Goal: Task Accomplishment & Management: Use online tool/utility

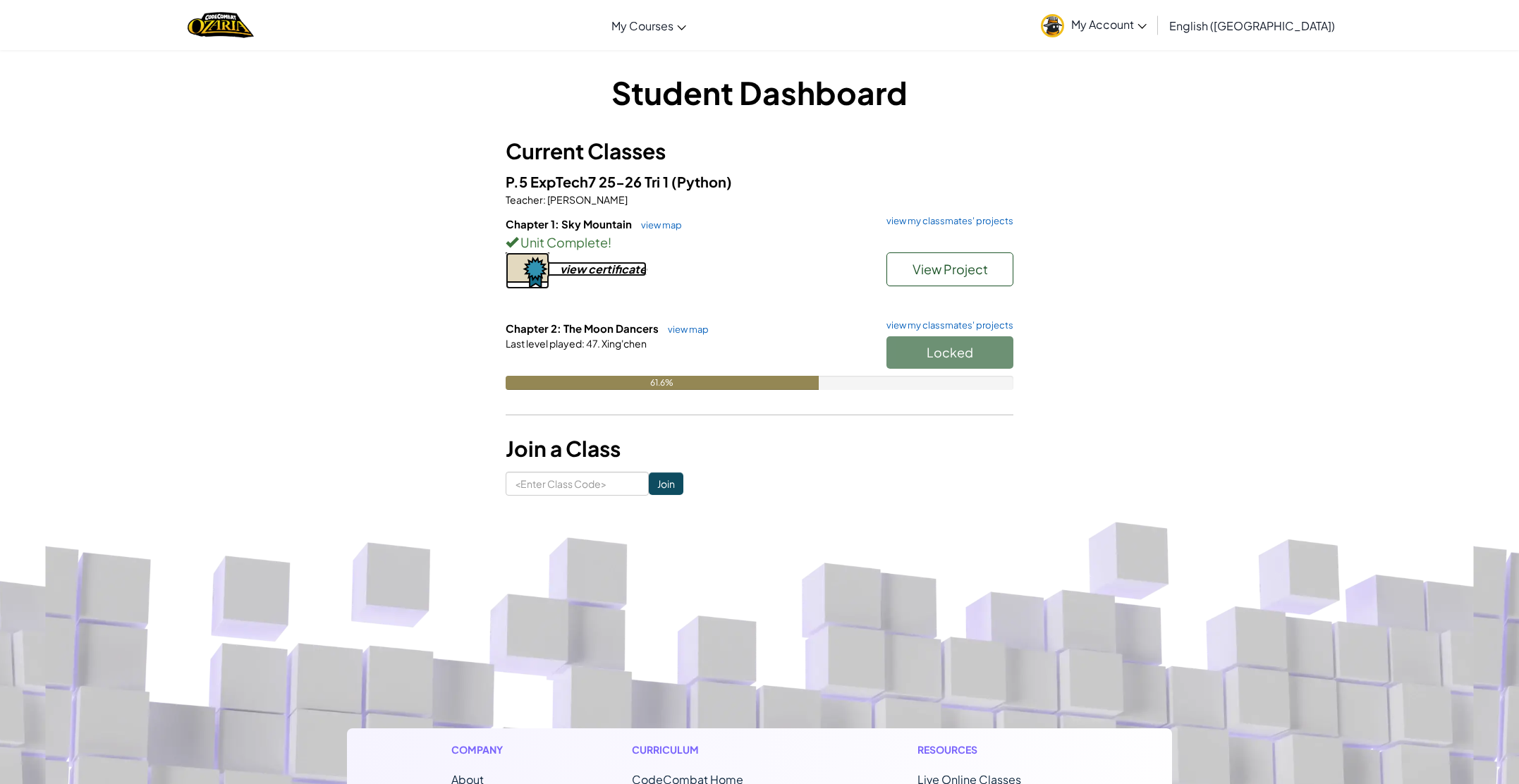
click at [619, 270] on div "view certificate" at bounding box center [603, 269] width 87 height 15
click at [940, 355] on span "Start" at bounding box center [950, 353] width 30 height 17
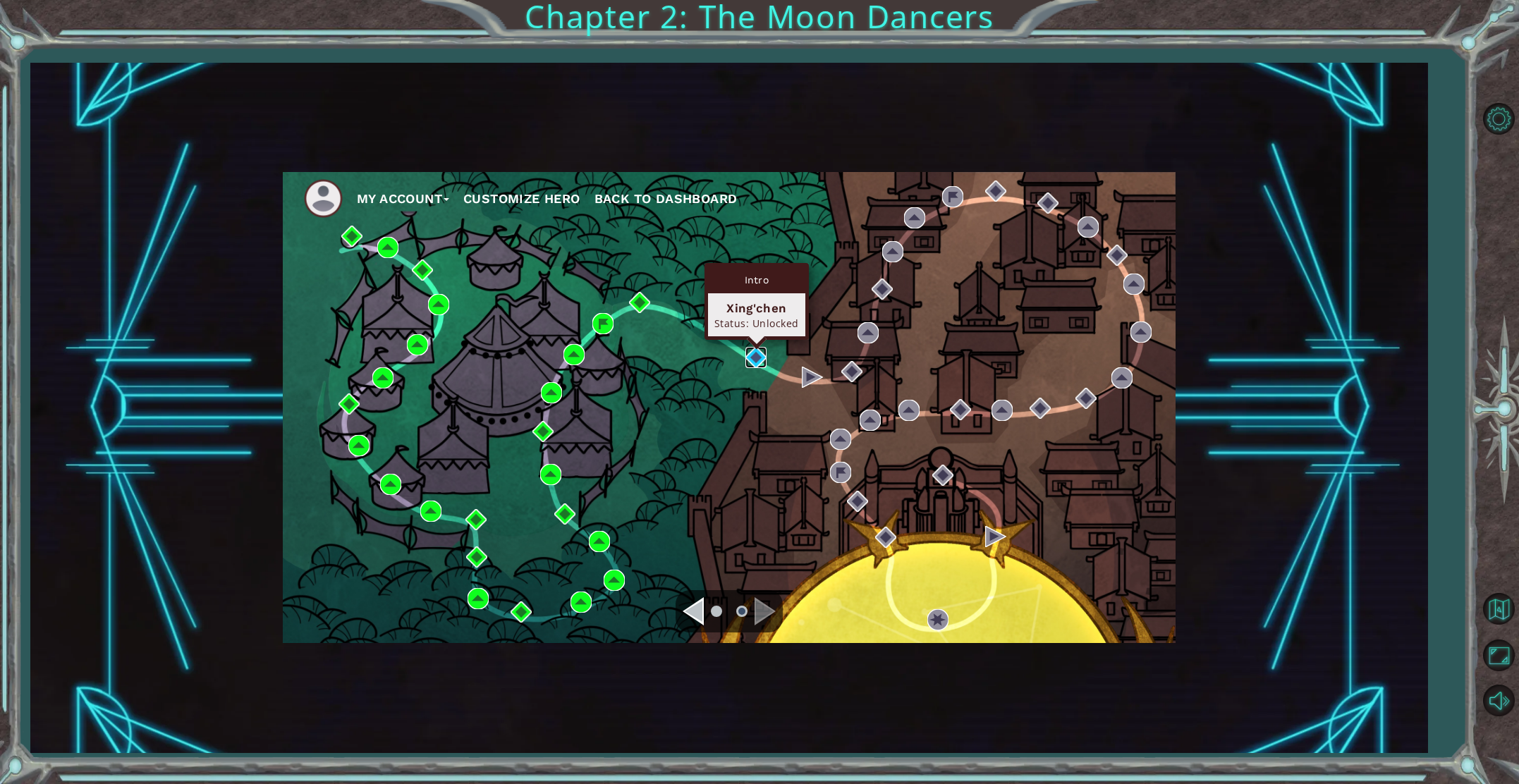
click at [753, 356] on img at bounding box center [755, 357] width 21 height 21
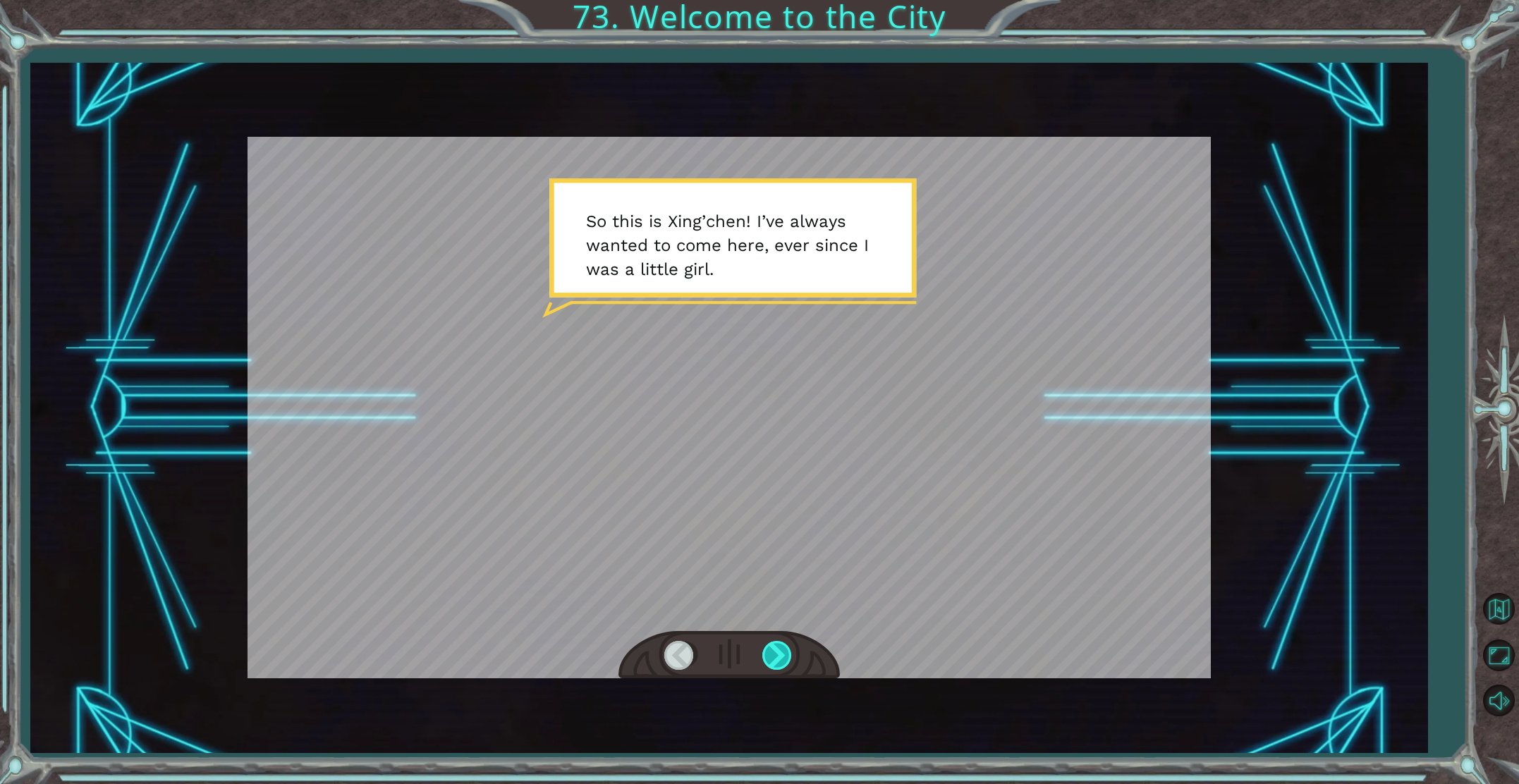
click at [787, 655] on div at bounding box center [779, 655] width 32 height 29
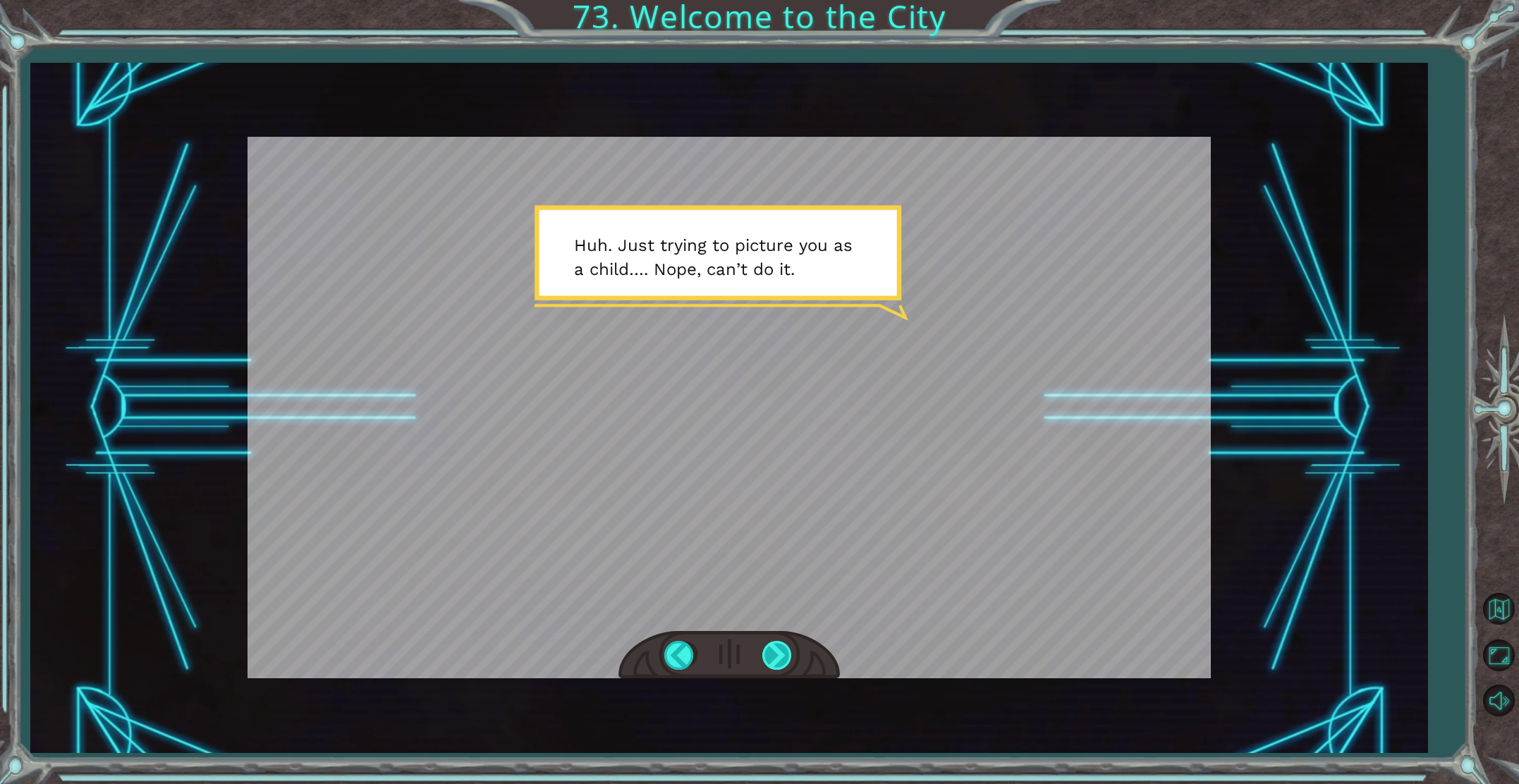
click at [769, 647] on div at bounding box center [779, 655] width 32 height 29
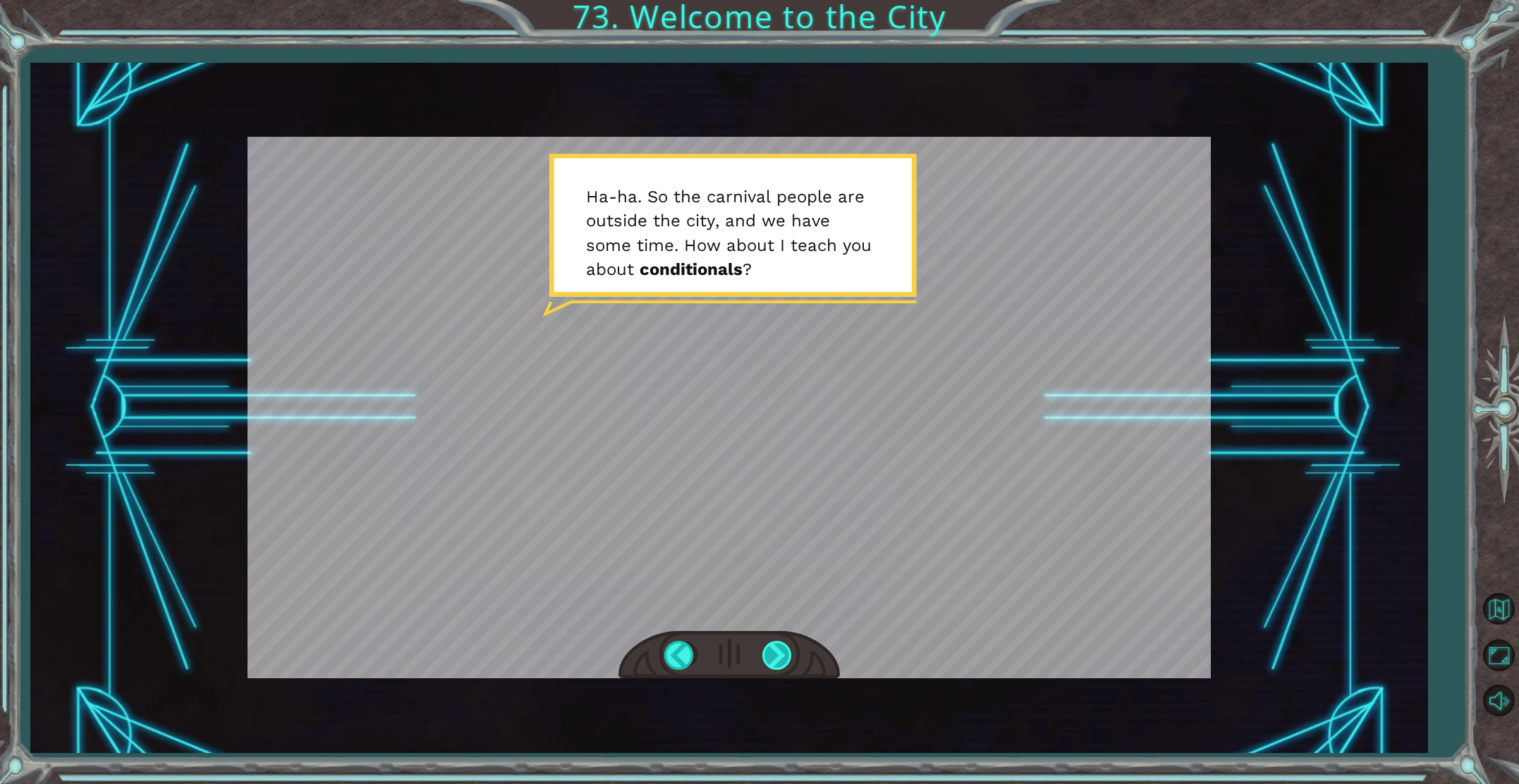
click at [776, 655] on div at bounding box center [779, 655] width 32 height 29
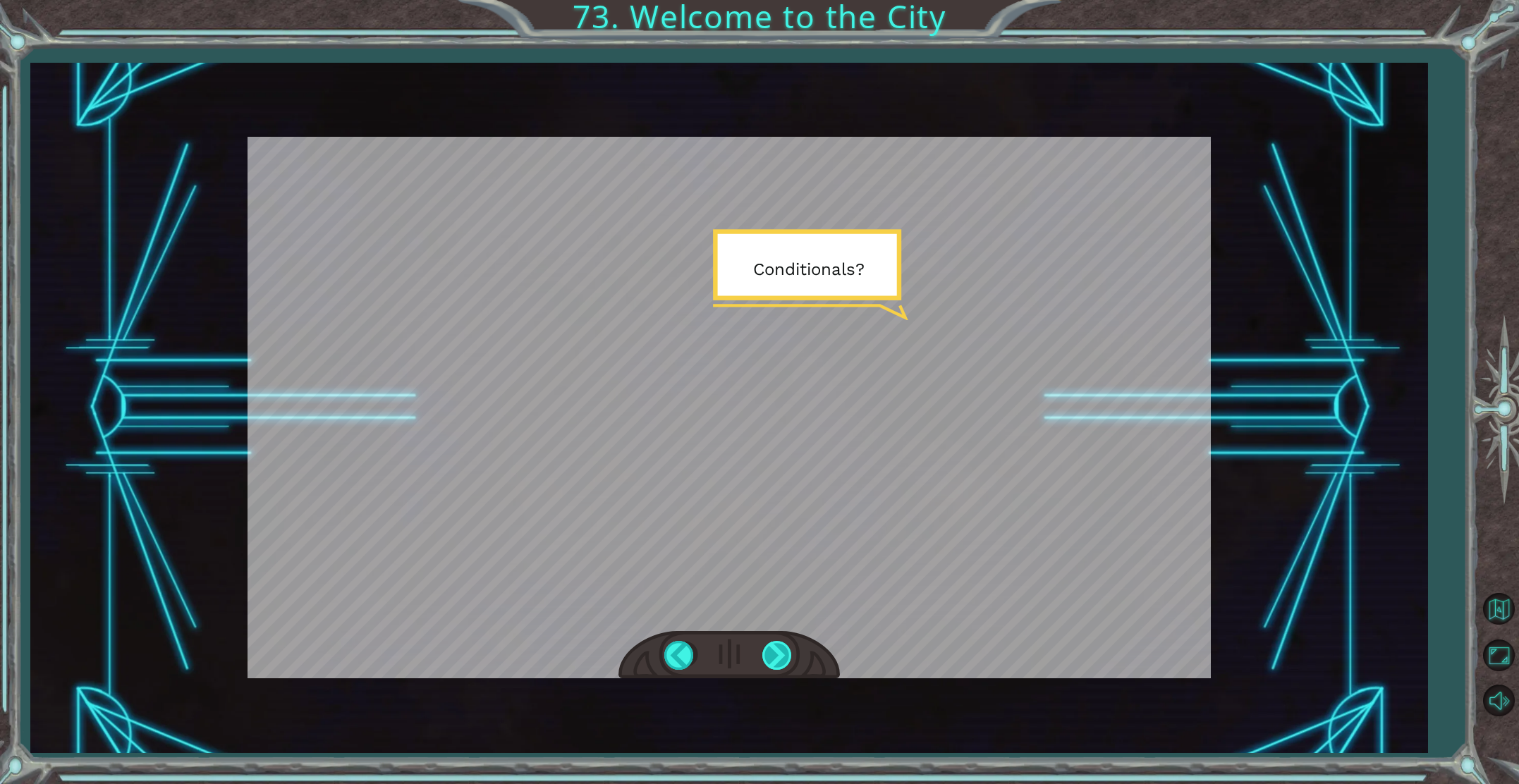
click at [777, 655] on div at bounding box center [779, 655] width 32 height 29
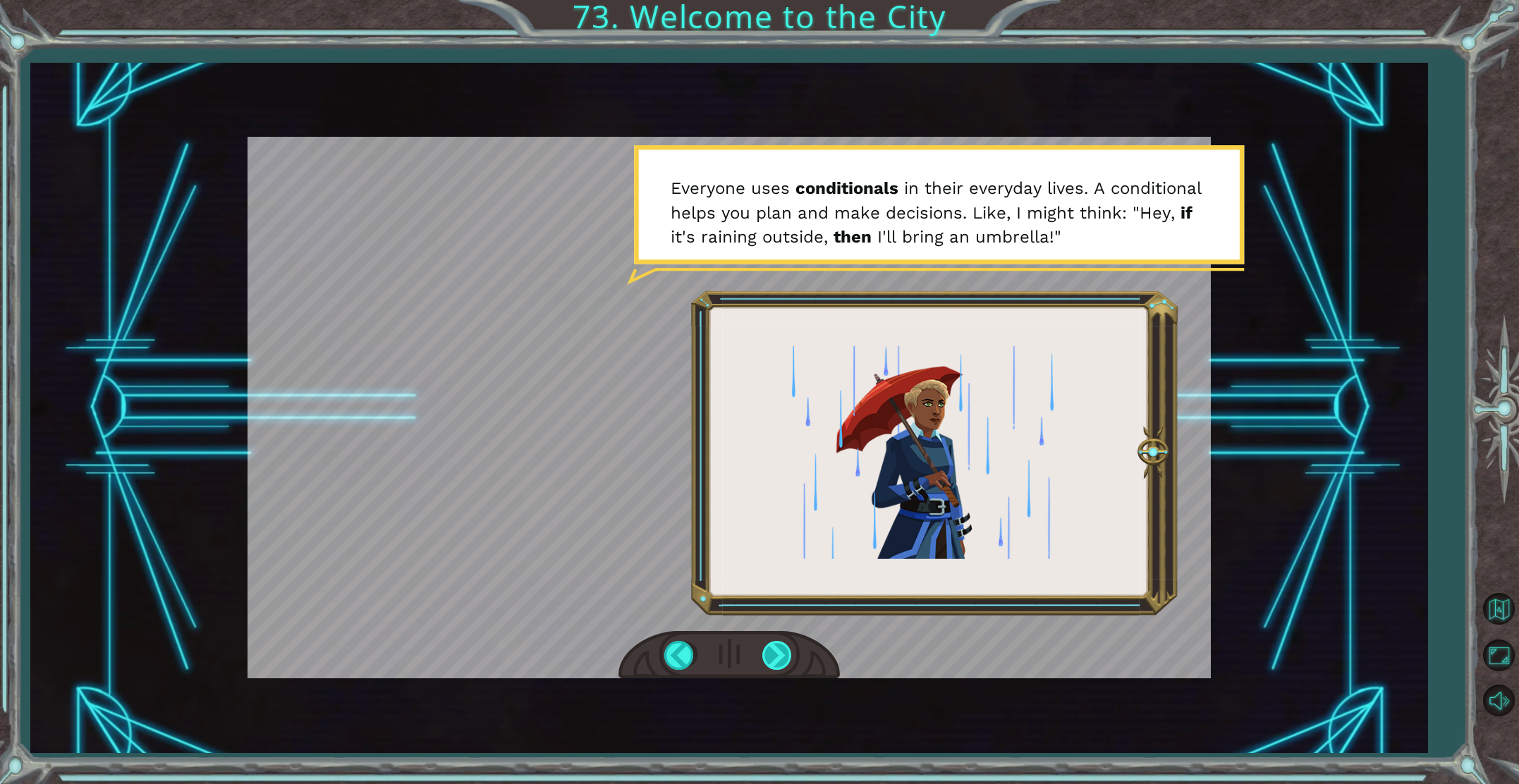
click at [769, 658] on div at bounding box center [779, 655] width 32 height 29
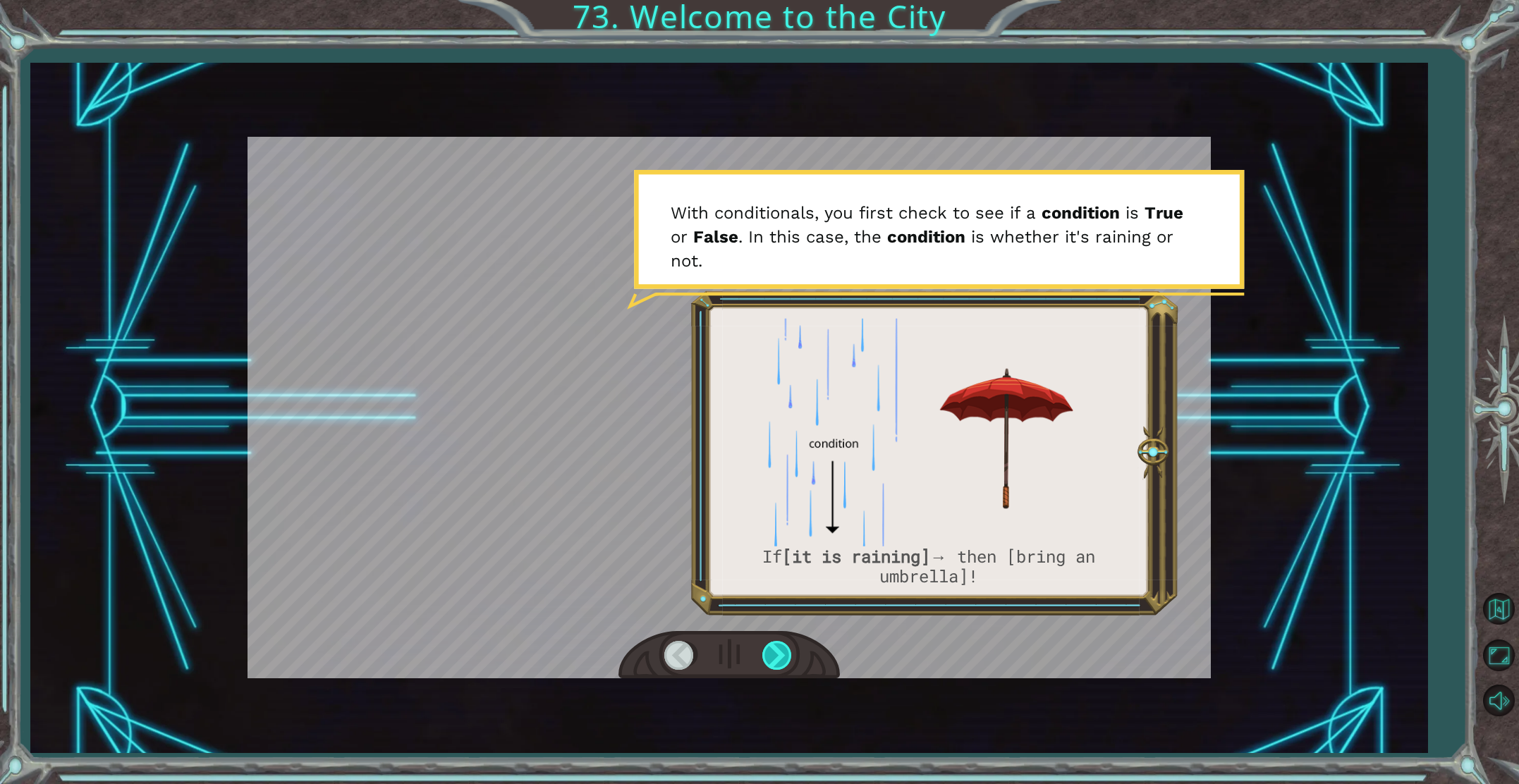
click at [786, 664] on div at bounding box center [779, 655] width 32 height 29
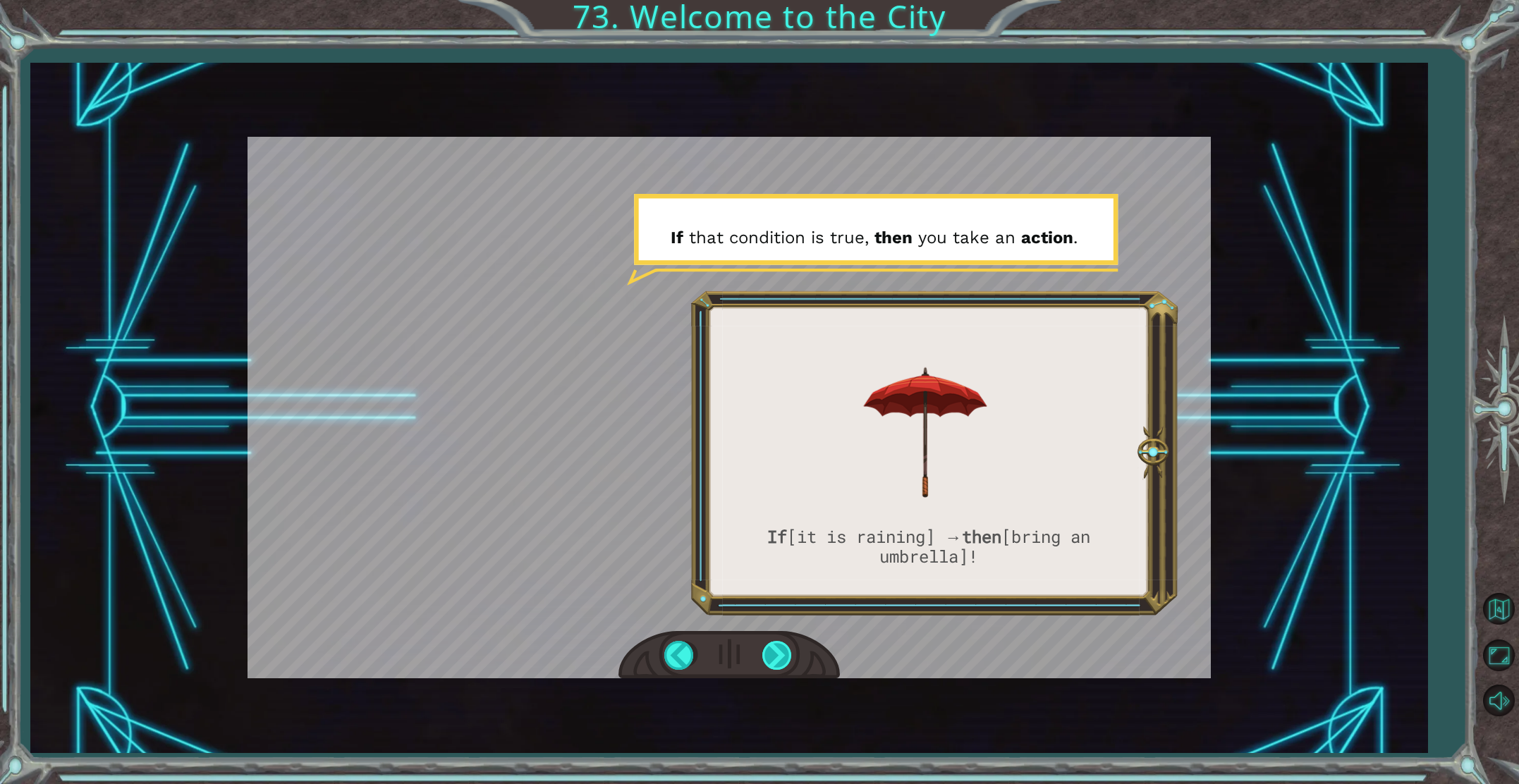
click at [780, 655] on div at bounding box center [779, 655] width 32 height 29
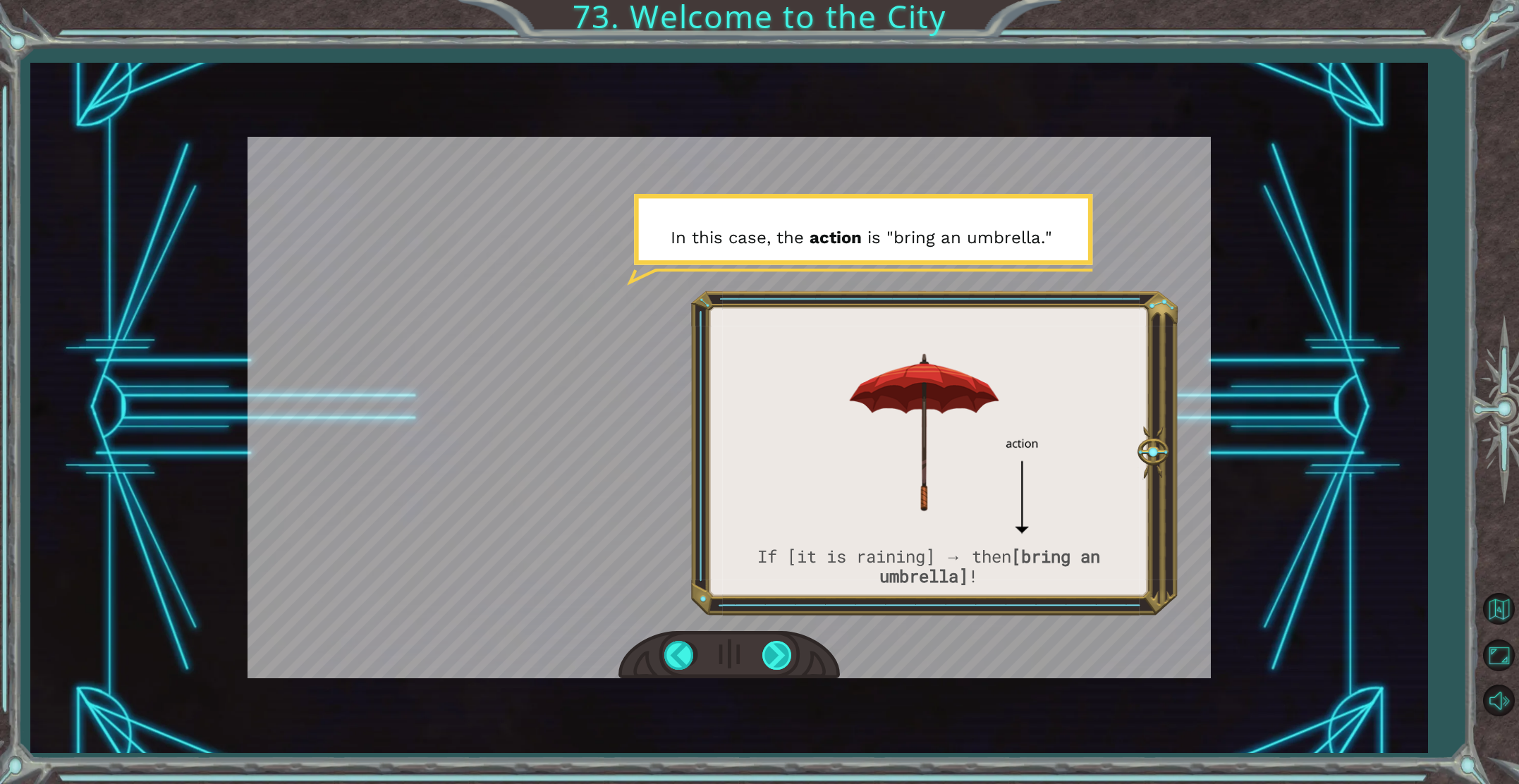
click at [773, 650] on div at bounding box center [779, 655] width 32 height 29
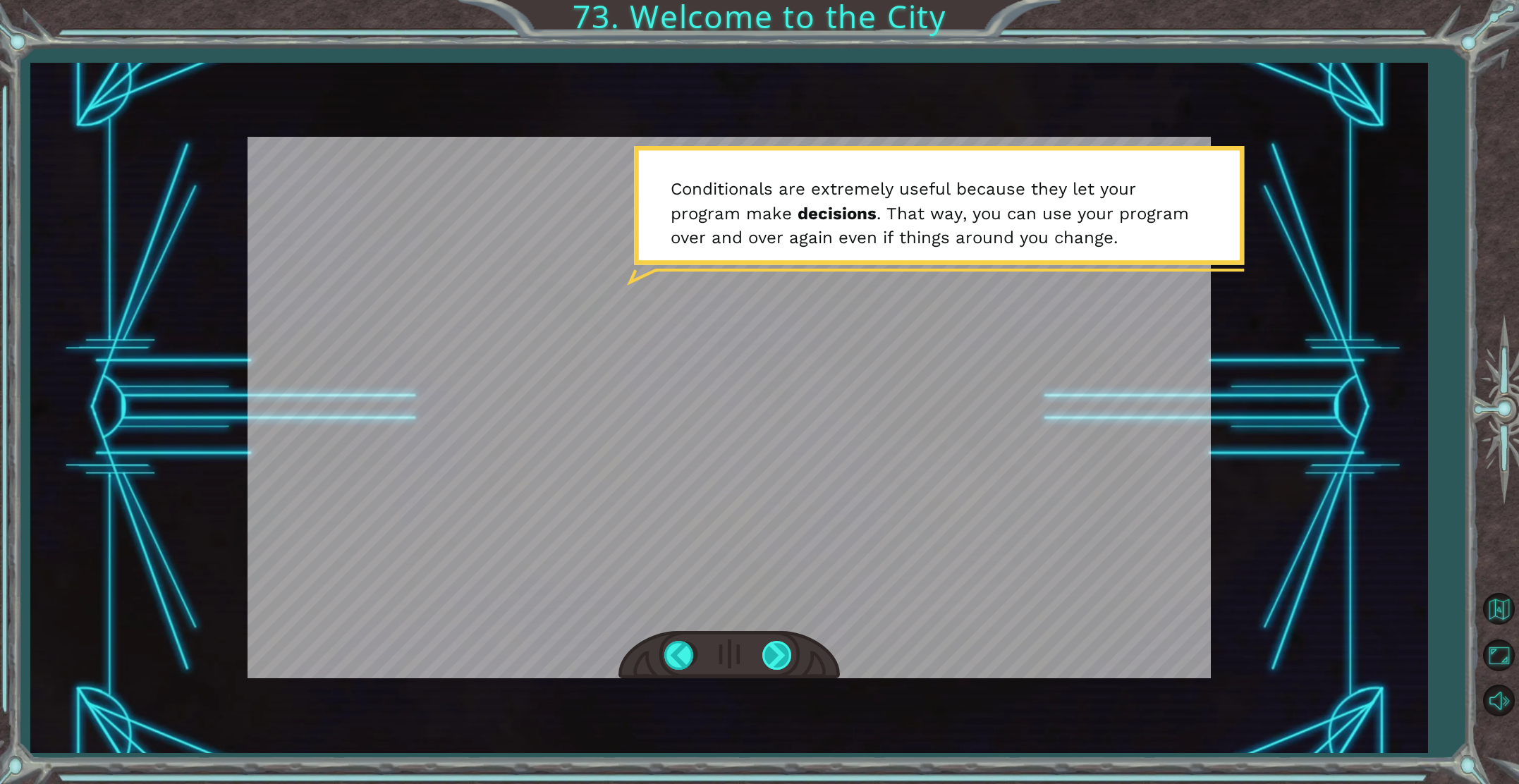
click at [766, 653] on div at bounding box center [779, 655] width 32 height 29
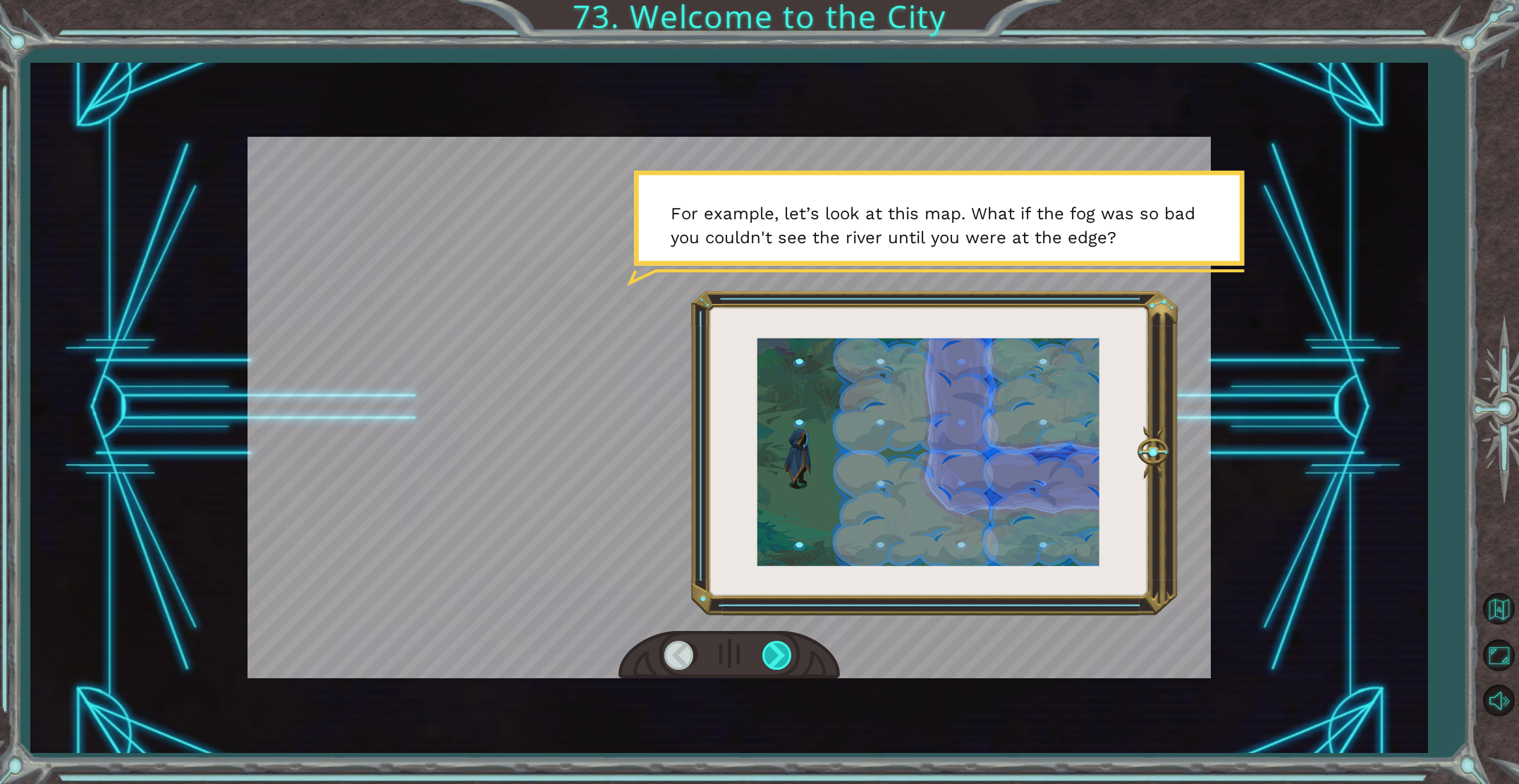
click at [774, 650] on div at bounding box center [779, 655] width 32 height 29
click at [763, 655] on div at bounding box center [779, 655] width 32 height 29
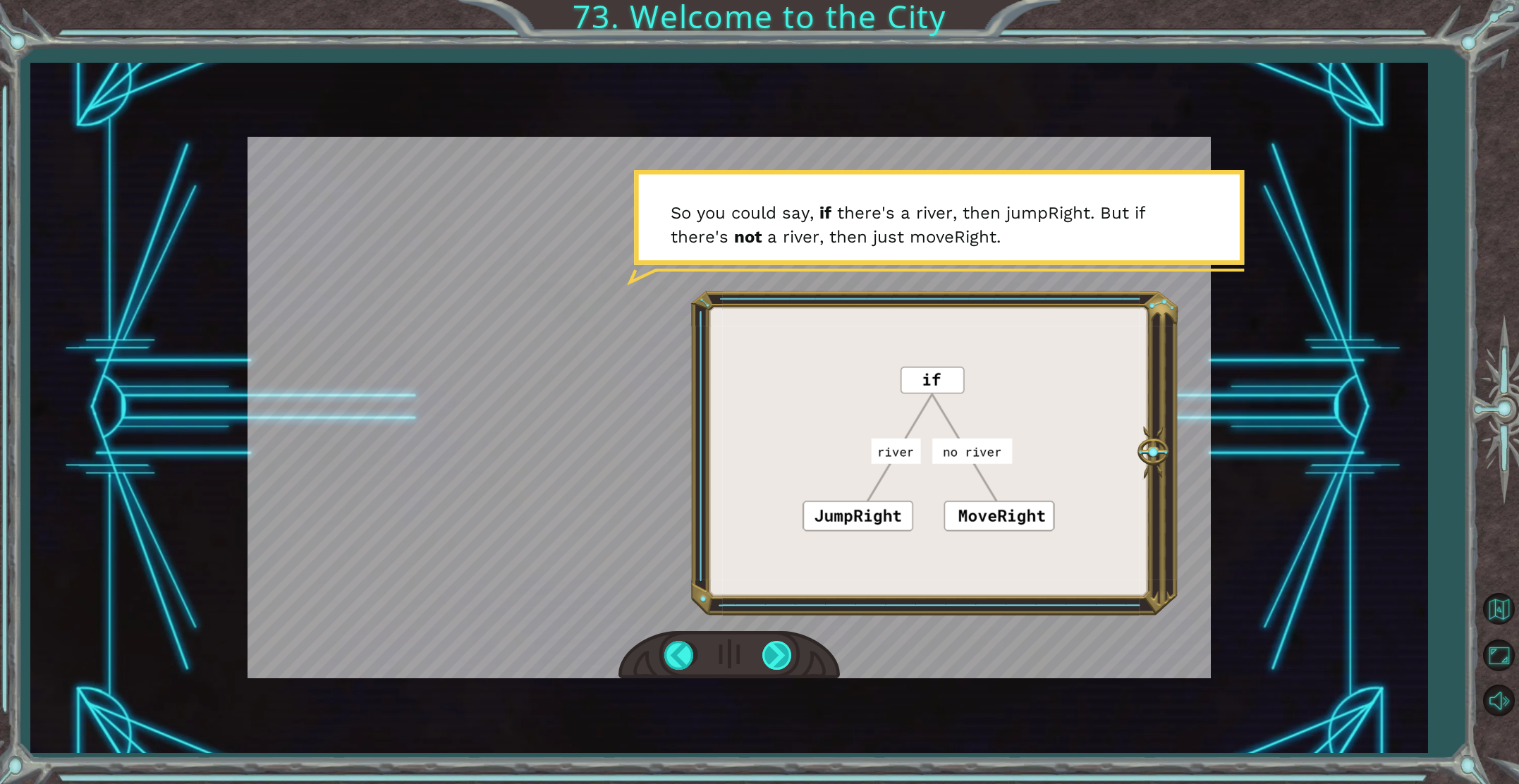
click at [764, 650] on div at bounding box center [779, 655] width 32 height 29
click at [781, 642] on div at bounding box center [779, 655] width 32 height 29
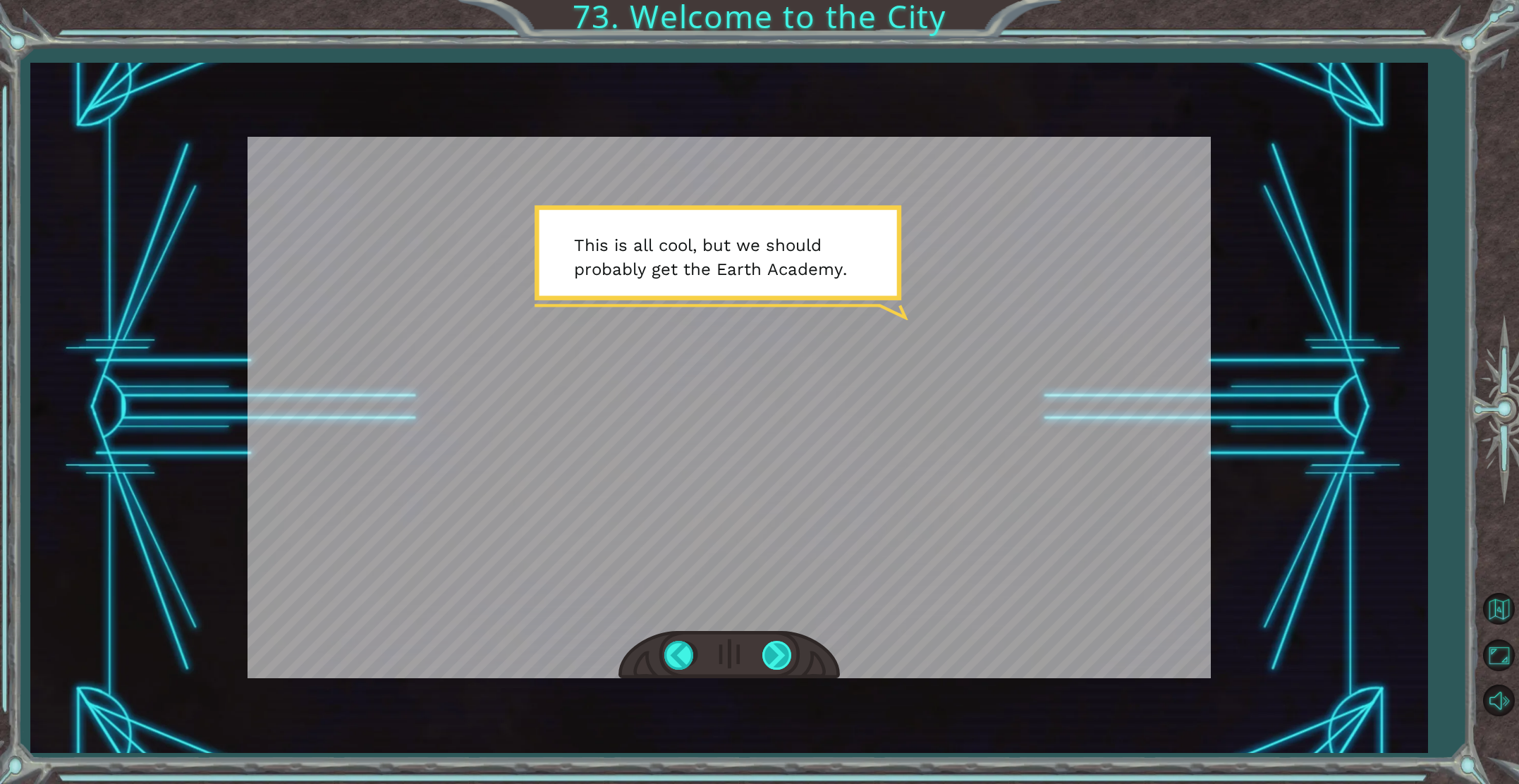
click at [776, 654] on div at bounding box center [779, 655] width 32 height 29
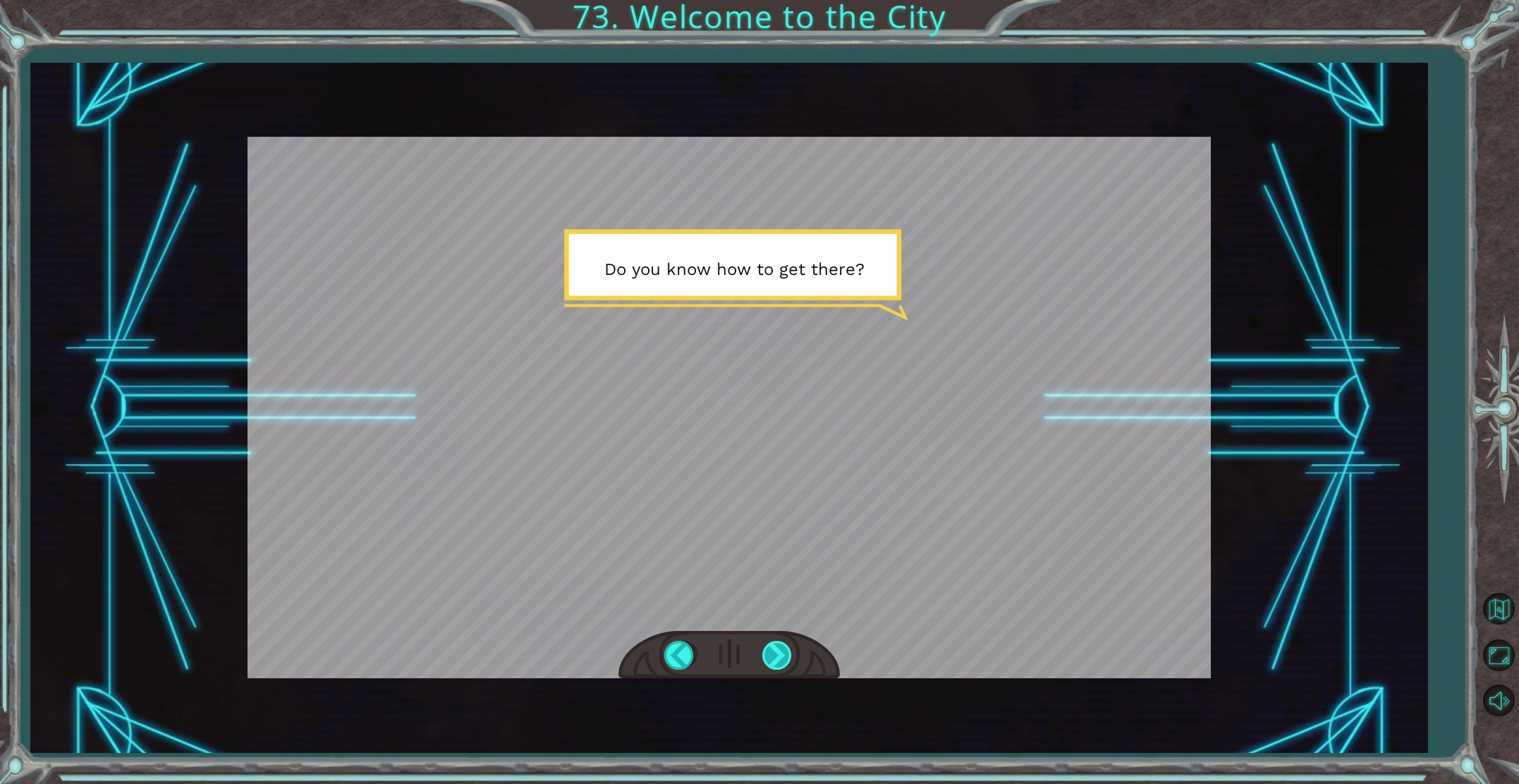
click at [775, 655] on div at bounding box center [779, 655] width 32 height 29
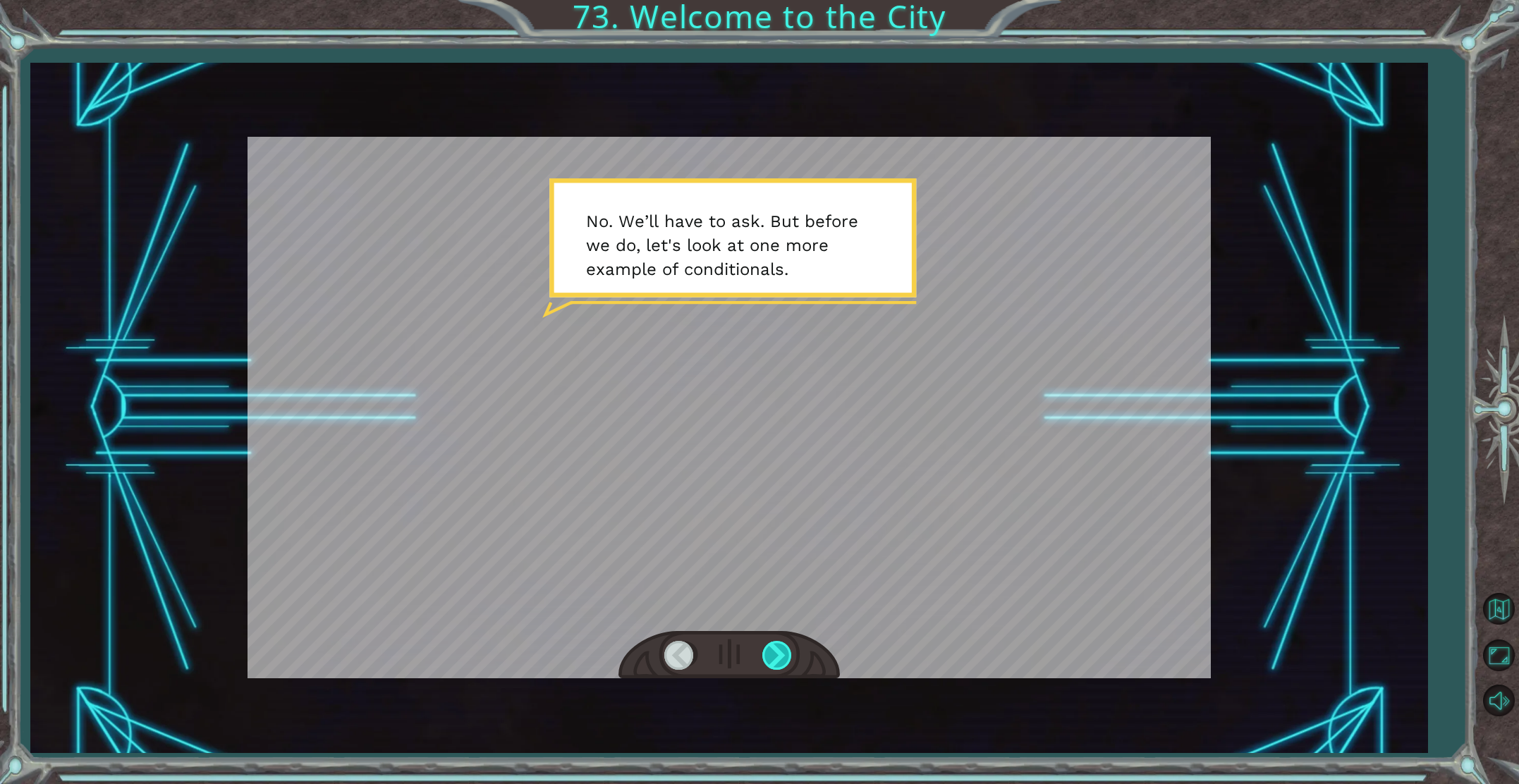
click at [783, 659] on div at bounding box center [779, 655] width 32 height 29
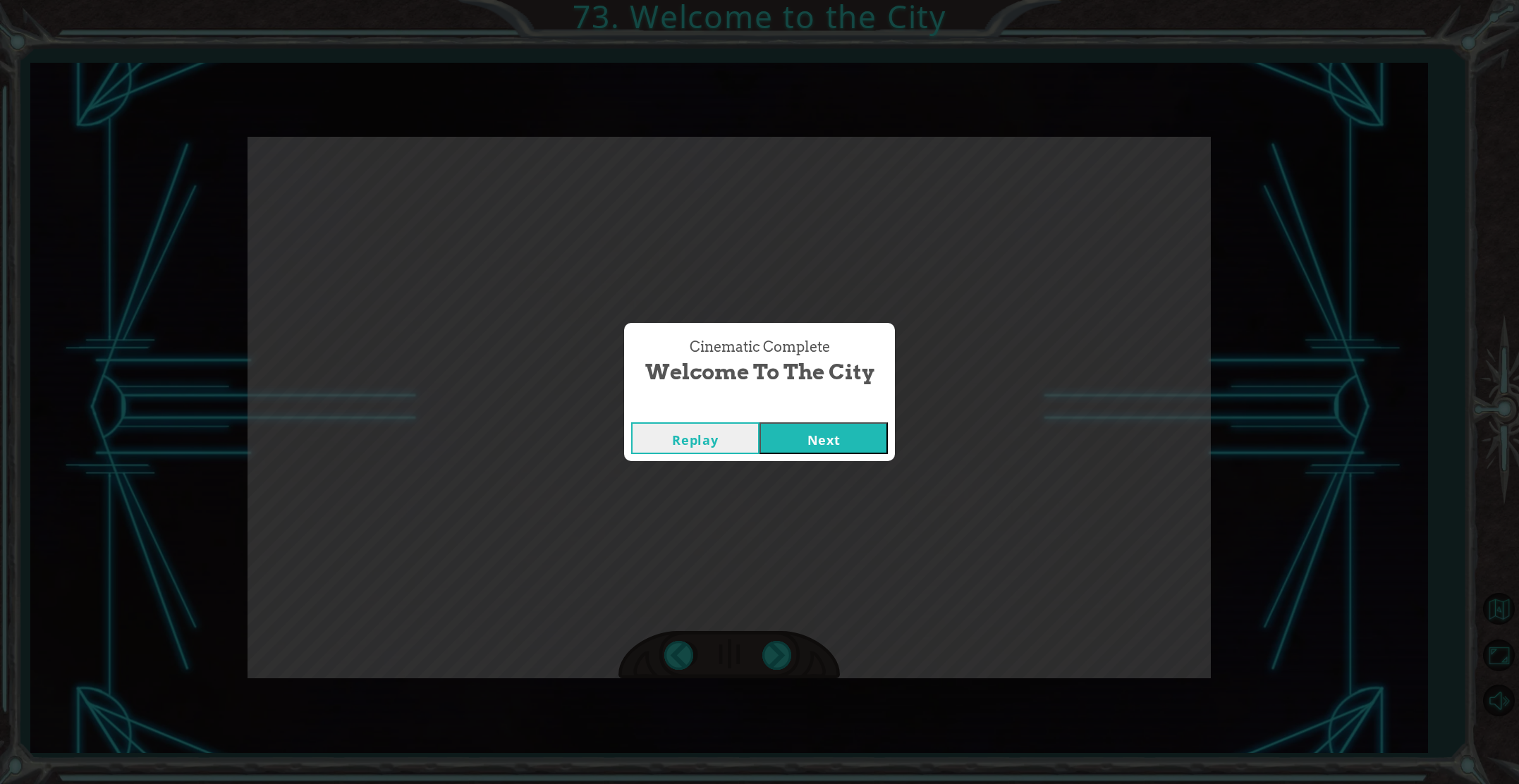
click at [839, 440] on button "Next" at bounding box center [823, 438] width 129 height 32
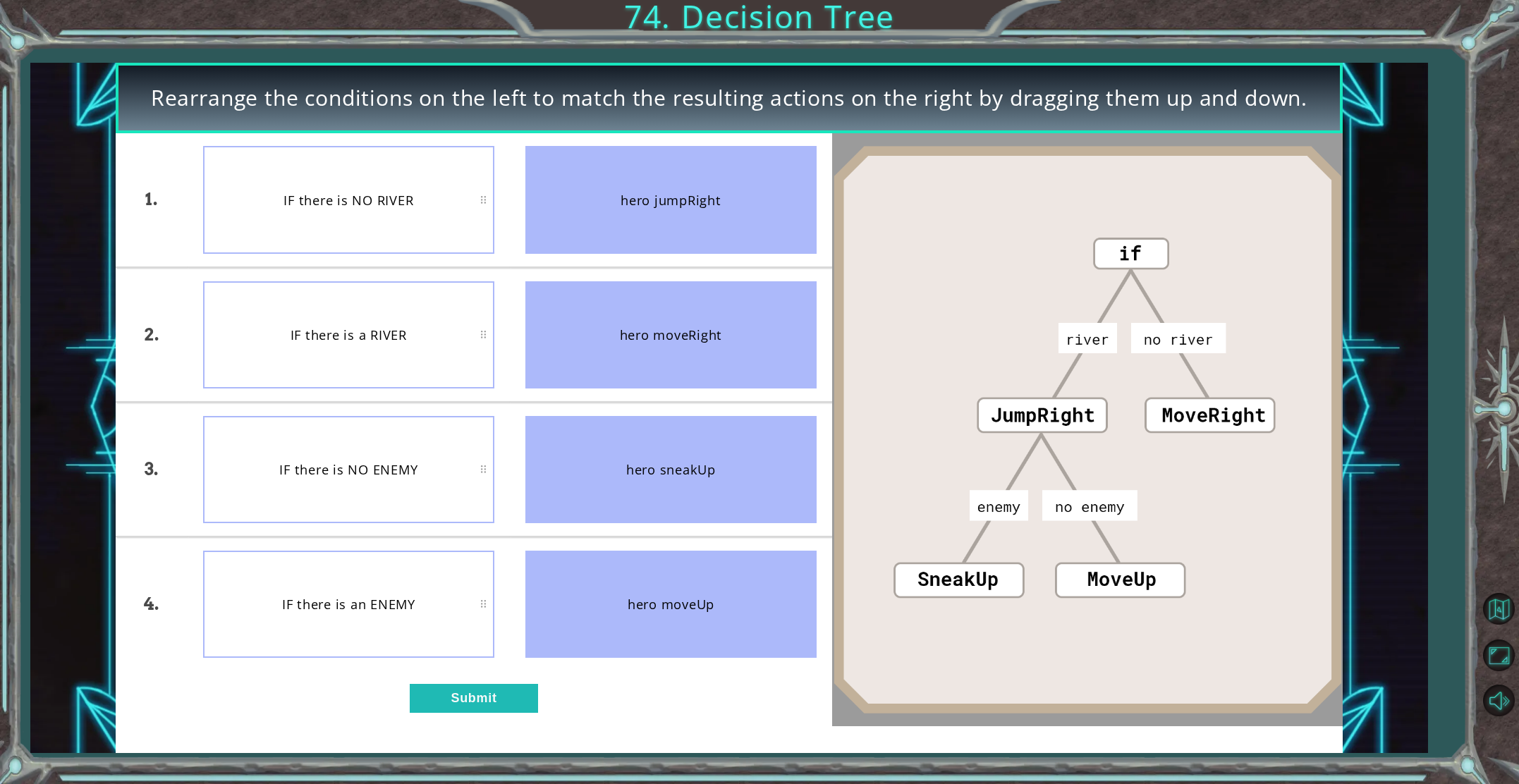
drag, startPoint x: 736, startPoint y: 354, endPoint x: 777, endPoint y: 256, distance: 106.2
click at [774, 231] on ul "hero jumpRight hero moveRight hero sneakUp hero moveUp" at bounding box center [671, 402] width 322 height 537
drag, startPoint x: 767, startPoint y: 345, endPoint x: 727, endPoint y: 328, distance: 43.5
click at [736, 331] on div "hero moveRight" at bounding box center [671, 334] width 291 height 107
click at [439, 687] on button "Submit" at bounding box center [474, 698] width 129 height 29
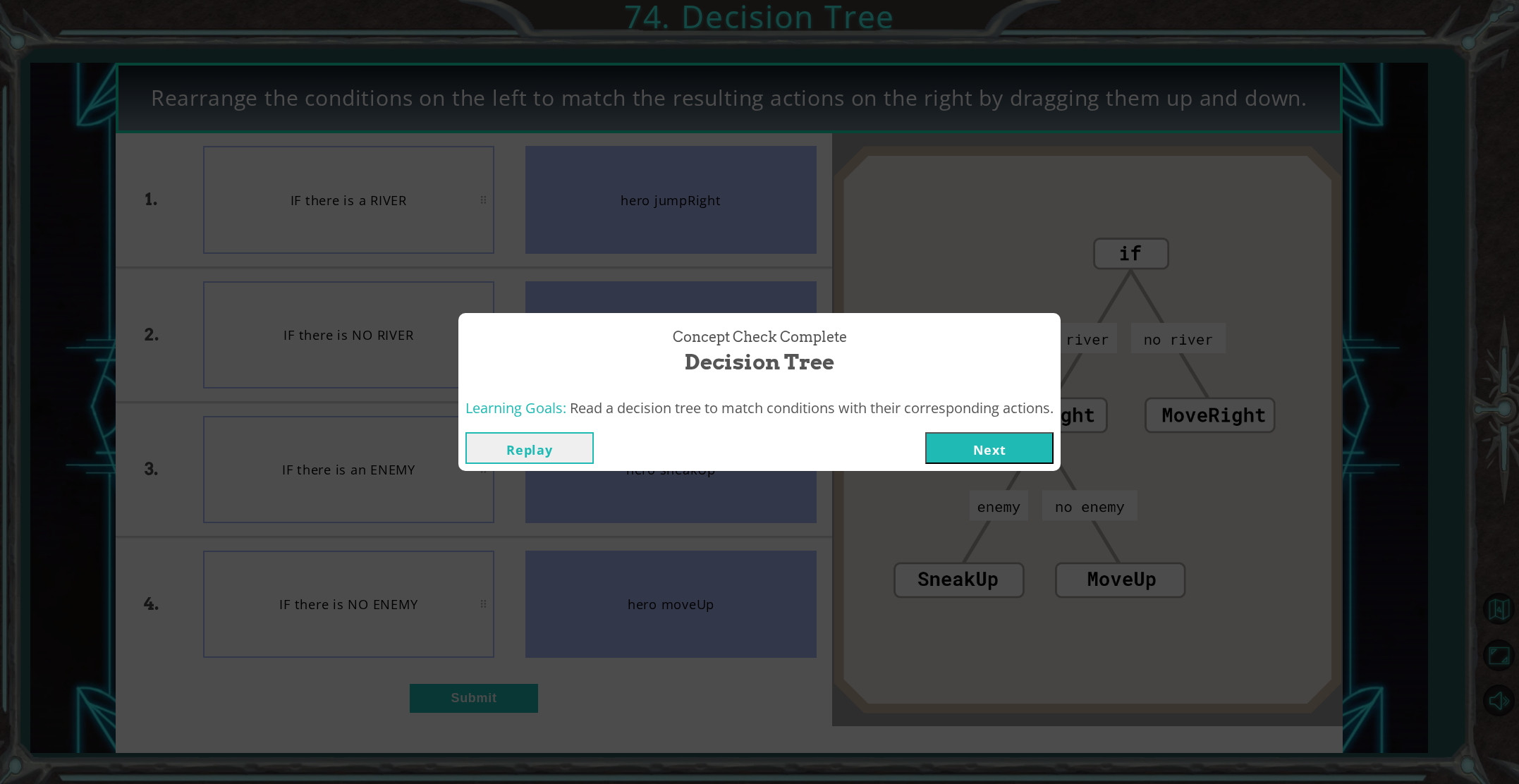
click at [1028, 436] on button "Next" at bounding box center [989, 448] width 129 height 32
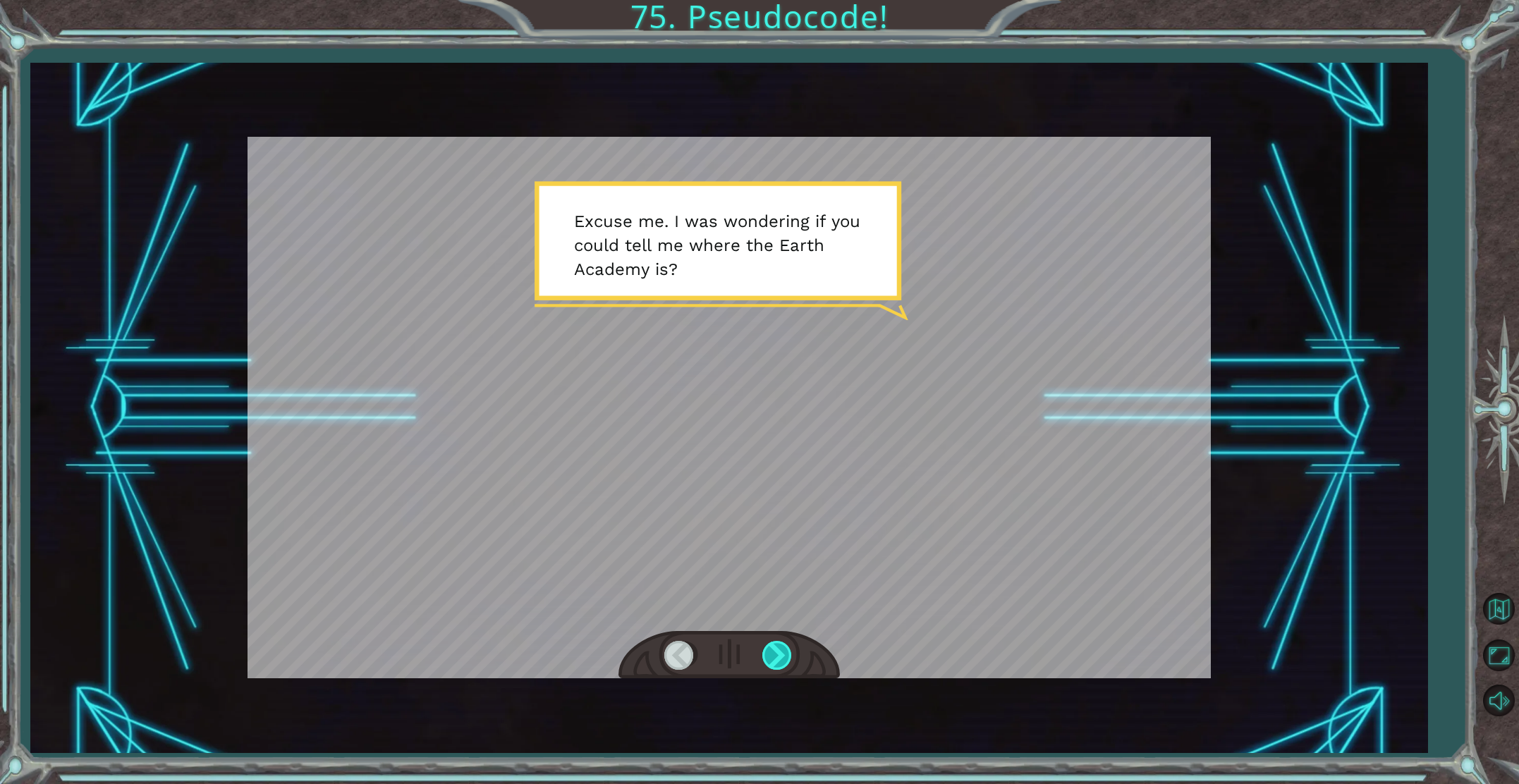
click at [778, 654] on div at bounding box center [779, 655] width 32 height 29
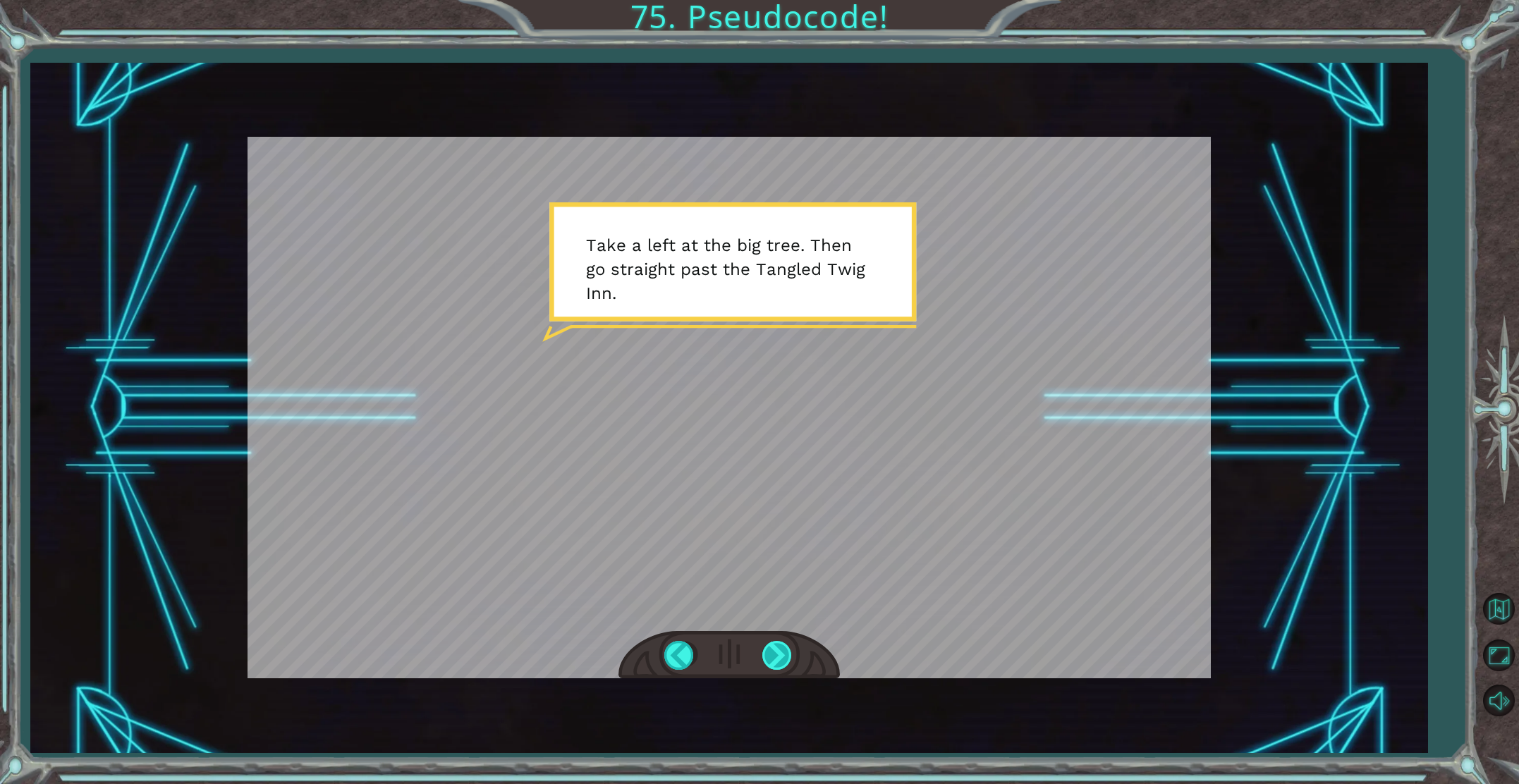
click at [767, 648] on div at bounding box center [779, 655] width 32 height 29
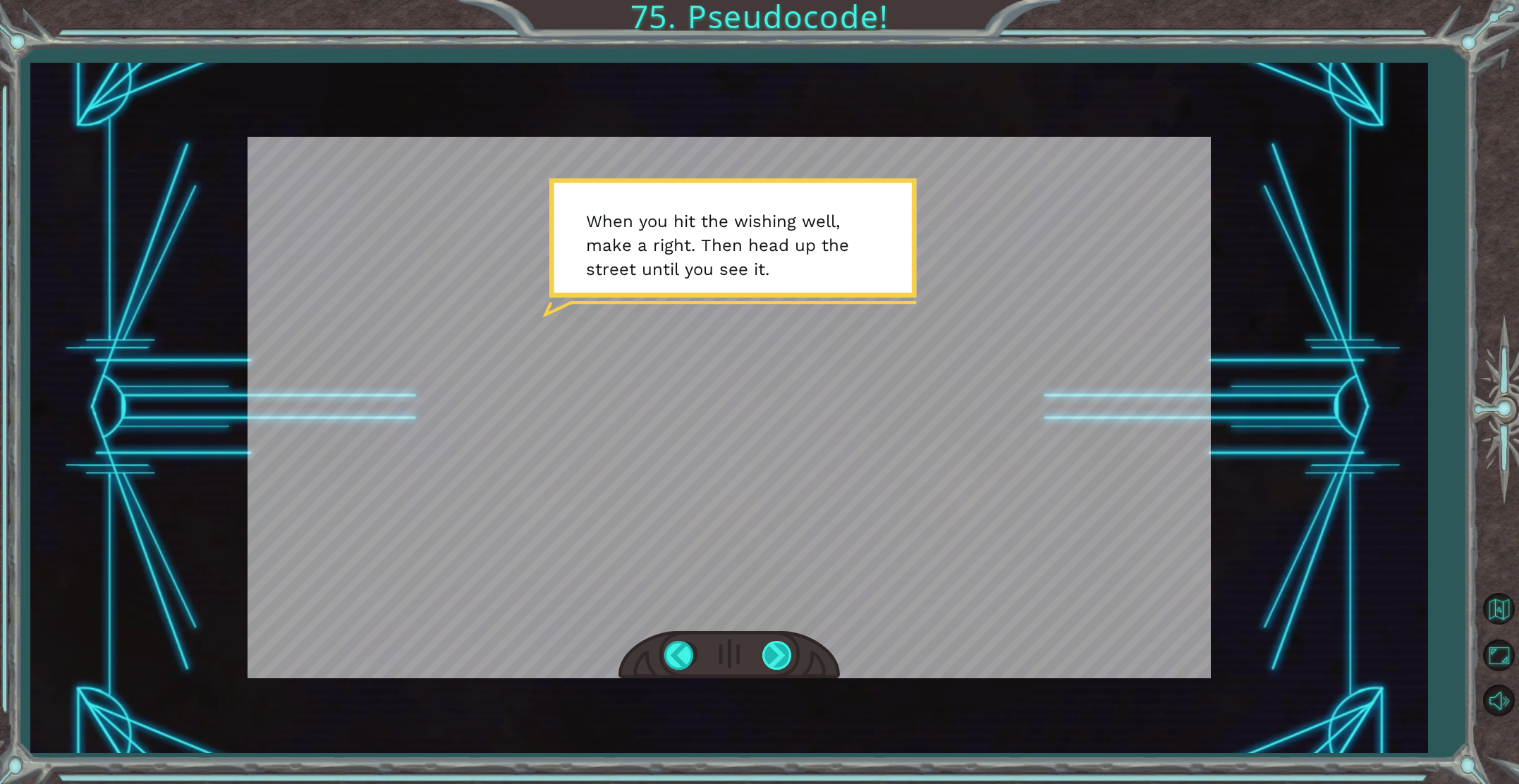
click at [769, 646] on div at bounding box center [779, 655] width 32 height 29
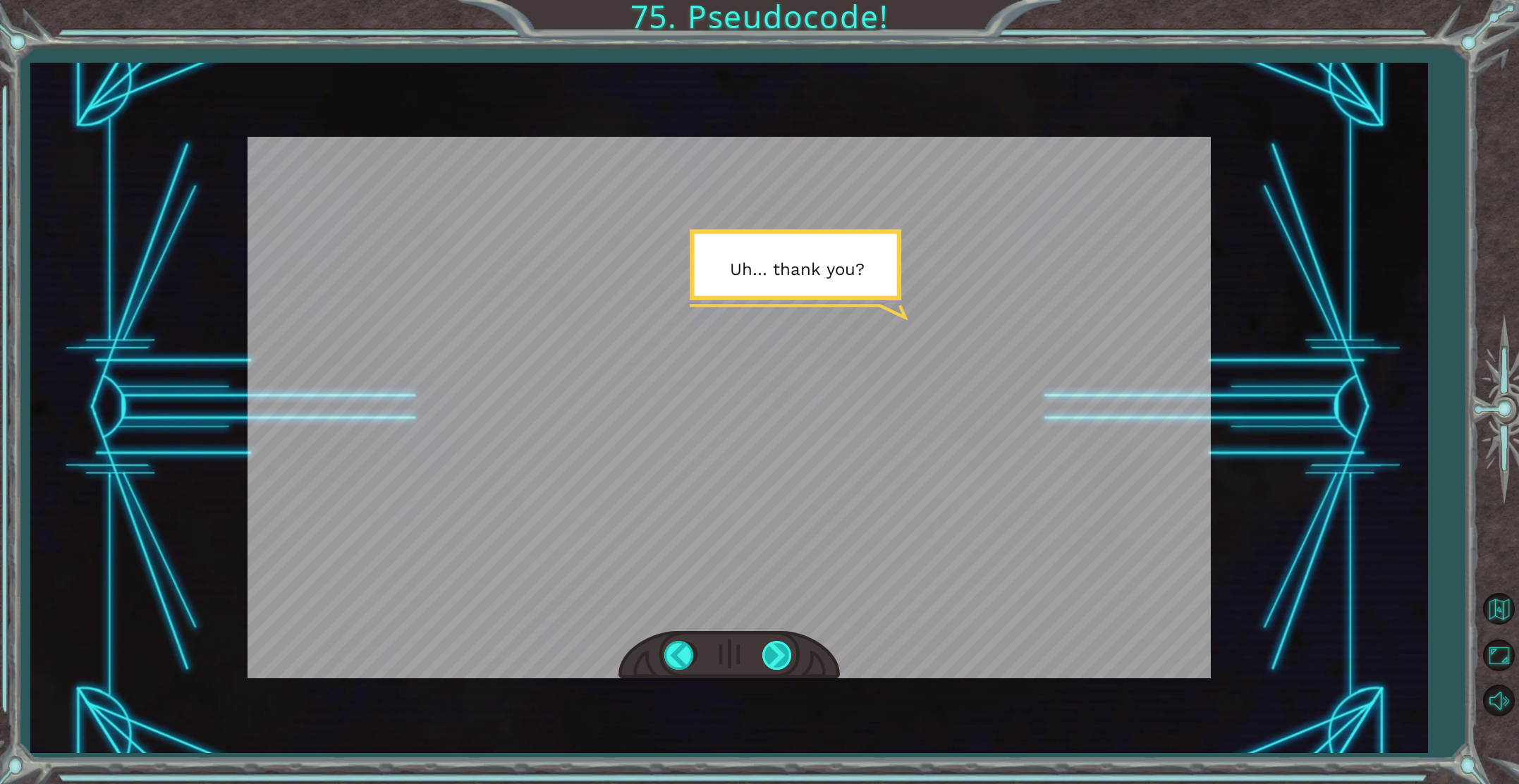
click at [789, 645] on div at bounding box center [779, 655] width 32 height 29
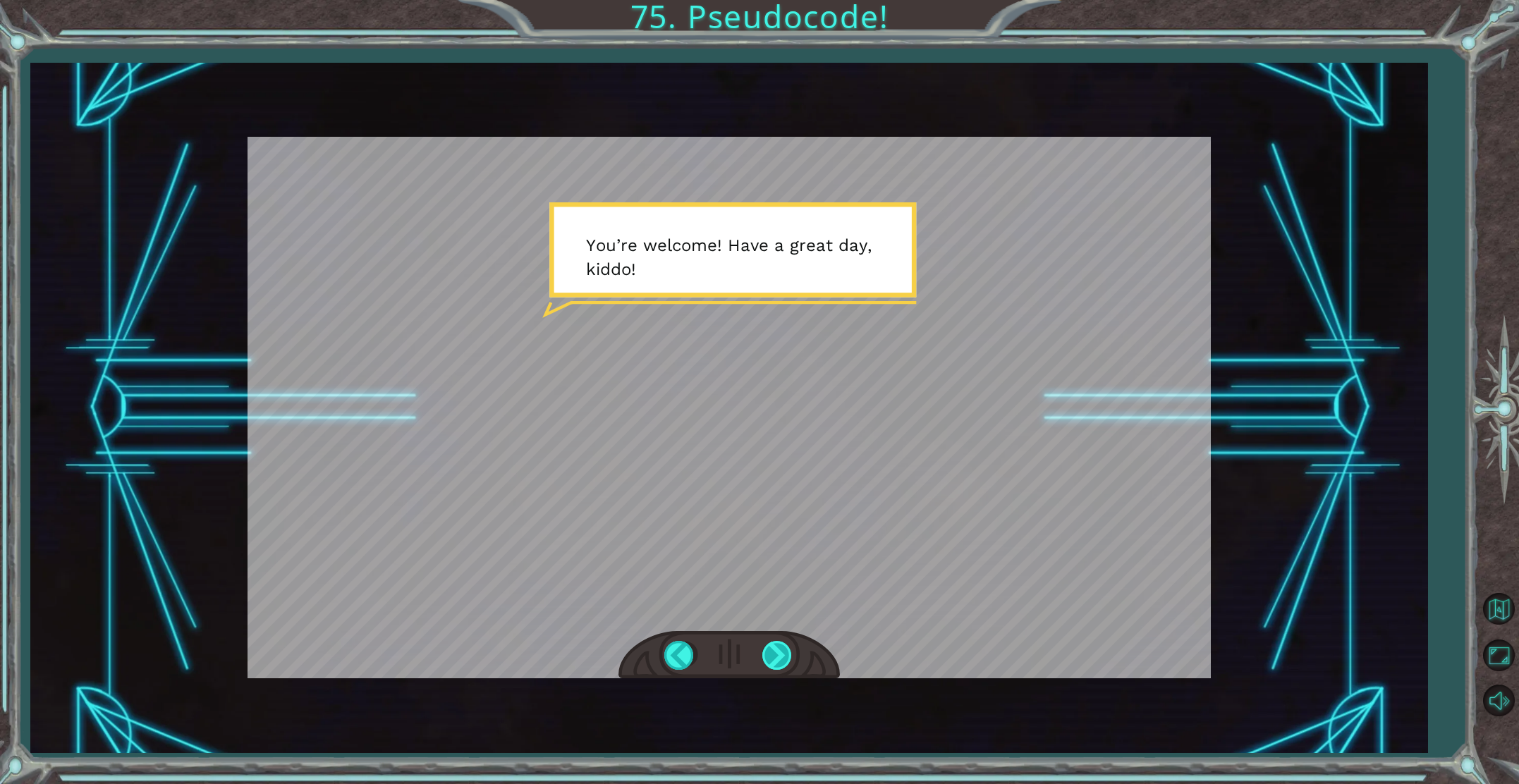
click at [788, 649] on div at bounding box center [779, 655] width 32 height 29
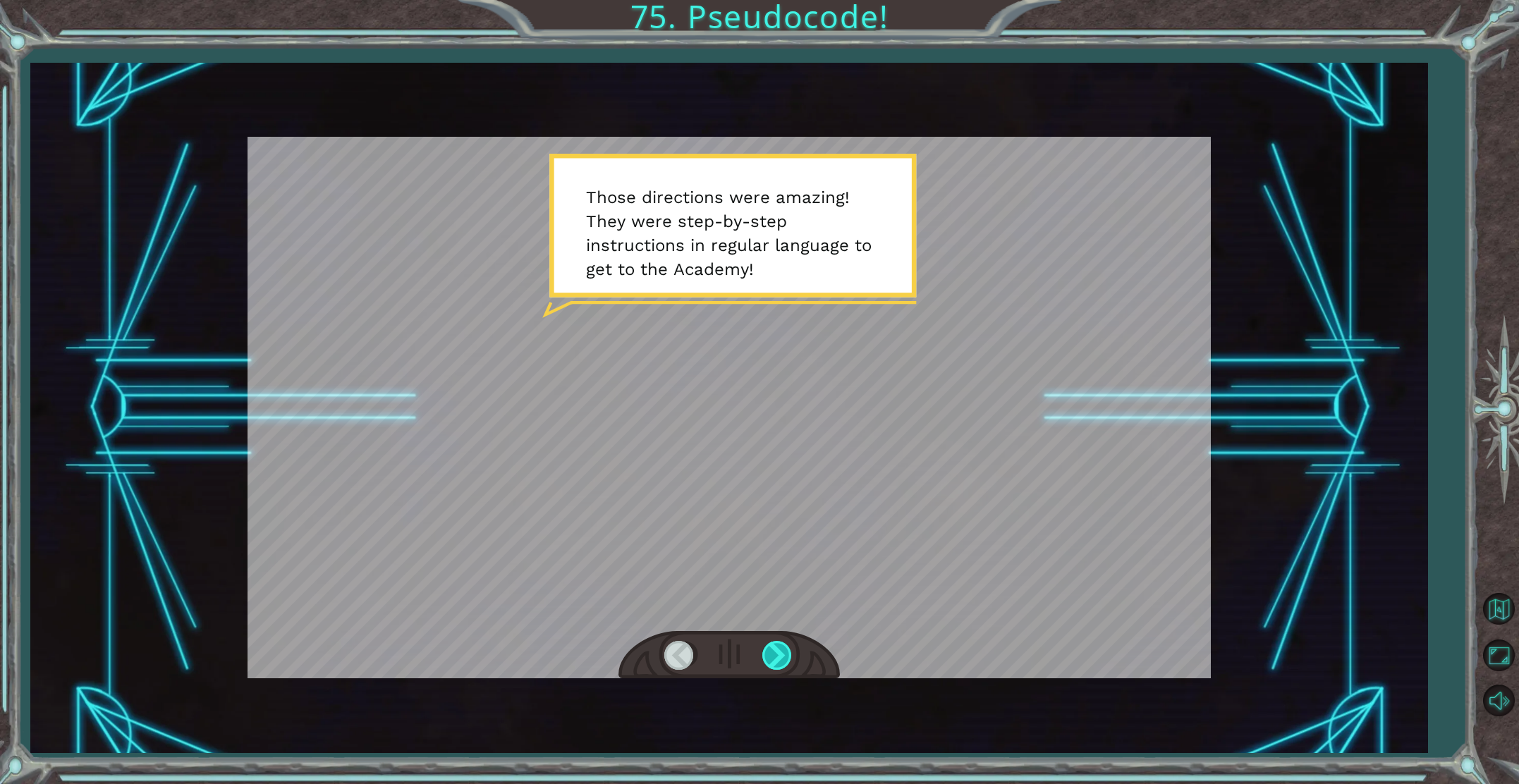
click at [782, 662] on div at bounding box center [779, 655] width 32 height 29
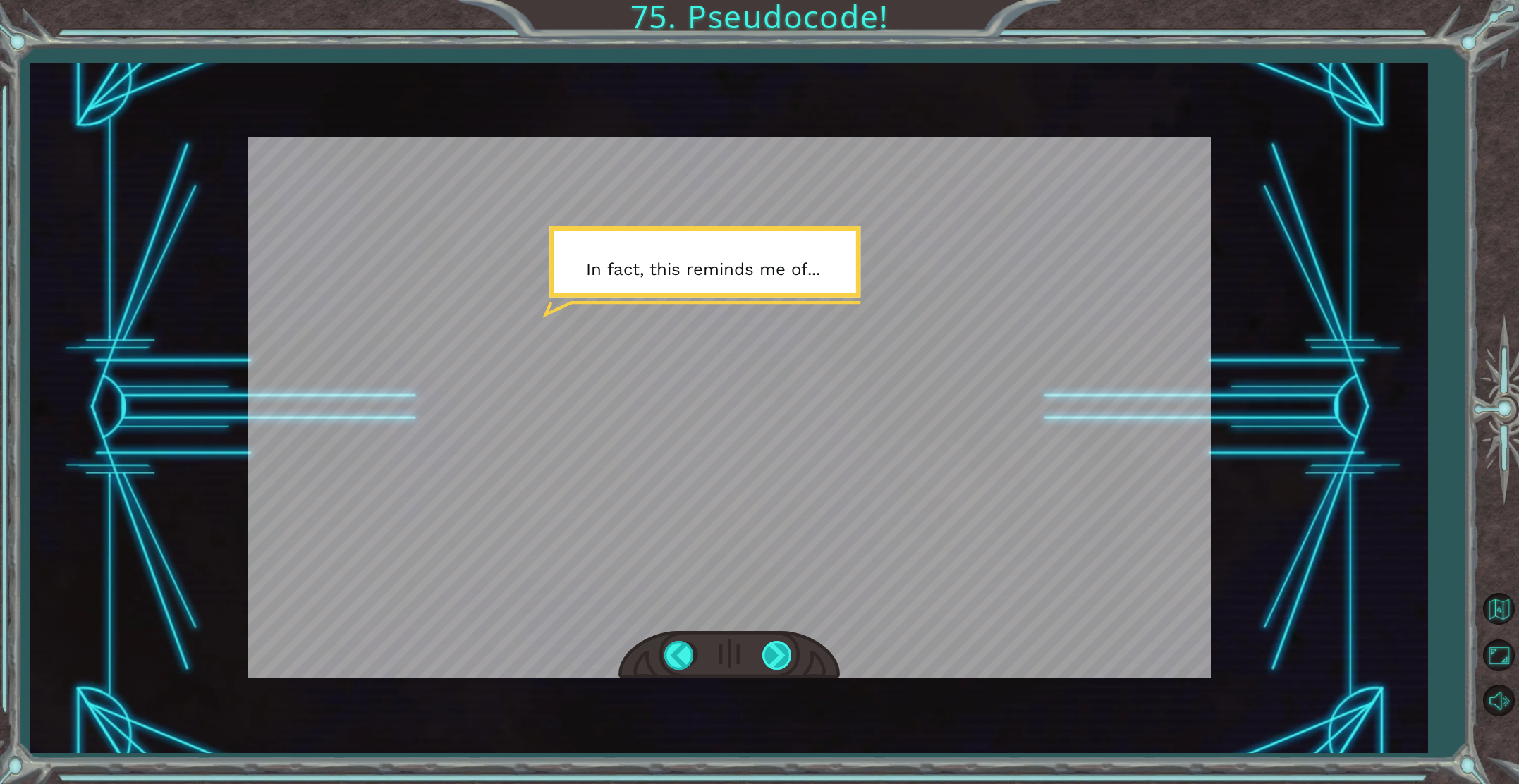
click at [767, 659] on div at bounding box center [779, 655] width 32 height 29
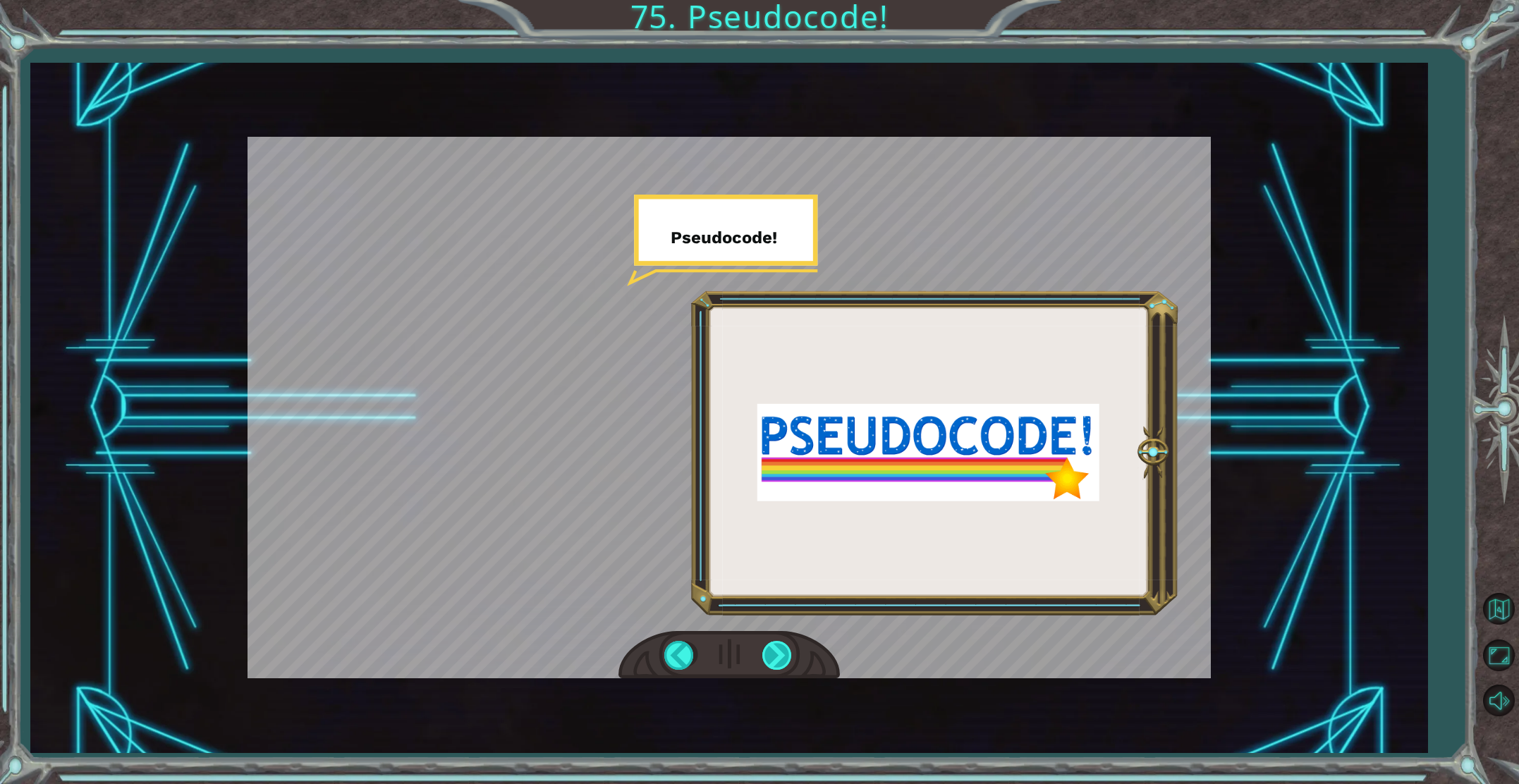
click at [786, 650] on div at bounding box center [779, 655] width 32 height 29
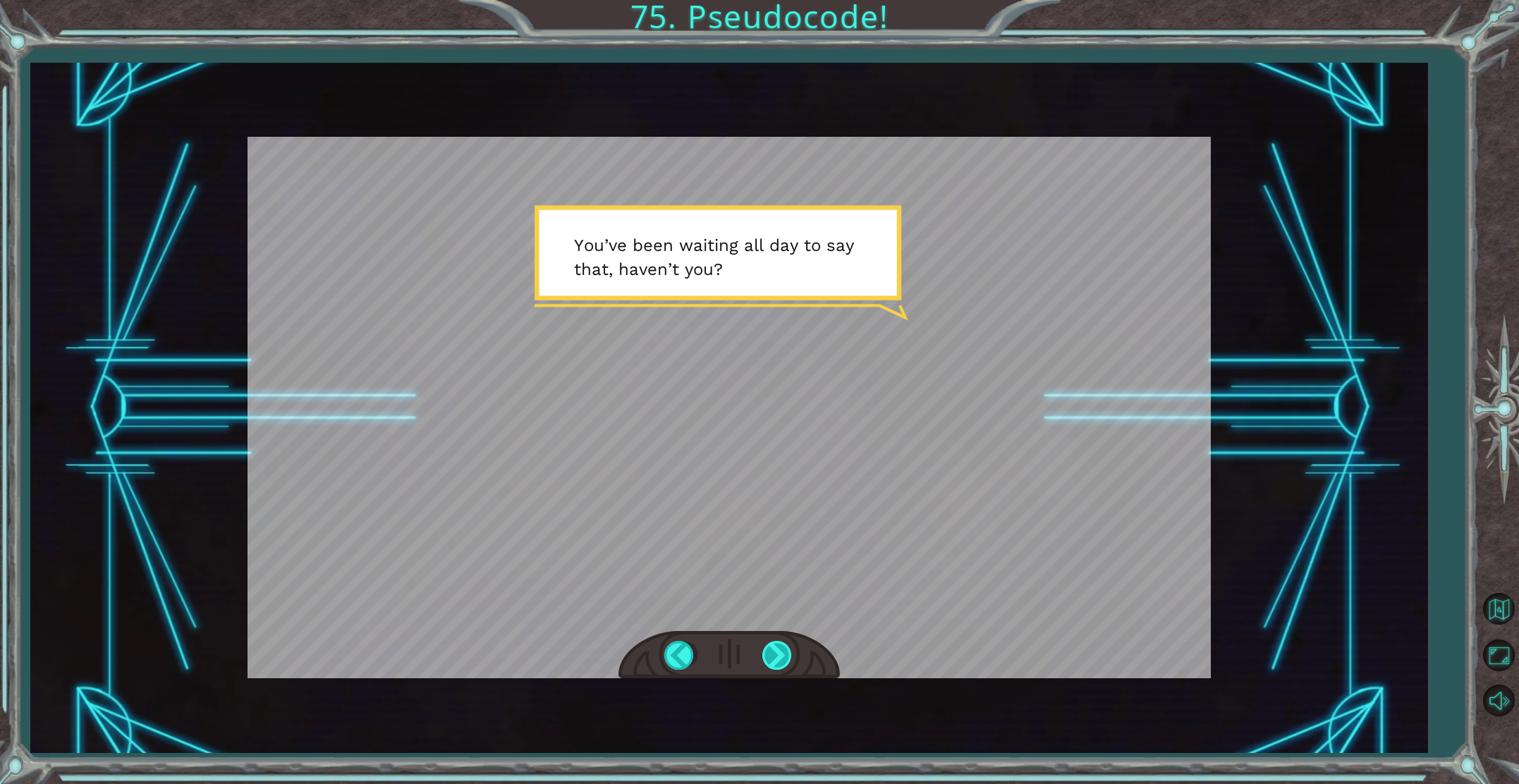
click at [779, 644] on div at bounding box center [779, 655] width 32 height 29
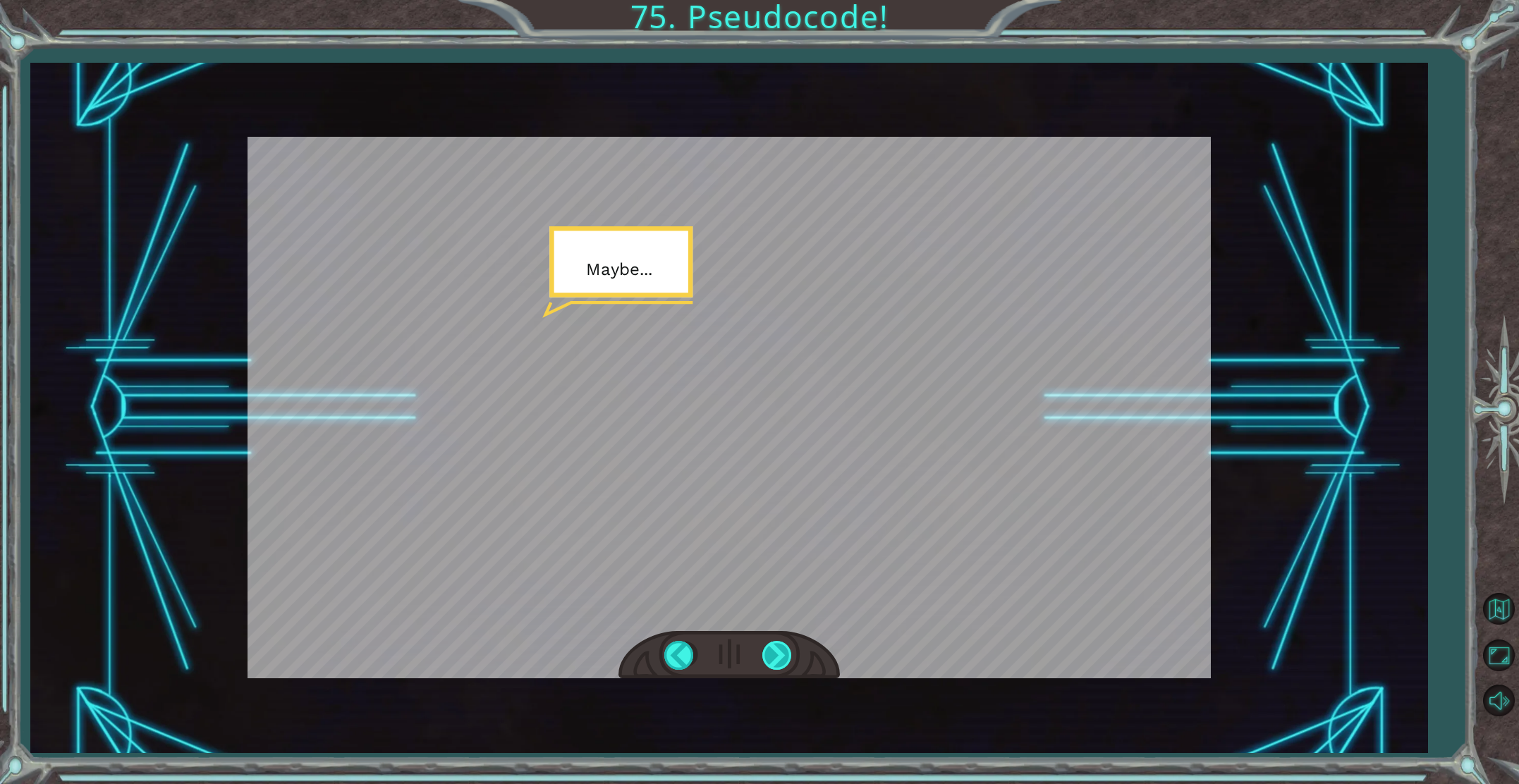
click at [783, 648] on div at bounding box center [779, 655] width 32 height 29
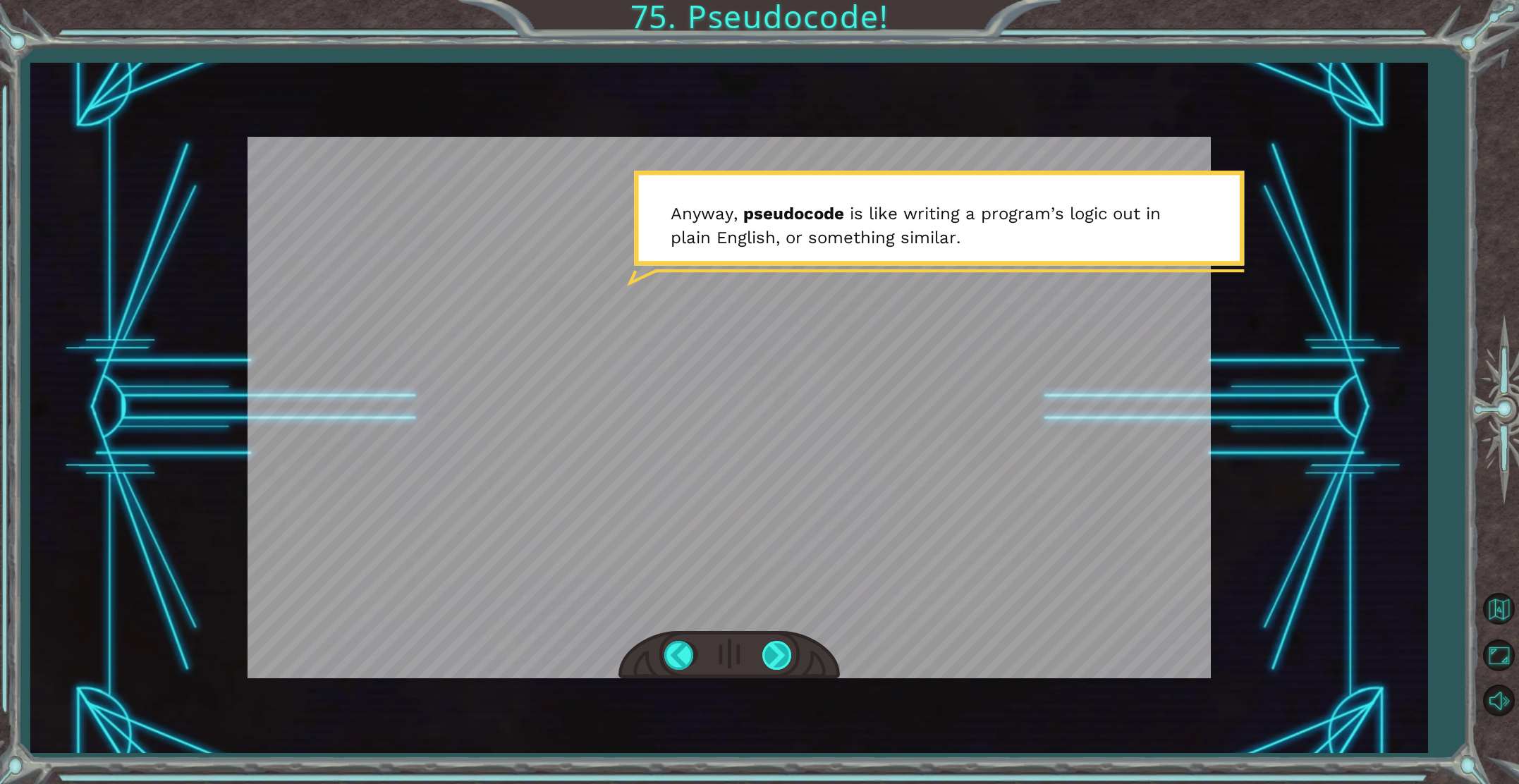
click at [778, 656] on div at bounding box center [779, 655] width 32 height 29
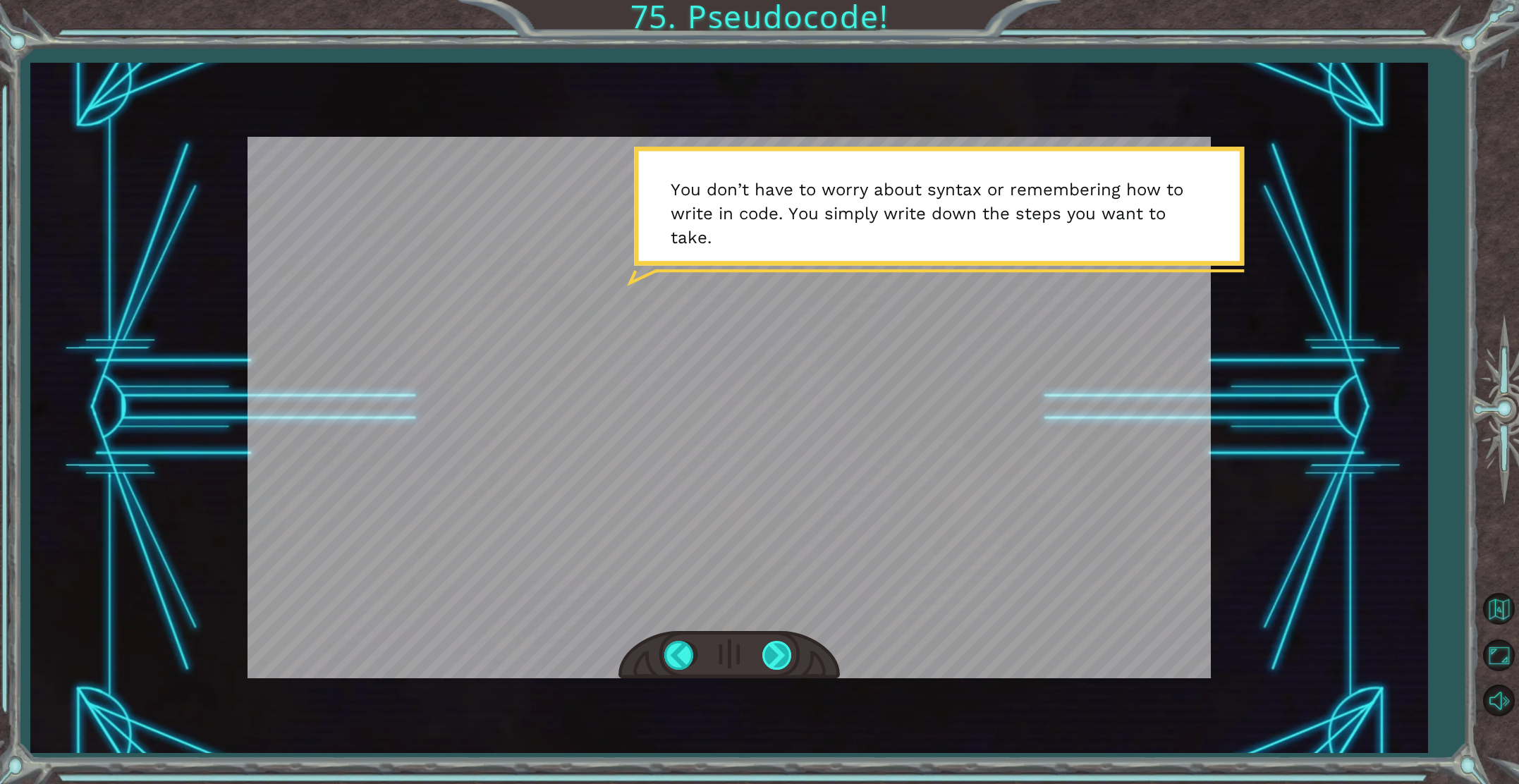
click at [777, 651] on div at bounding box center [779, 655] width 32 height 29
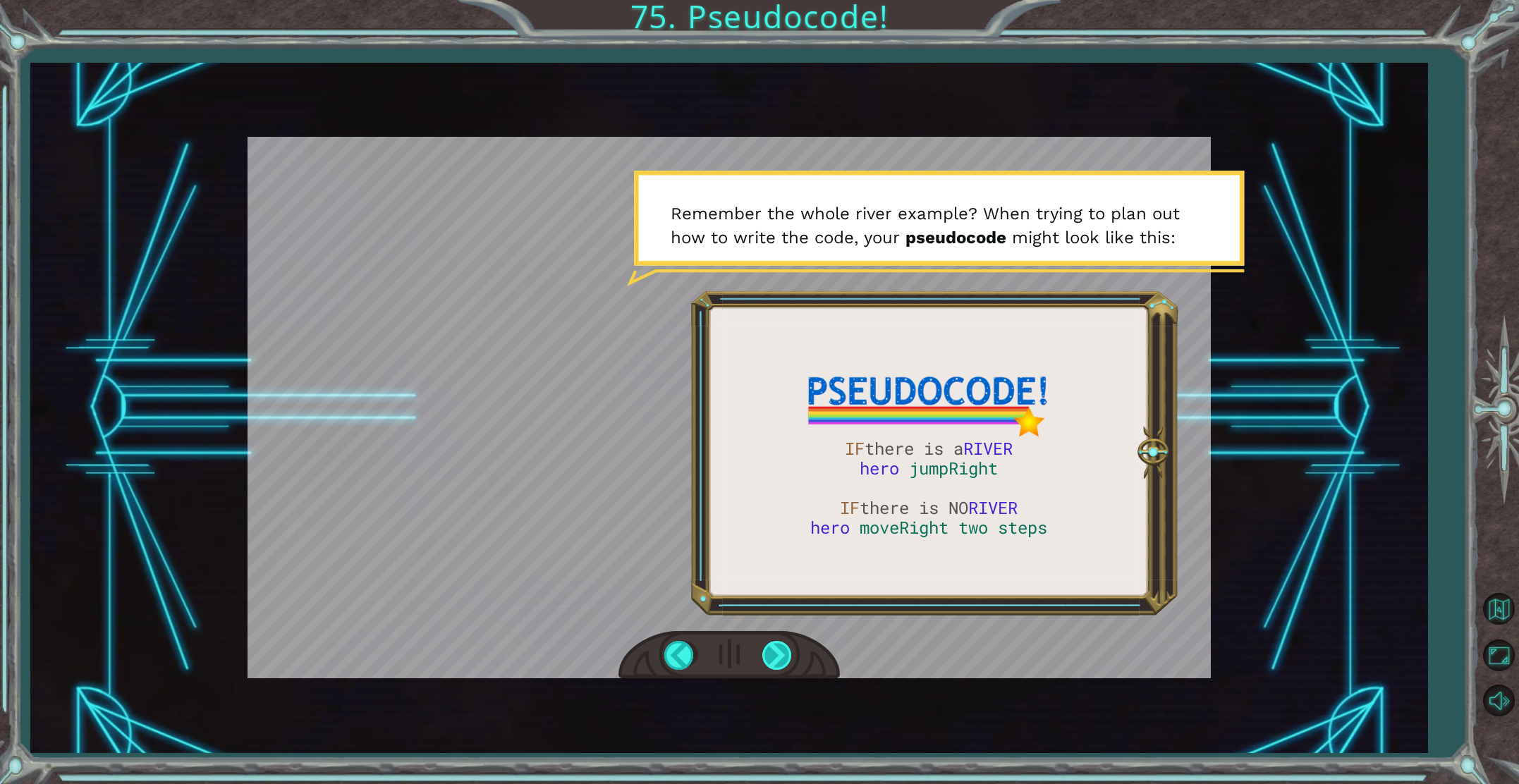
click at [786, 650] on div at bounding box center [779, 655] width 32 height 29
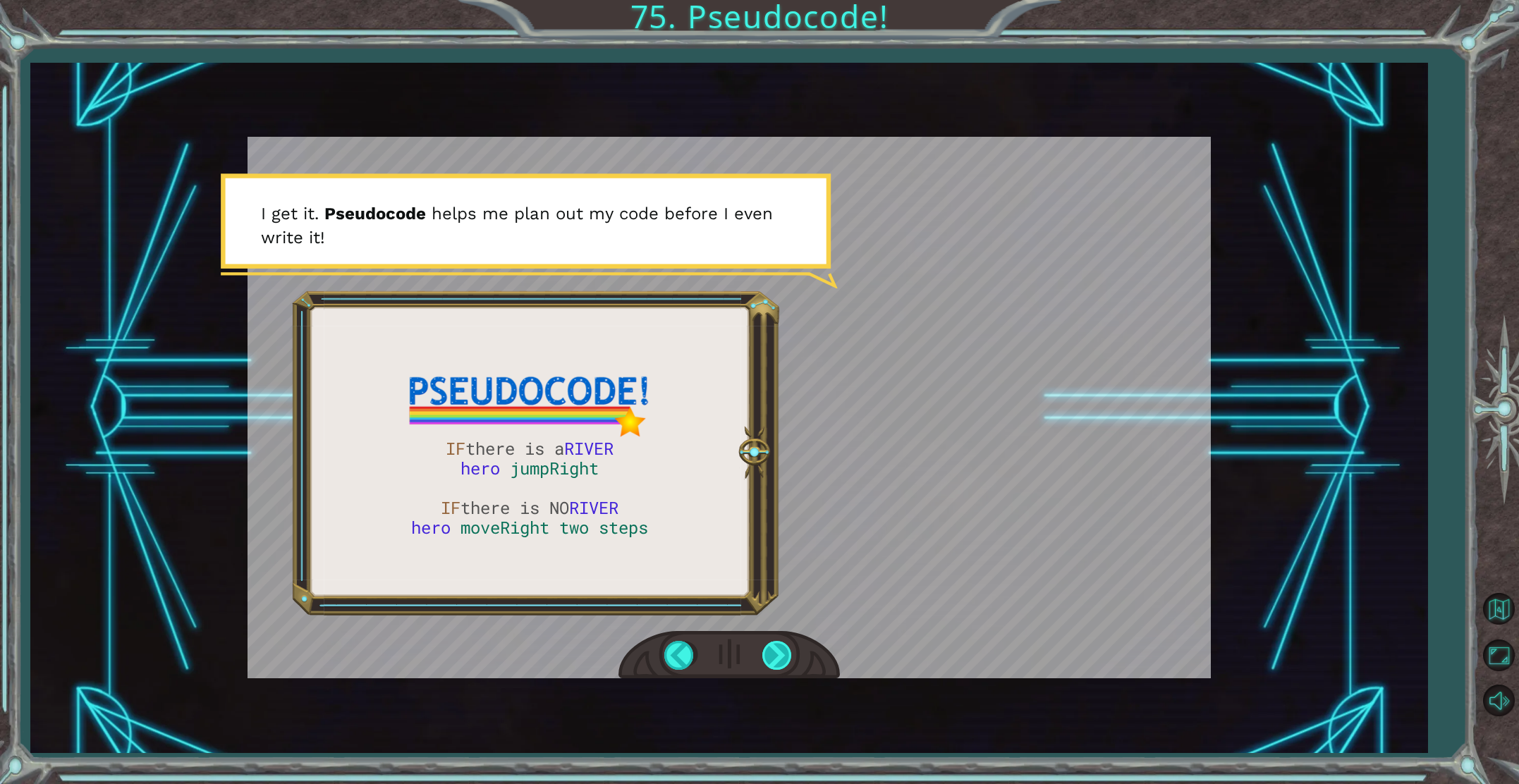
click at [781, 658] on div at bounding box center [779, 655] width 32 height 29
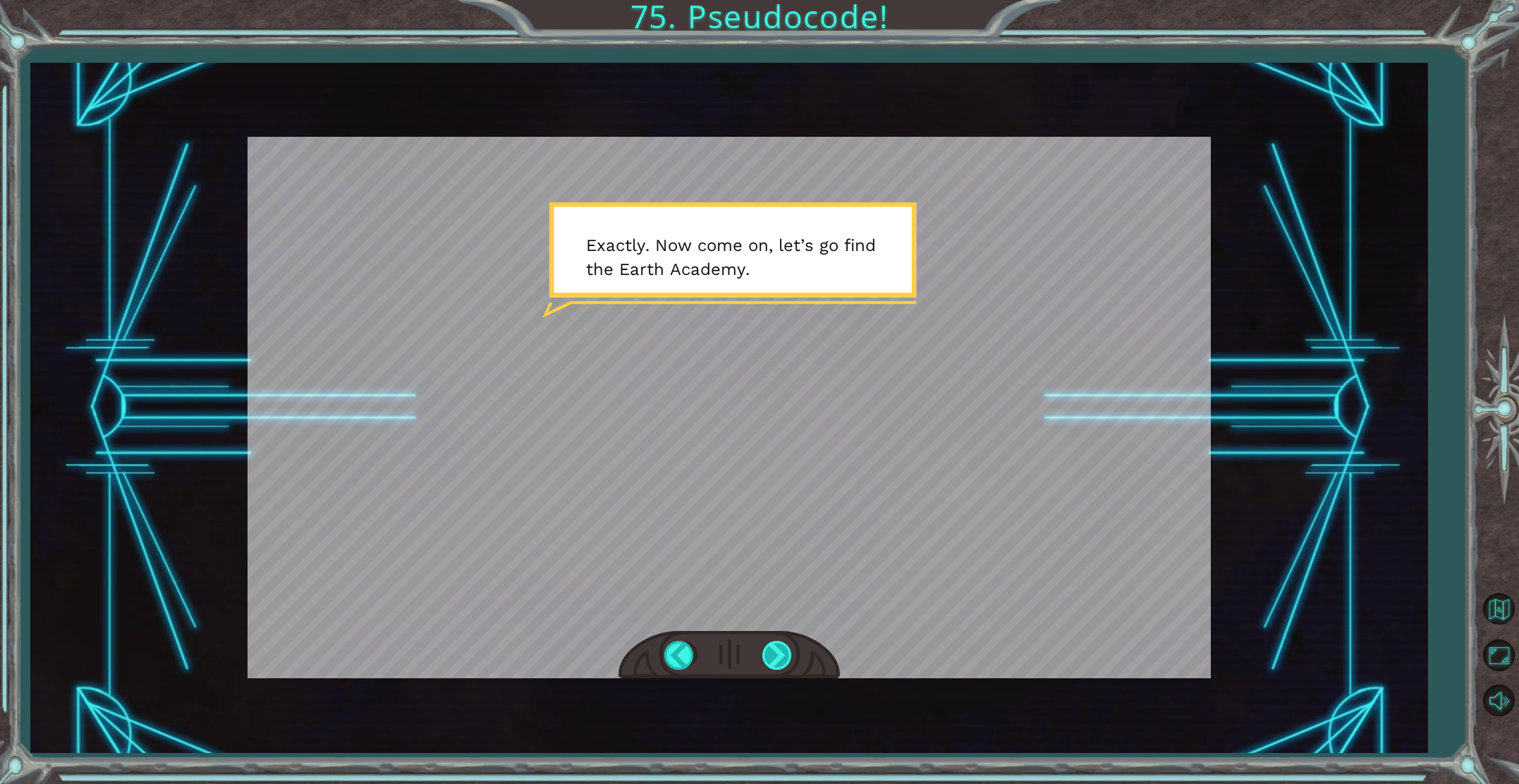
click at [778, 651] on div at bounding box center [779, 655] width 32 height 29
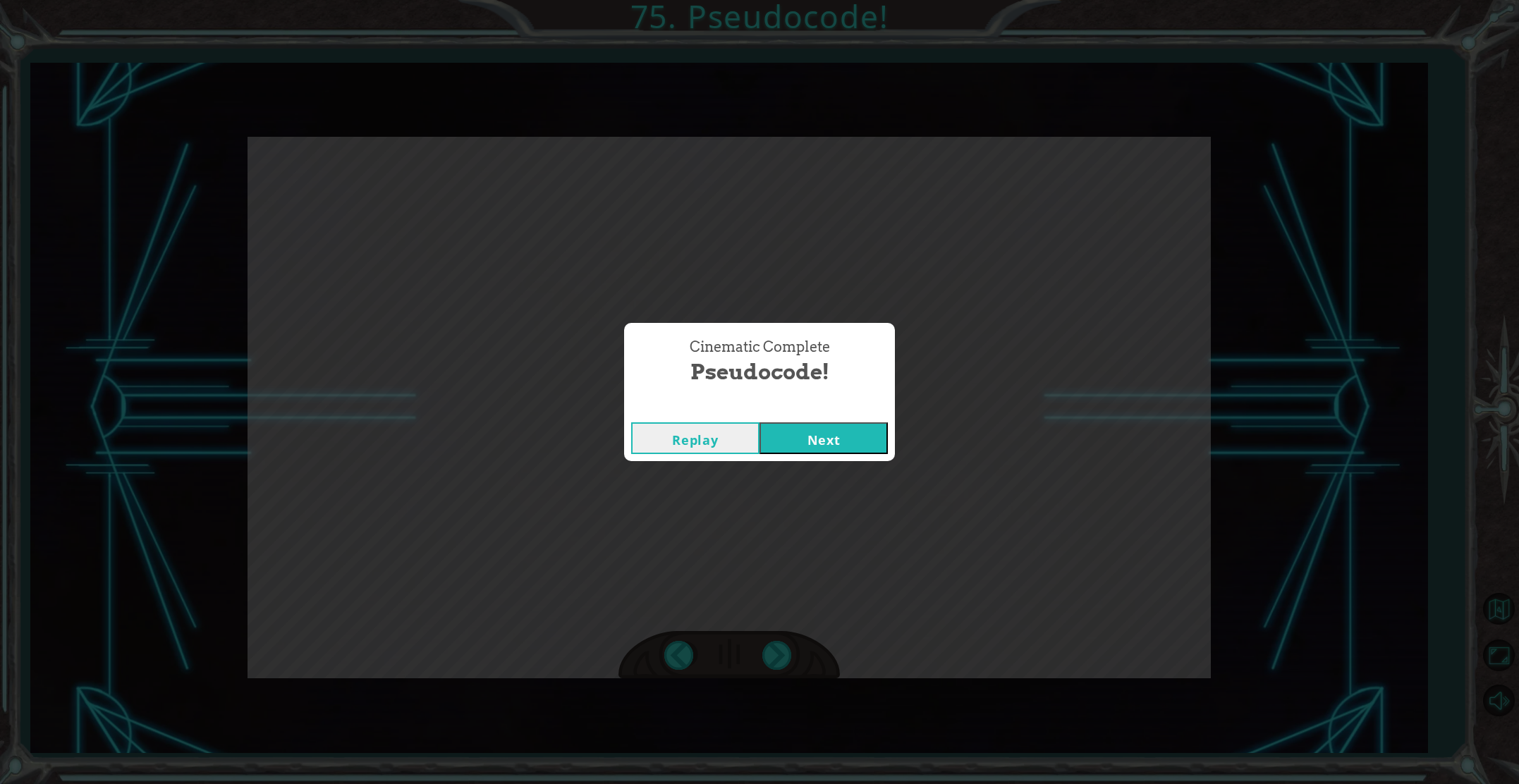
click at [796, 440] on button "Next" at bounding box center [823, 438] width 129 height 32
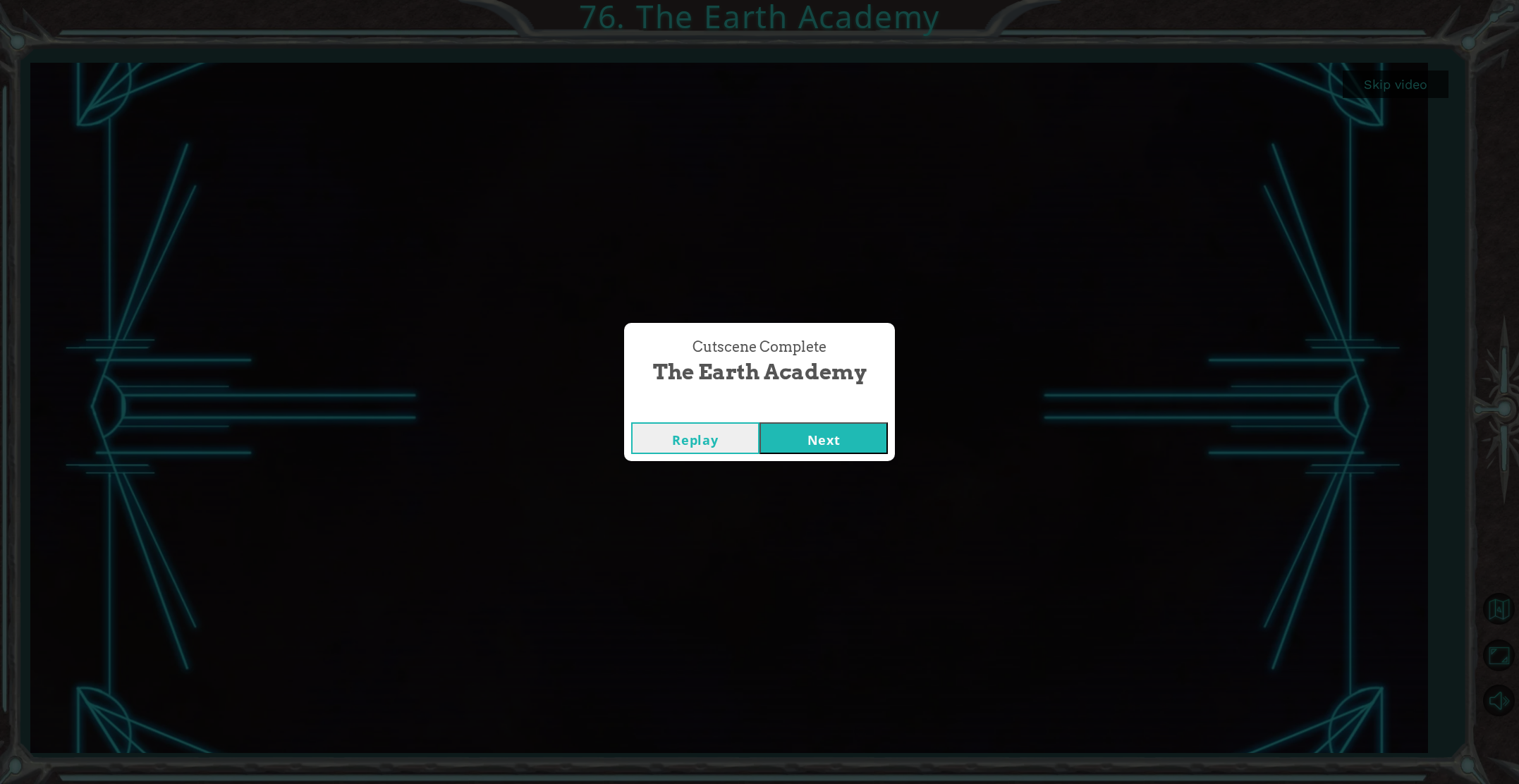
click at [779, 439] on button "Next" at bounding box center [823, 438] width 129 height 32
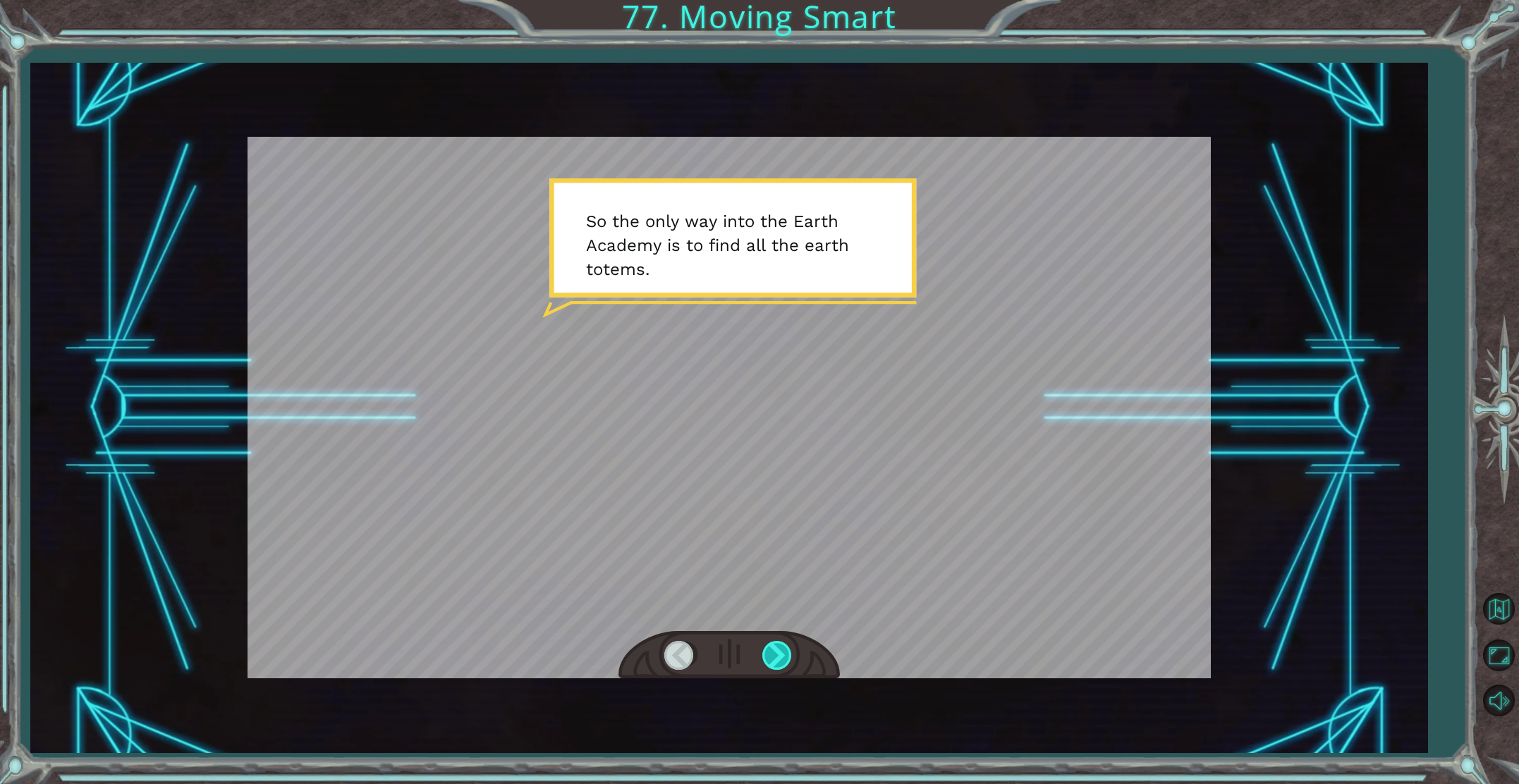
click at [786, 645] on div at bounding box center [779, 655] width 32 height 29
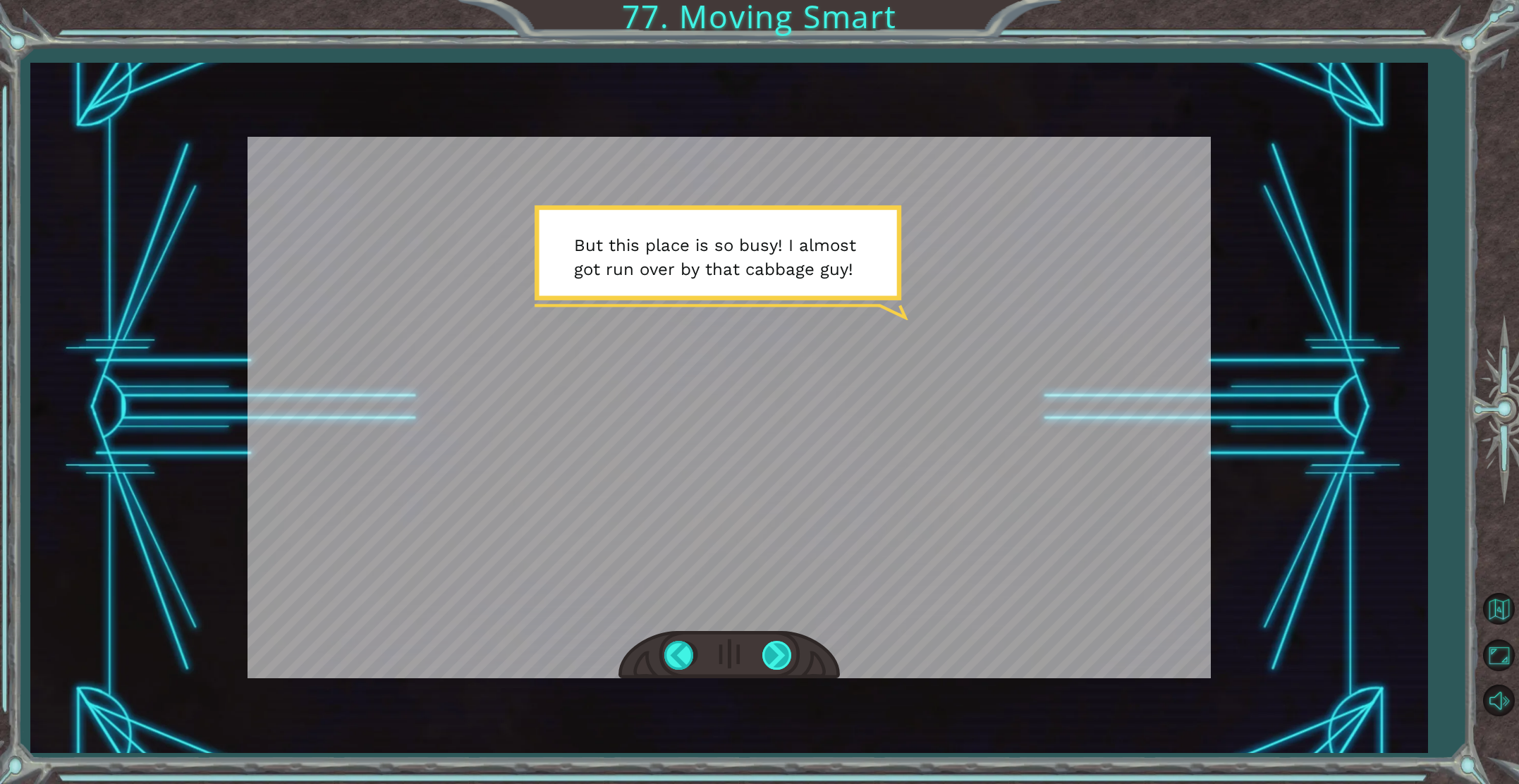
drag, startPoint x: 776, startPoint y: 652, endPoint x: 789, endPoint y: 645, distance: 14.8
click at [777, 651] on div at bounding box center [779, 655] width 32 height 29
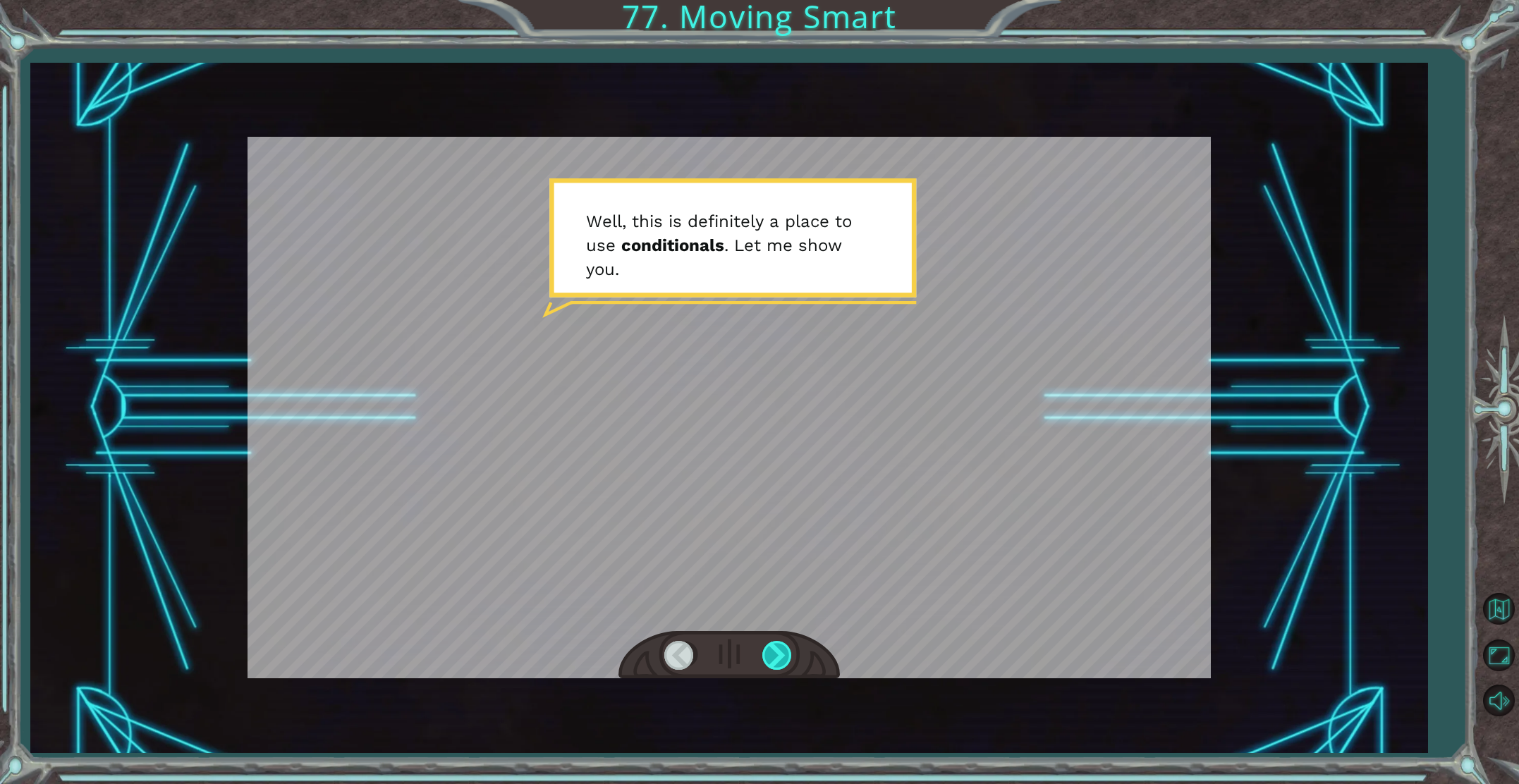
click at [779, 650] on div at bounding box center [779, 655] width 32 height 29
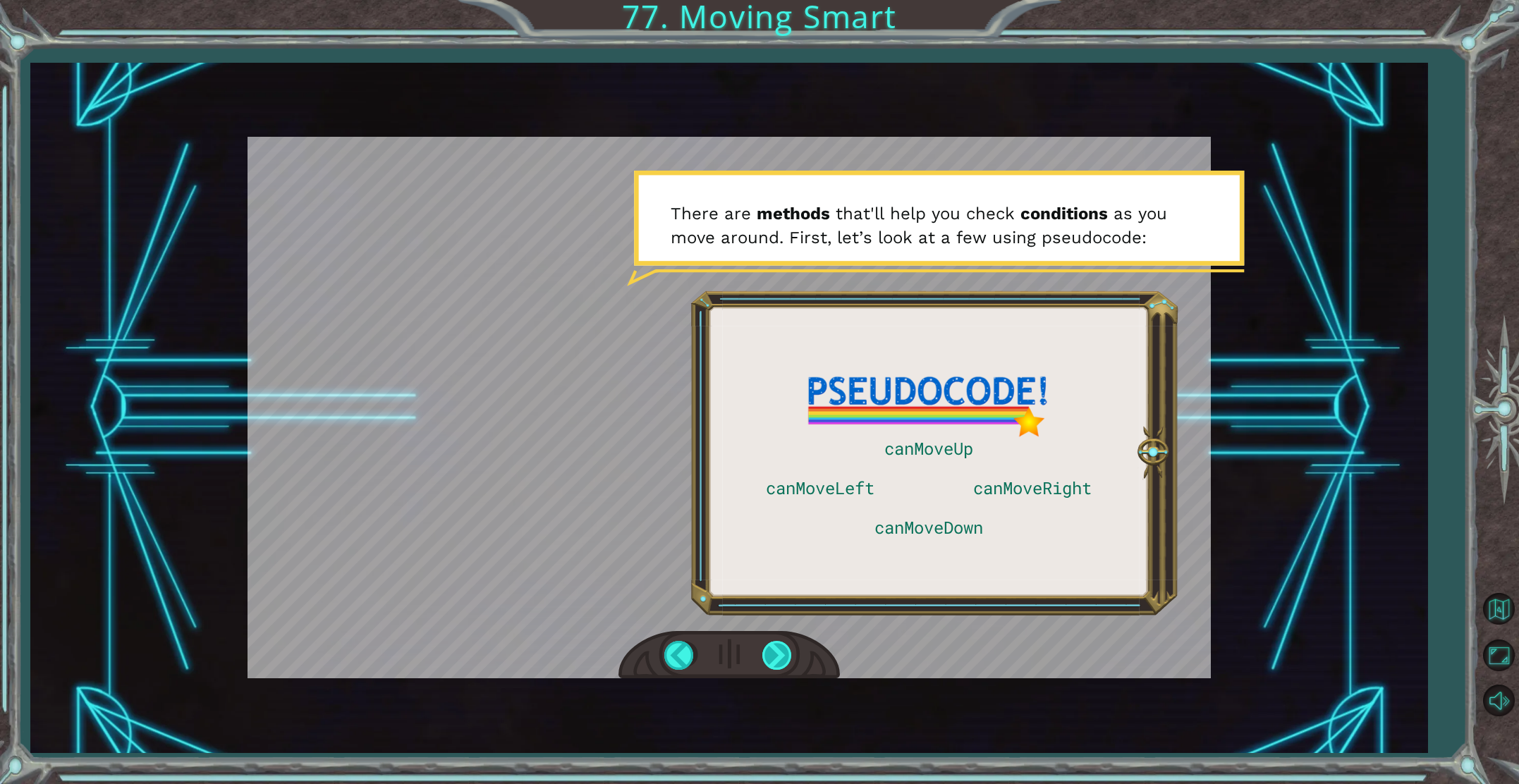
click at [780, 650] on div at bounding box center [779, 655] width 32 height 29
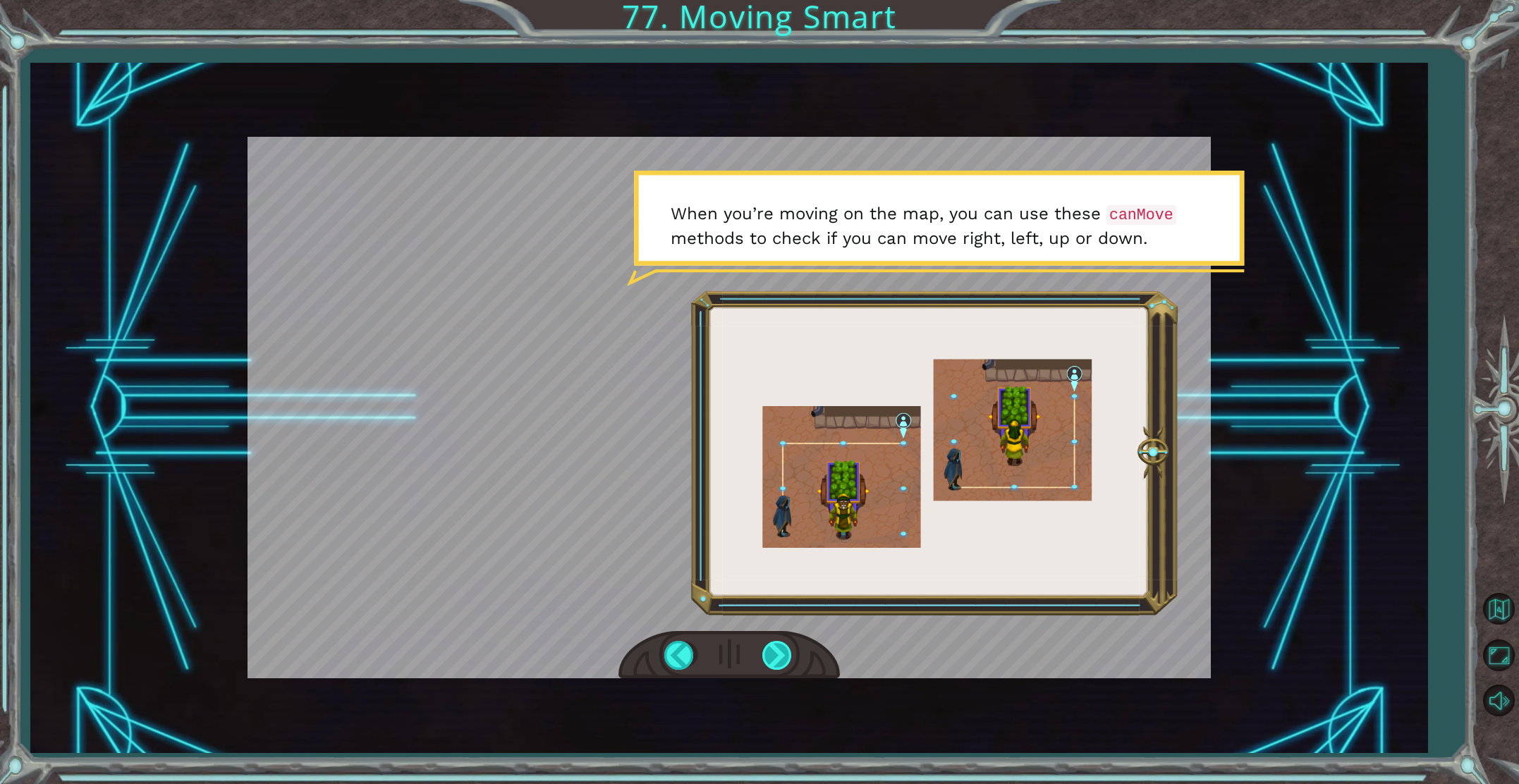
click at [763, 657] on div at bounding box center [779, 655] width 32 height 29
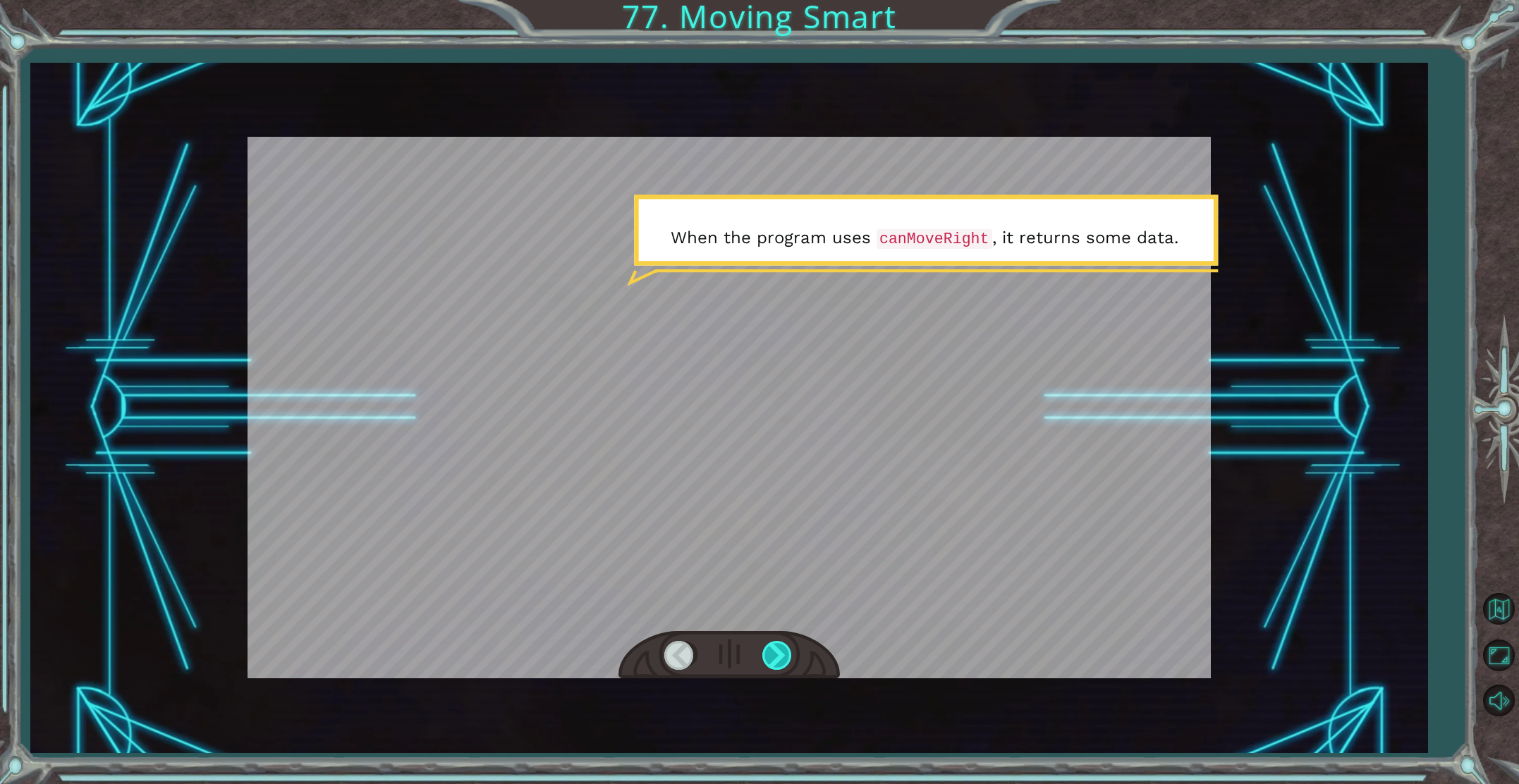
click at [777, 658] on div at bounding box center [779, 655] width 32 height 29
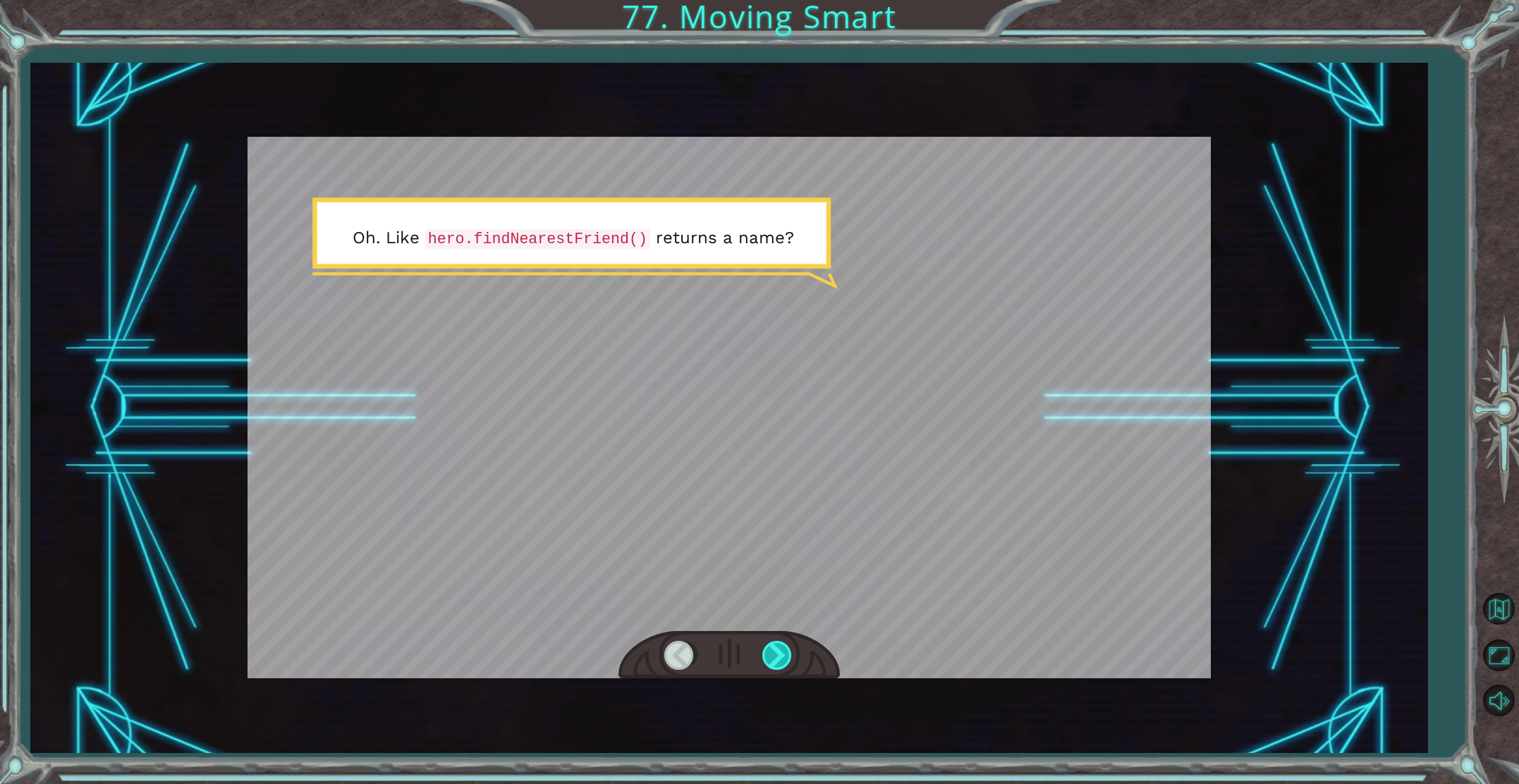
click at [777, 662] on div at bounding box center [779, 655] width 32 height 29
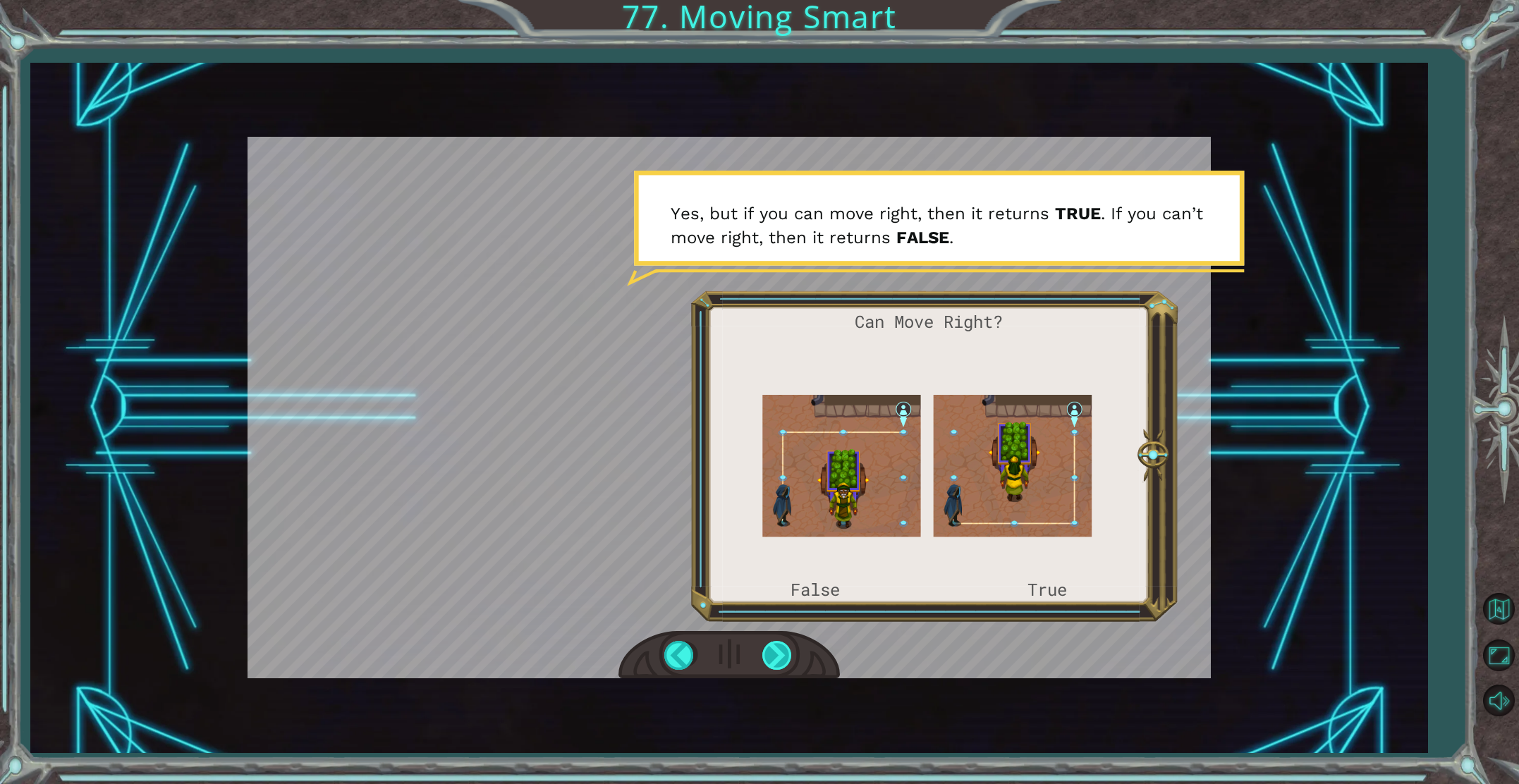
click at [770, 659] on div at bounding box center [779, 655] width 32 height 29
click at [779, 652] on div at bounding box center [779, 655] width 32 height 29
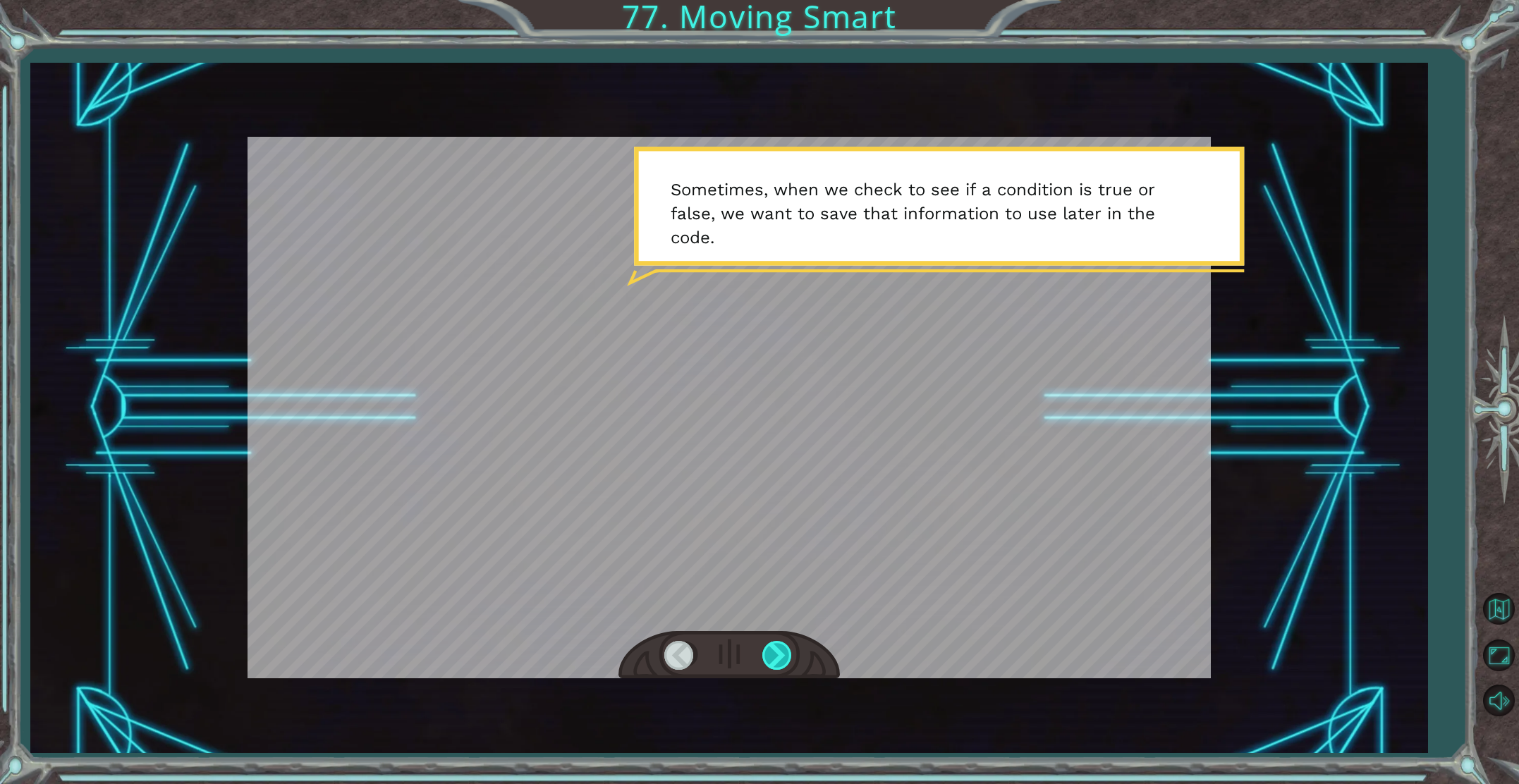
click at [783, 644] on div at bounding box center [779, 655] width 32 height 29
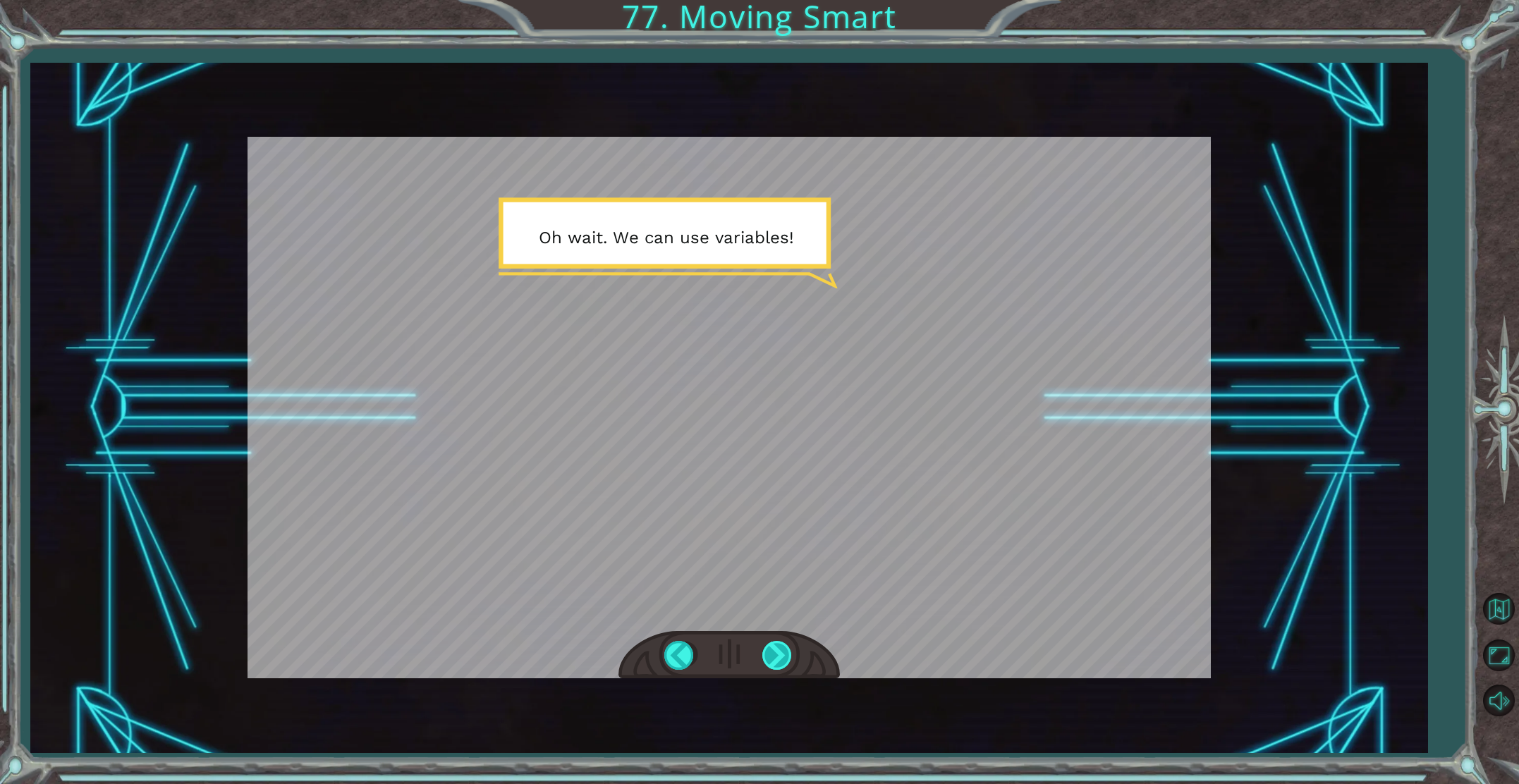
click at [769, 653] on div at bounding box center [779, 655] width 32 height 29
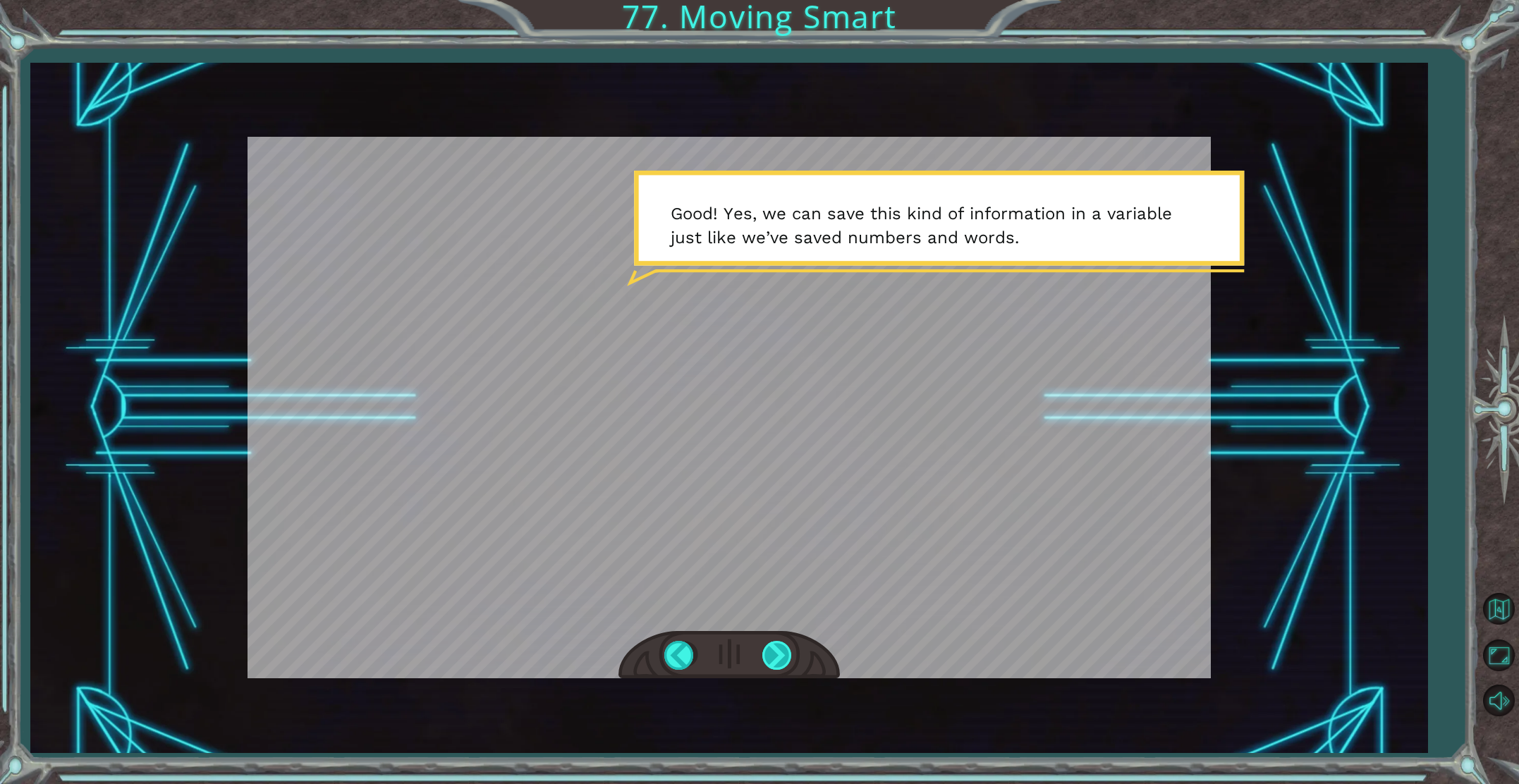
click at [777, 658] on div at bounding box center [779, 655] width 32 height 29
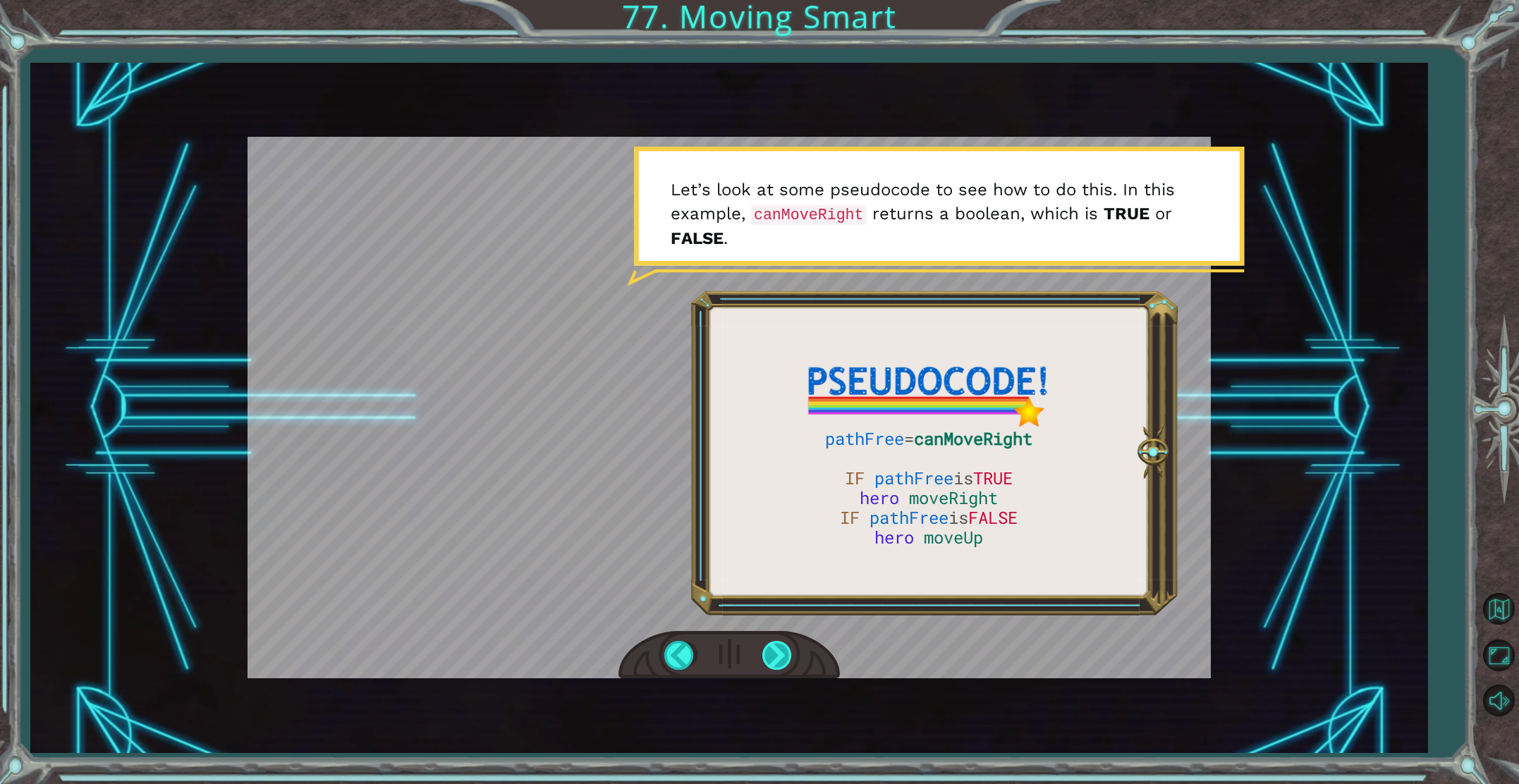
click at [779, 650] on div at bounding box center [779, 655] width 32 height 29
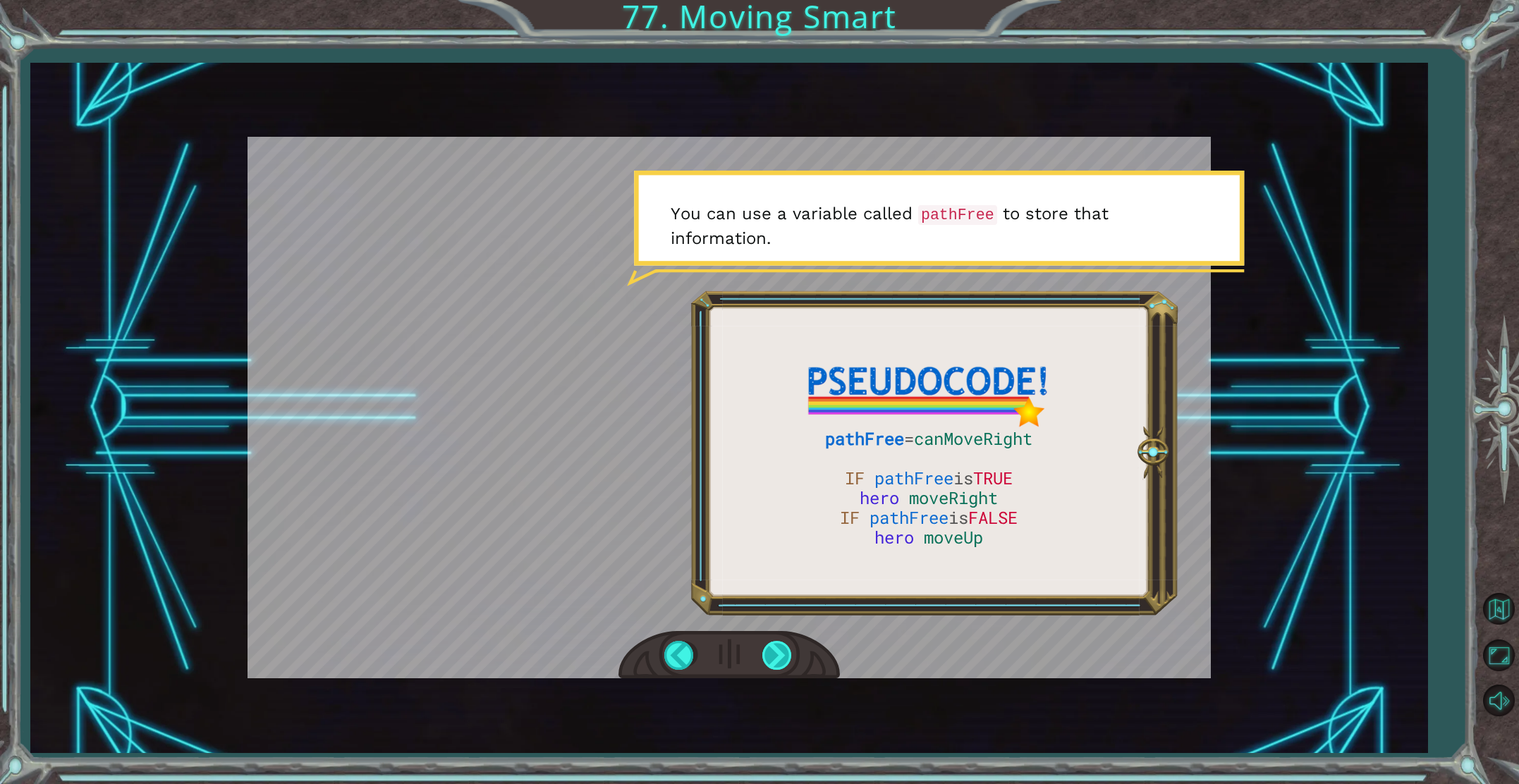
click at [779, 648] on div at bounding box center [779, 655] width 32 height 29
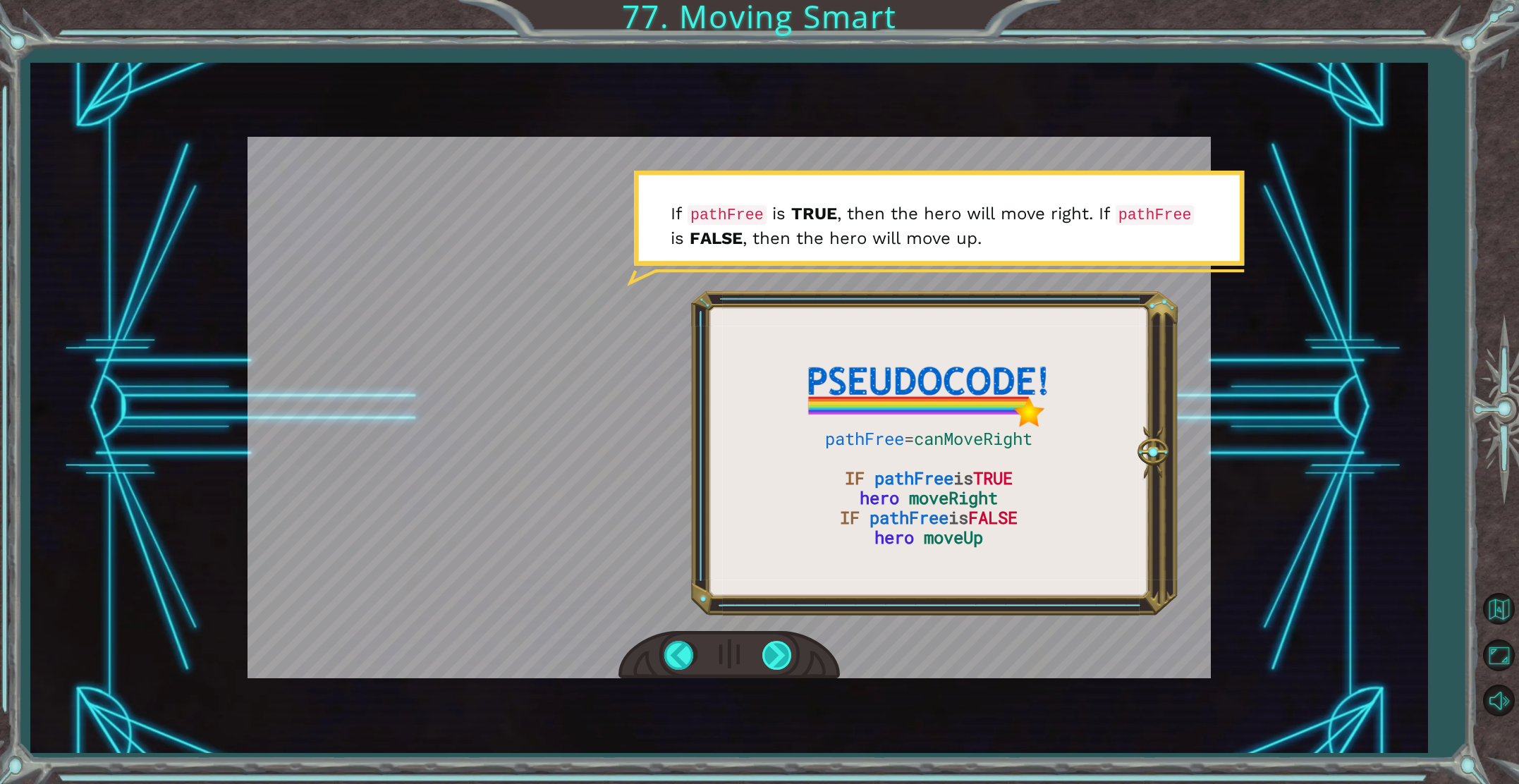
click at [769, 649] on div at bounding box center [779, 655] width 32 height 29
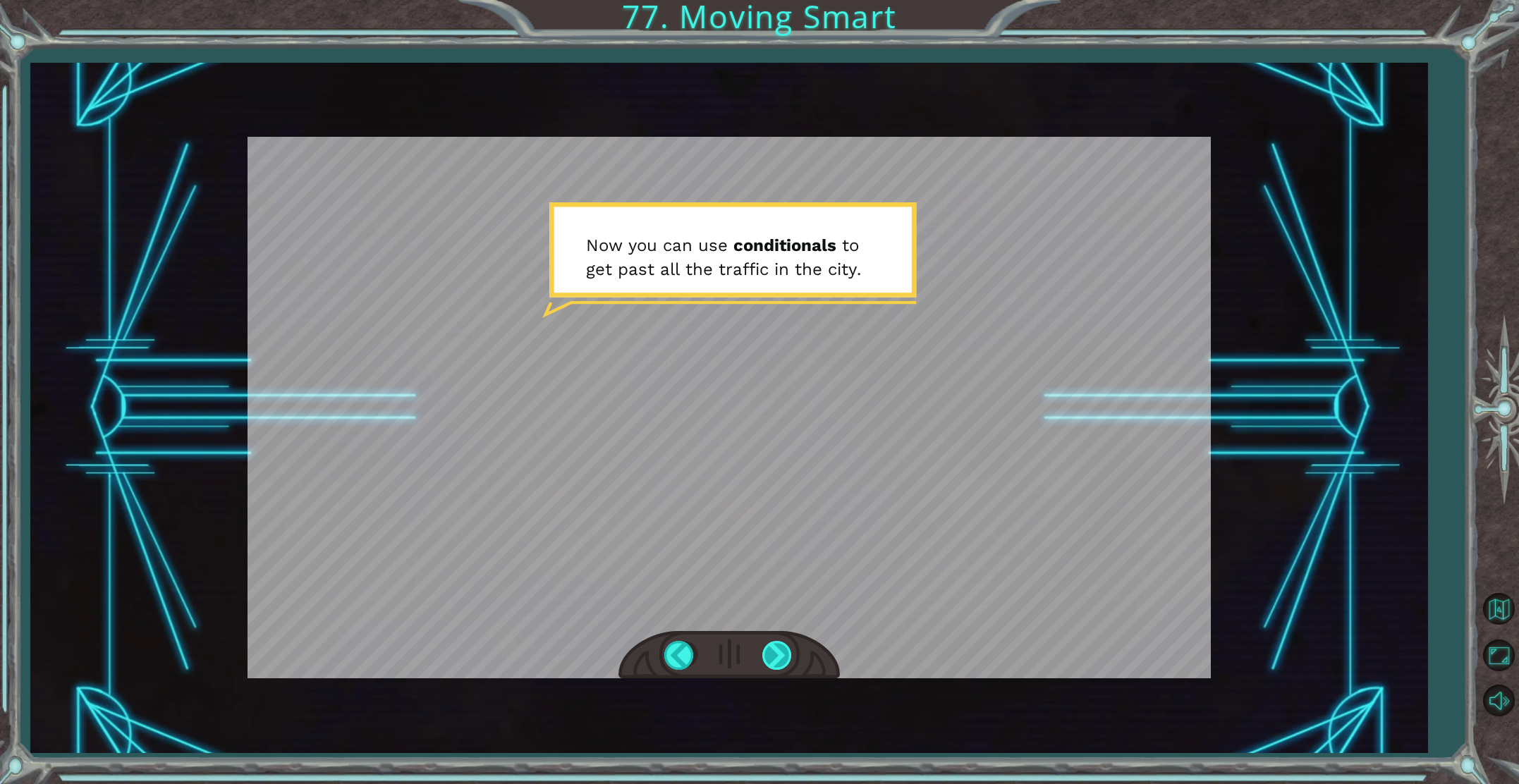
click at [786, 651] on div at bounding box center [779, 655] width 32 height 29
click at [785, 651] on div at bounding box center [779, 655] width 32 height 29
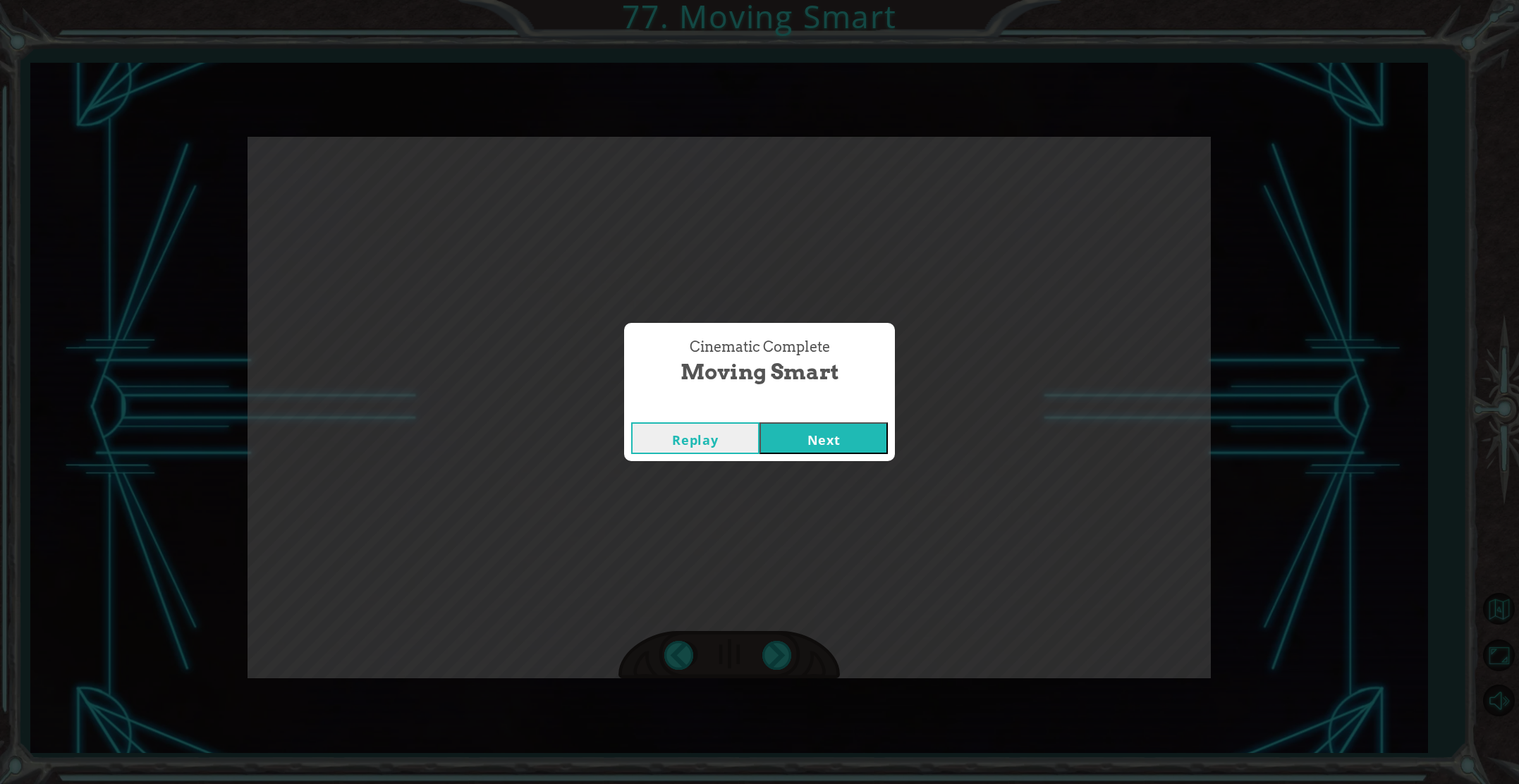
click at [805, 443] on button "Next" at bounding box center [823, 438] width 129 height 32
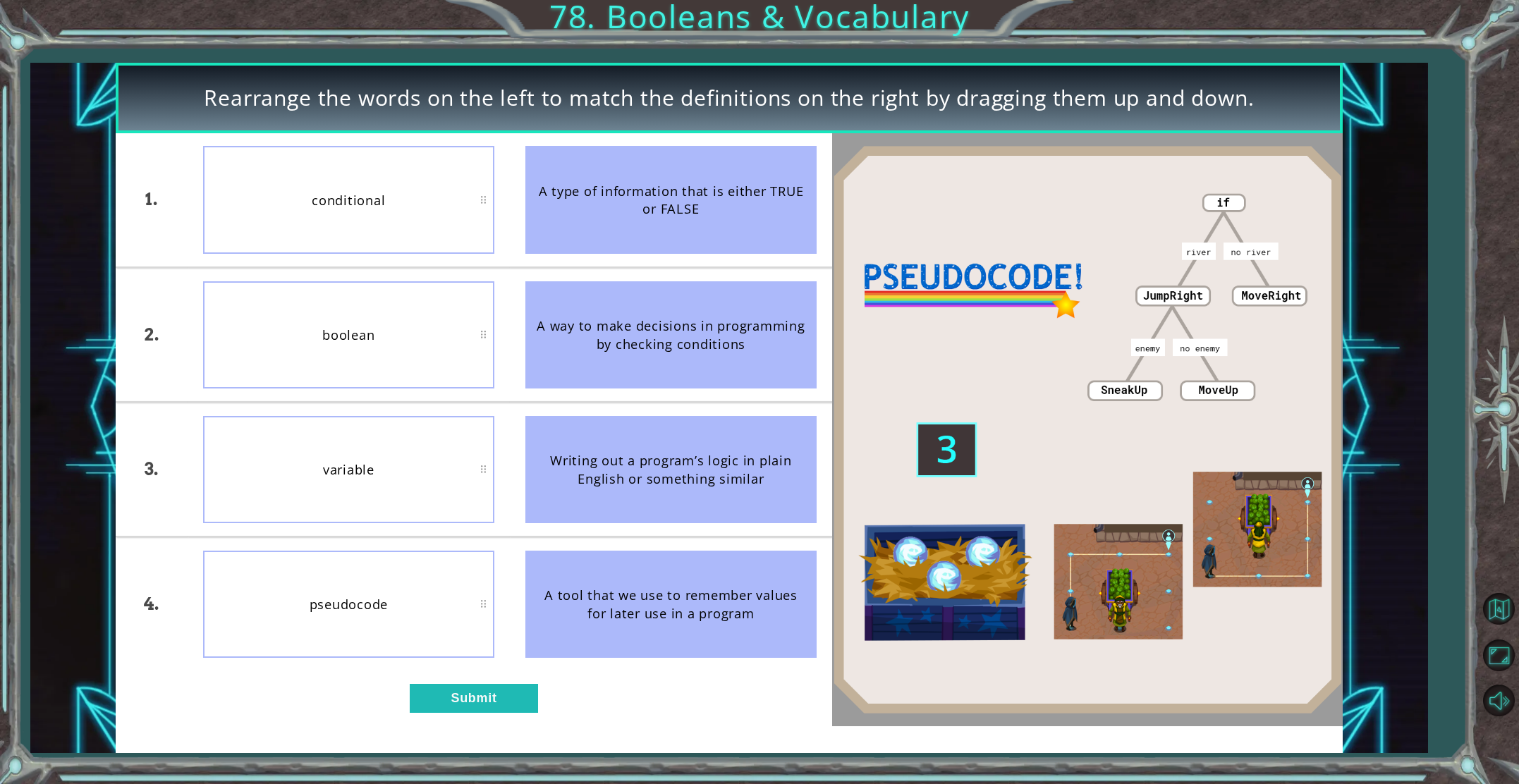
drag, startPoint x: 751, startPoint y: 227, endPoint x: 703, endPoint y: 281, distance: 72.2
click at [729, 304] on ul "A type of information that is either TRUE or FALSE A way to make decisions in p…" at bounding box center [671, 402] width 322 height 537
click at [491, 695] on button "Submit" at bounding box center [474, 698] width 129 height 29
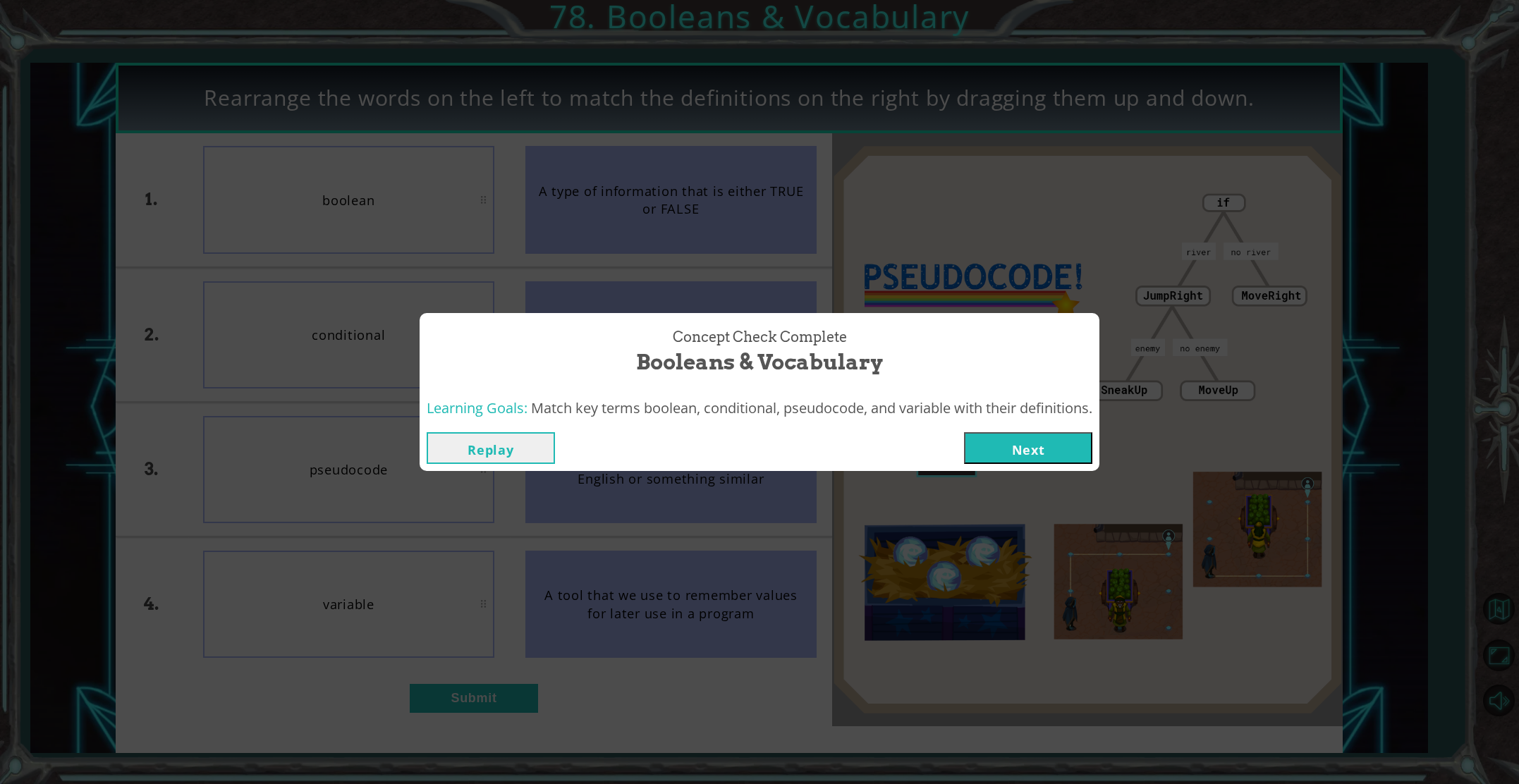
click at [1040, 454] on button "Next" at bounding box center [1028, 448] width 129 height 32
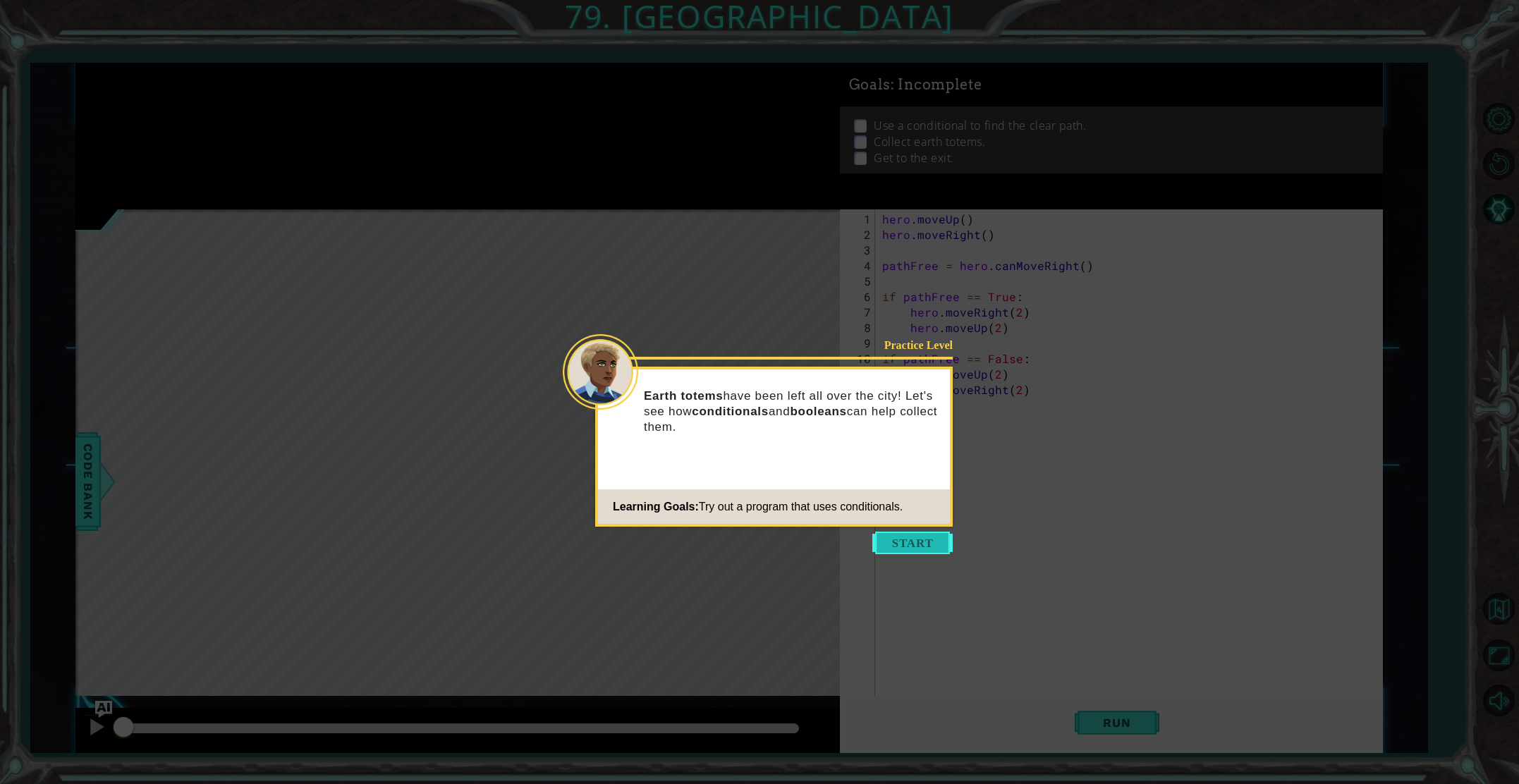
click at [945, 536] on button "Start" at bounding box center [912, 543] width 81 height 22
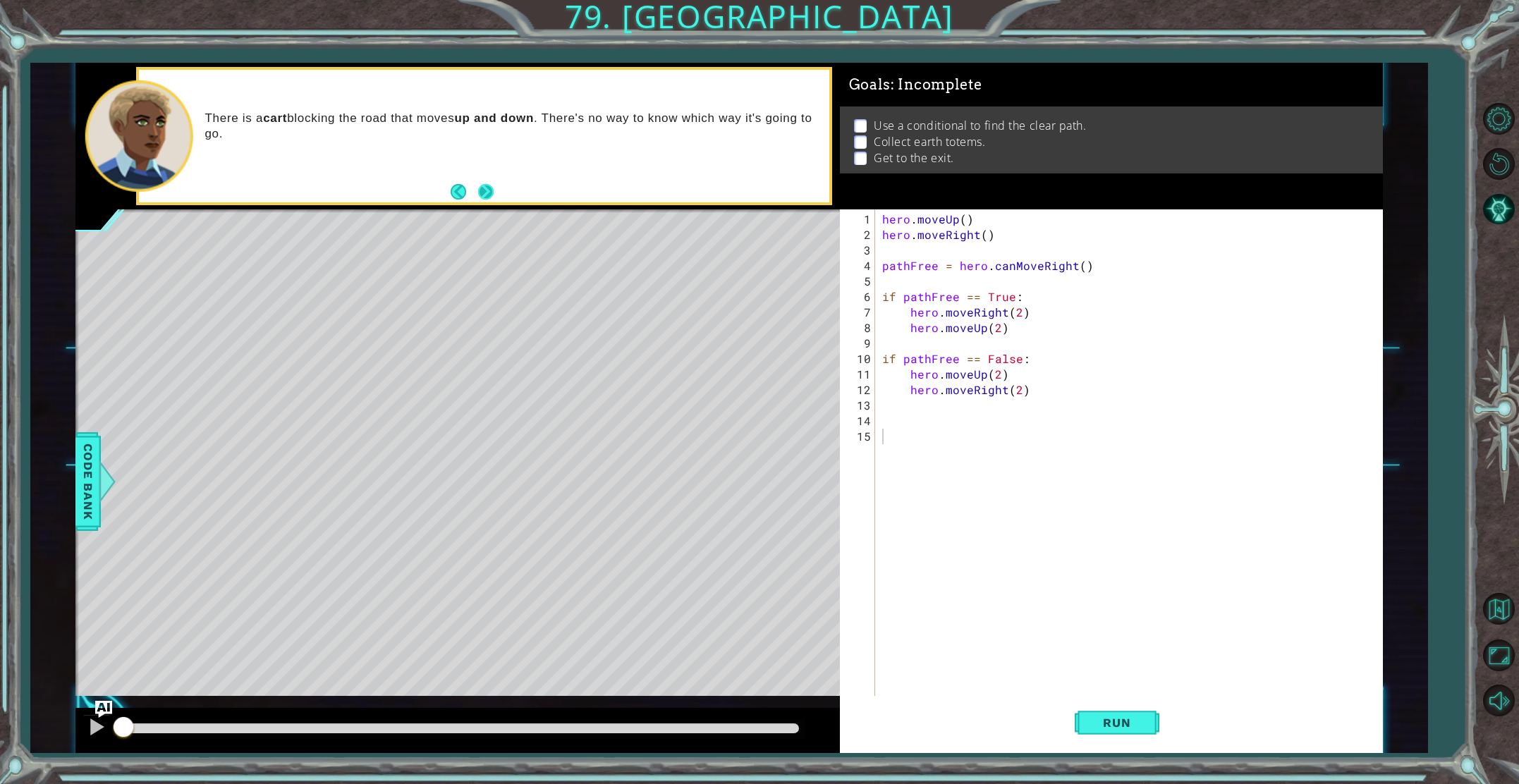
click at [491, 190] on button "Next" at bounding box center [486, 192] width 16 height 16
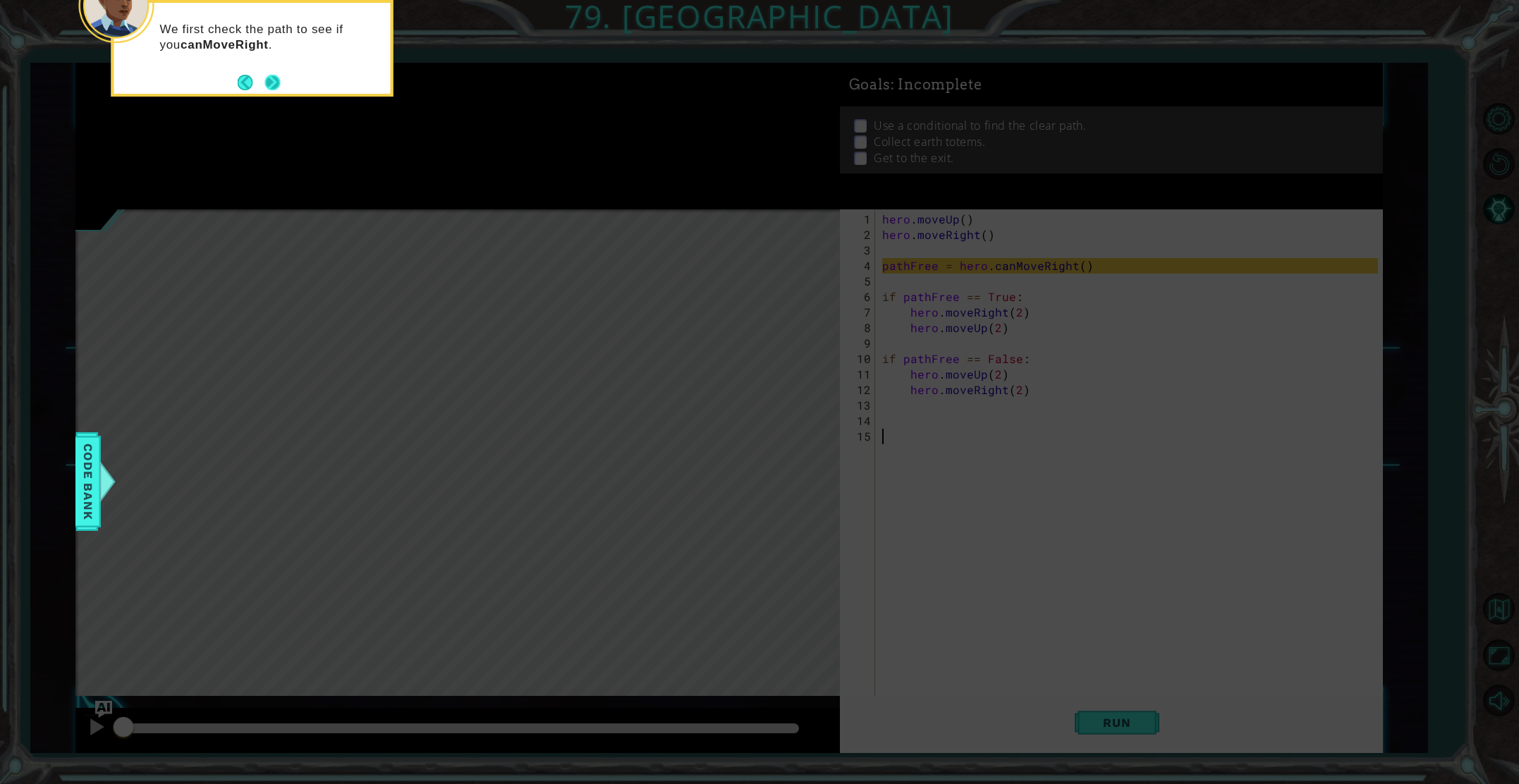
click at [271, 85] on button "Next" at bounding box center [272, 82] width 16 height 16
click at [276, 78] on button "Next" at bounding box center [272, 83] width 16 height 16
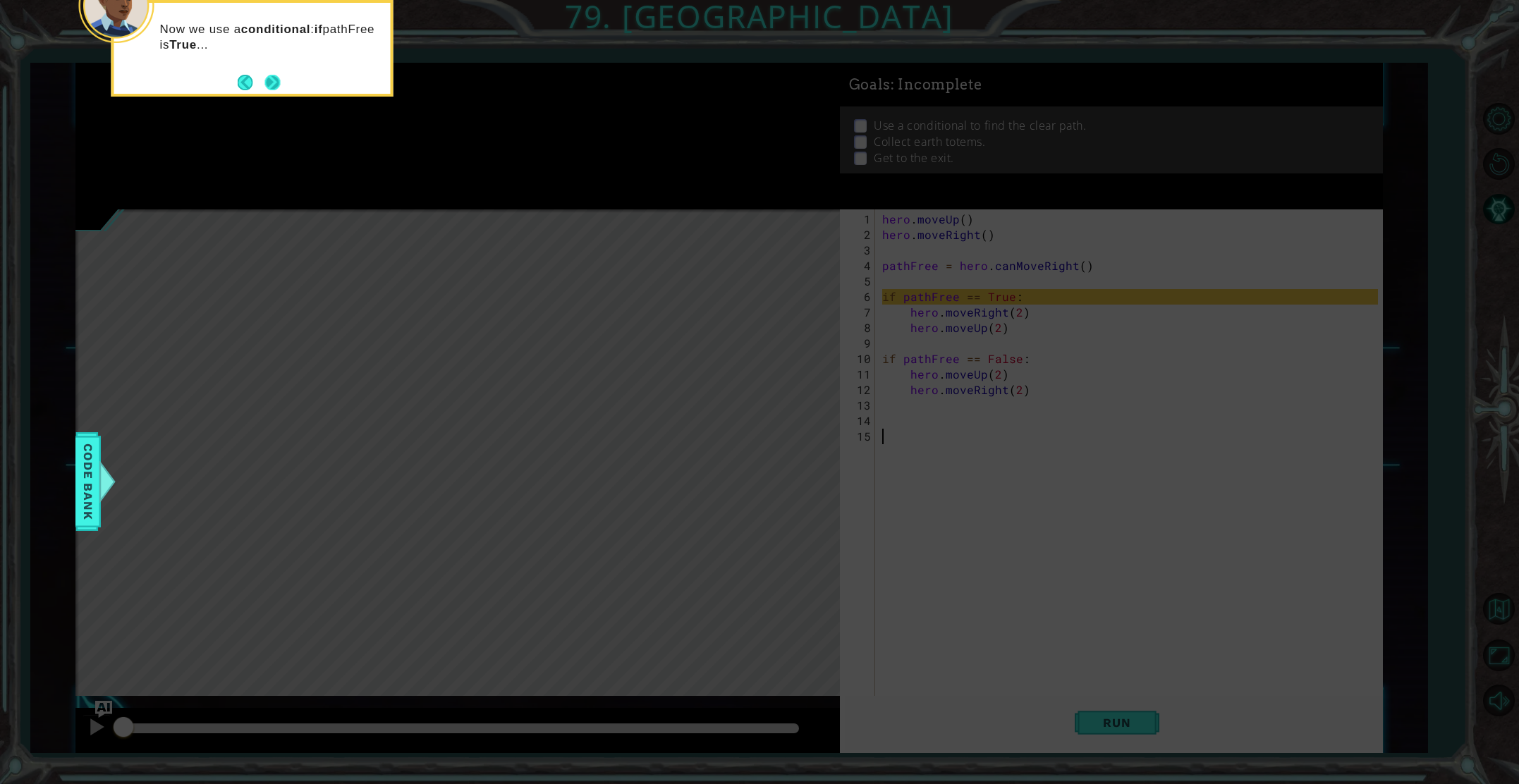
click at [270, 84] on button "Next" at bounding box center [272, 82] width 16 height 16
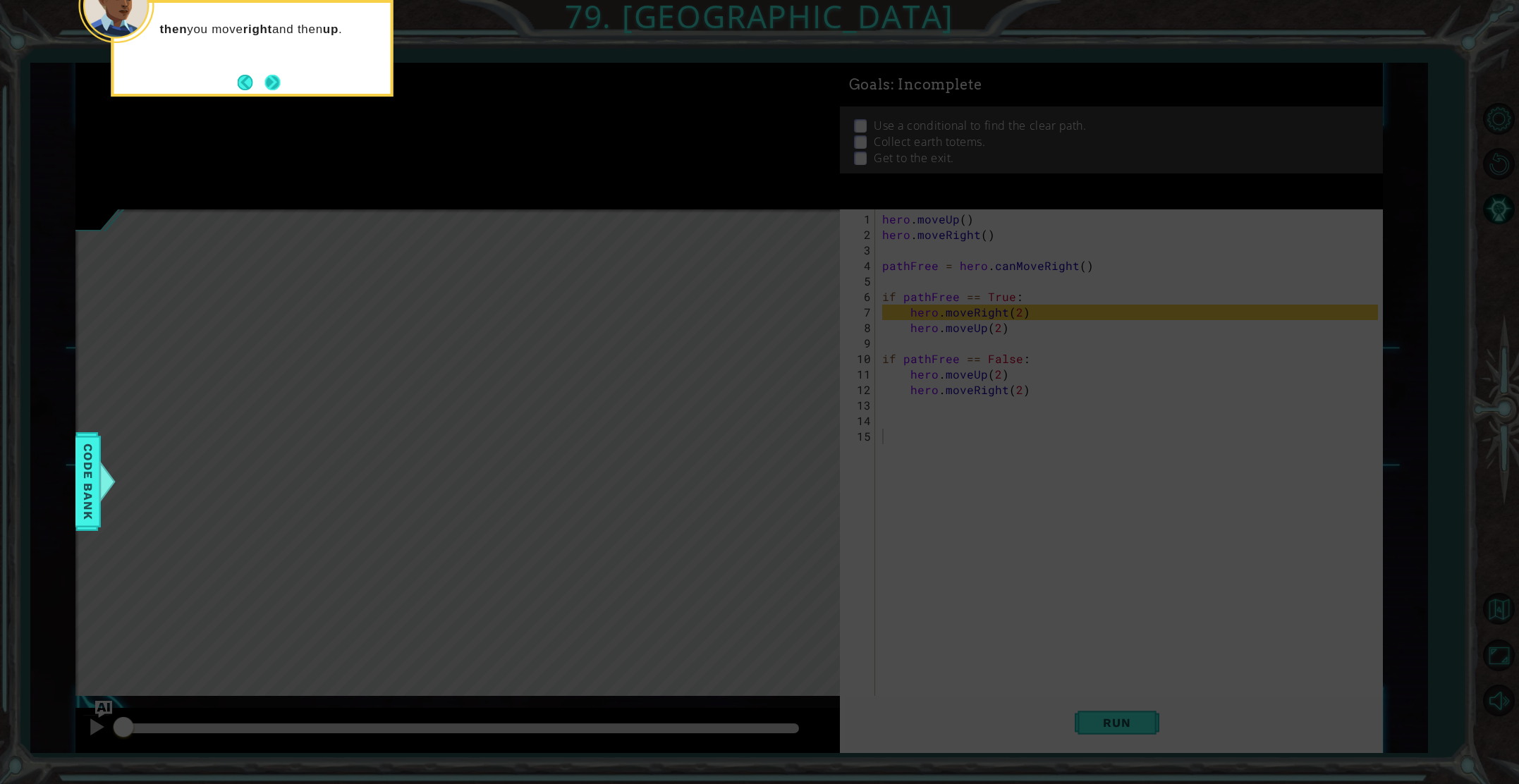
click at [276, 82] on button "Next" at bounding box center [272, 82] width 16 height 16
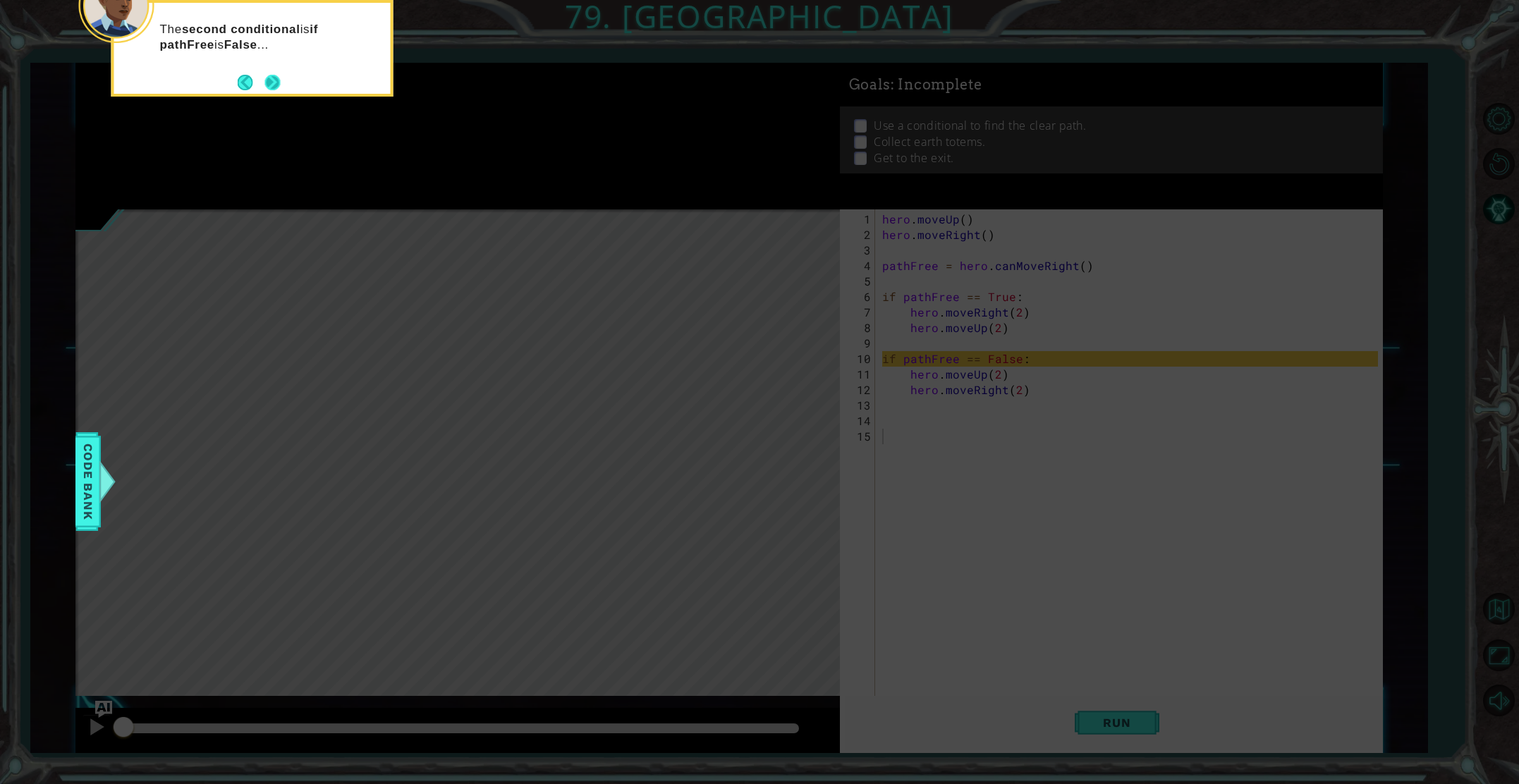
click at [279, 87] on button "Next" at bounding box center [272, 82] width 16 height 16
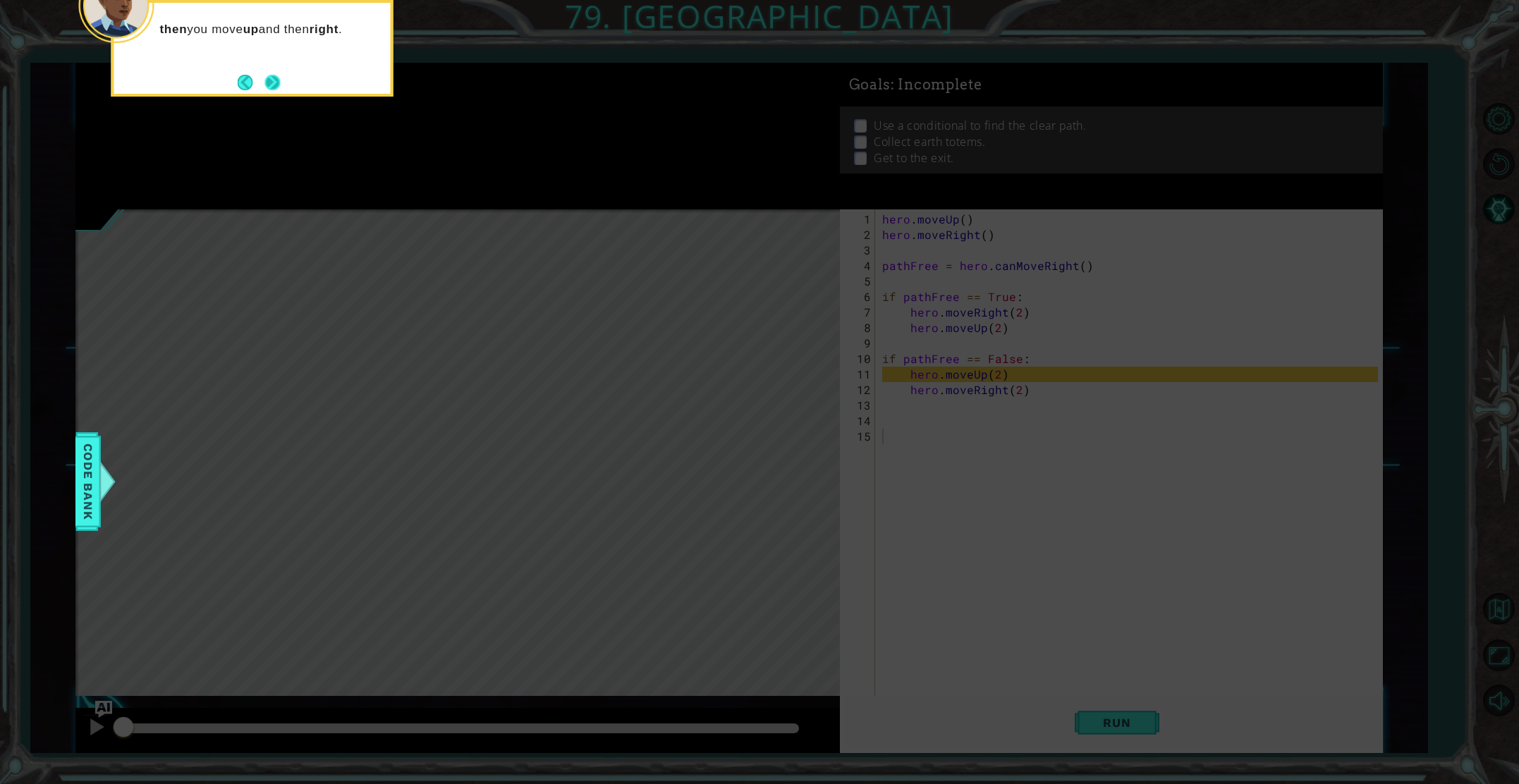
click at [279, 85] on button "Next" at bounding box center [272, 82] width 16 height 16
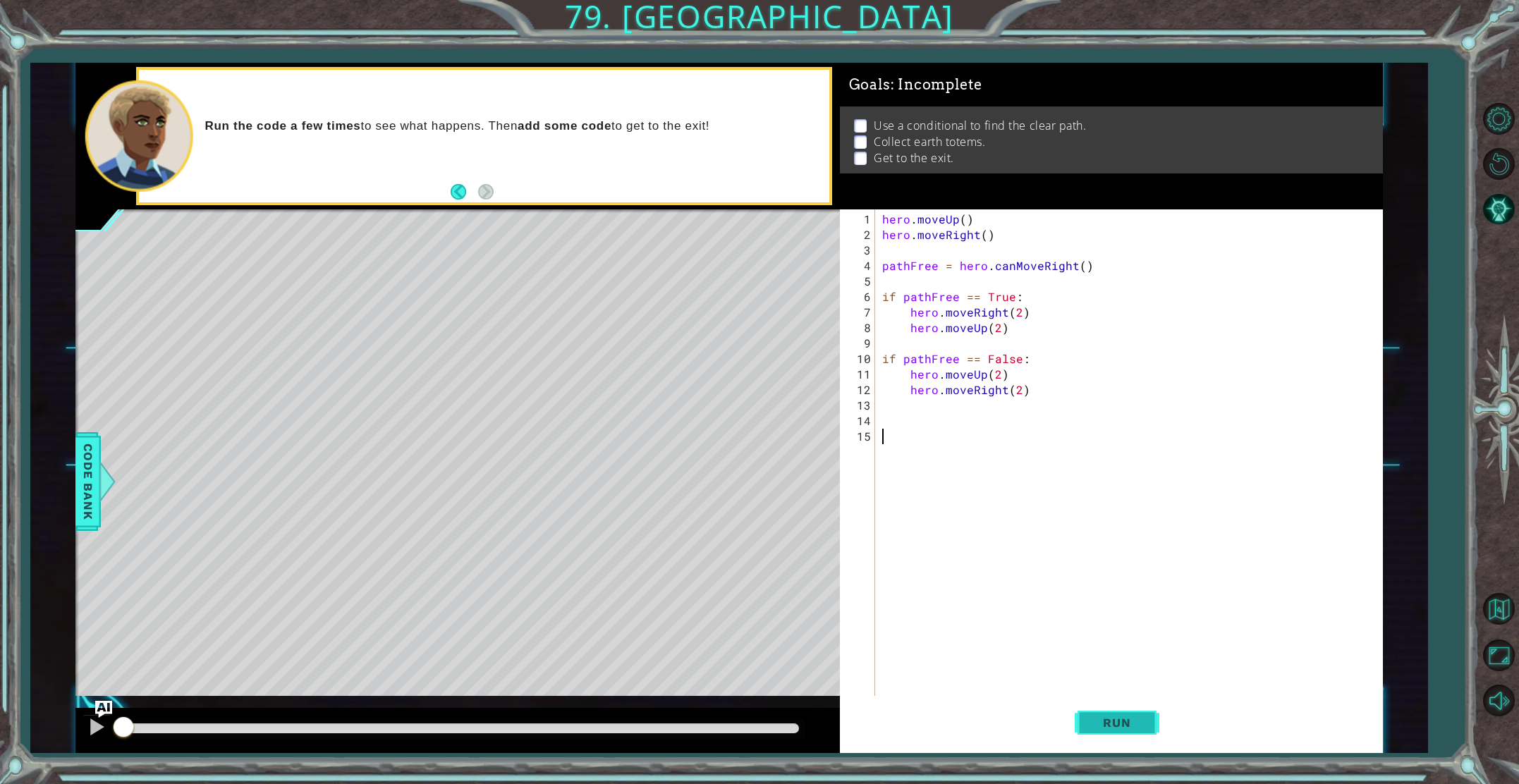
click at [1117, 718] on span "Run" at bounding box center [1116, 722] width 56 height 14
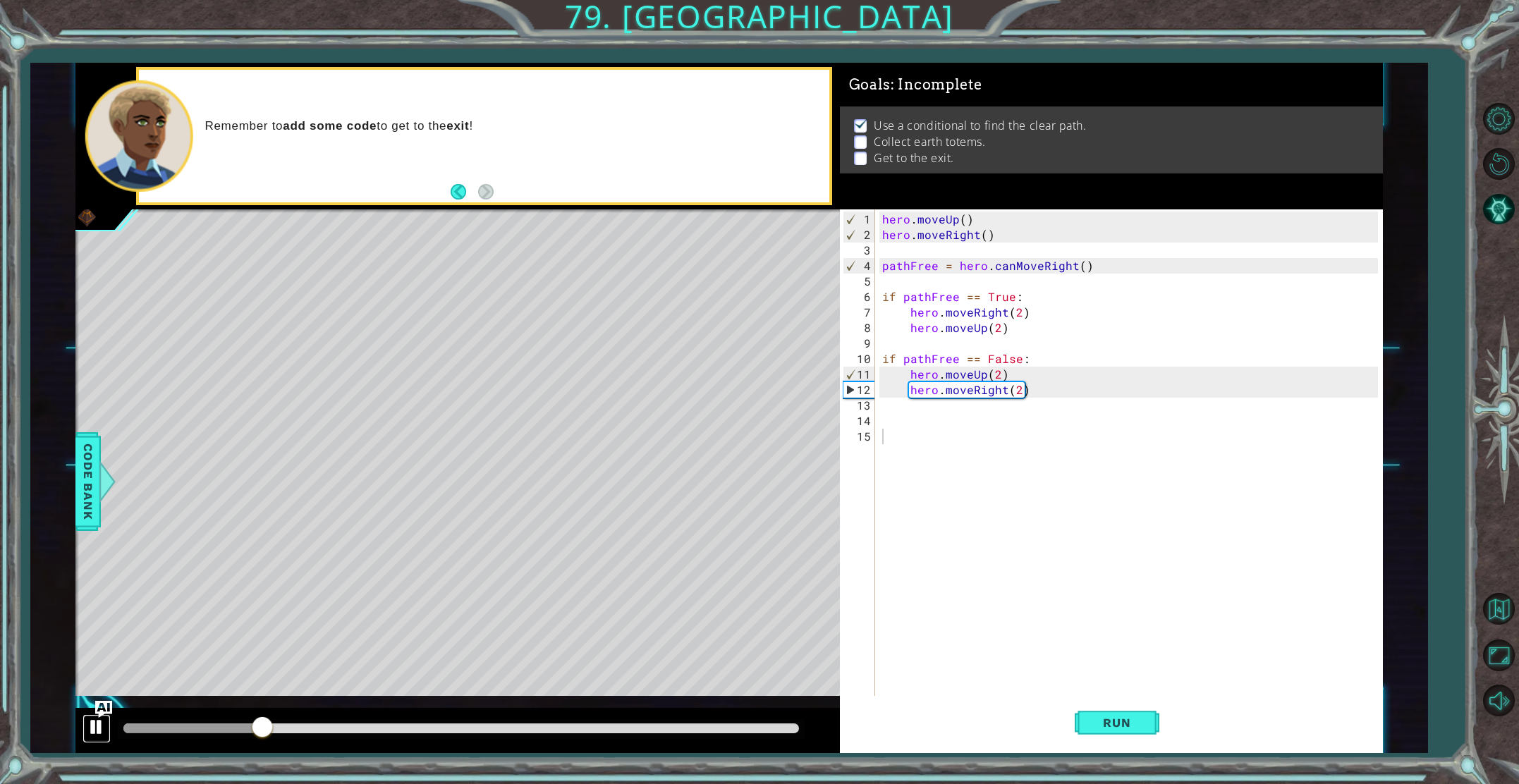
click at [98, 729] on div at bounding box center [96, 727] width 18 height 18
click at [889, 421] on div "hero . moveUp ( ) hero . moveRight ( ) pathFree = hero . canMoveRight ( ) if pa…" at bounding box center [1132, 483] width 506 height 543
type textarea "j"
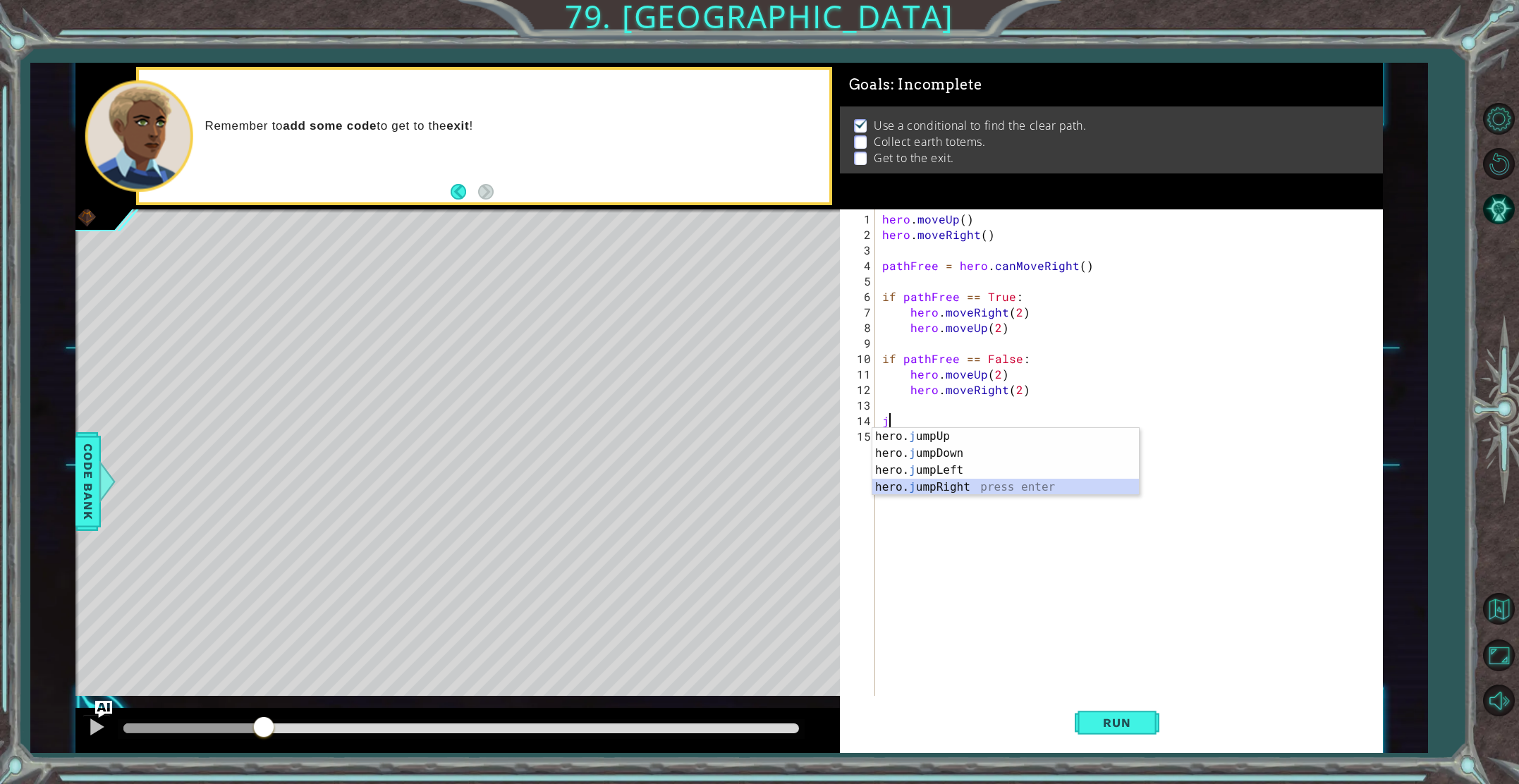
click at [917, 492] on div "hero. j umpUp press enter hero. j umpDown press enter hero. j umpLeft press ent…" at bounding box center [1005, 479] width 266 height 101
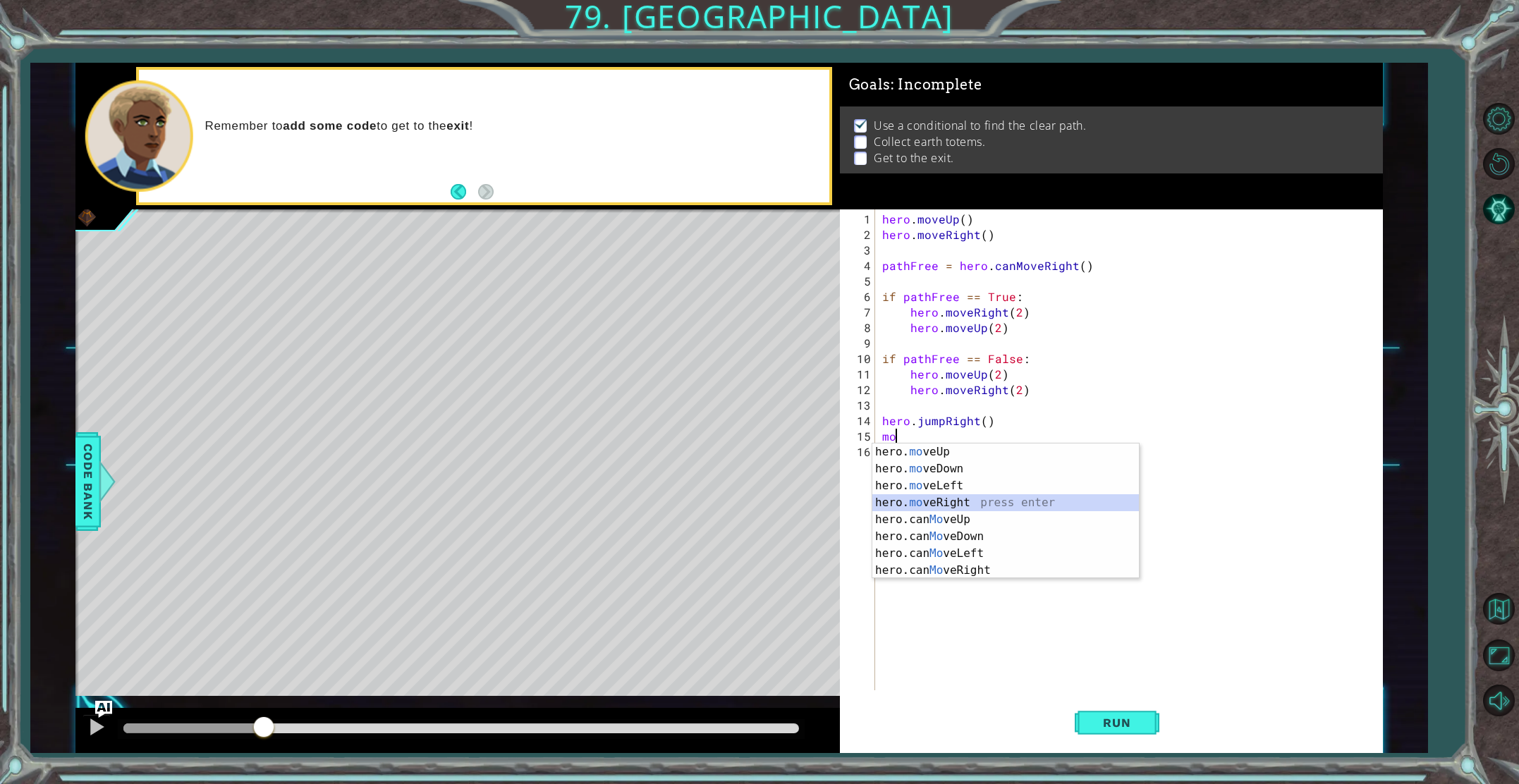
click at [913, 497] on div "hero. mo veUp press enter hero. mo veDown press enter hero. mo veLeft press ent…" at bounding box center [1005, 528] width 266 height 169
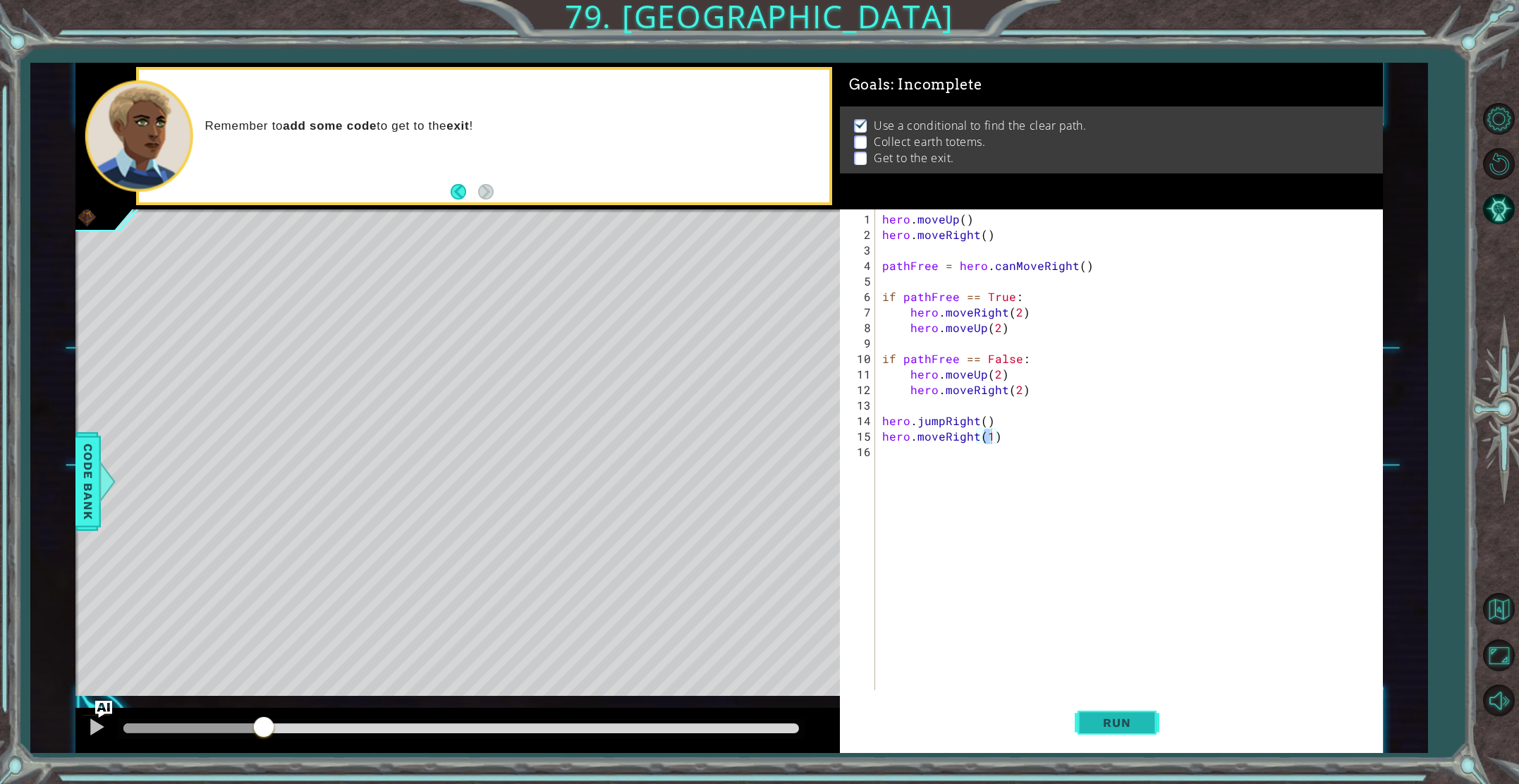
click at [1127, 723] on span "Run" at bounding box center [1116, 722] width 56 height 14
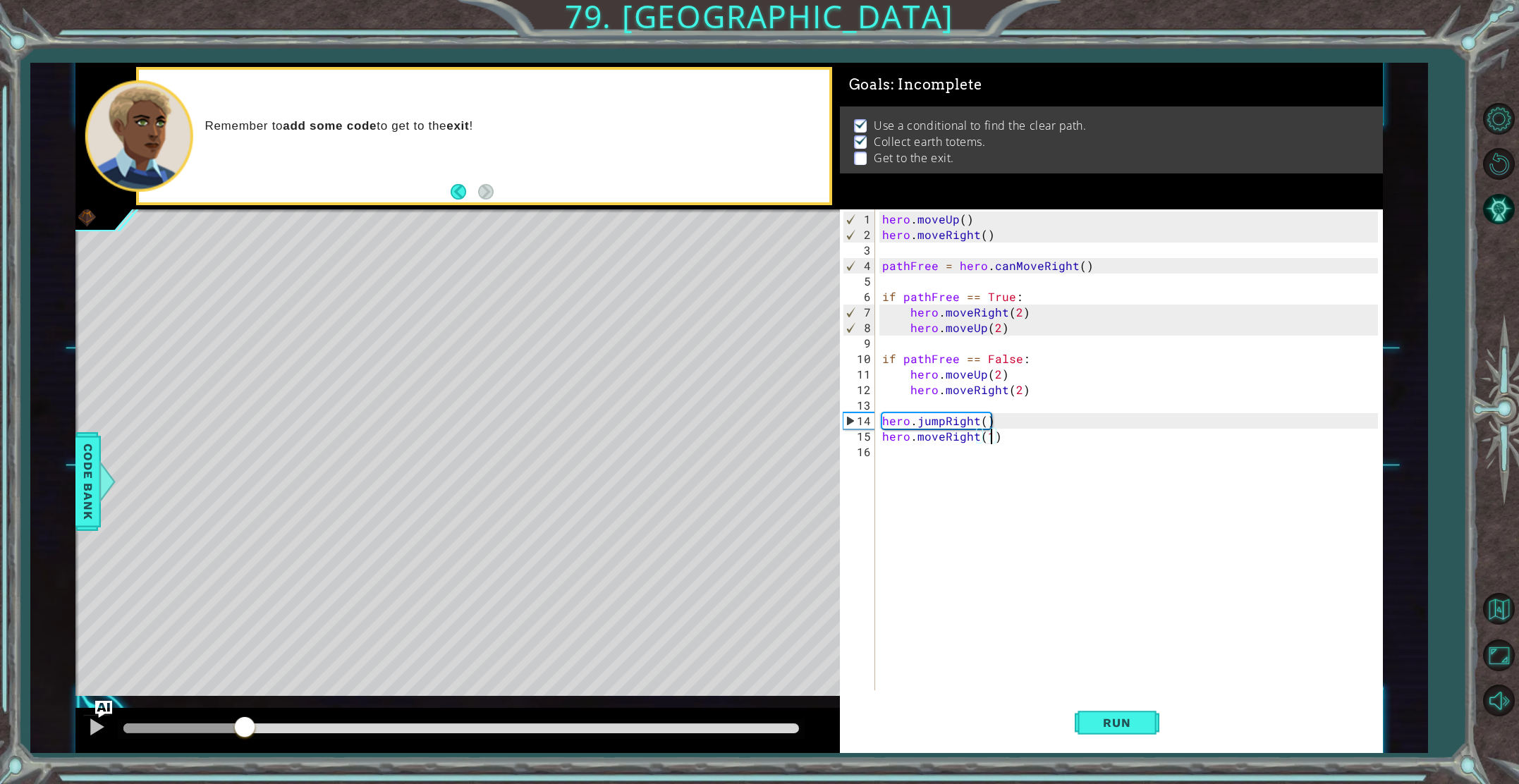
drag, startPoint x: 166, startPoint y: 725, endPoint x: 245, endPoint y: 725, distance: 79.0
click at [245, 725] on div at bounding box center [245, 728] width 26 height 26
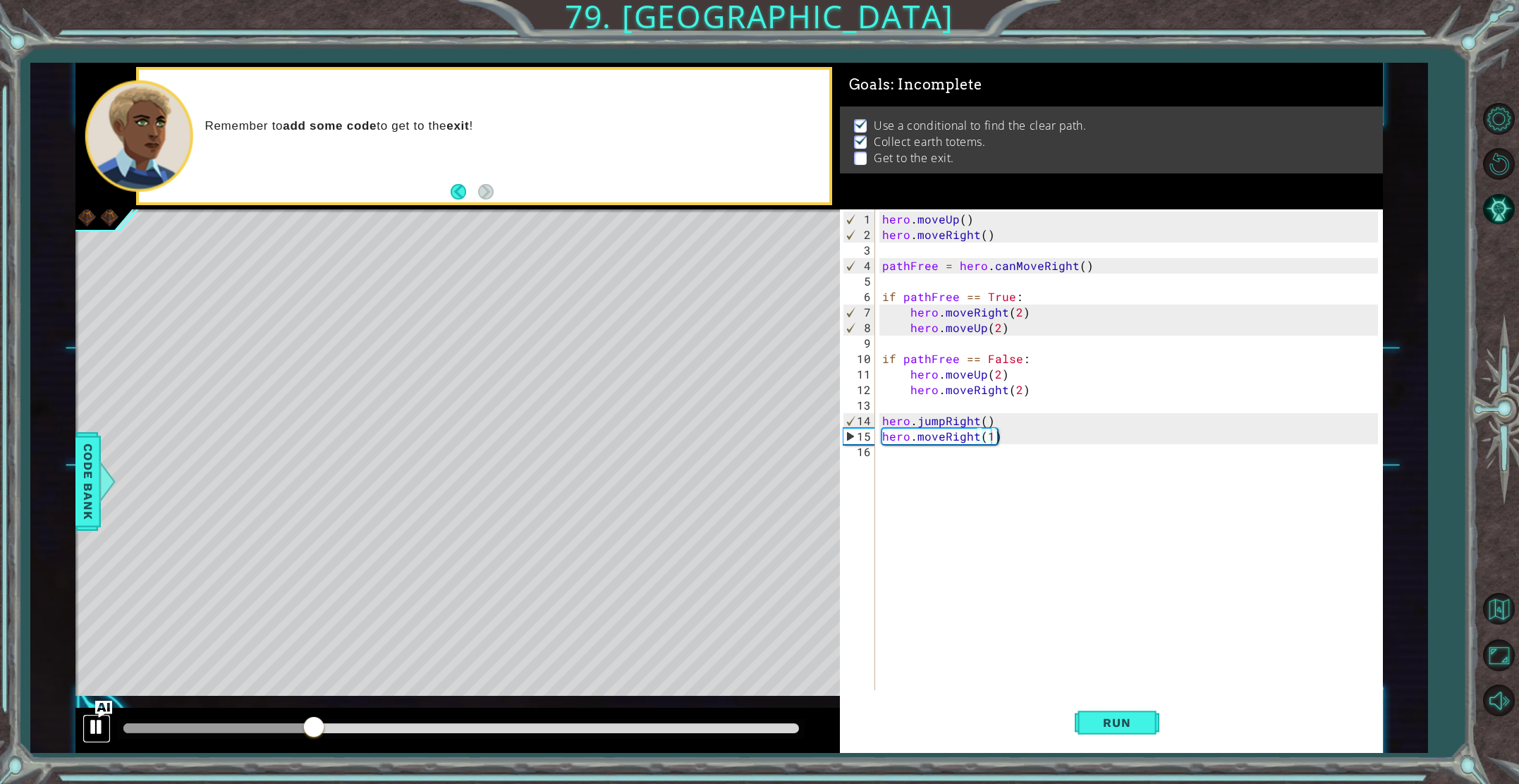
click at [100, 728] on div at bounding box center [96, 727] width 18 height 18
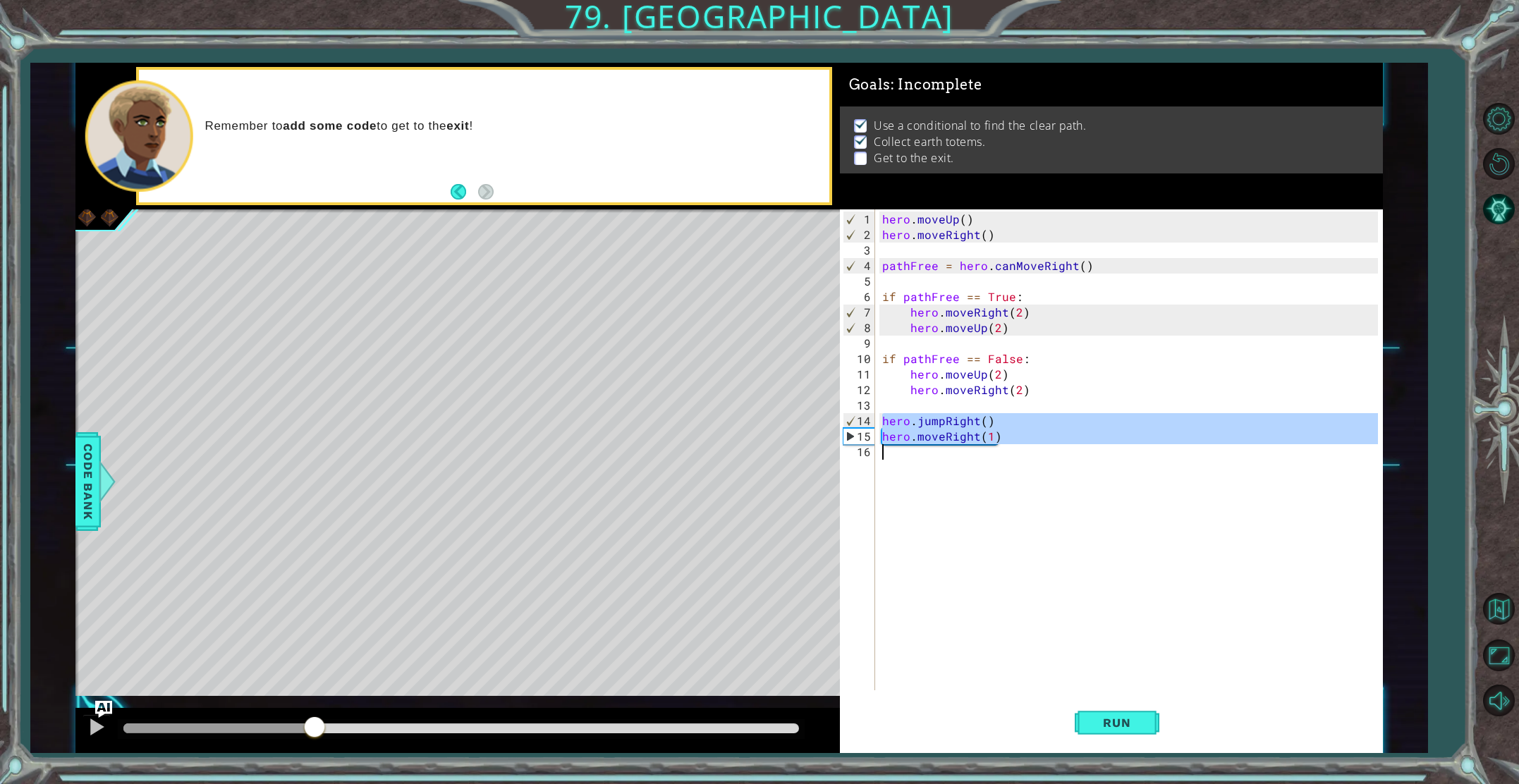
drag, startPoint x: 882, startPoint y: 420, endPoint x: 885, endPoint y: 450, distance: 30.1
click at [885, 450] on div "hero . moveUp ( ) hero . moveRight ( ) pathFree = hero . canMoveRight ( ) if pa…" at bounding box center [1132, 467] width 506 height 512
type textarea "hero.moveRight(1)"
paste textarea "Code Area"
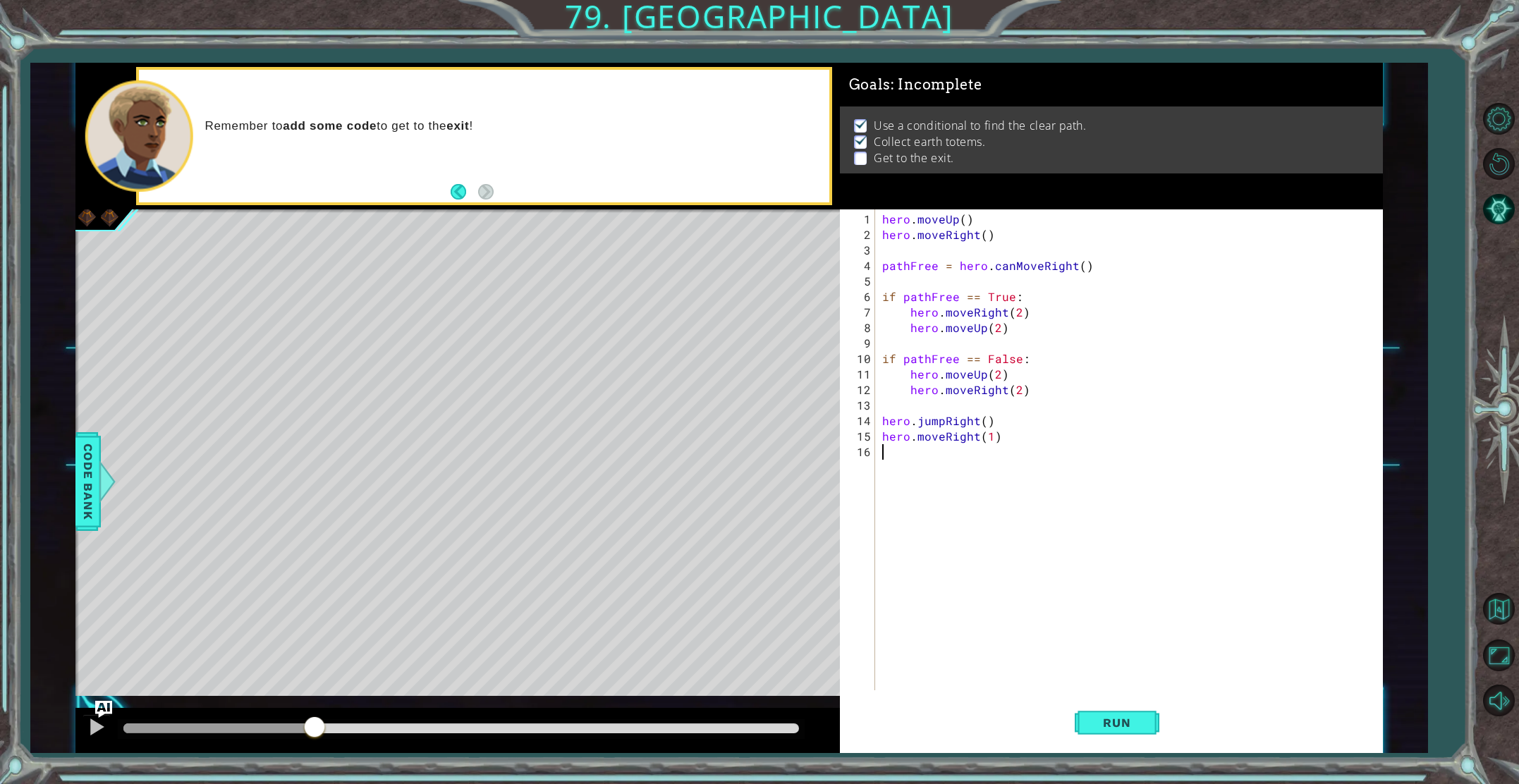
click at [889, 454] on div "hero . moveUp ( ) hero . moveRight ( ) pathFree = hero . canMoveRight ( ) if pa…" at bounding box center [1132, 467] width 506 height 512
click at [977, 437] on div "hero . moveUp ( ) hero . moveRight ( ) pathFree = hero . canMoveRight ( ) if pa…" at bounding box center [1132, 467] width 506 height 512
click at [978, 449] on div "hero . moveUp ( ) hero . moveRight ( ) pathFree = hero . canMoveRight ( ) if pa…" at bounding box center [1132, 467] width 506 height 512
click at [976, 467] on div "hero . moveUp ( ) hero . moveRight ( ) pathFree = hero . canMoveRight ( ) if pa…" at bounding box center [1132, 467] width 506 height 512
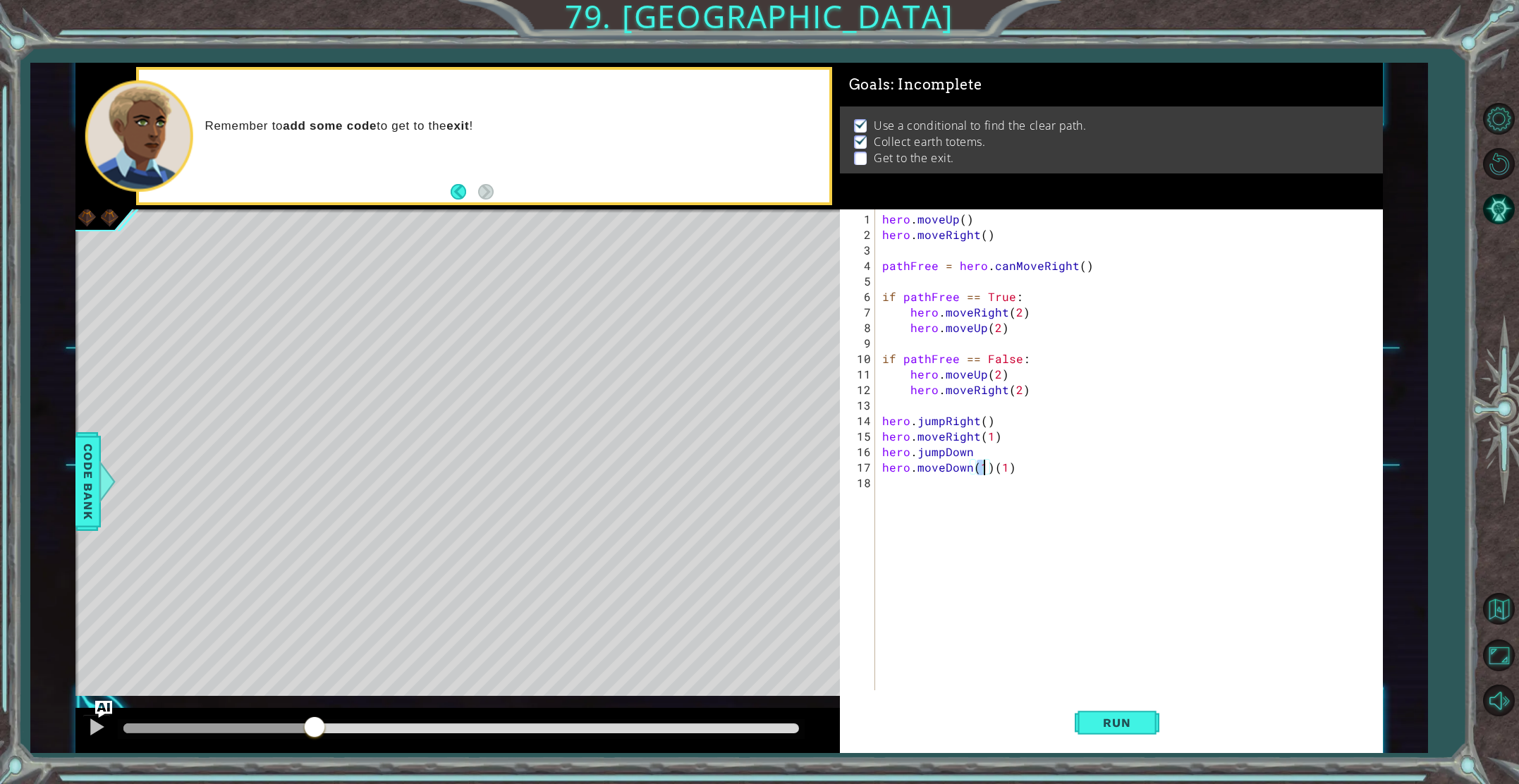
click at [1015, 464] on div "hero . moveUp ( ) hero . moveRight ( ) pathFree = hero . canMoveRight ( ) if pa…" at bounding box center [1132, 467] width 506 height 512
click at [1087, 705] on button "Run" at bounding box center [1117, 723] width 85 height 54
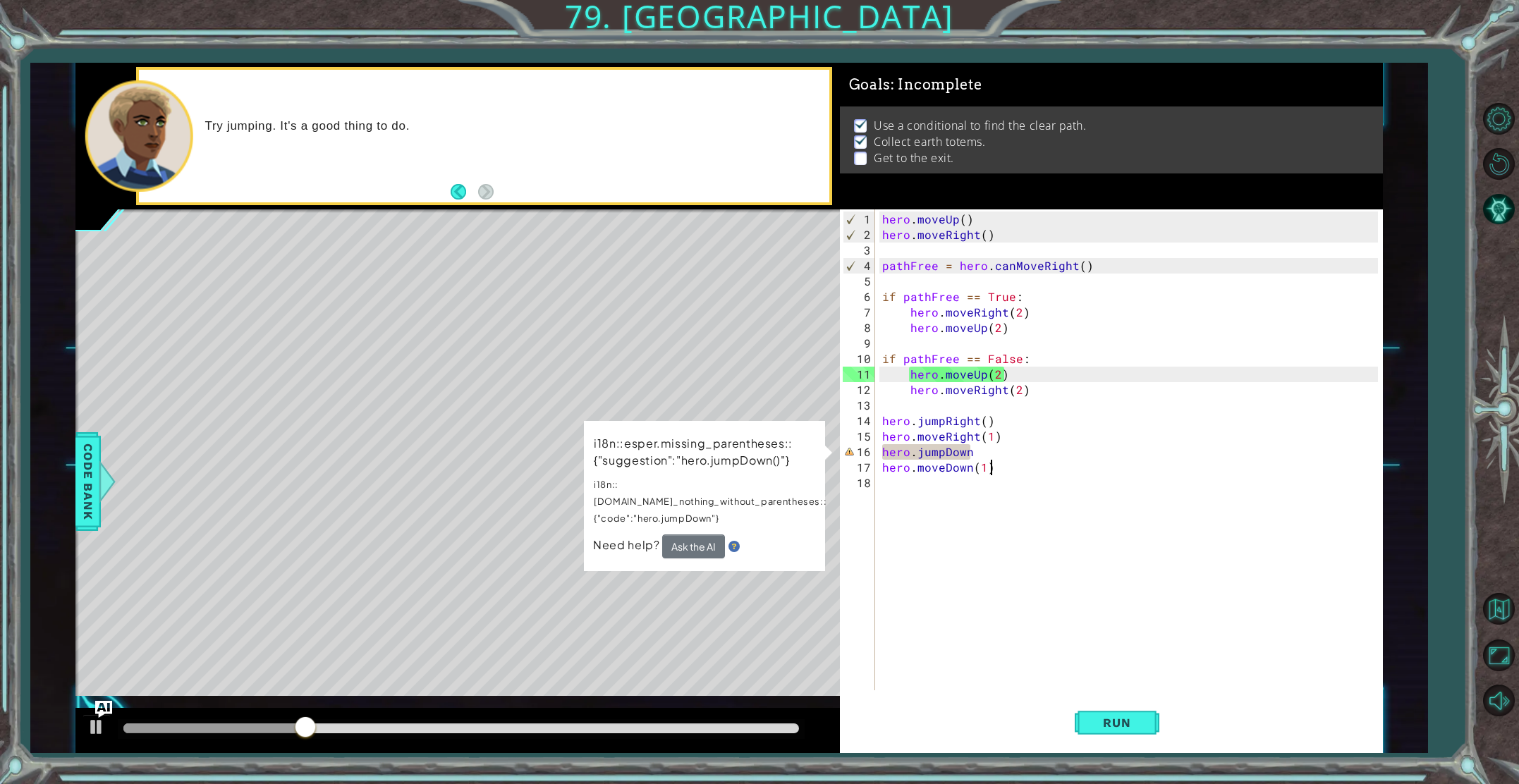
click at [973, 448] on div "hero . moveUp ( ) hero . moveRight ( ) pathFree = hero . canMoveRight ( ) if pa…" at bounding box center [1132, 467] width 506 height 512
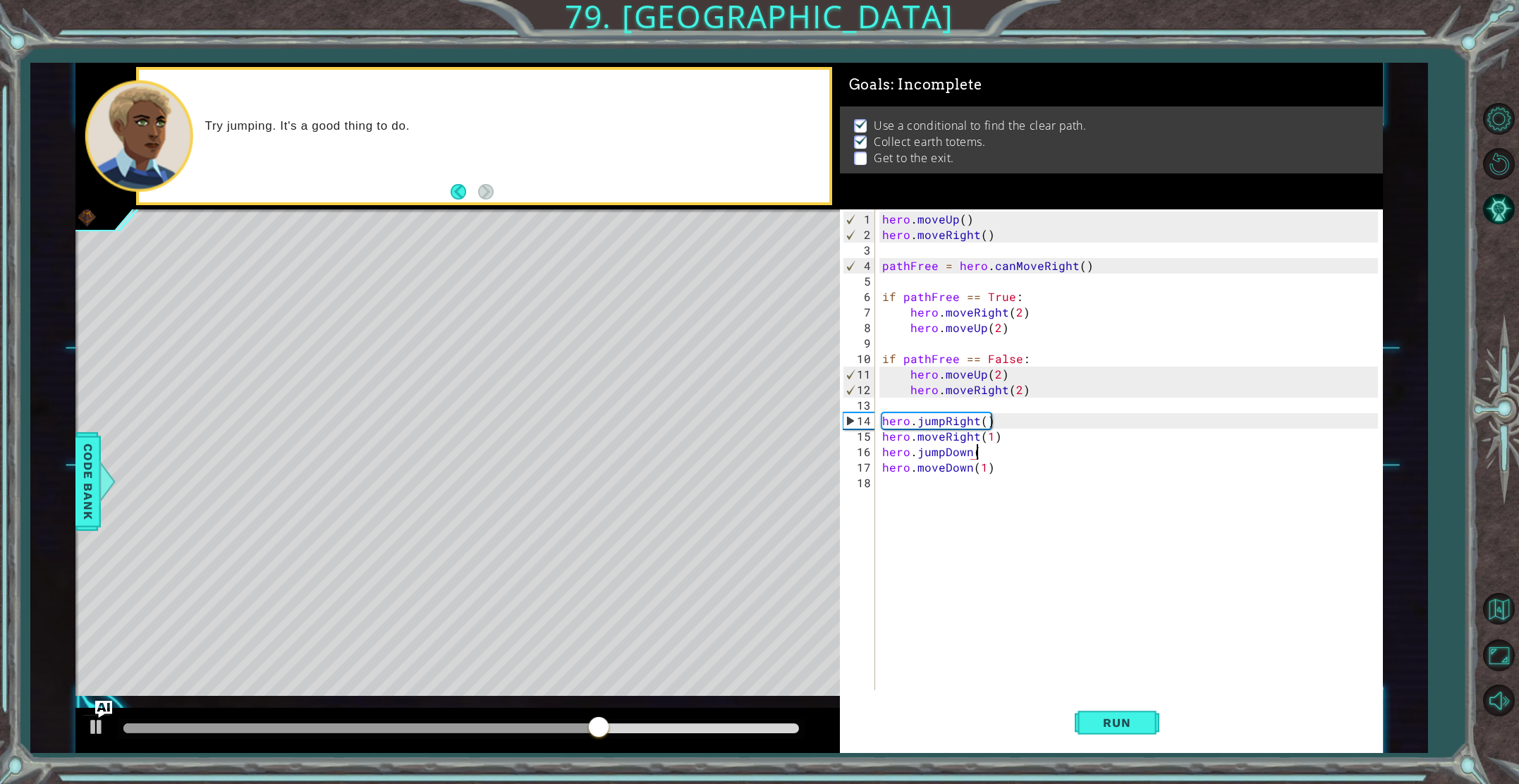
scroll to position [0, 6]
type textarea "hero.jumpDown()"
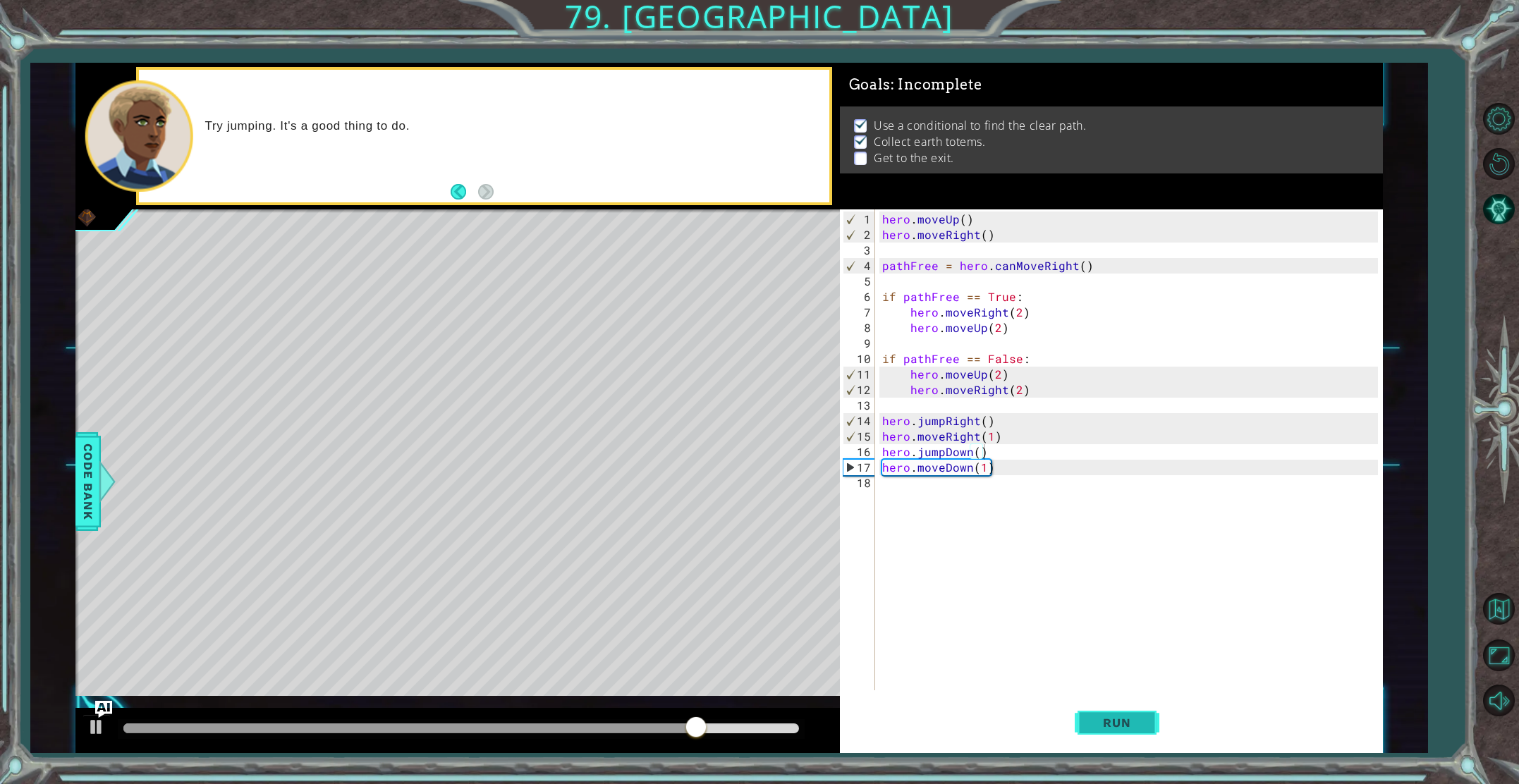
click at [1129, 733] on button "Run" at bounding box center [1117, 723] width 85 height 54
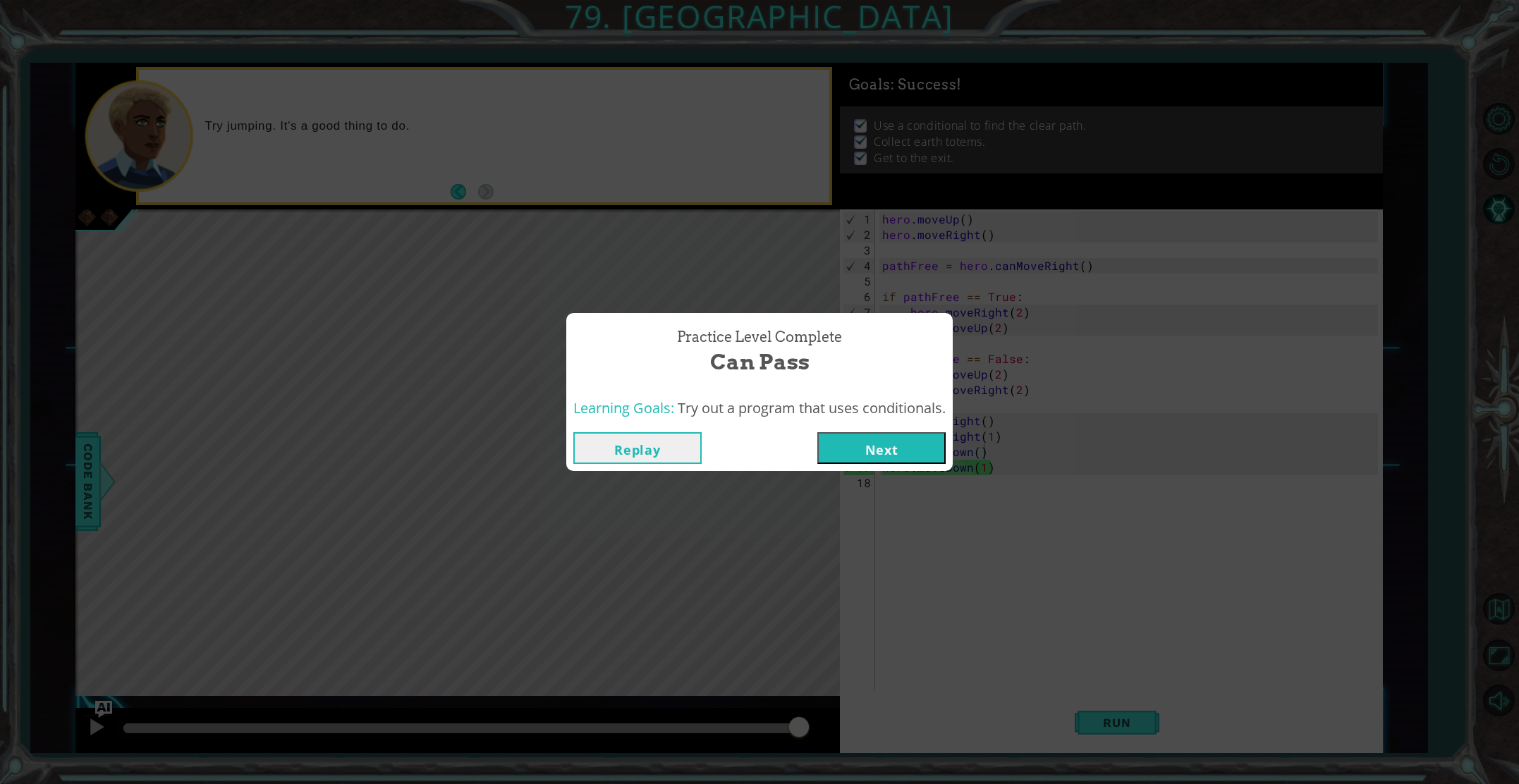
click at [899, 449] on button "Next" at bounding box center [882, 448] width 129 height 32
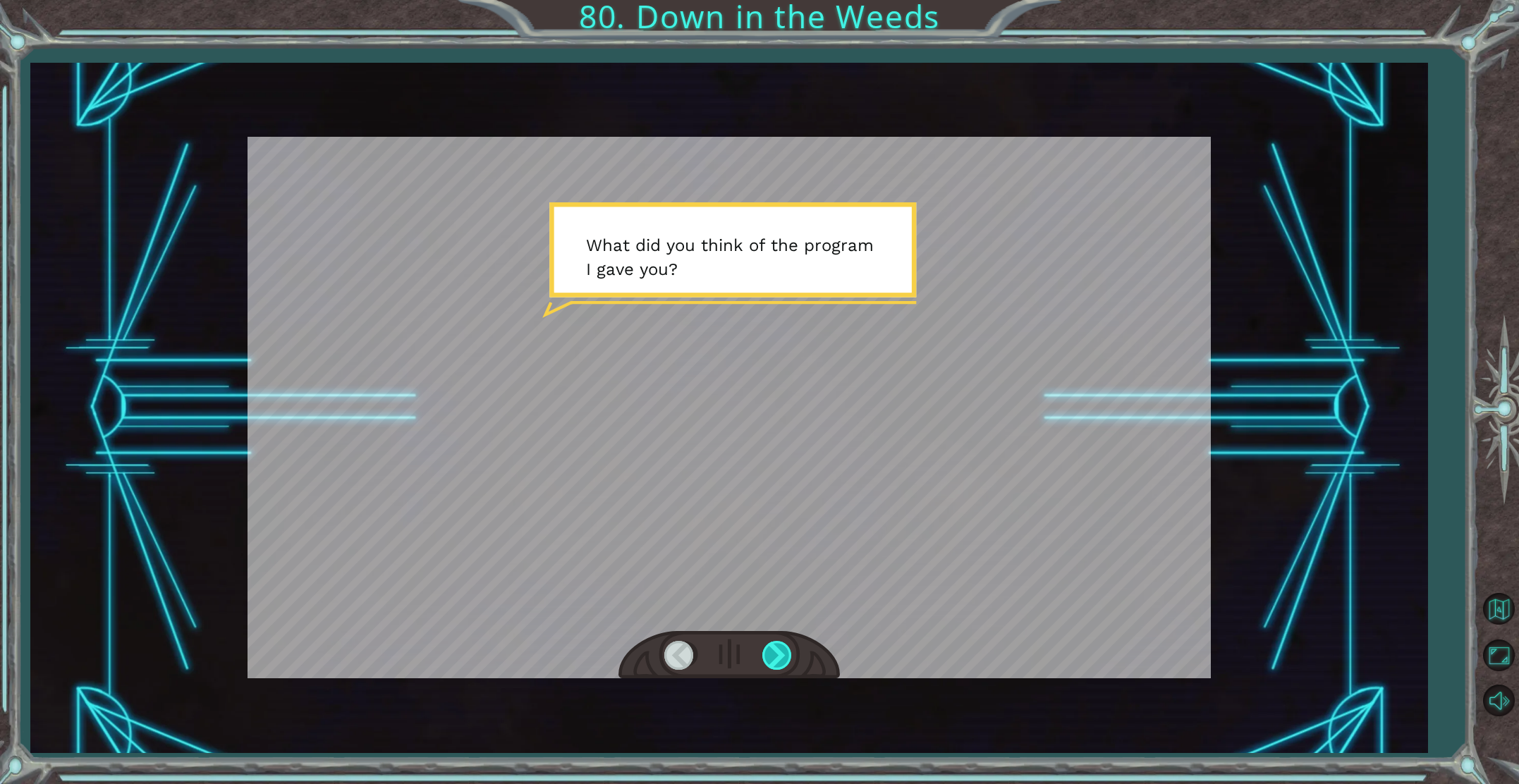
click at [769, 651] on div at bounding box center [779, 655] width 32 height 29
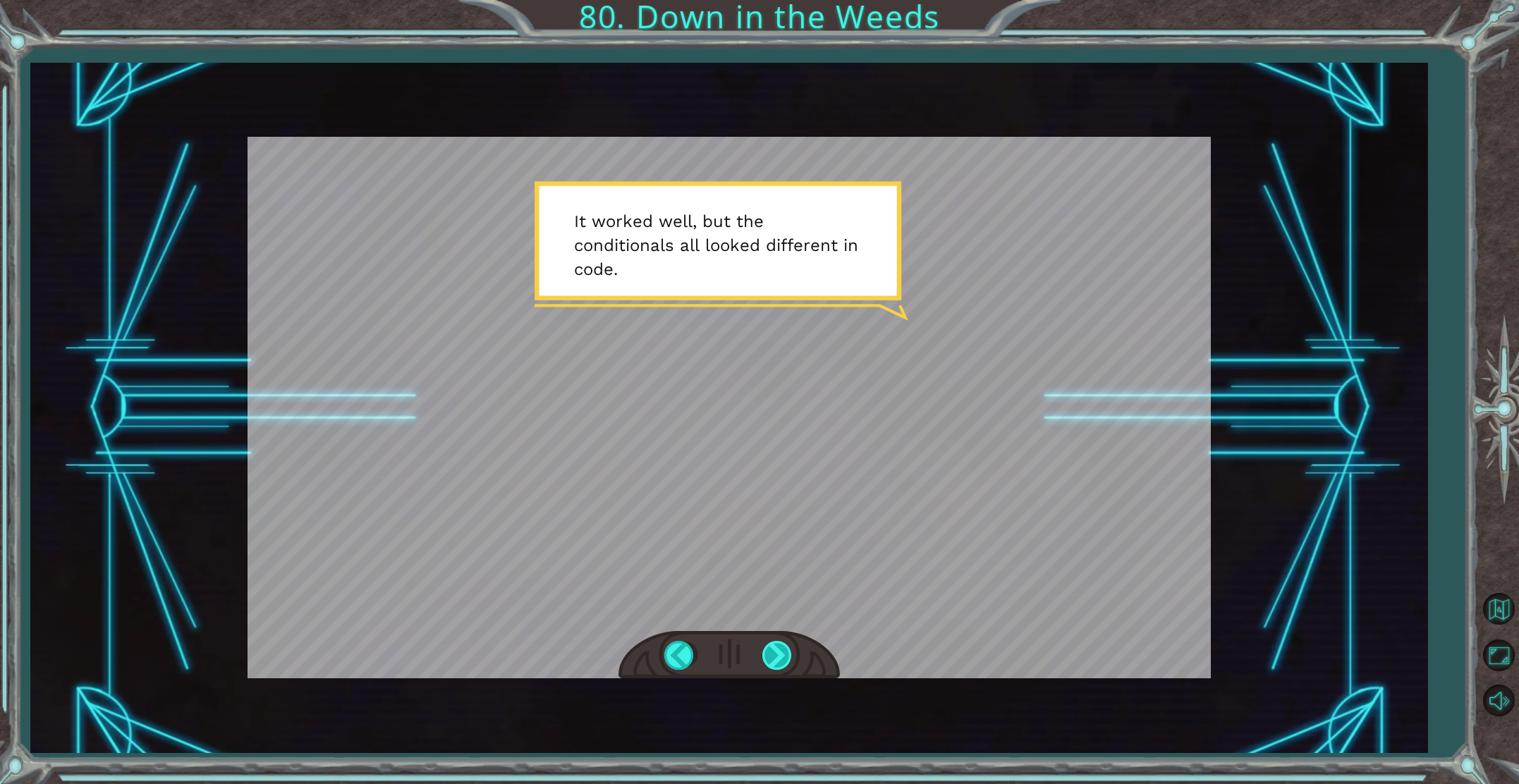
click at [772, 658] on div at bounding box center [779, 655] width 32 height 29
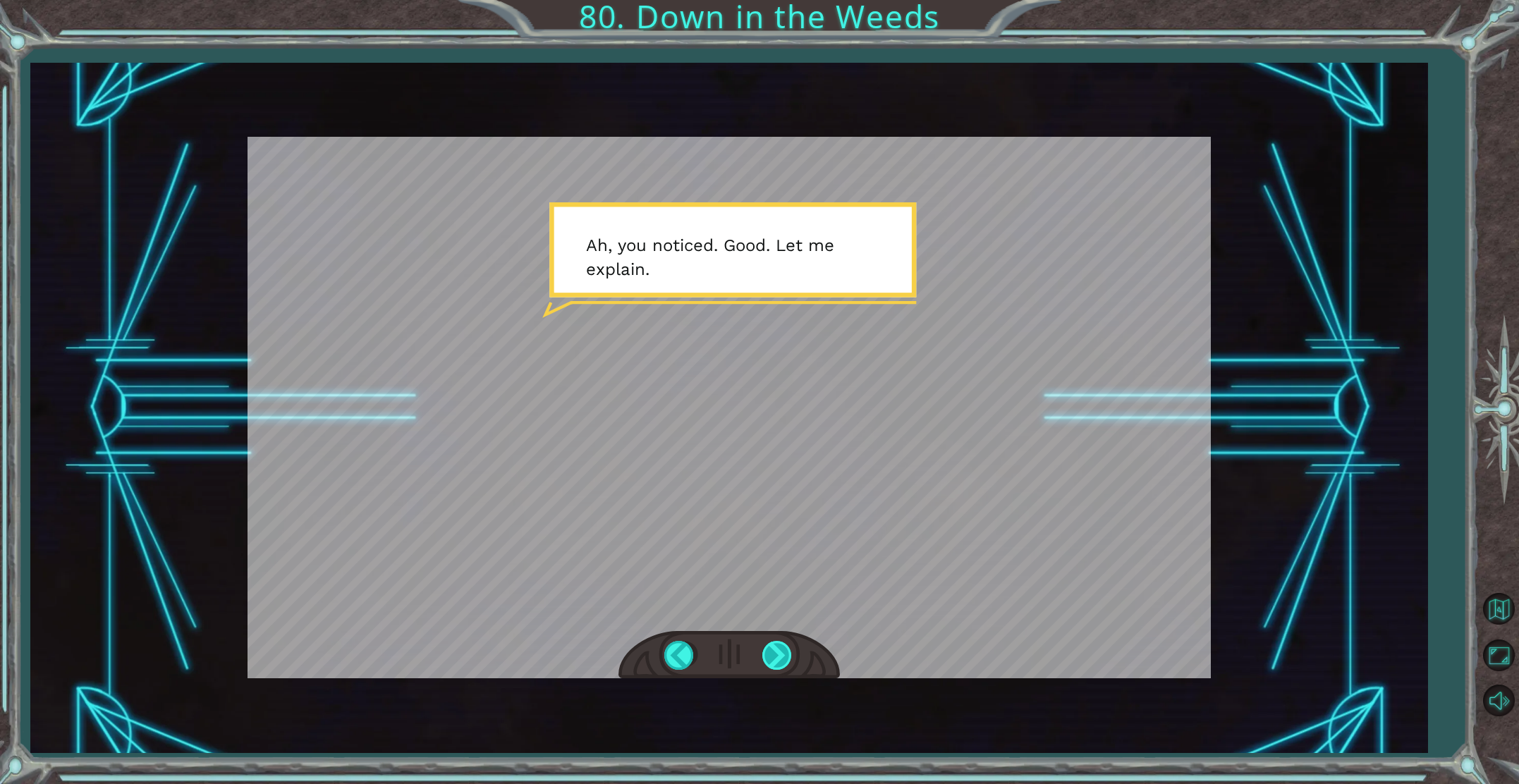
click at [772, 658] on div at bounding box center [779, 655] width 32 height 29
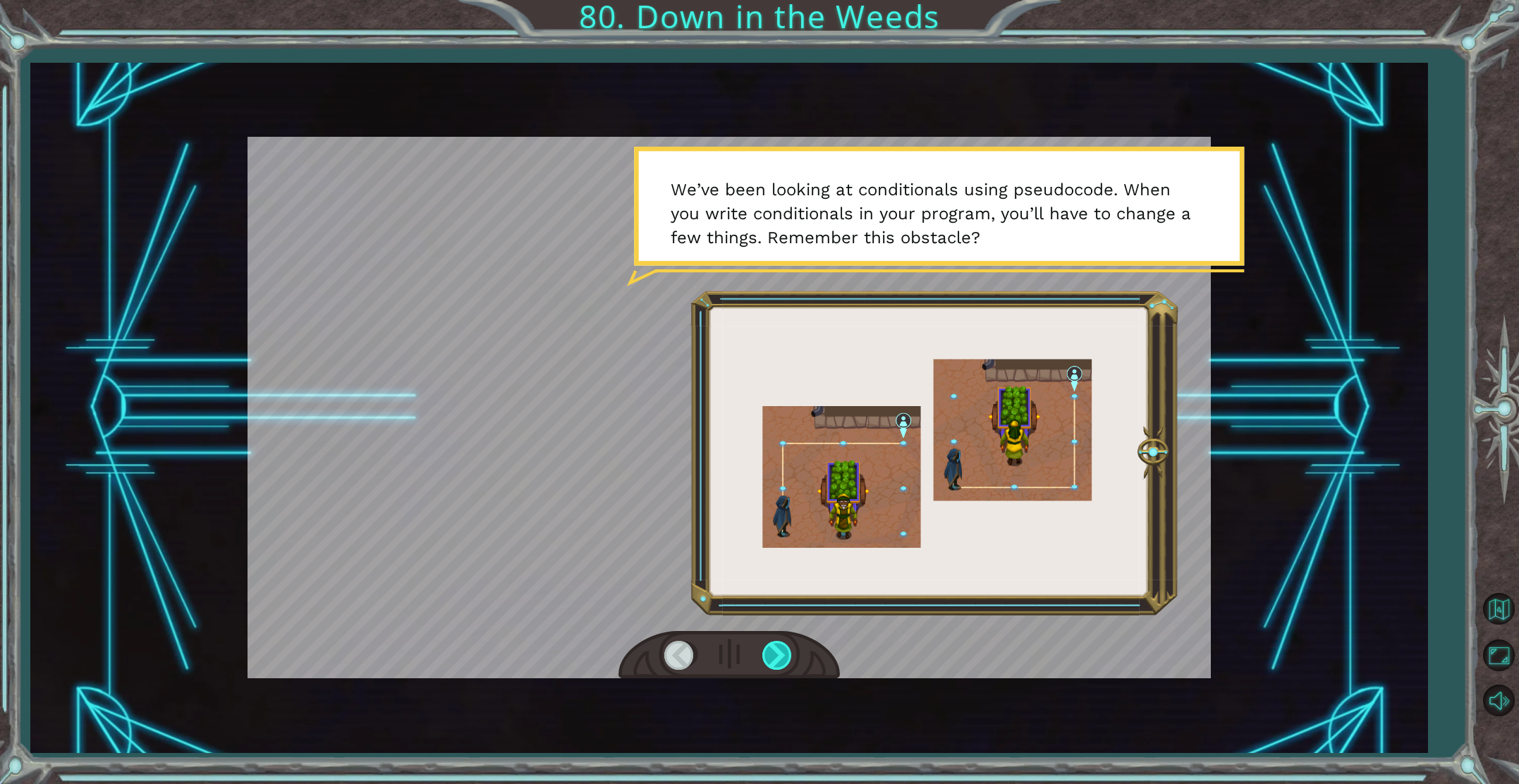
click at [782, 662] on div at bounding box center [779, 655] width 32 height 29
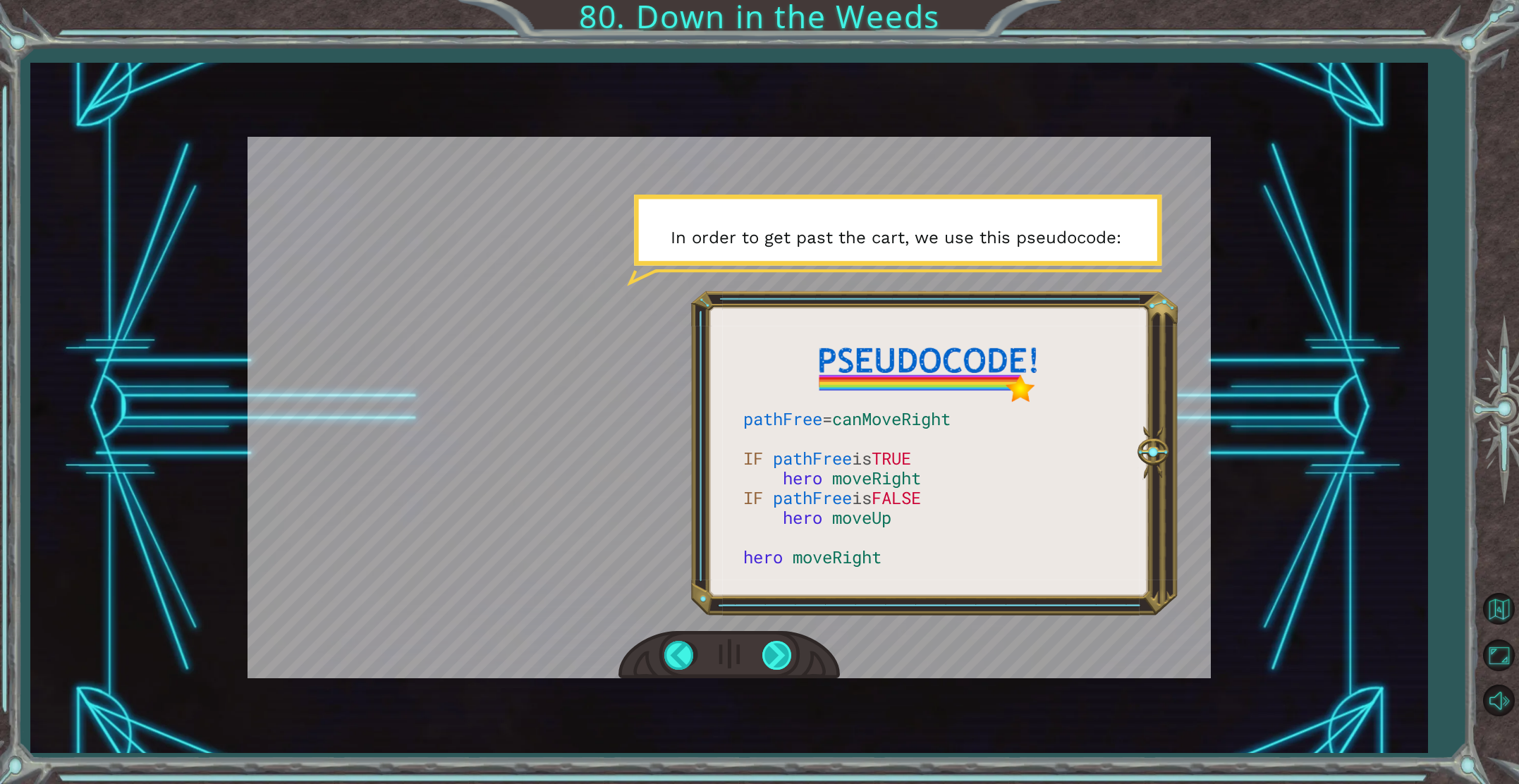
click at [786, 652] on div at bounding box center [779, 655] width 32 height 29
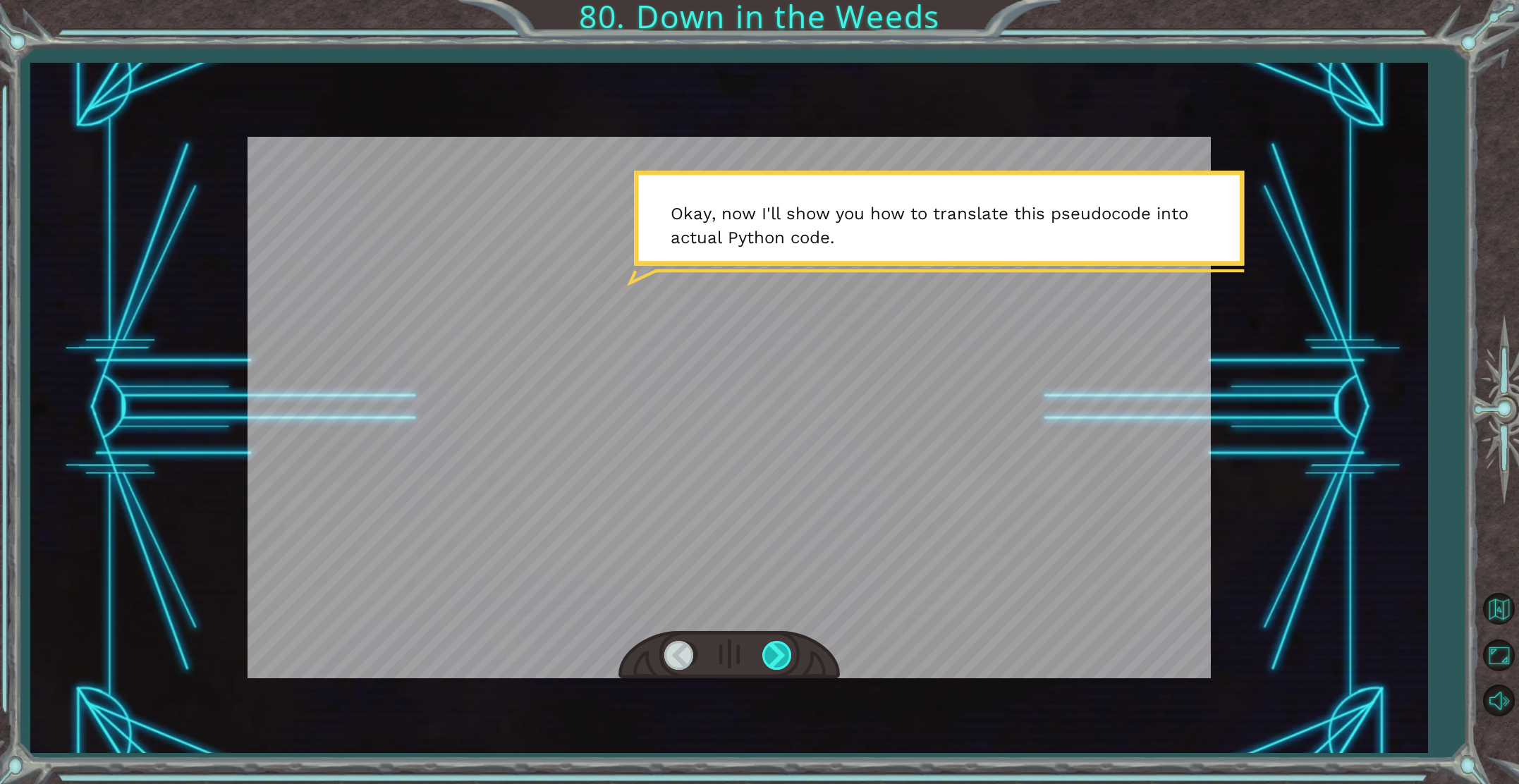
click at [772, 641] on div at bounding box center [779, 655] width 32 height 29
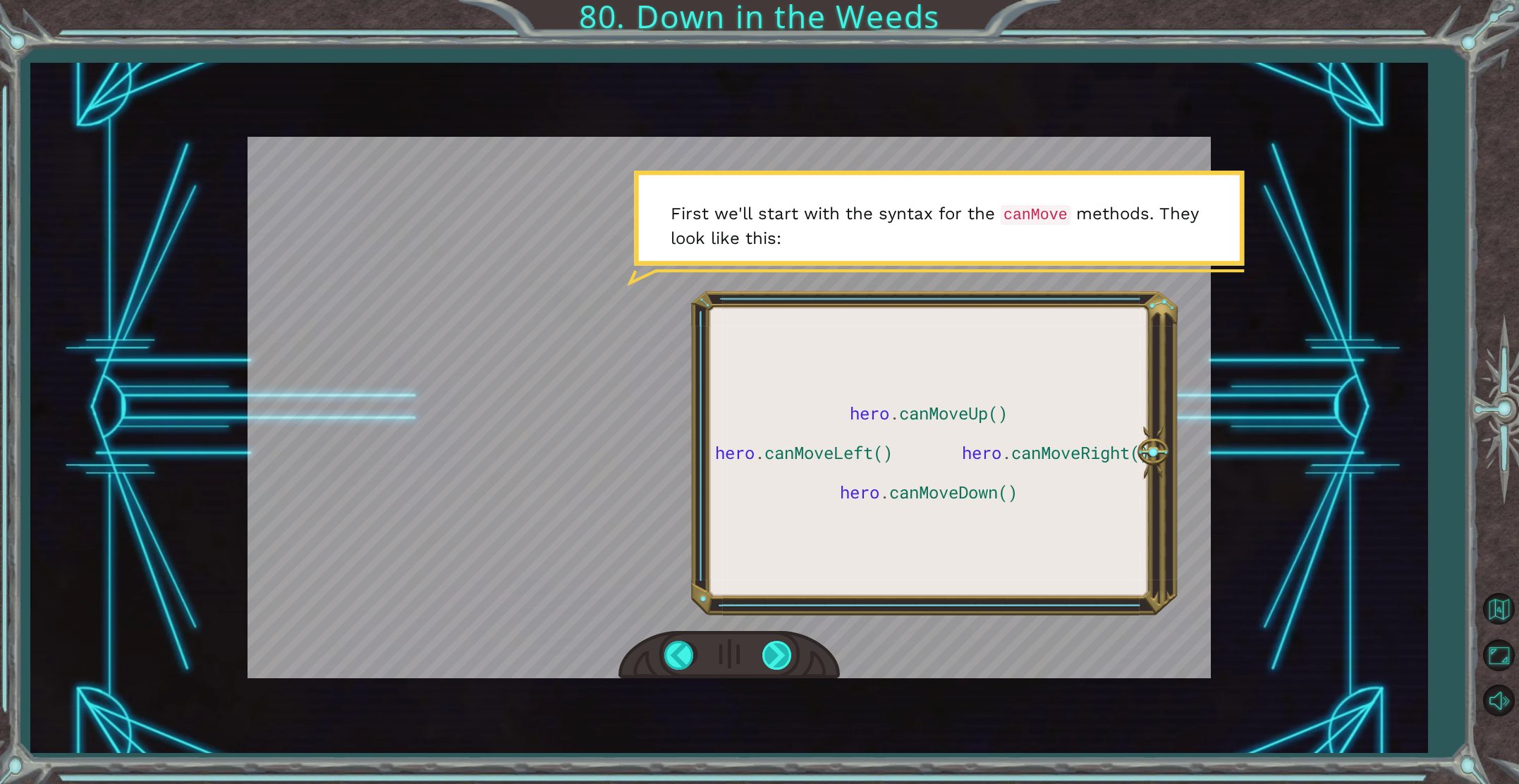
click at [769, 645] on div at bounding box center [779, 655] width 32 height 29
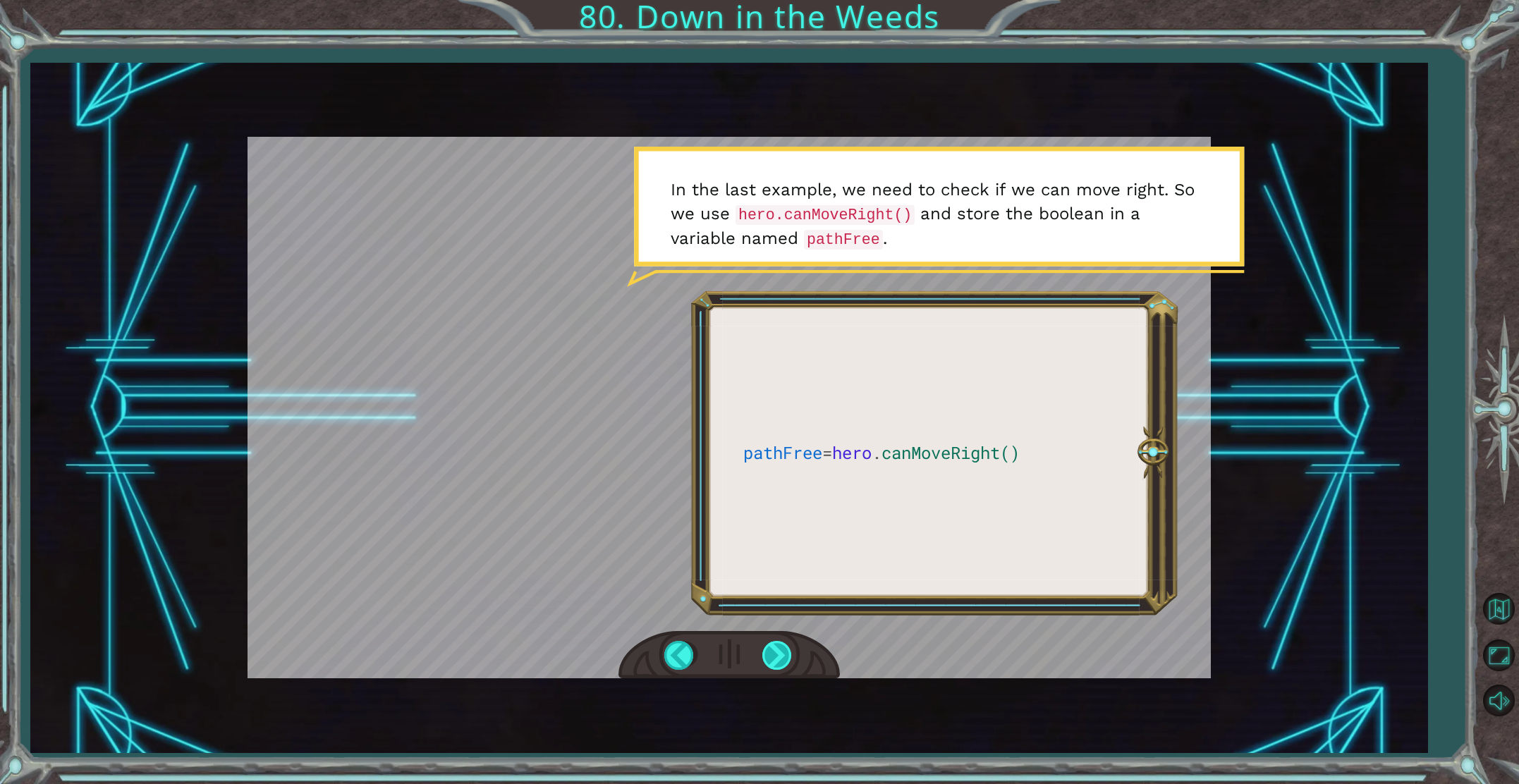
click at [781, 653] on div at bounding box center [779, 655] width 32 height 29
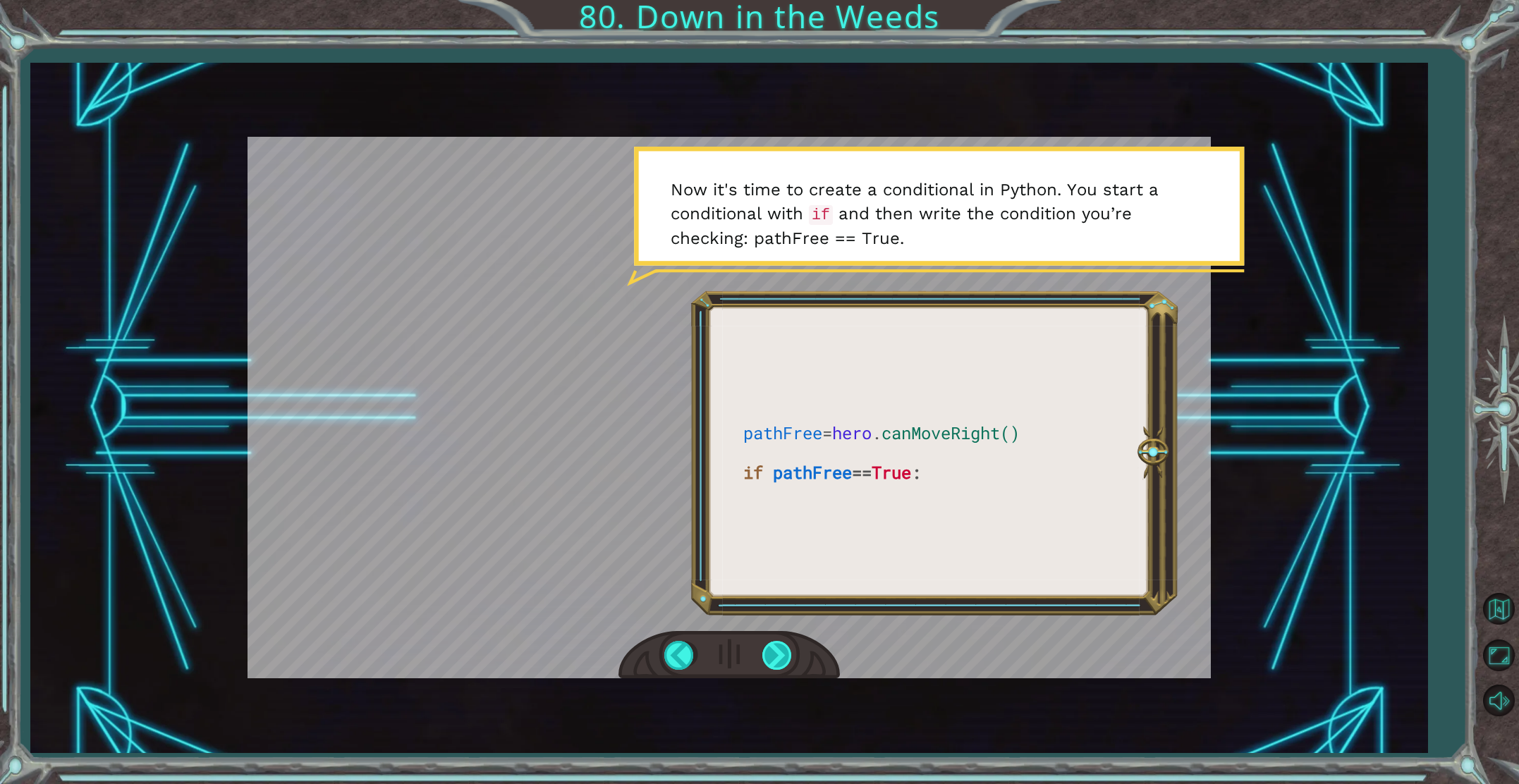
click at [774, 653] on div at bounding box center [779, 655] width 32 height 29
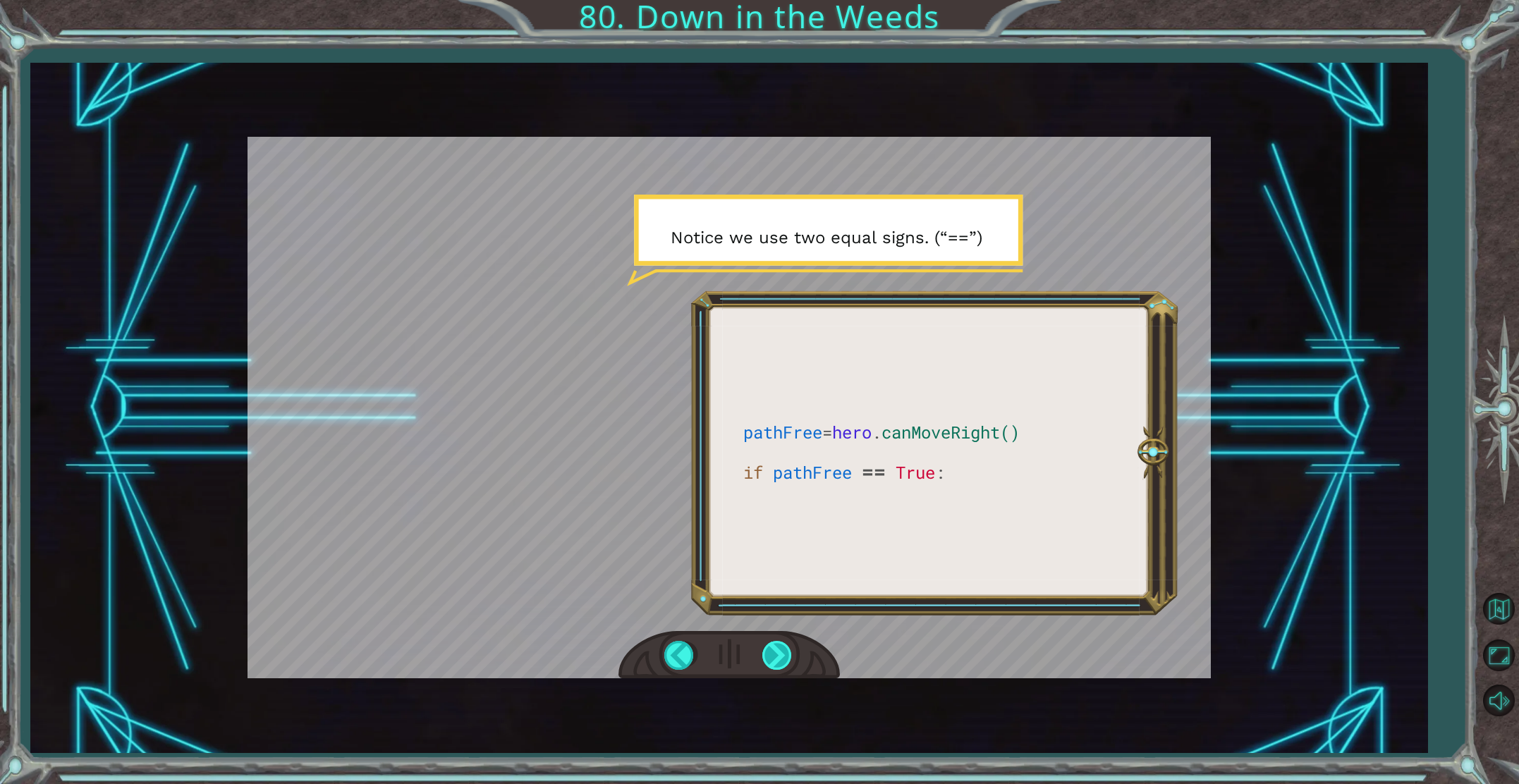
click at [772, 647] on div at bounding box center [779, 655] width 32 height 29
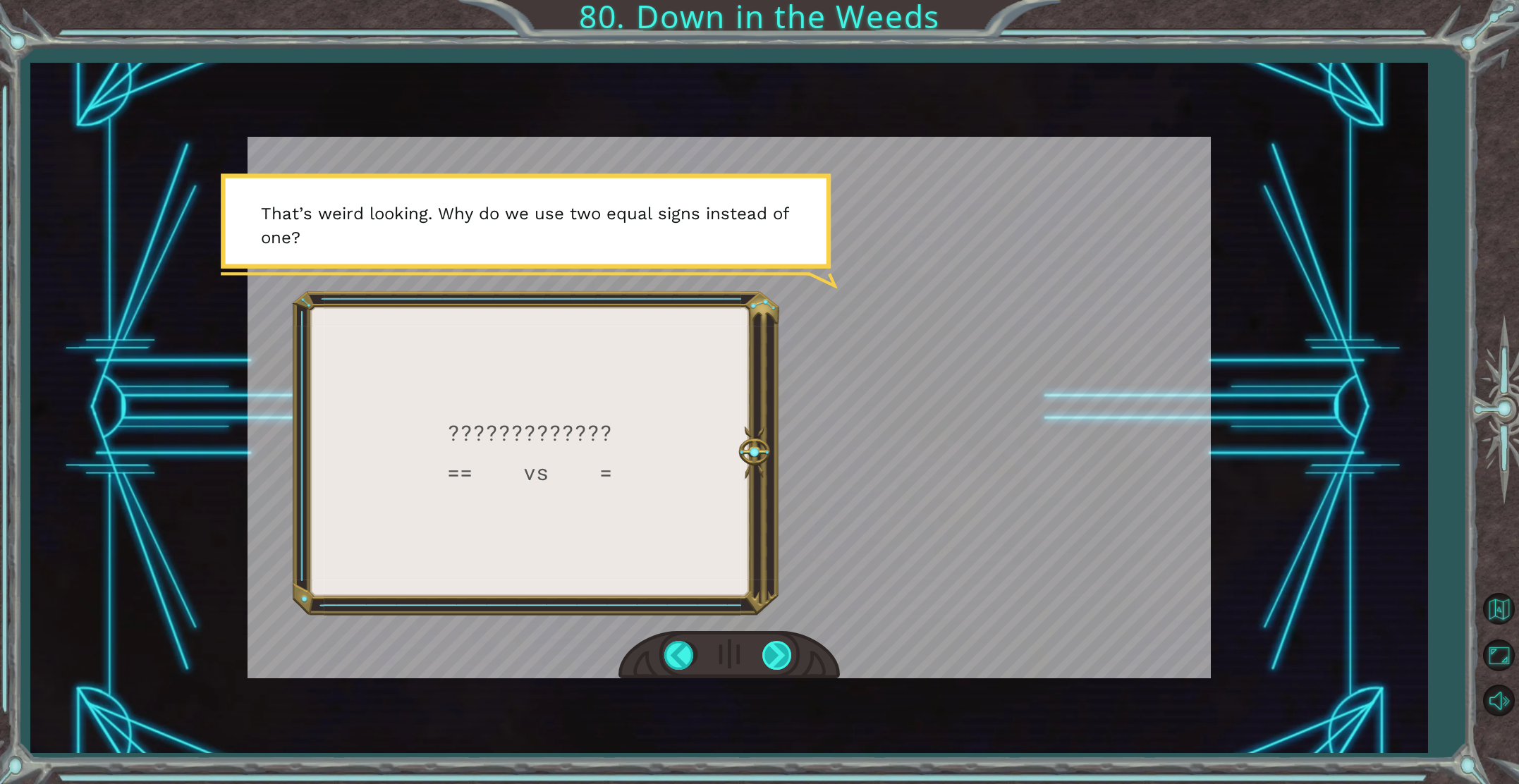
click at [770, 655] on div at bounding box center [779, 655] width 32 height 29
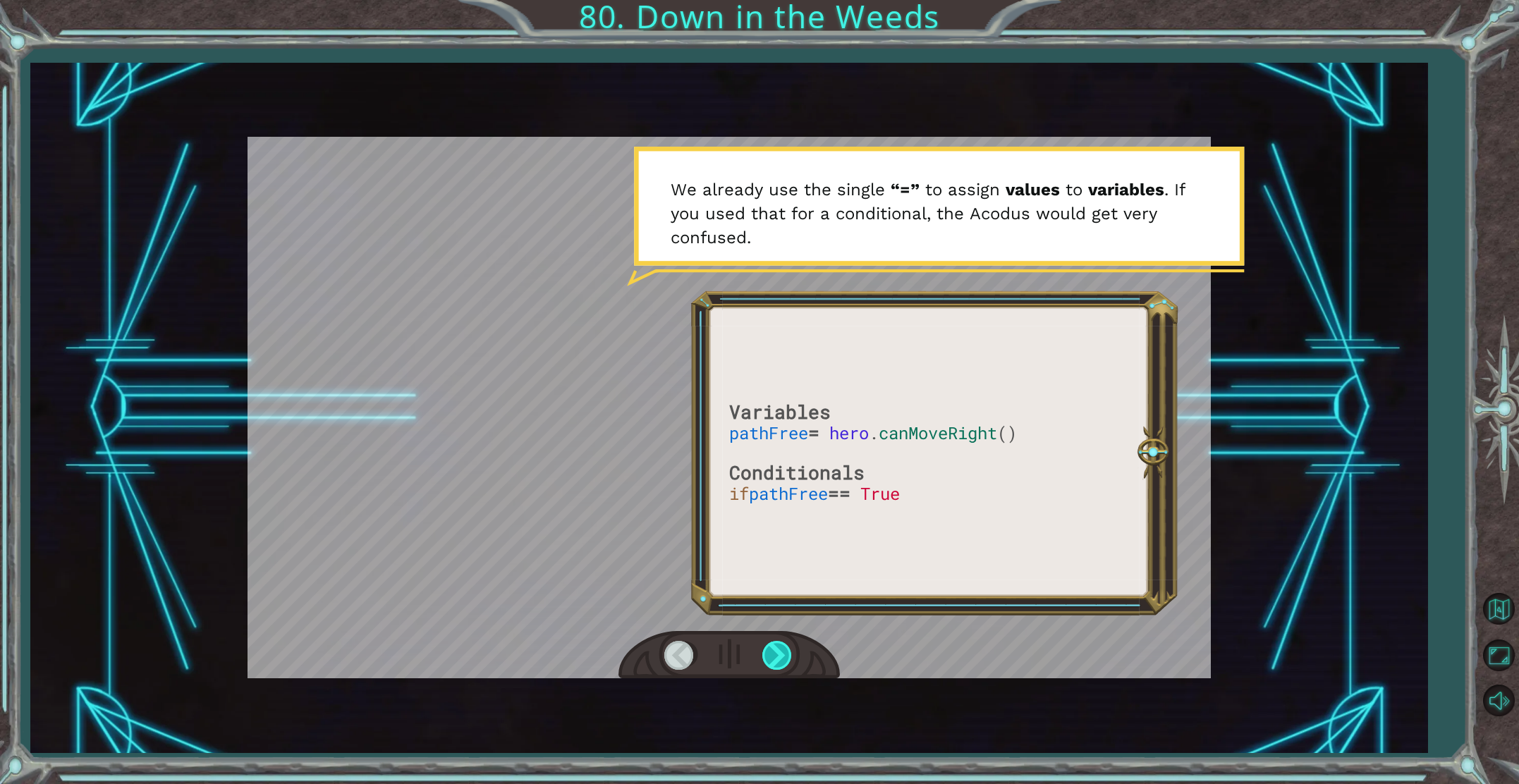
click at [772, 645] on div at bounding box center [779, 655] width 32 height 29
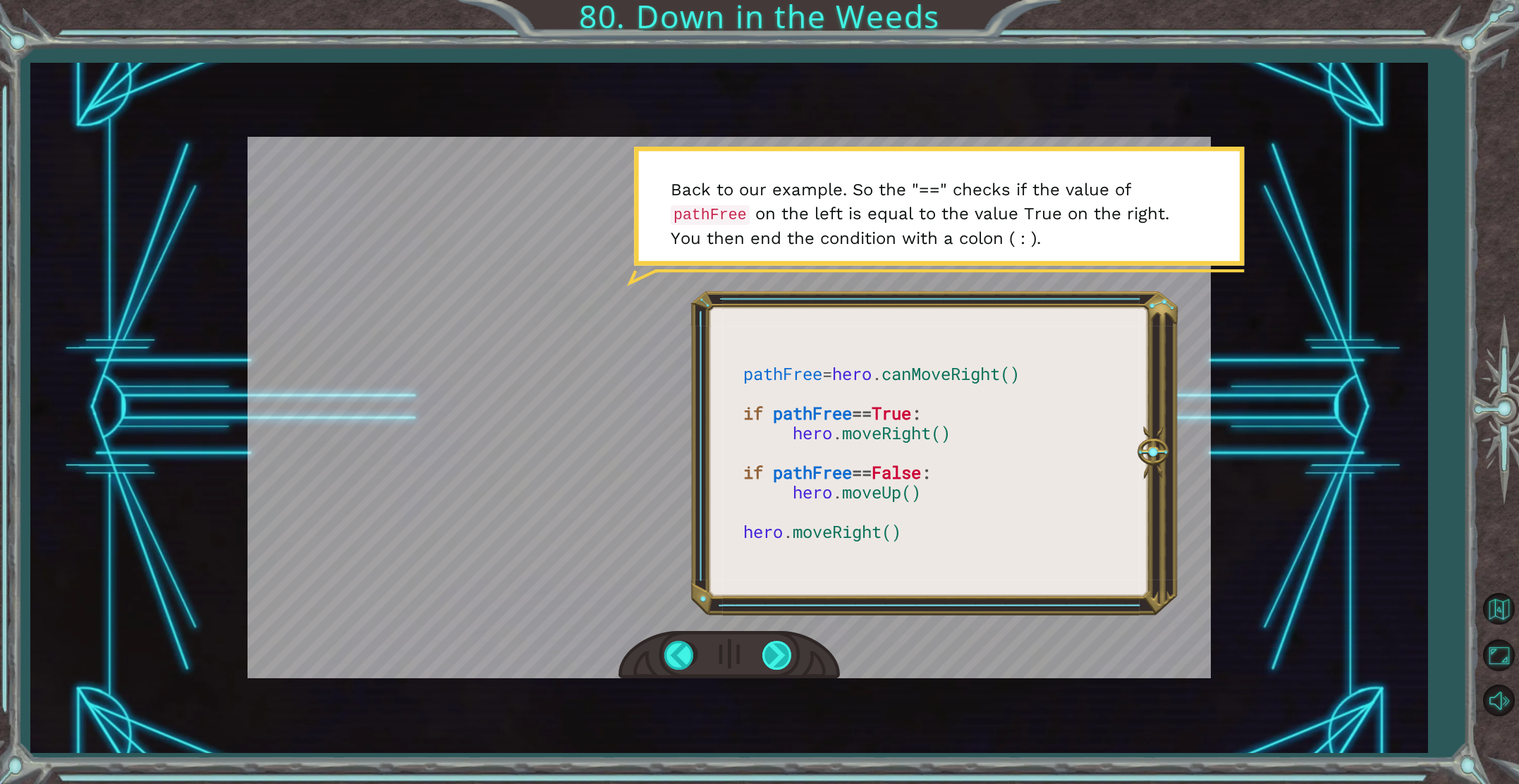
click at [769, 654] on div at bounding box center [779, 655] width 32 height 29
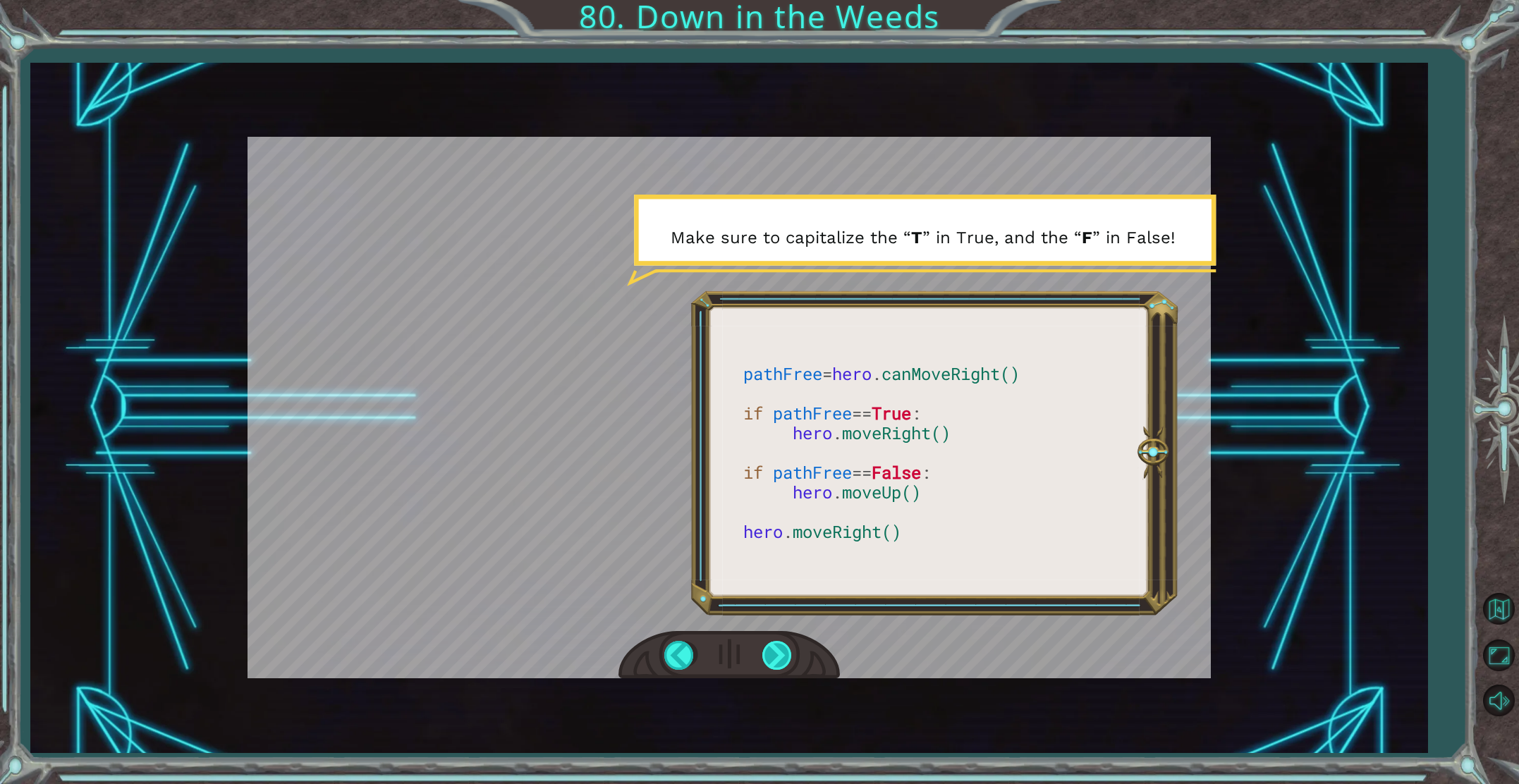
click at [769, 654] on div at bounding box center [779, 655] width 32 height 29
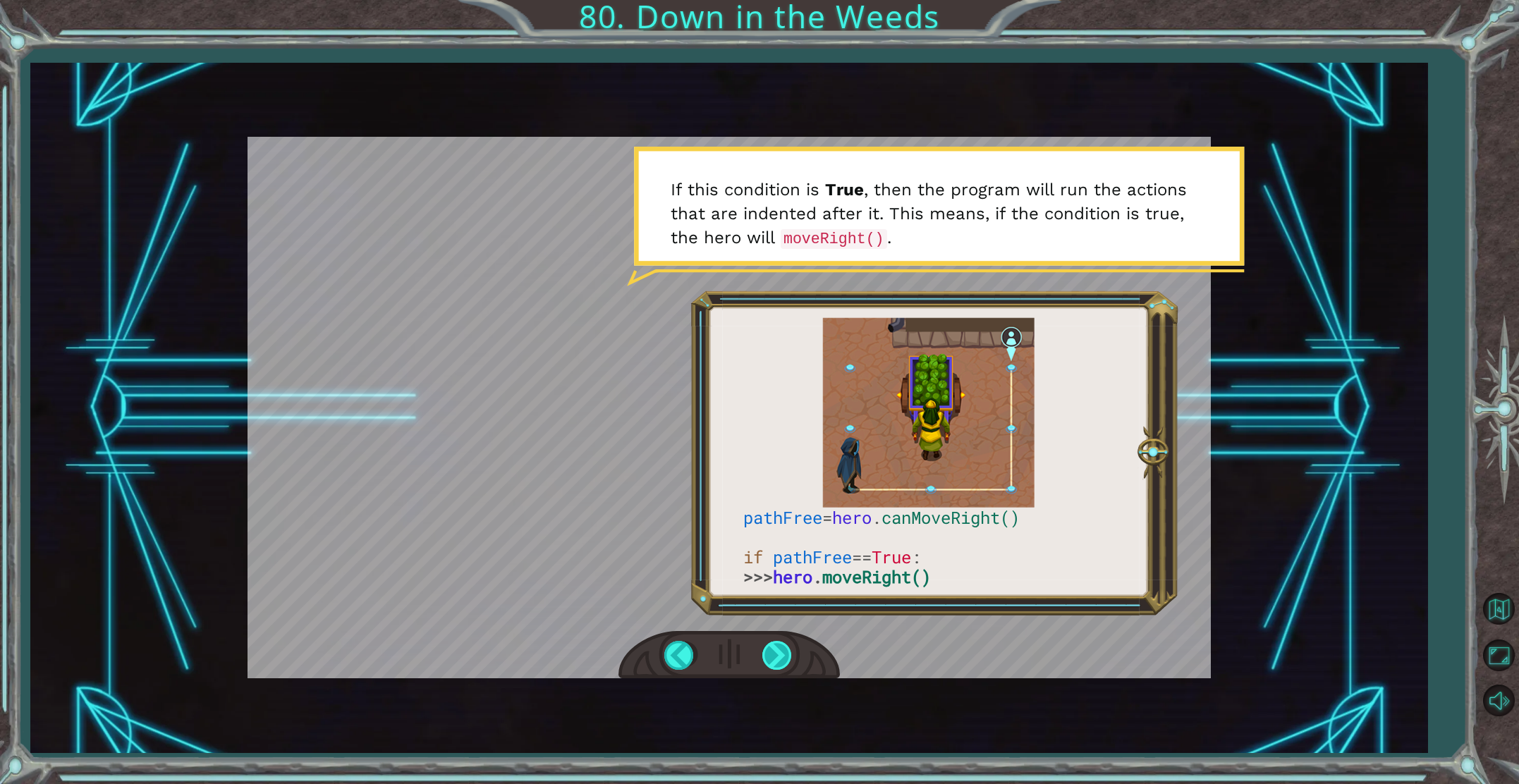
click at [772, 650] on div at bounding box center [779, 655] width 32 height 29
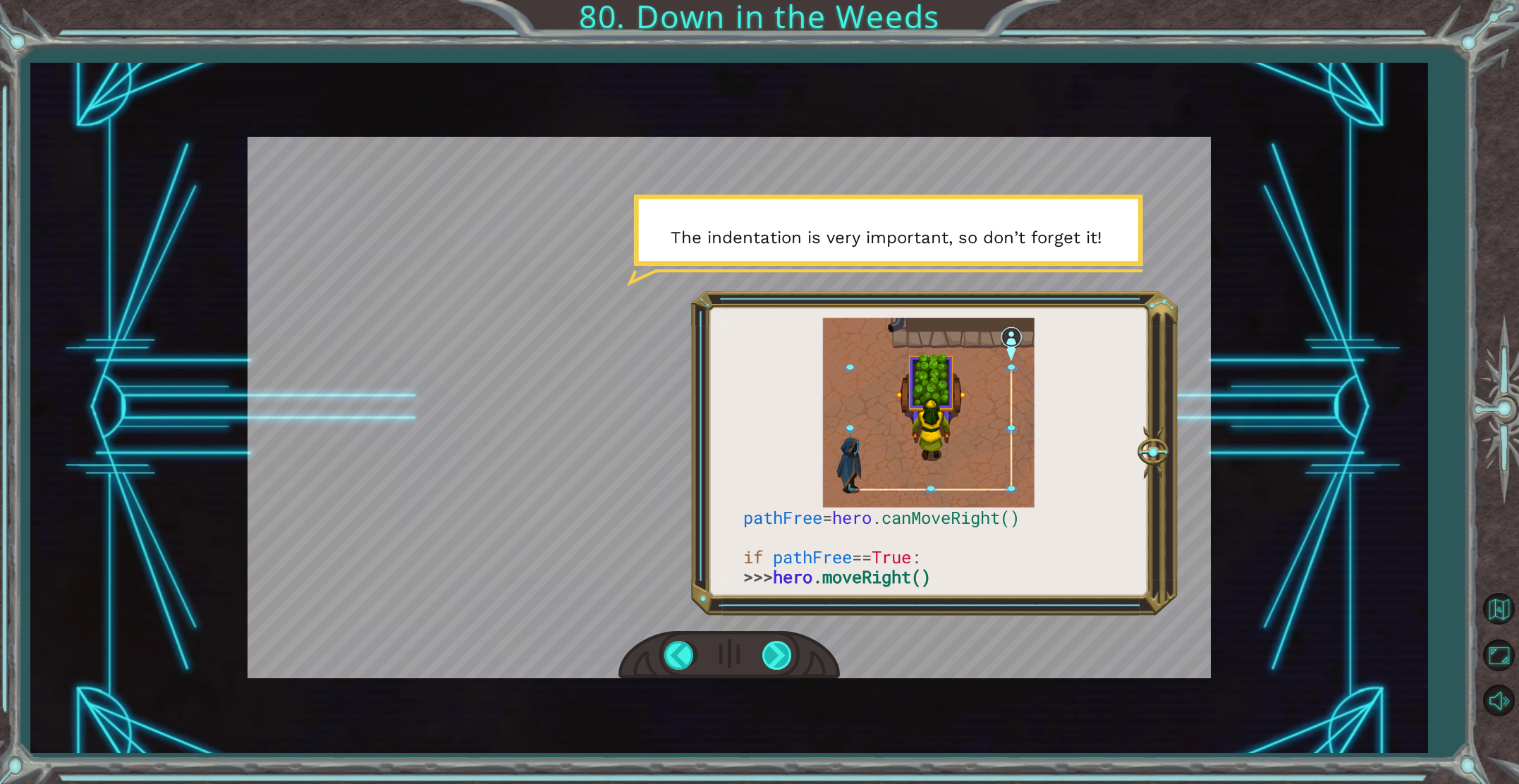
click at [771, 648] on div at bounding box center [779, 655] width 32 height 29
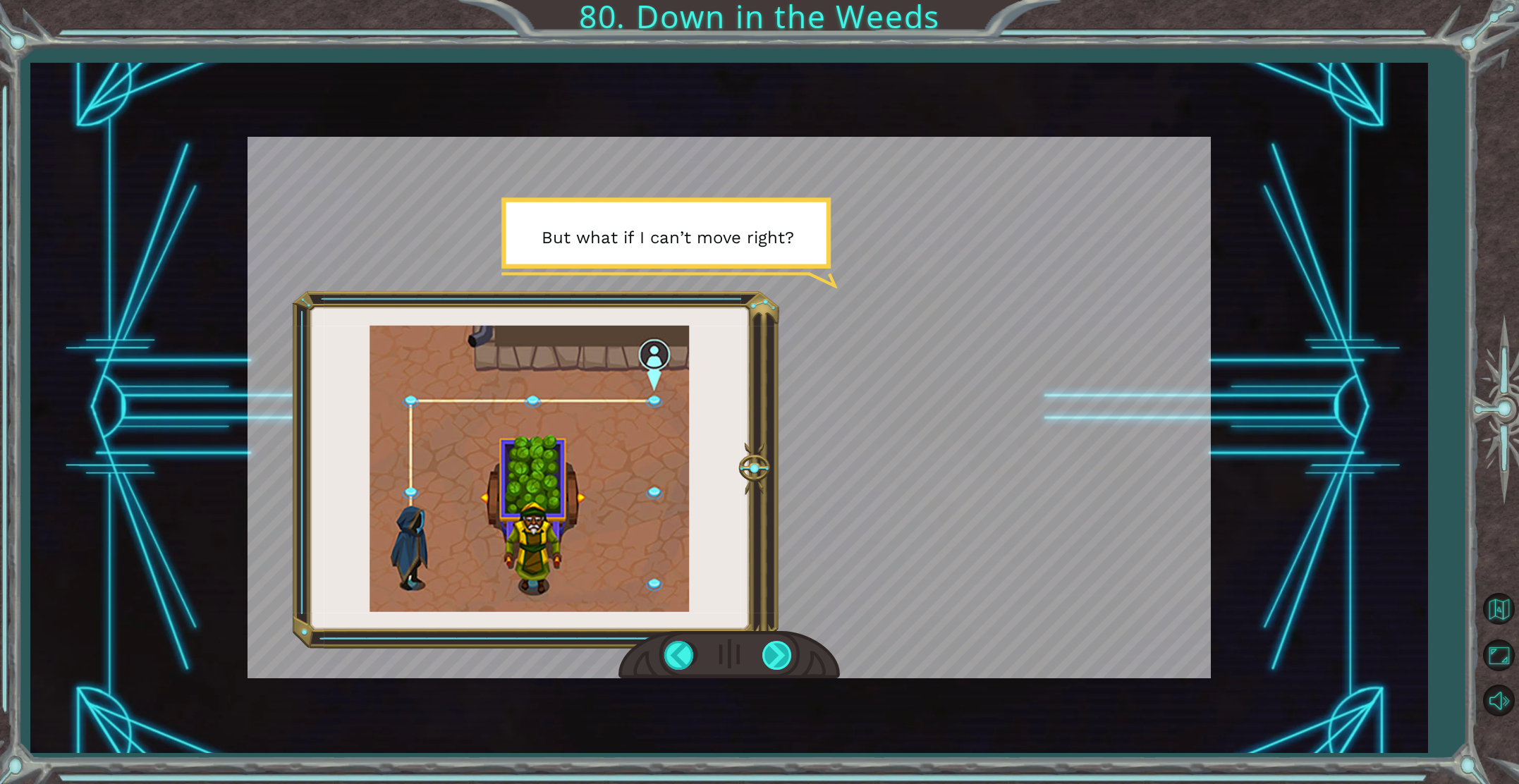
click at [777, 652] on div at bounding box center [779, 655] width 32 height 29
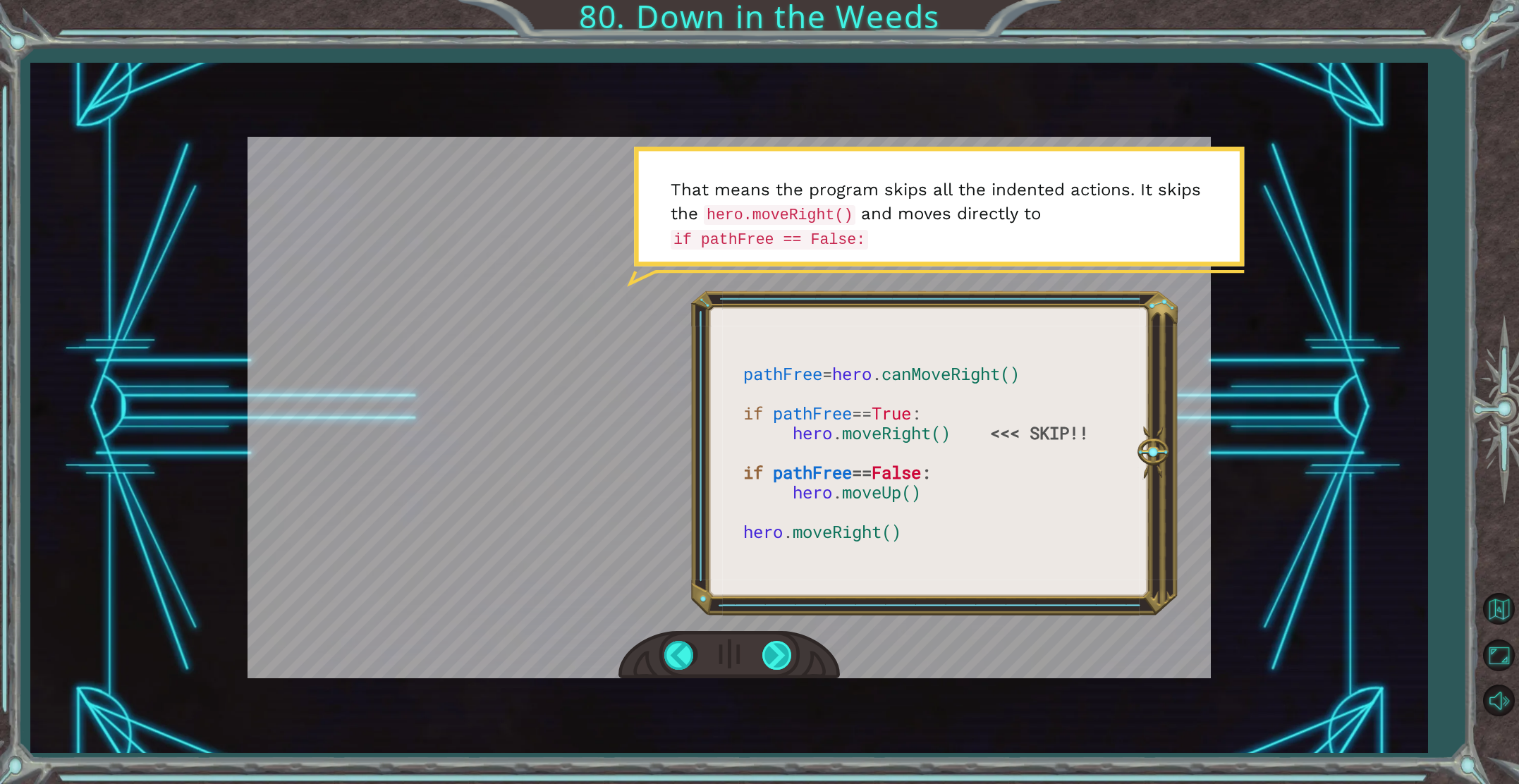
click at [779, 649] on div at bounding box center [779, 655] width 32 height 29
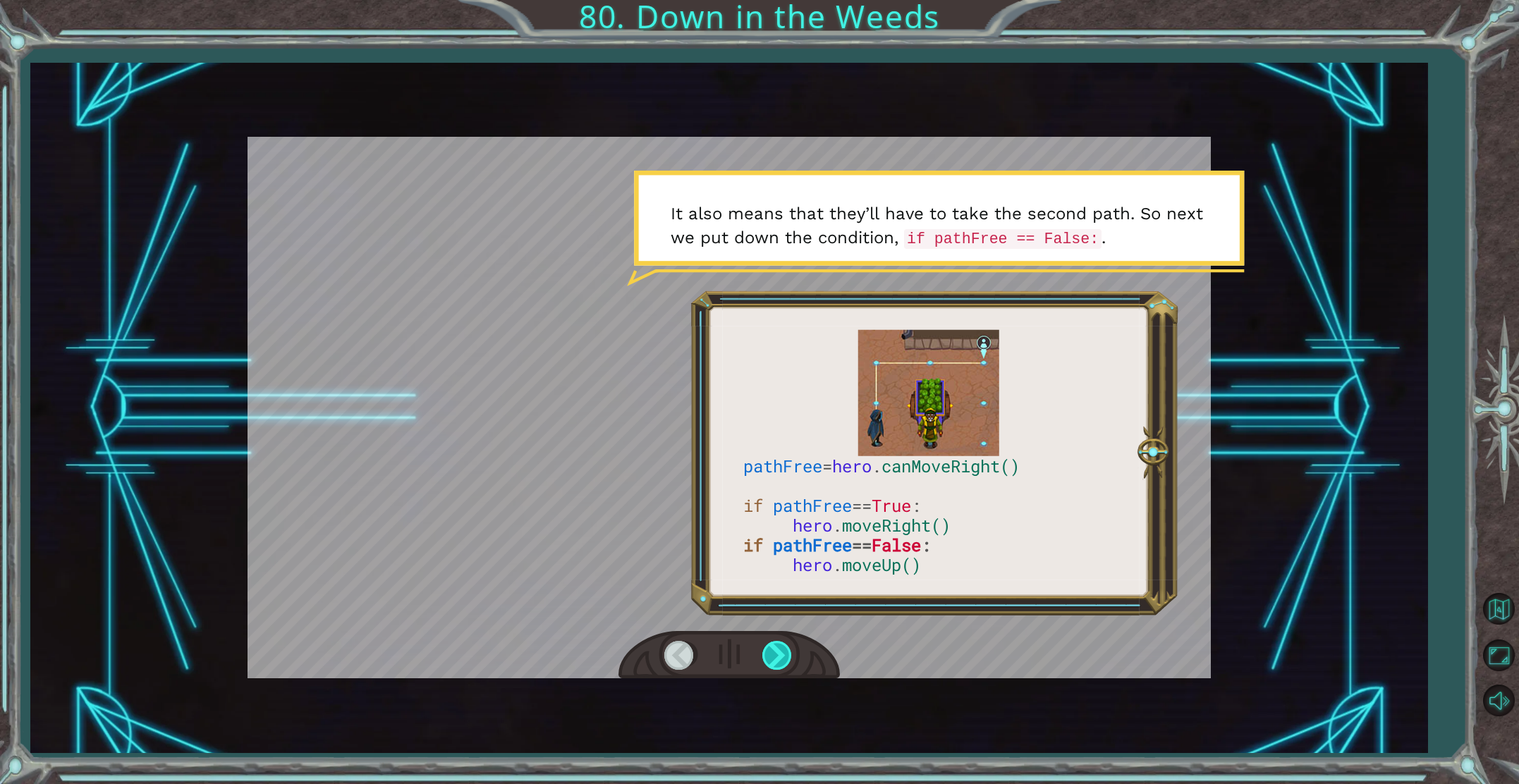
click at [781, 650] on div at bounding box center [779, 655] width 32 height 29
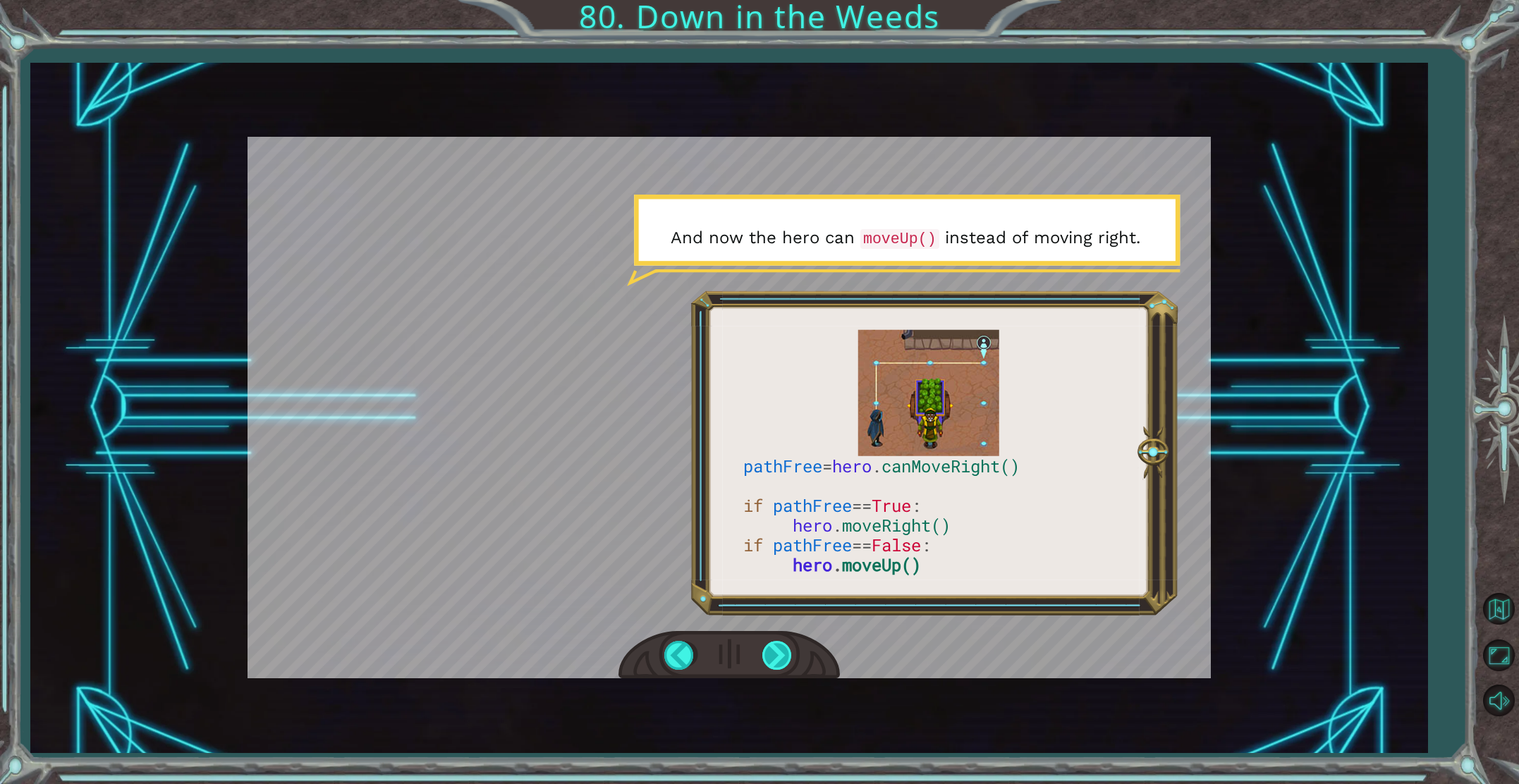
click at [782, 650] on div at bounding box center [779, 655] width 32 height 29
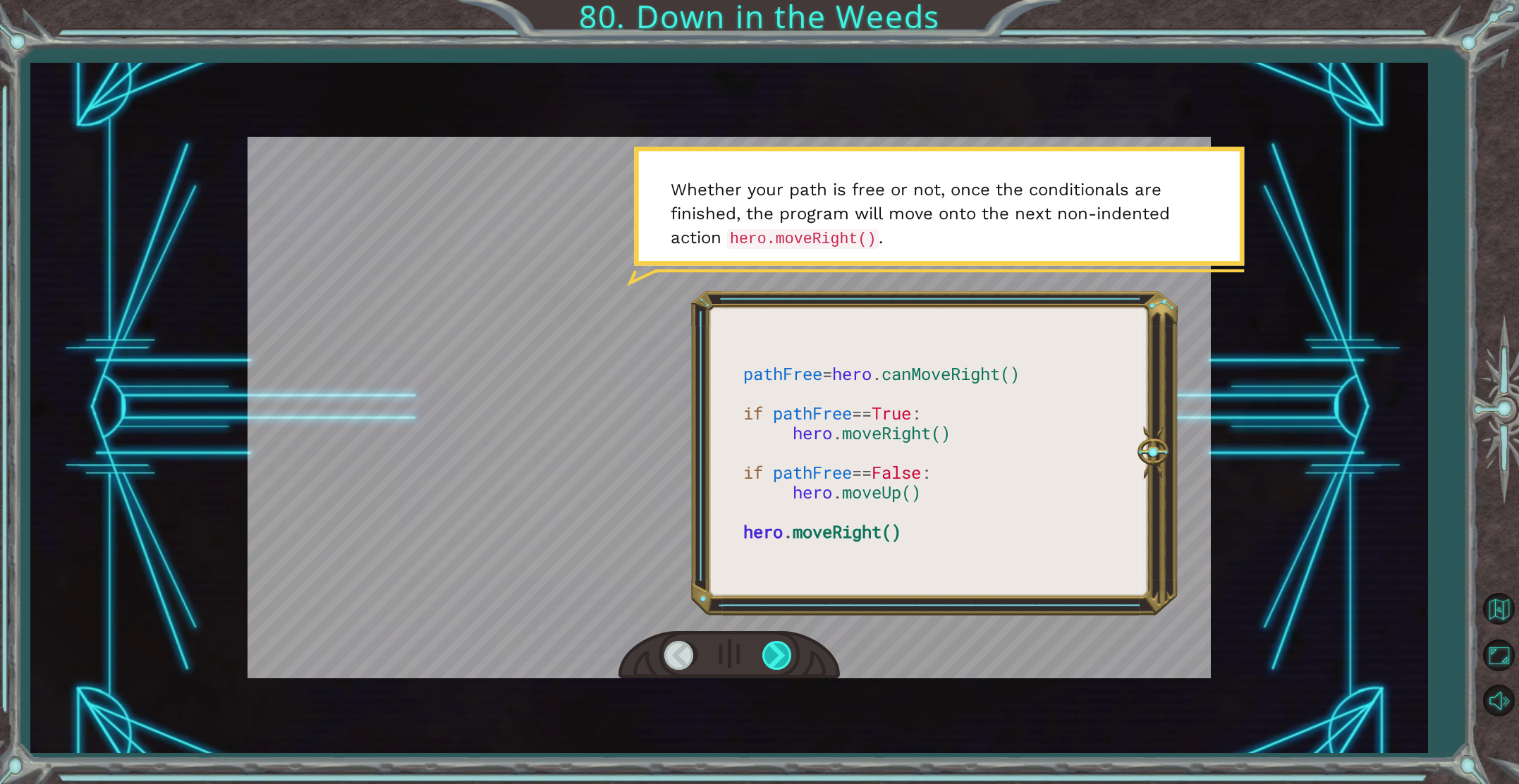
click at [778, 657] on div at bounding box center [779, 655] width 32 height 29
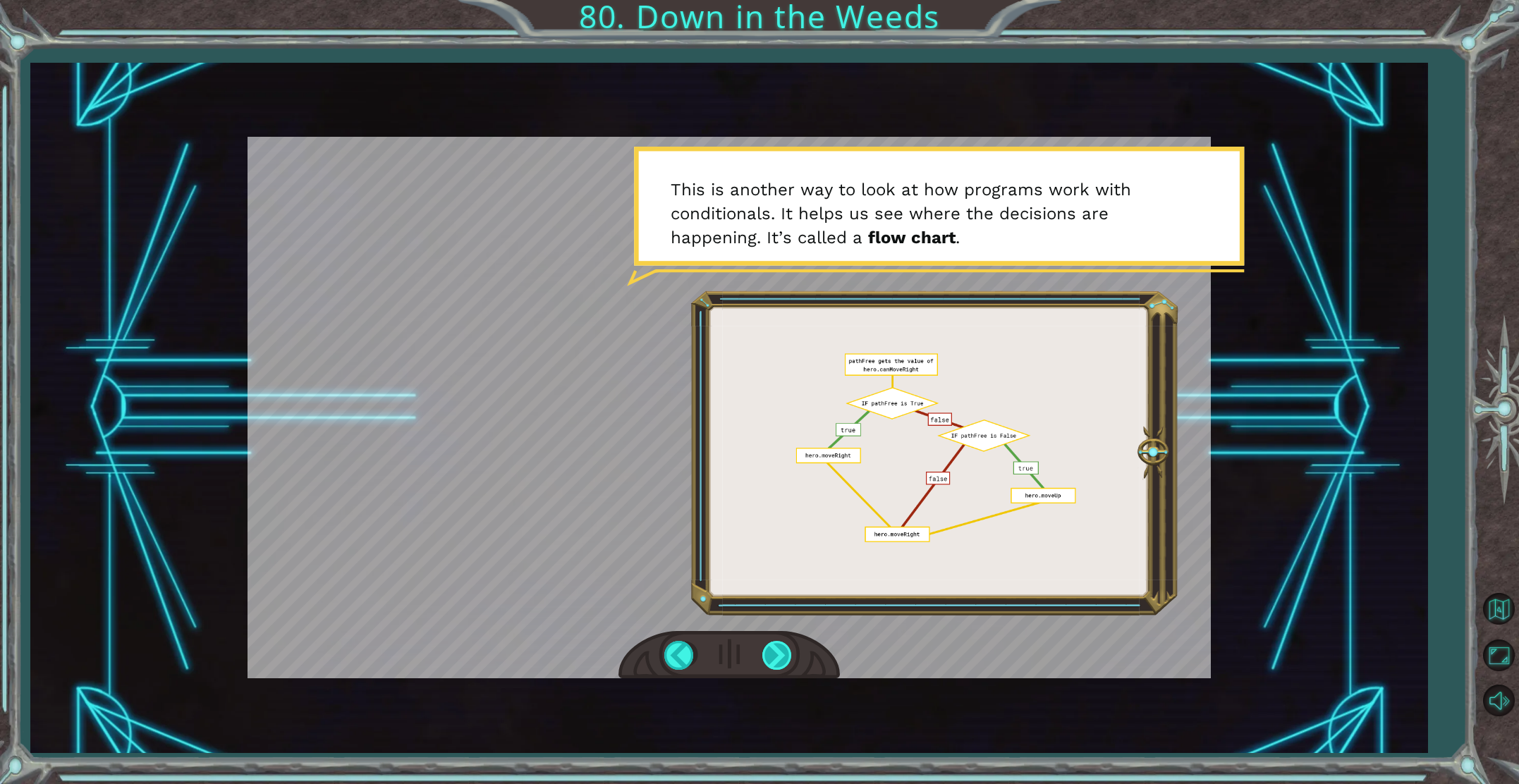
click at [777, 655] on div at bounding box center [779, 655] width 32 height 29
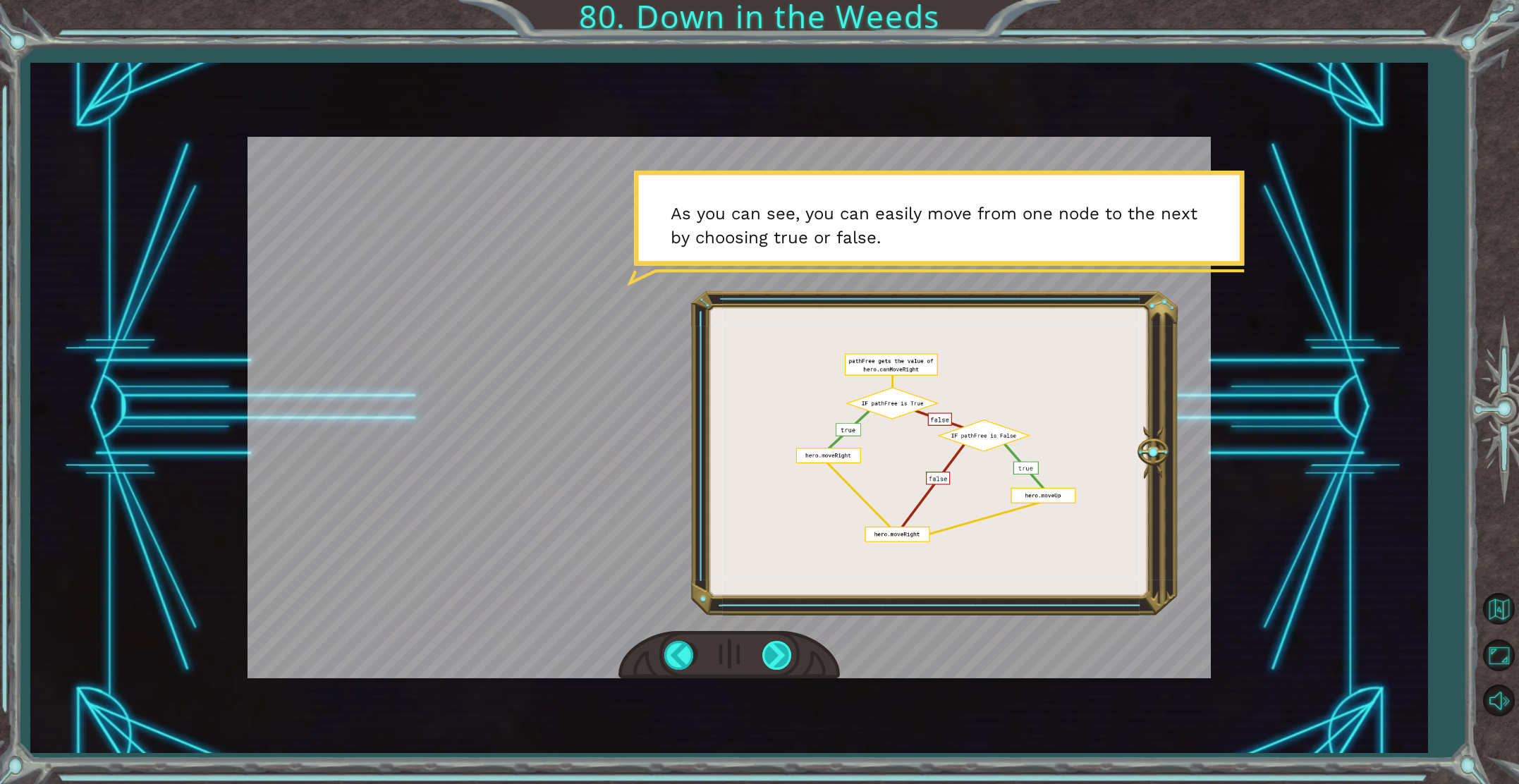
click at [779, 654] on div at bounding box center [779, 655] width 32 height 29
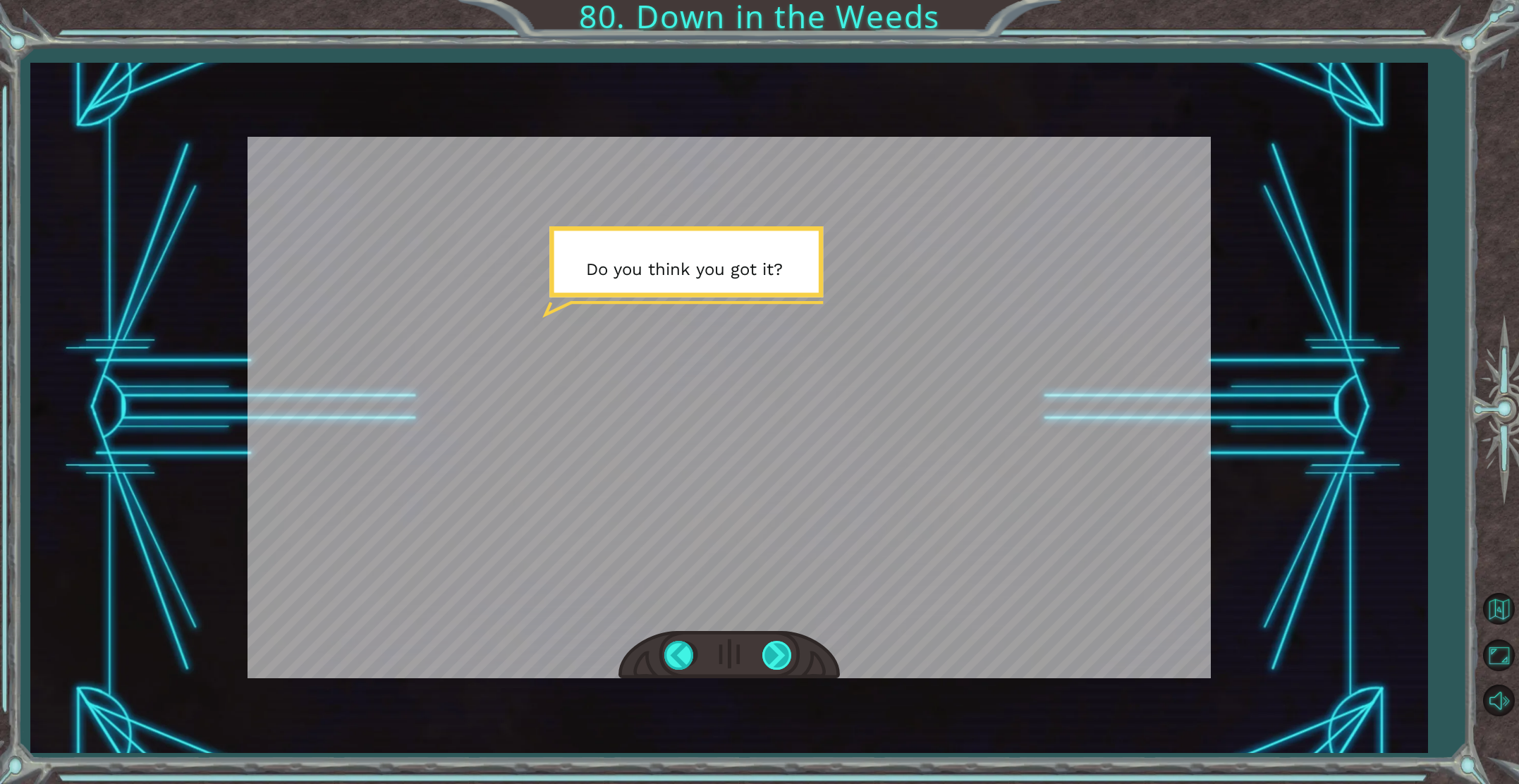
click at [772, 653] on div at bounding box center [779, 655] width 32 height 29
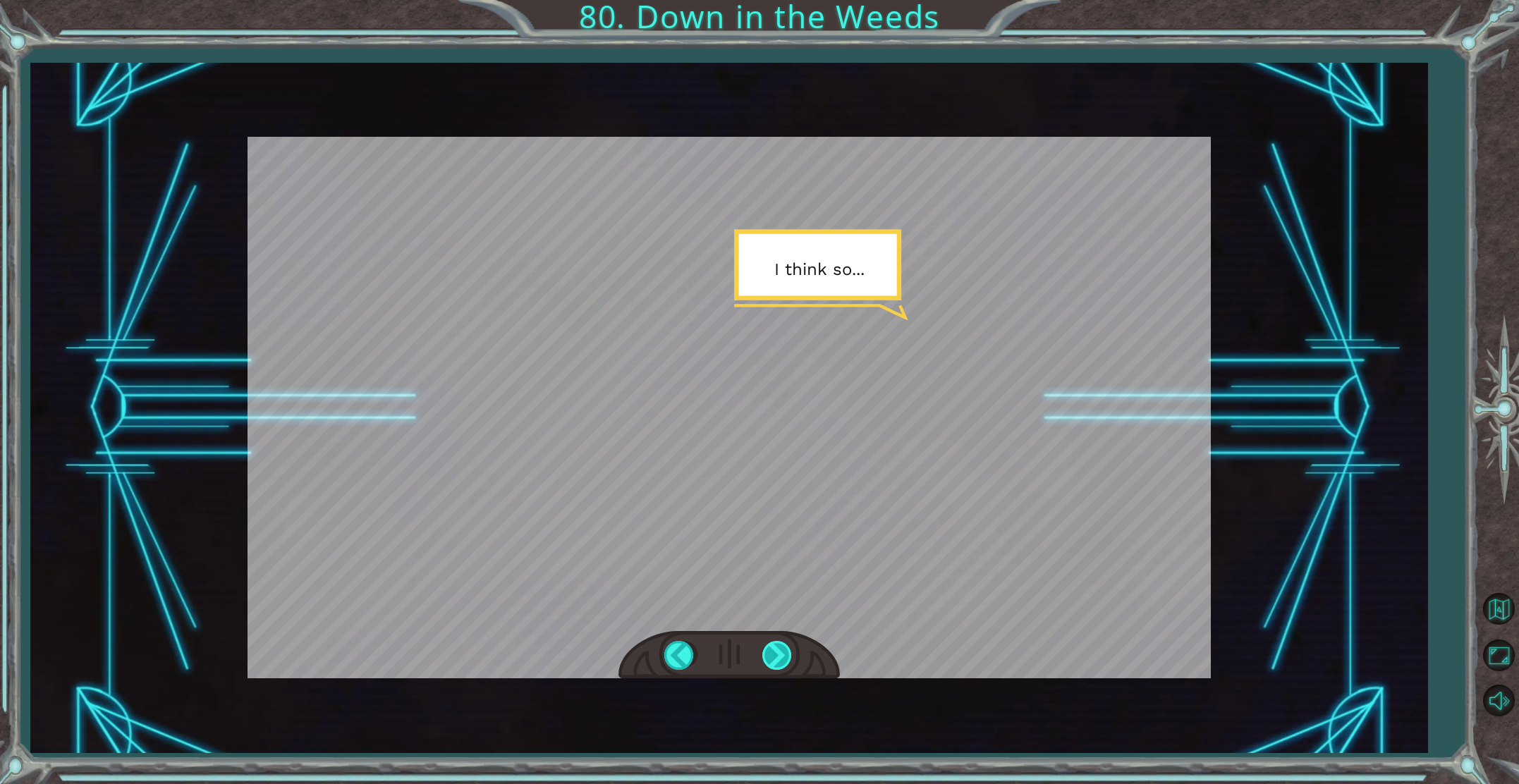
click at [776, 652] on div at bounding box center [779, 655] width 32 height 29
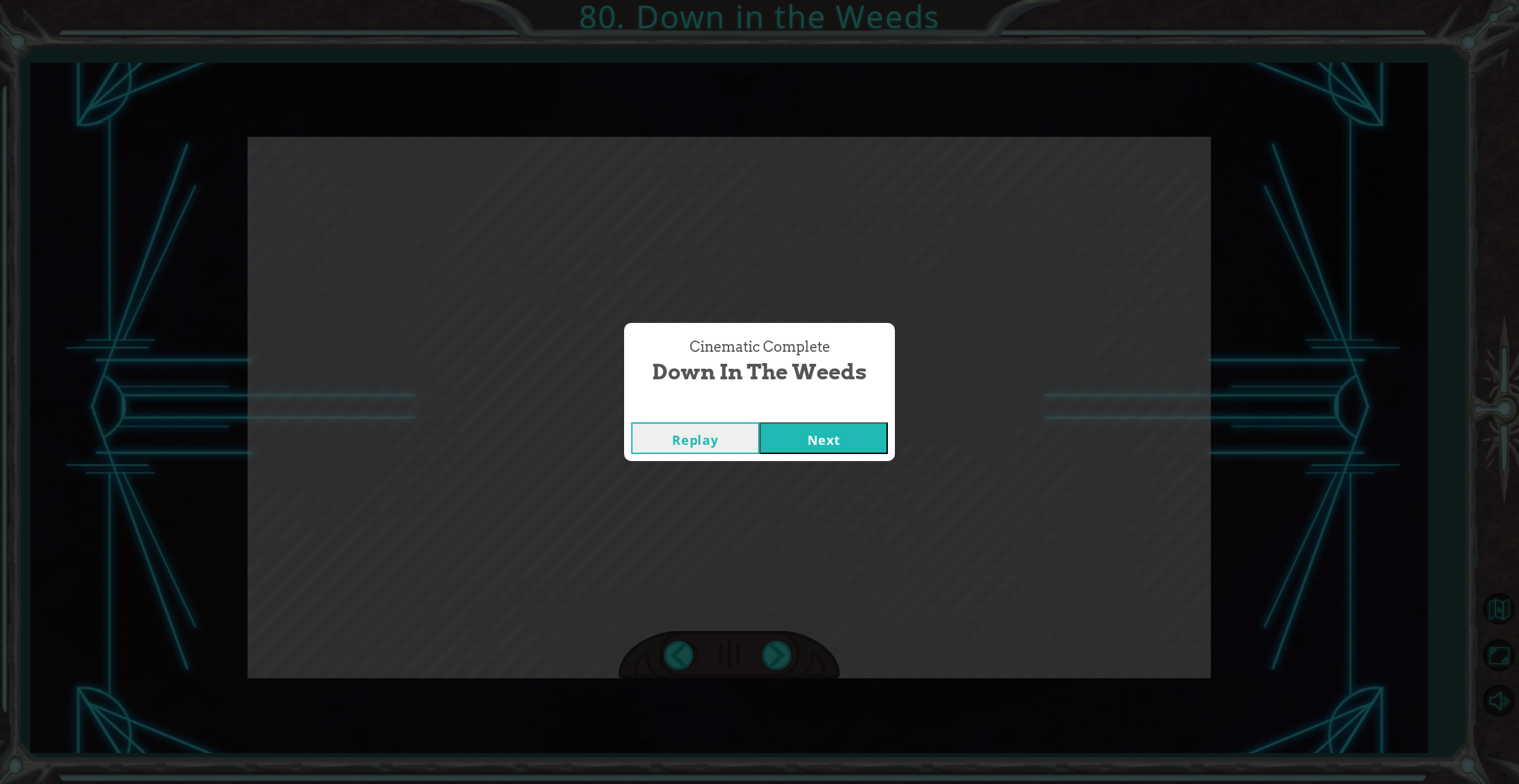
click at [787, 447] on button "Next" at bounding box center [823, 438] width 129 height 32
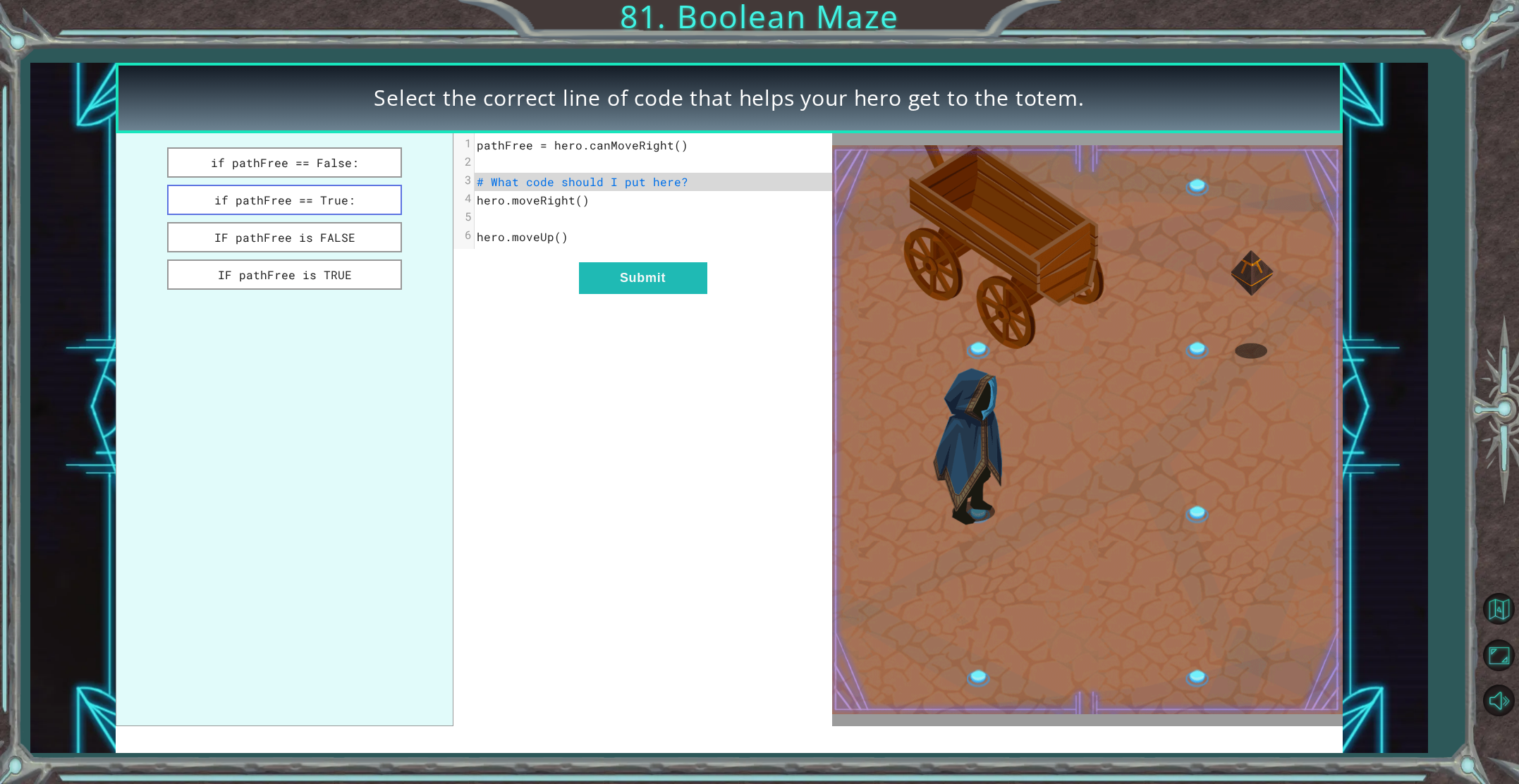
click at [312, 209] on button "if pathFree == True:" at bounding box center [285, 200] width 236 height 31
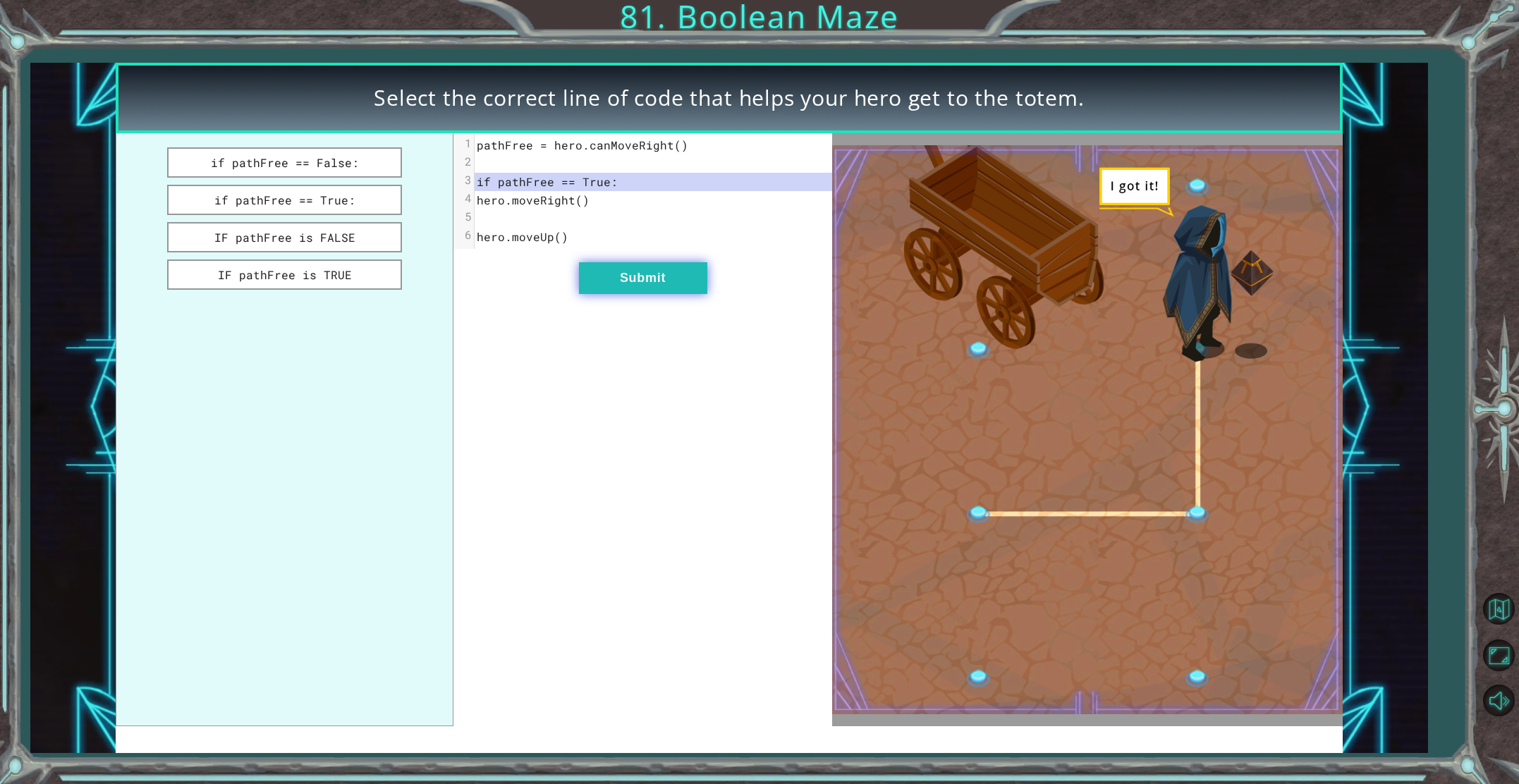
click at [607, 275] on button "Submit" at bounding box center [643, 278] width 129 height 32
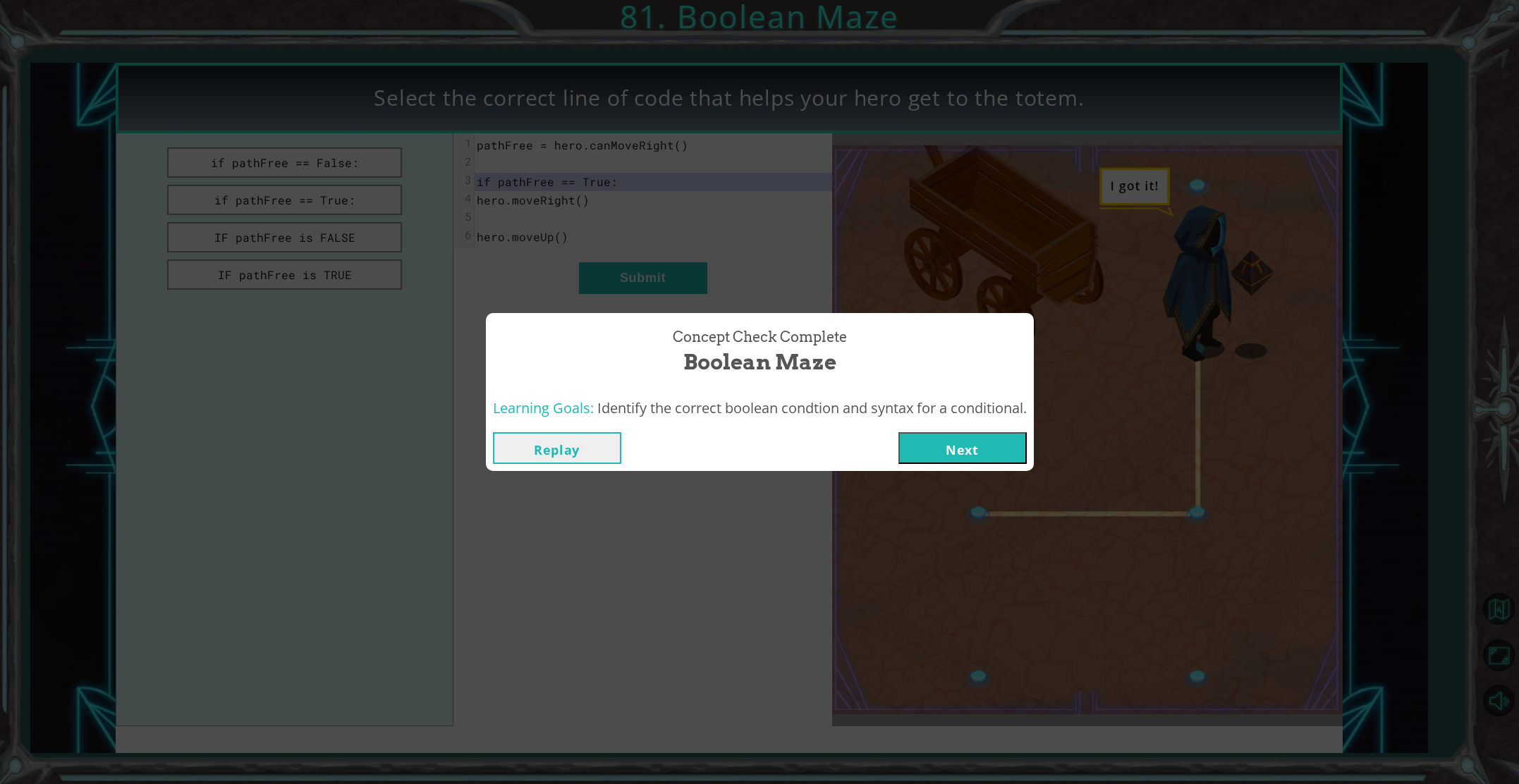
click at [916, 454] on button "Next" at bounding box center [963, 448] width 129 height 32
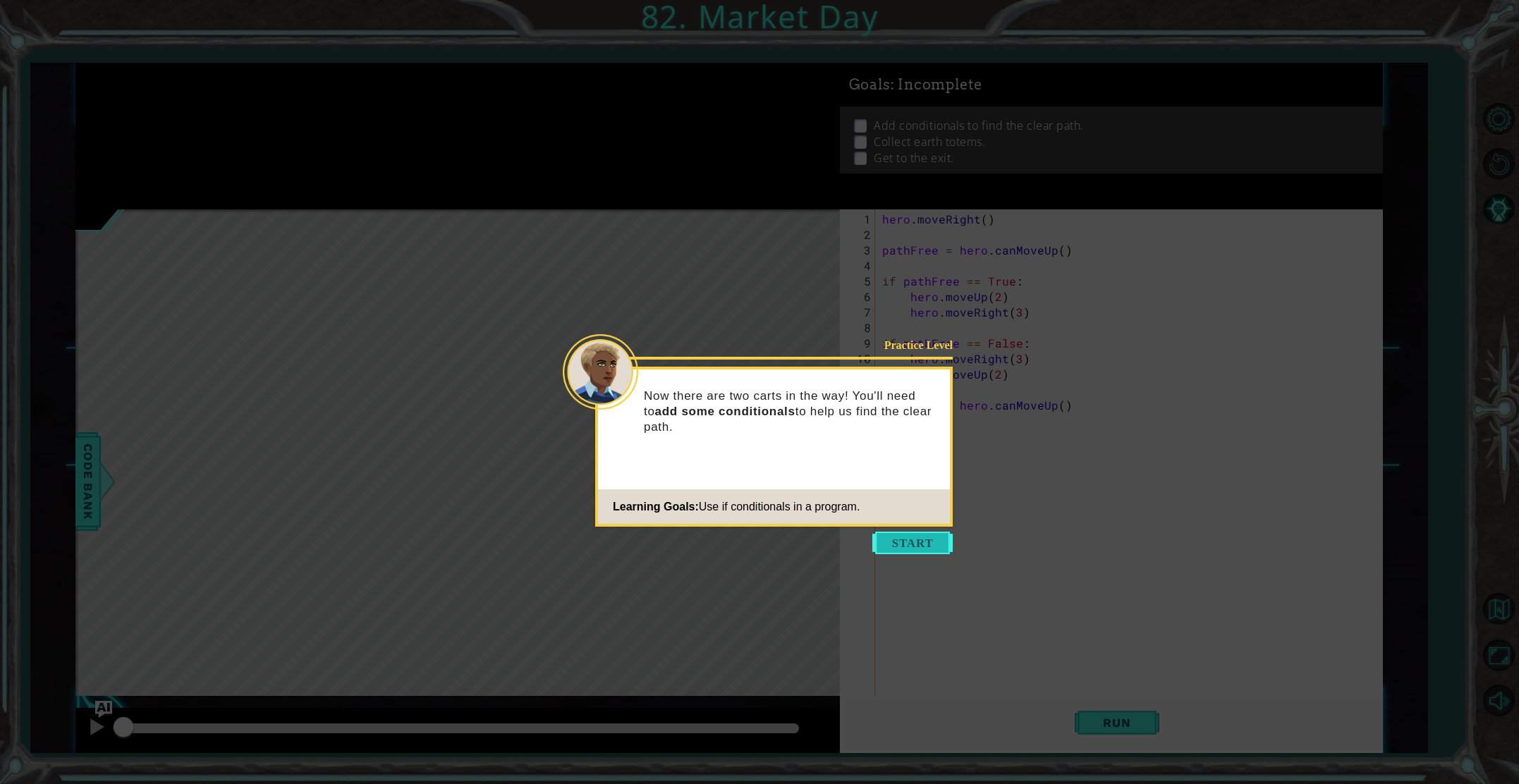
click at [913, 537] on button "Start" at bounding box center [912, 543] width 81 height 22
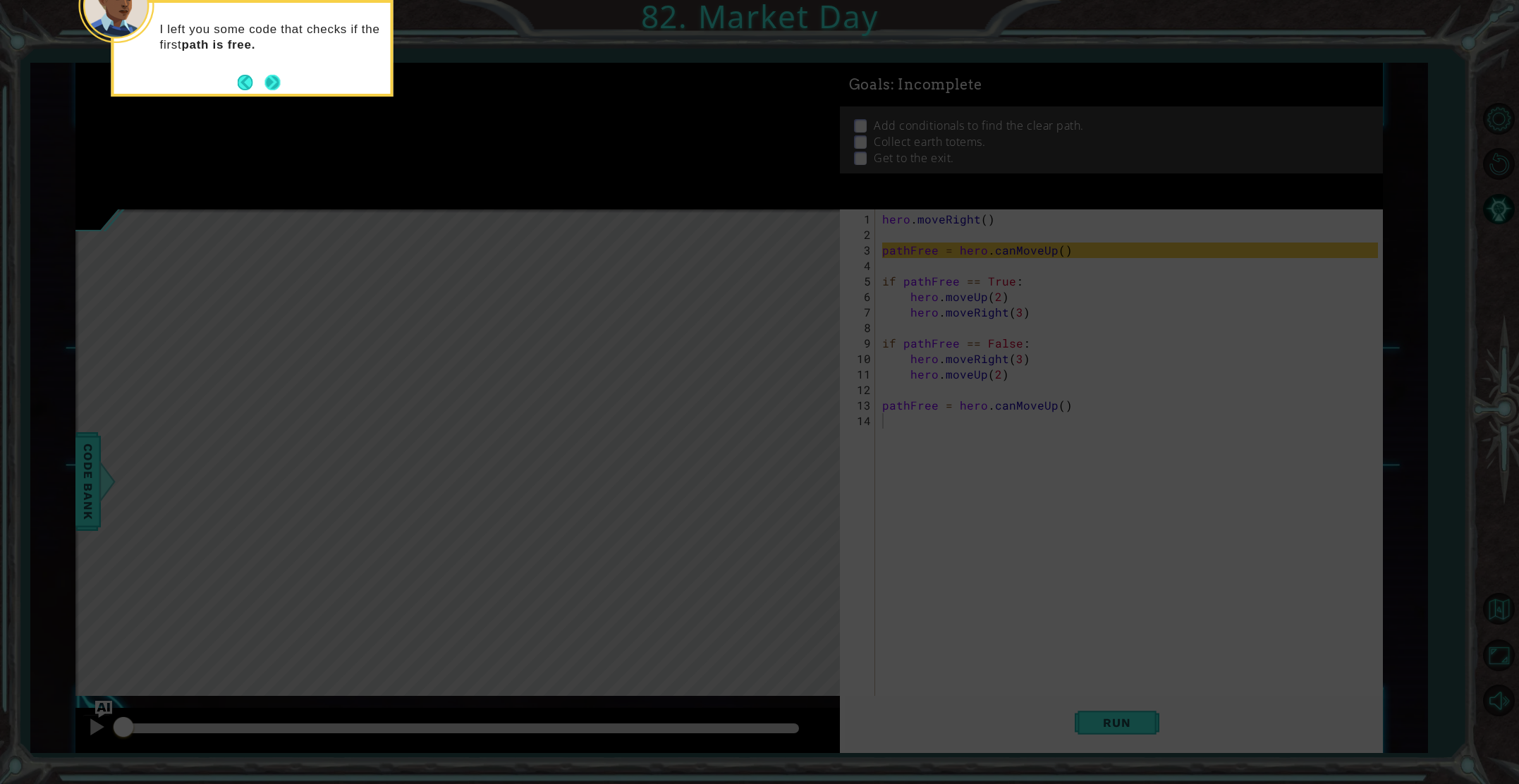
click at [275, 79] on button "Next" at bounding box center [272, 82] width 16 height 16
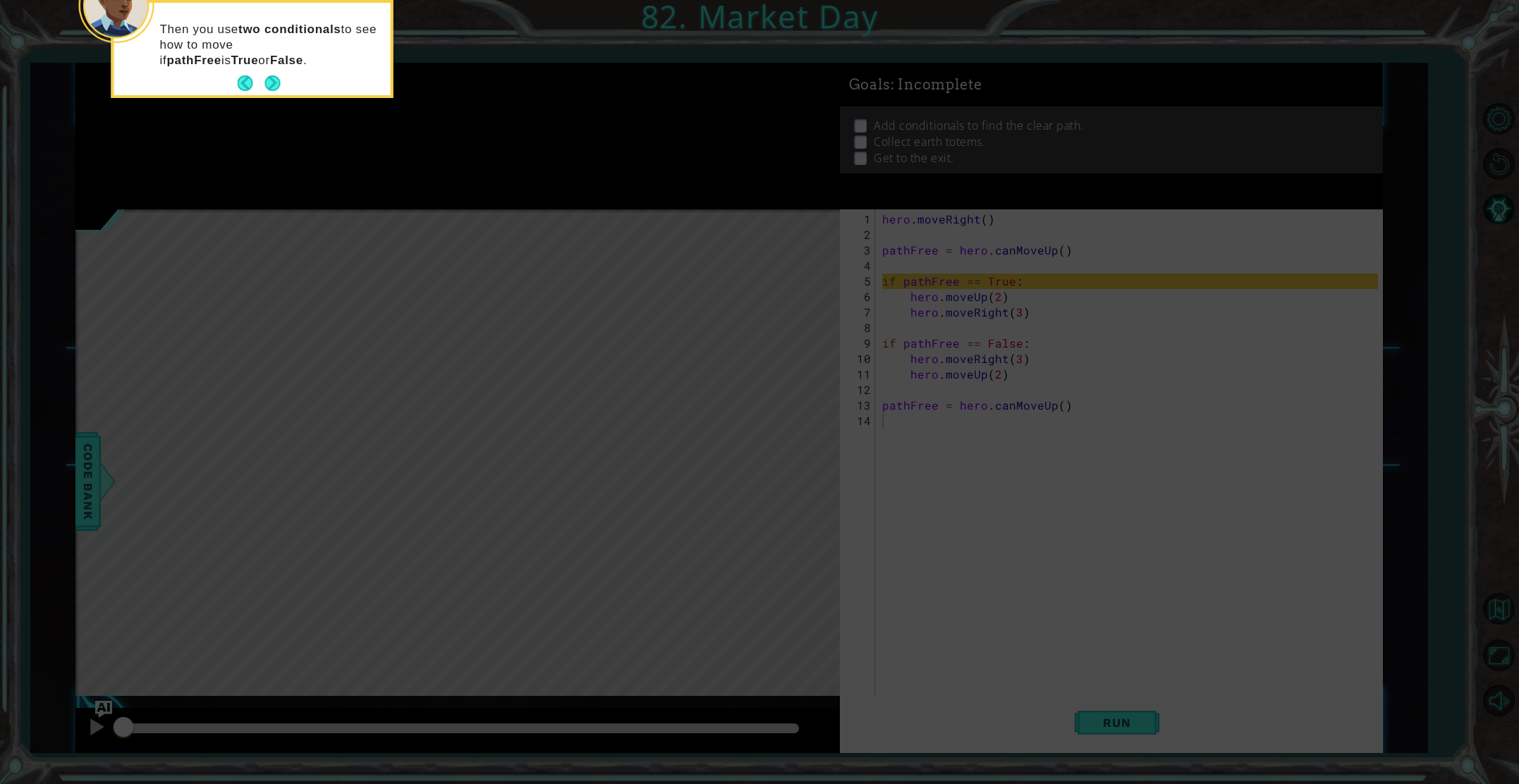
click at [278, 82] on button "Next" at bounding box center [272, 83] width 16 height 16
click at [271, 79] on button "Next" at bounding box center [272, 83] width 16 height 16
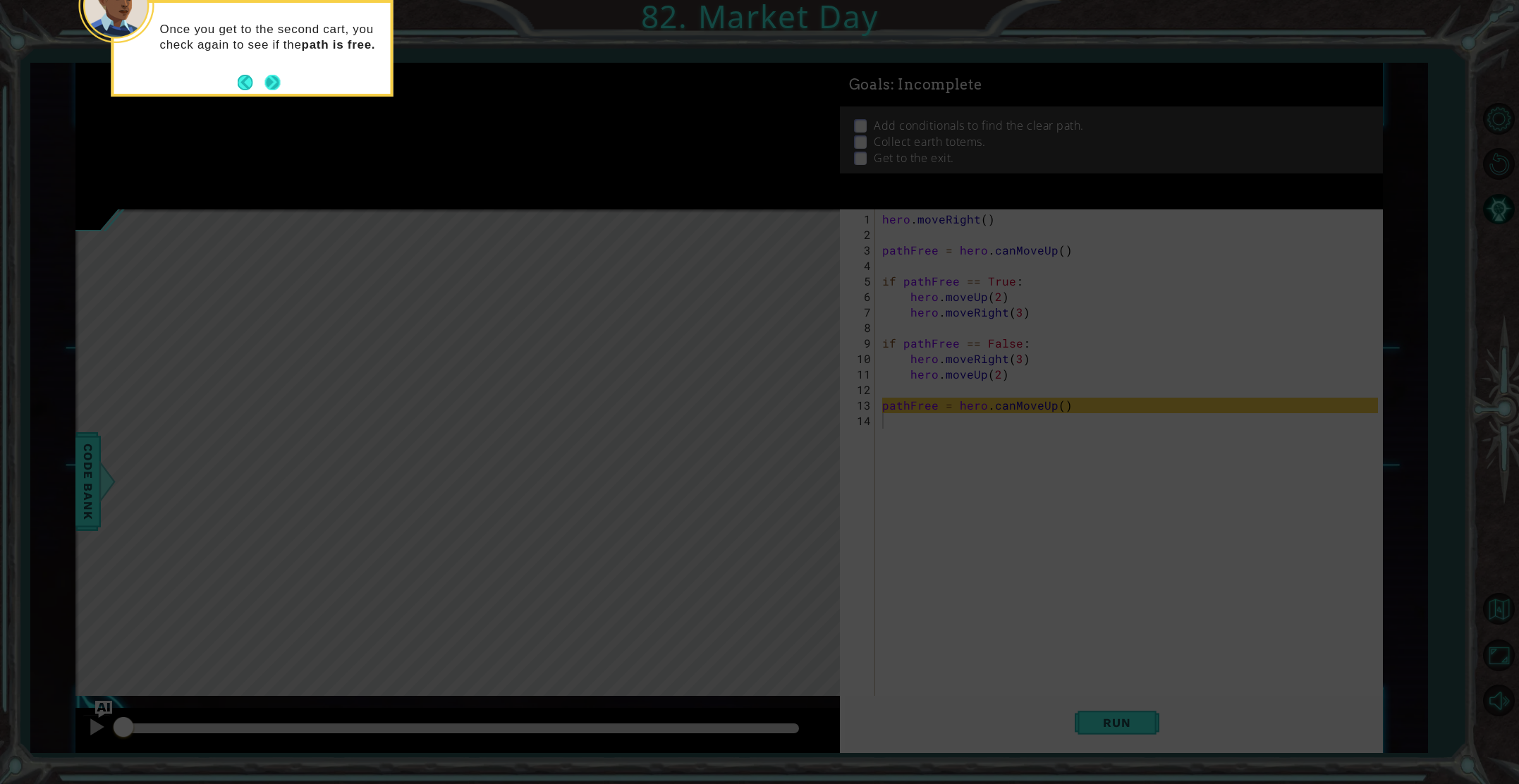
click at [271, 80] on button "Next" at bounding box center [272, 82] width 16 height 16
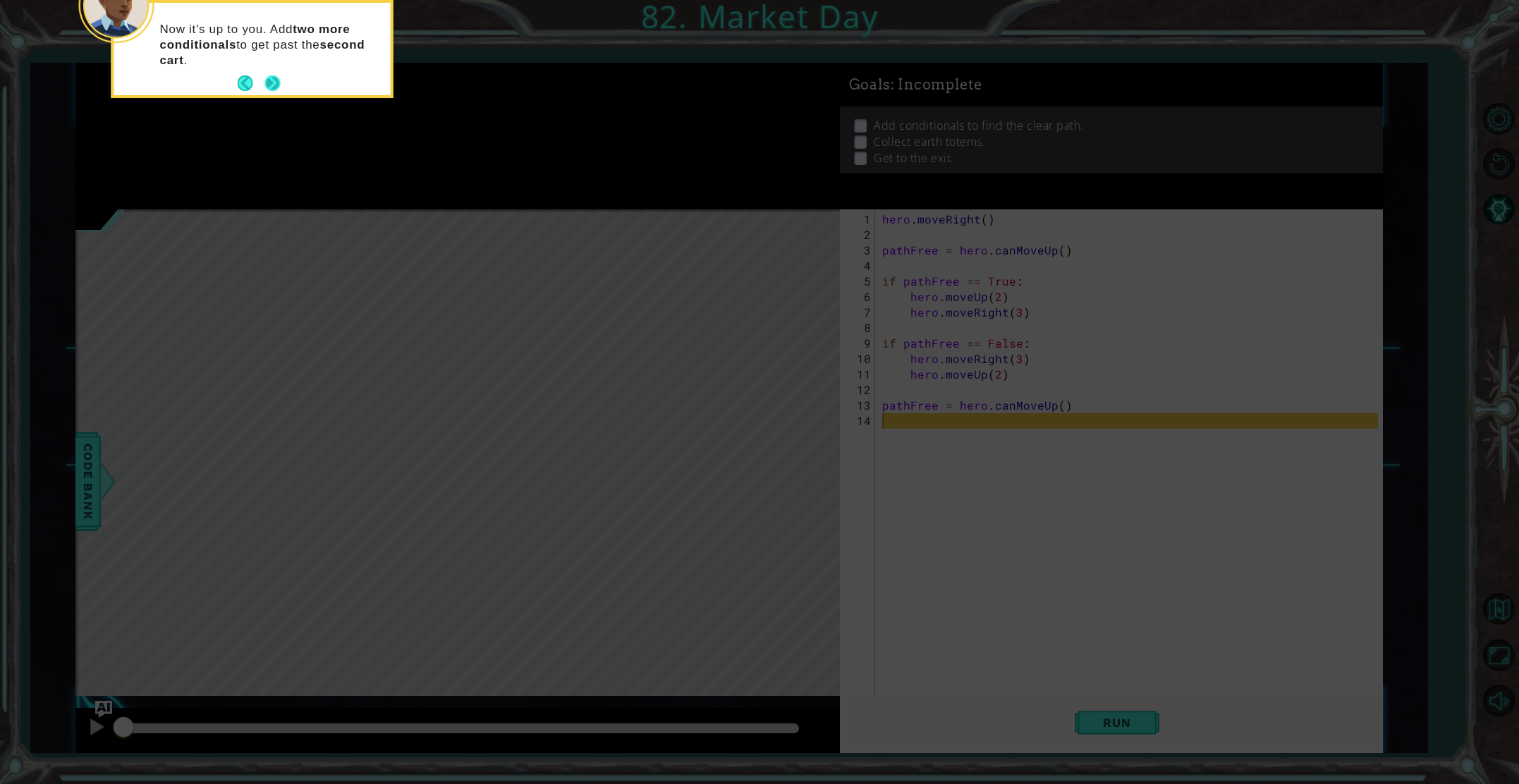
click at [270, 77] on button "Next" at bounding box center [272, 83] width 16 height 16
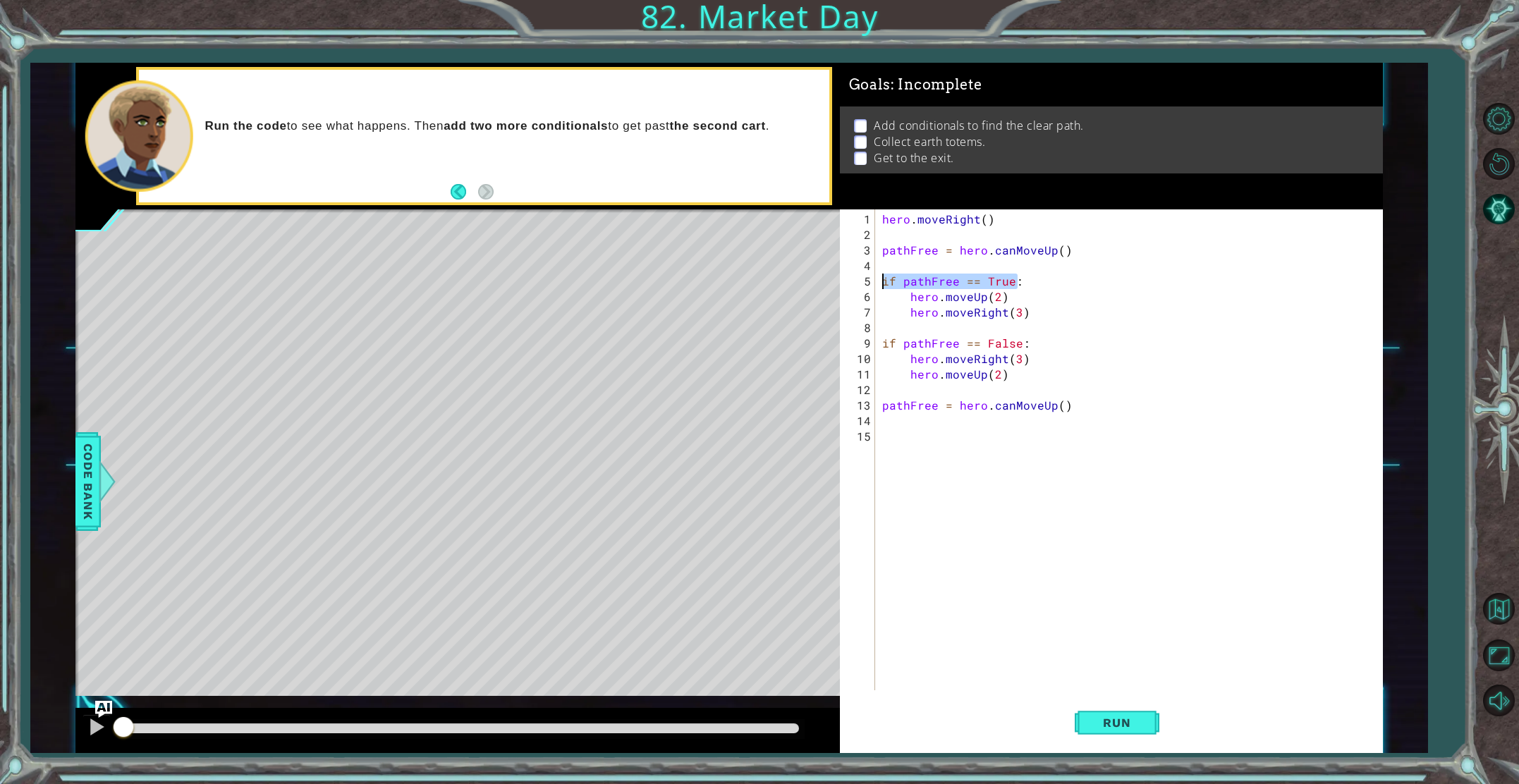
drag, startPoint x: 1023, startPoint y: 280, endPoint x: 875, endPoint y: 282, distance: 148.0
click at [875, 282] on div "1 2 3 4 5 6 7 8 9 10 11 12 13 14 15 hero . moveRight ( ) pathFree = hero . canM…" at bounding box center [1109, 450] width 538 height 481
type textarea "if pathFree == True:"
click at [875, 434] on div "if pathFree == True: 1 2 3 4 5 6 7 8 9 10 11 12 13 14 15 hero . moveRight ( ) p…" at bounding box center [1109, 450] width 538 height 481
click at [883, 436] on div "hero . moveRight ( ) pathFree = hero . canMoveUp ( ) if pathFree == True : hero…" at bounding box center [1132, 467] width 506 height 512
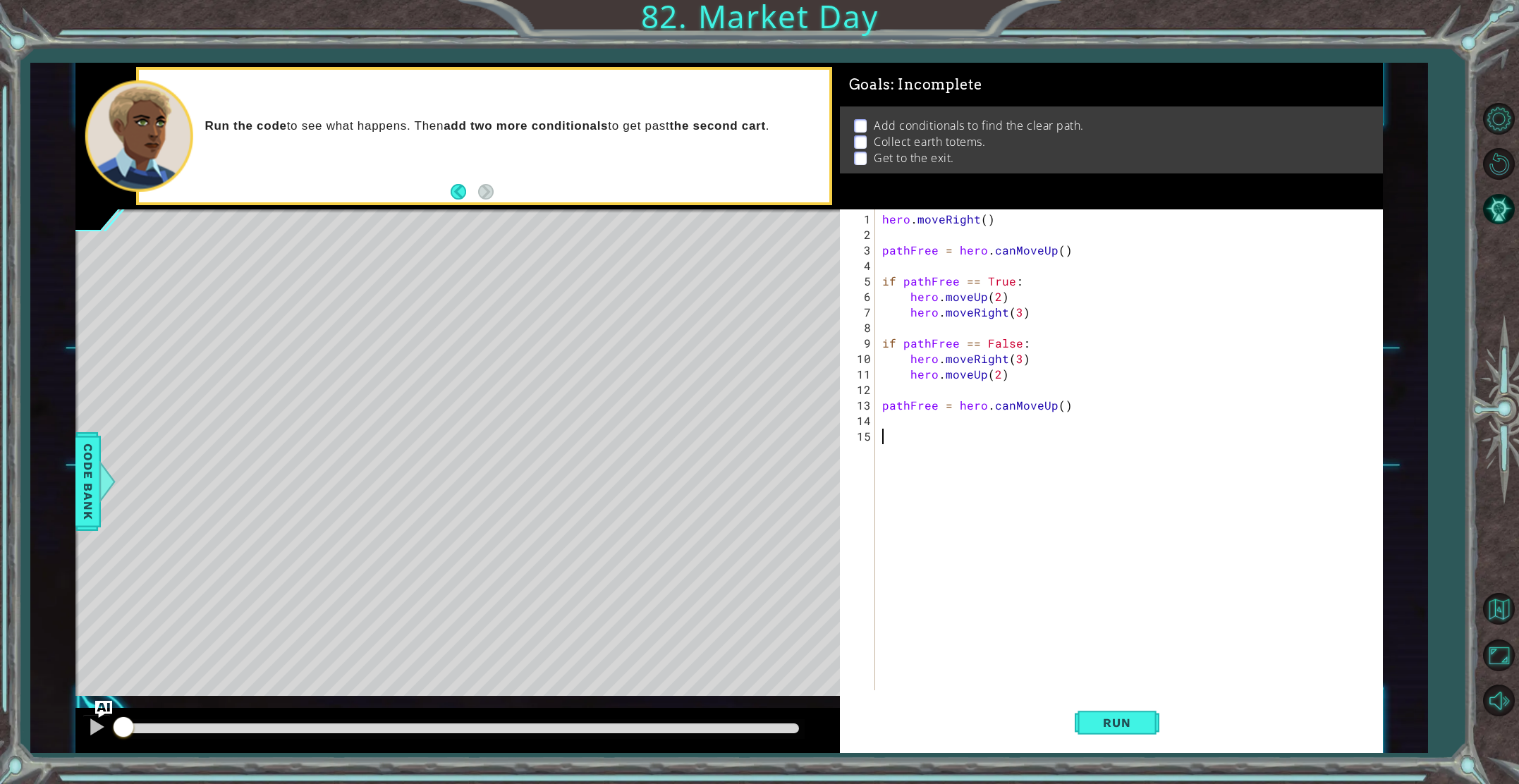
paste textarea "if pathFree == True:"
type textarea "if pathFree == True:"
click at [882, 449] on div "hero . moveRight ( ) pathFree = hero . canMoveUp ( ) if pathFree == True : hero…" at bounding box center [1132, 467] width 506 height 512
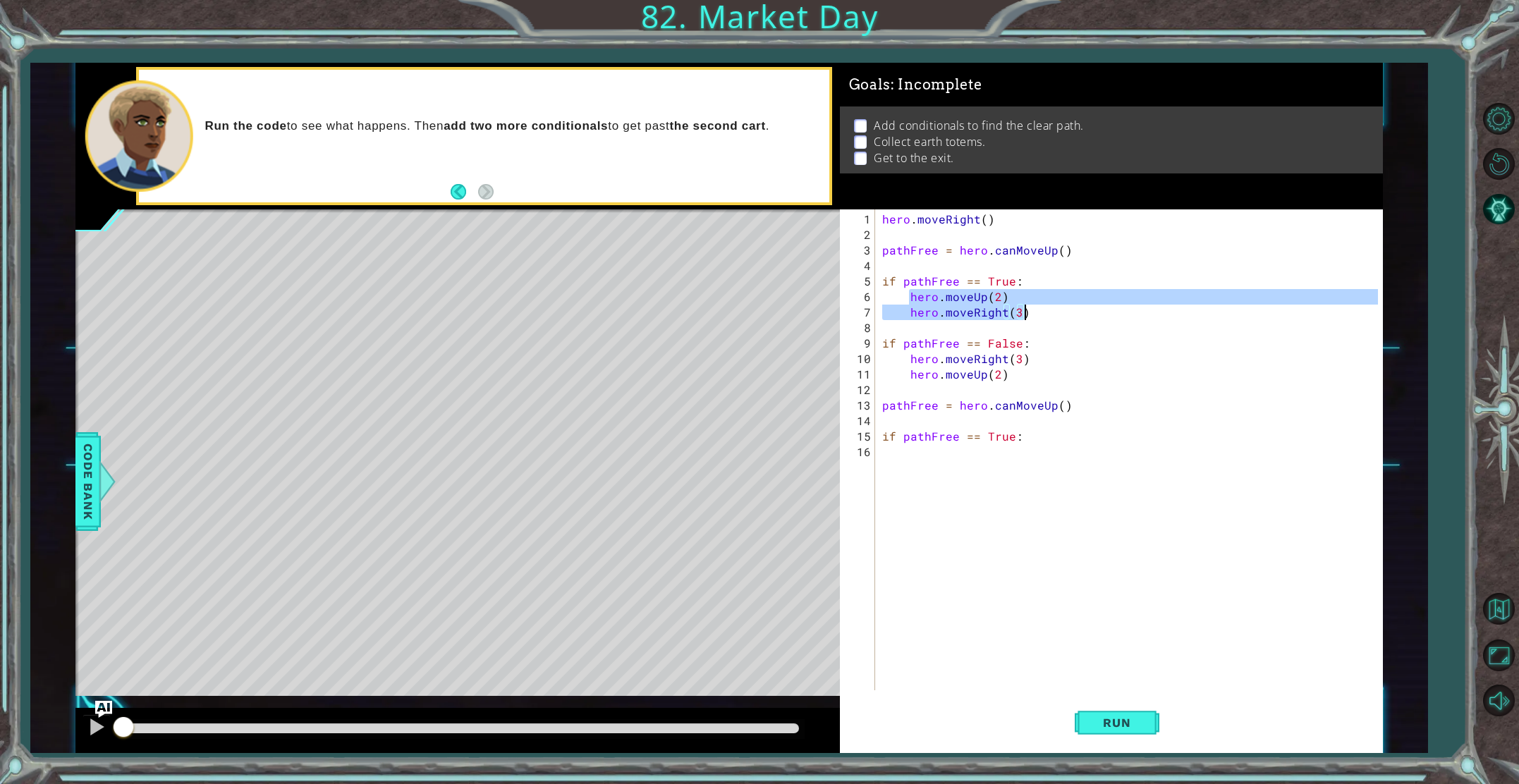
drag, startPoint x: 908, startPoint y: 292, endPoint x: 1030, endPoint y: 316, distance: 124.3
click at [1030, 316] on div "hero . moveRight ( ) pathFree = hero . canMoveUp ( ) if pathFree == True : hero…" at bounding box center [1132, 467] width 506 height 512
type textarea "hero.moveUp(2) hero.moveRight(3)"
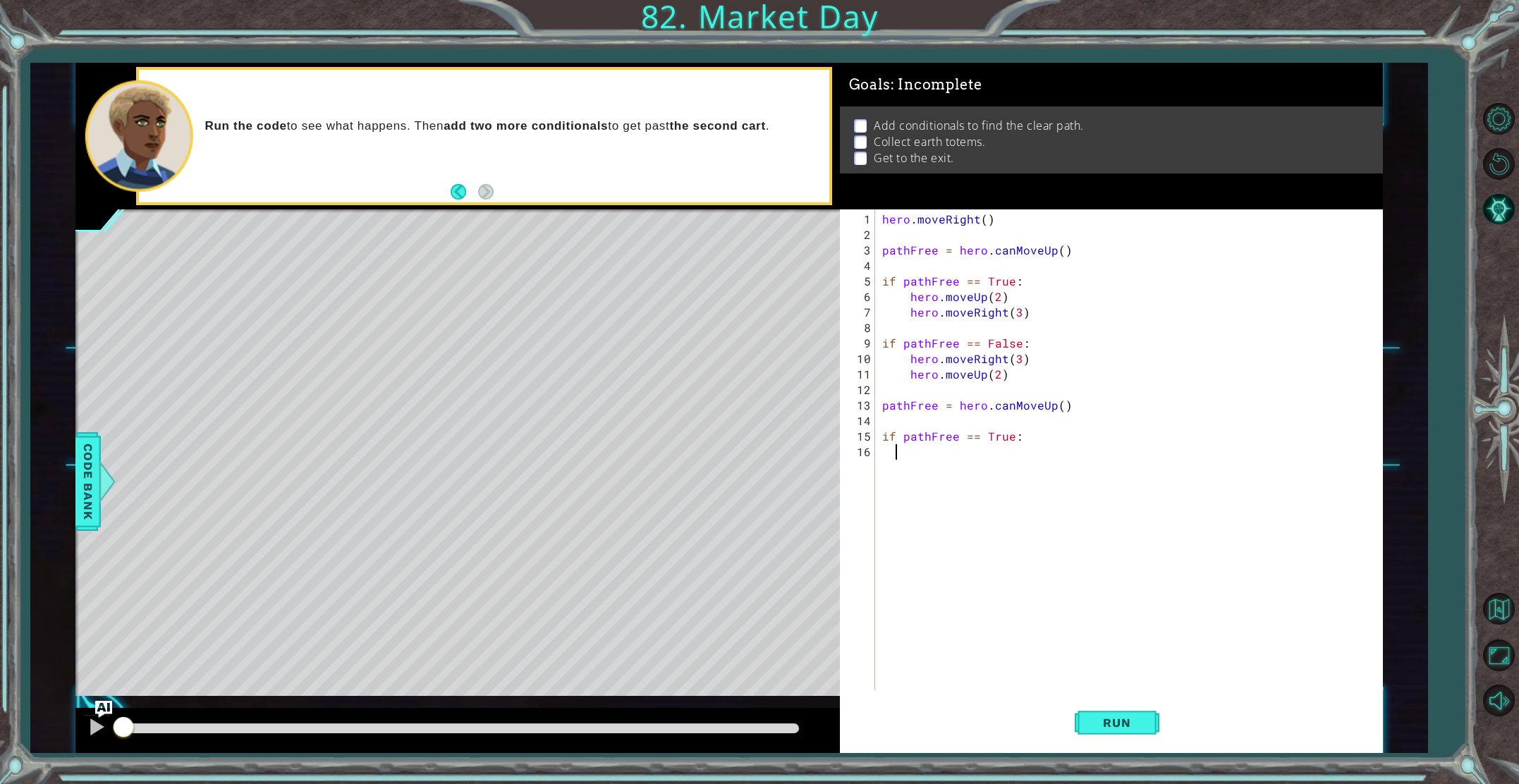
click at [897, 455] on div "hero . moveRight ( ) pathFree = hero . canMoveUp ( ) if pathFree == True : hero…" at bounding box center [1132, 467] width 506 height 512
type textarea "if pathFree == True:"
paste textarea "hero.moveRight(3)"
type textarea "hero.moveRight(3)"
click at [905, 488] on div "hero . moveRight ( ) pathFree = hero . canMoveUp ( ) if pathFree == True : hero…" at bounding box center [1132, 467] width 506 height 512
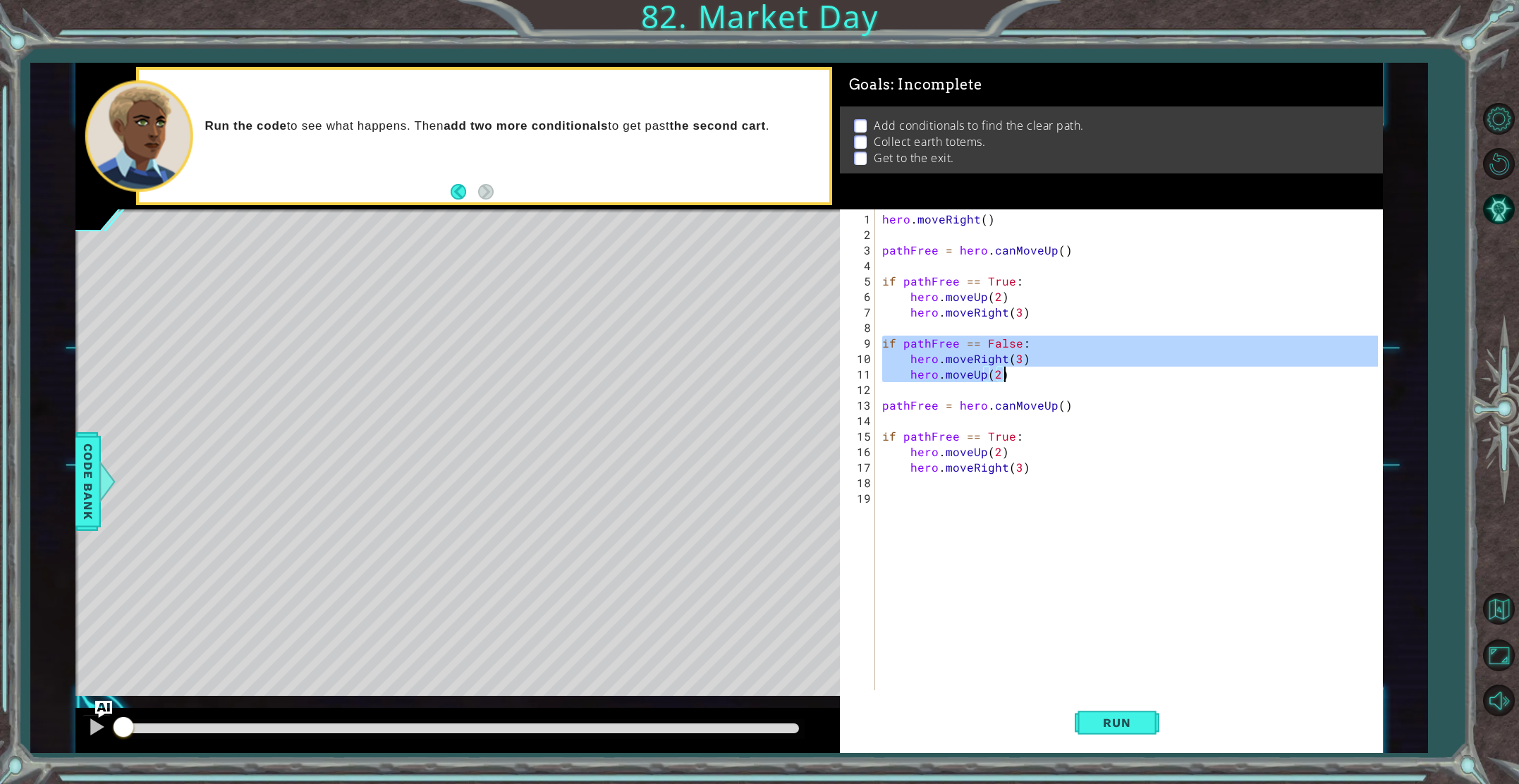
drag, startPoint x: 880, startPoint y: 344, endPoint x: 1048, endPoint y: 377, distance: 171.2
click at [1048, 377] on div "hero . moveRight ( ) pathFree = hero . canMoveUp ( ) if pathFree == True : hero…" at bounding box center [1132, 467] width 506 height 512
type textarea "hero.moveRight(3) hero.moveUp(2)"
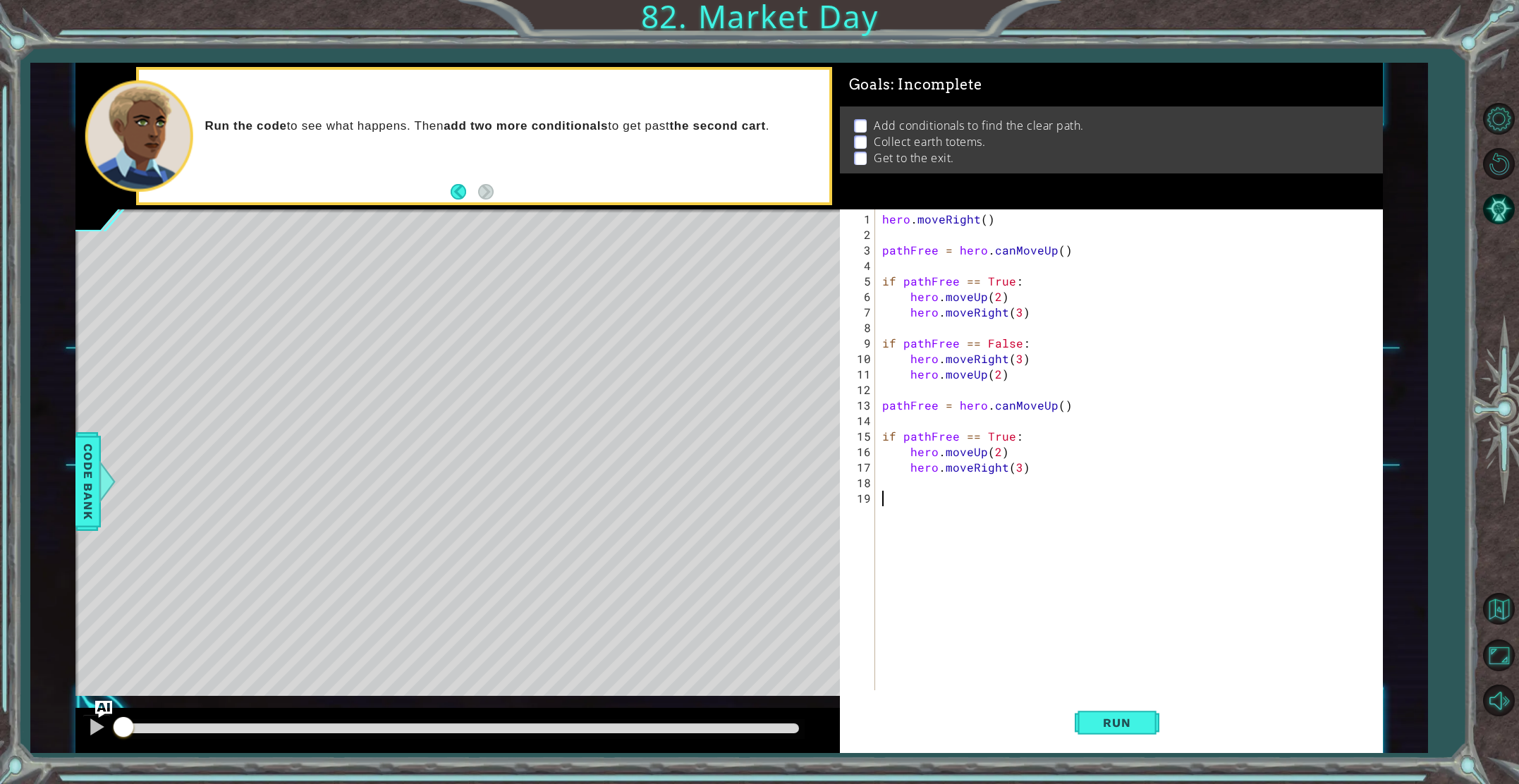
click at [903, 501] on div "hero . moveRight ( ) pathFree = hero . canMoveUp ( ) if pathFree == True : hero…" at bounding box center [1132, 467] width 506 height 512
paste textarea "hero.moveUp(2)"
click at [1016, 514] on div "hero . moveRight ( ) pathFree = hero . canMoveUp ( ) if pathFree == True : hero…" at bounding box center [1132, 467] width 506 height 512
type textarea "hero.moveRight(2)"
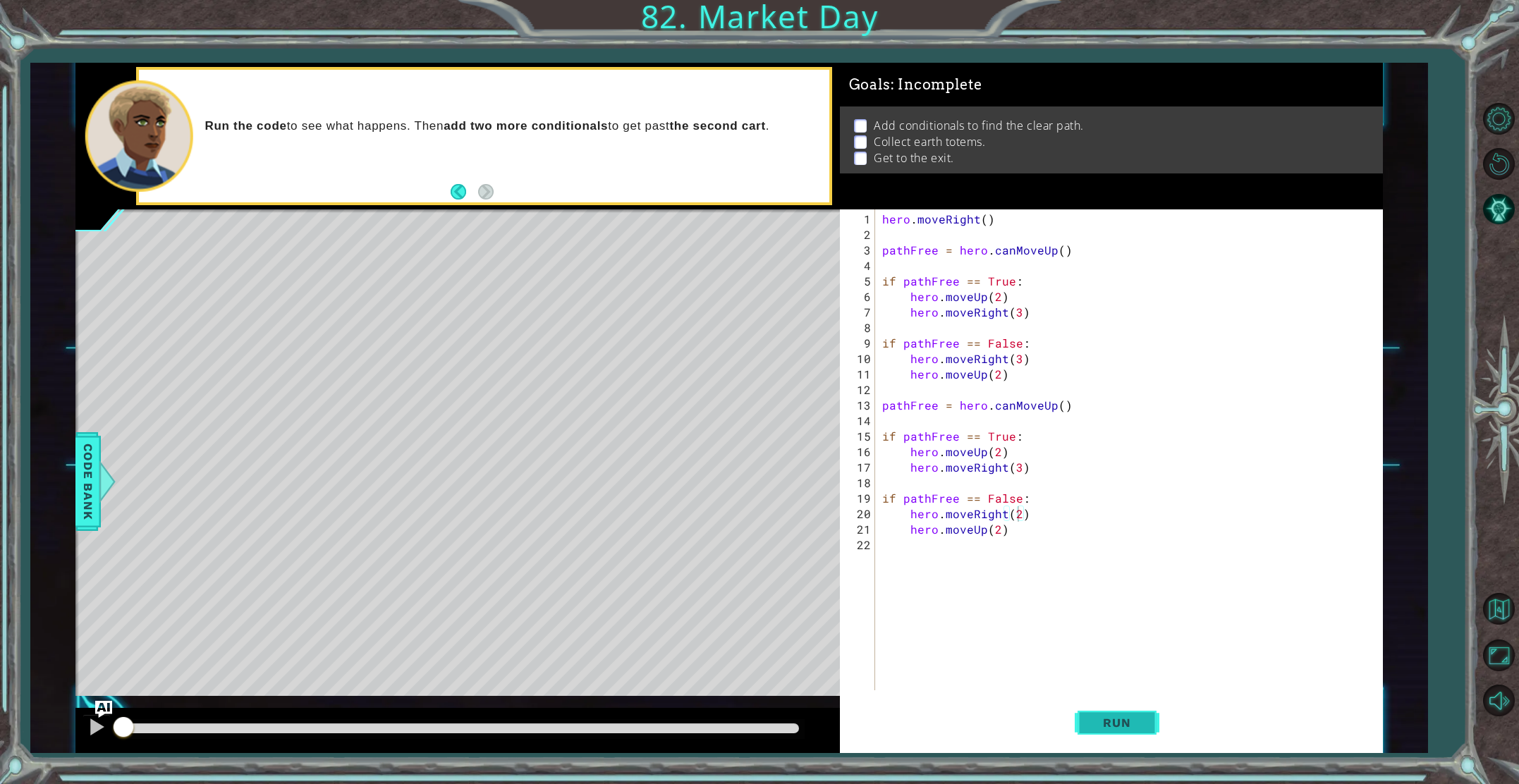
click at [1099, 718] on span "Run" at bounding box center [1116, 722] width 56 height 14
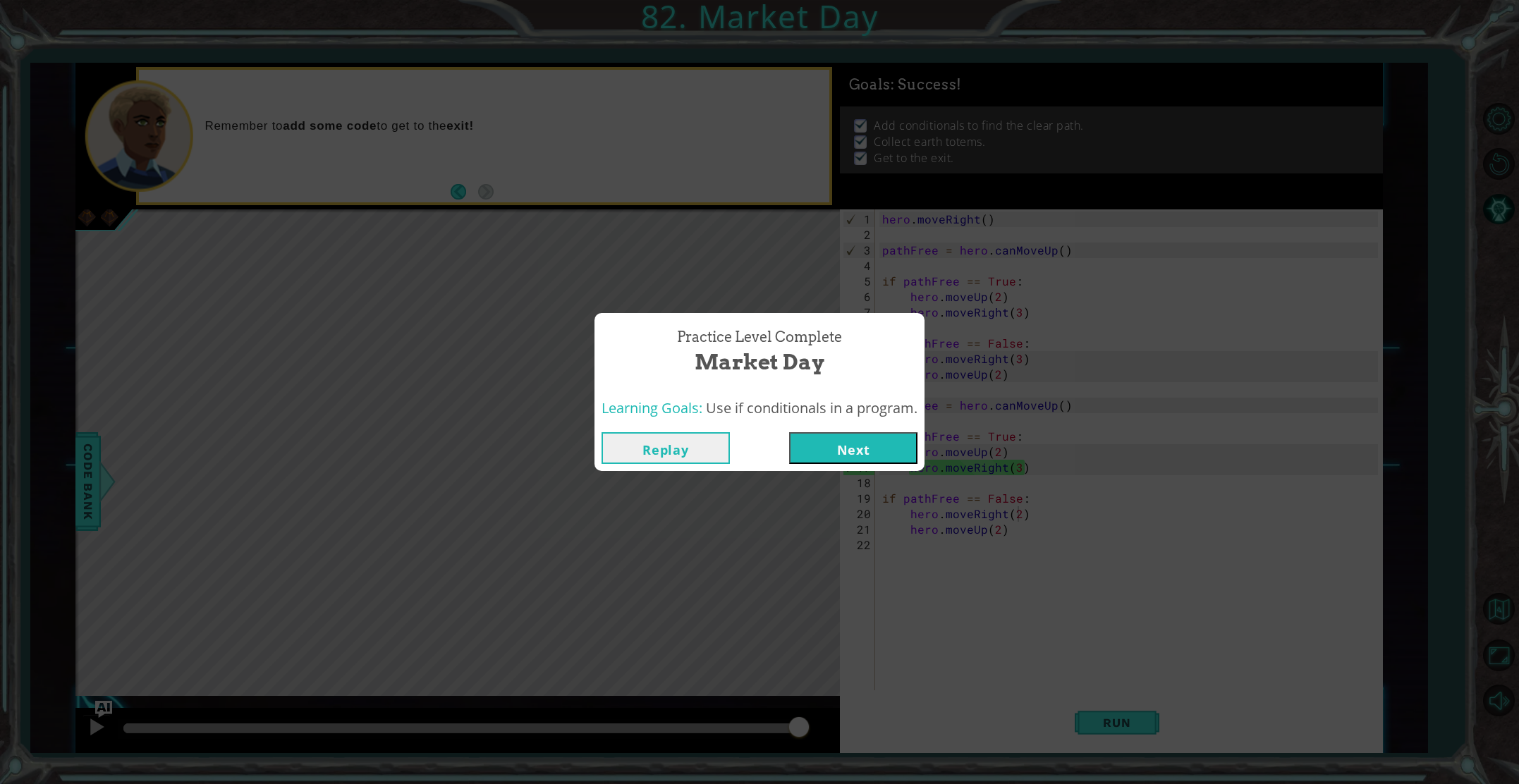
click at [831, 454] on button "Next" at bounding box center [853, 448] width 129 height 32
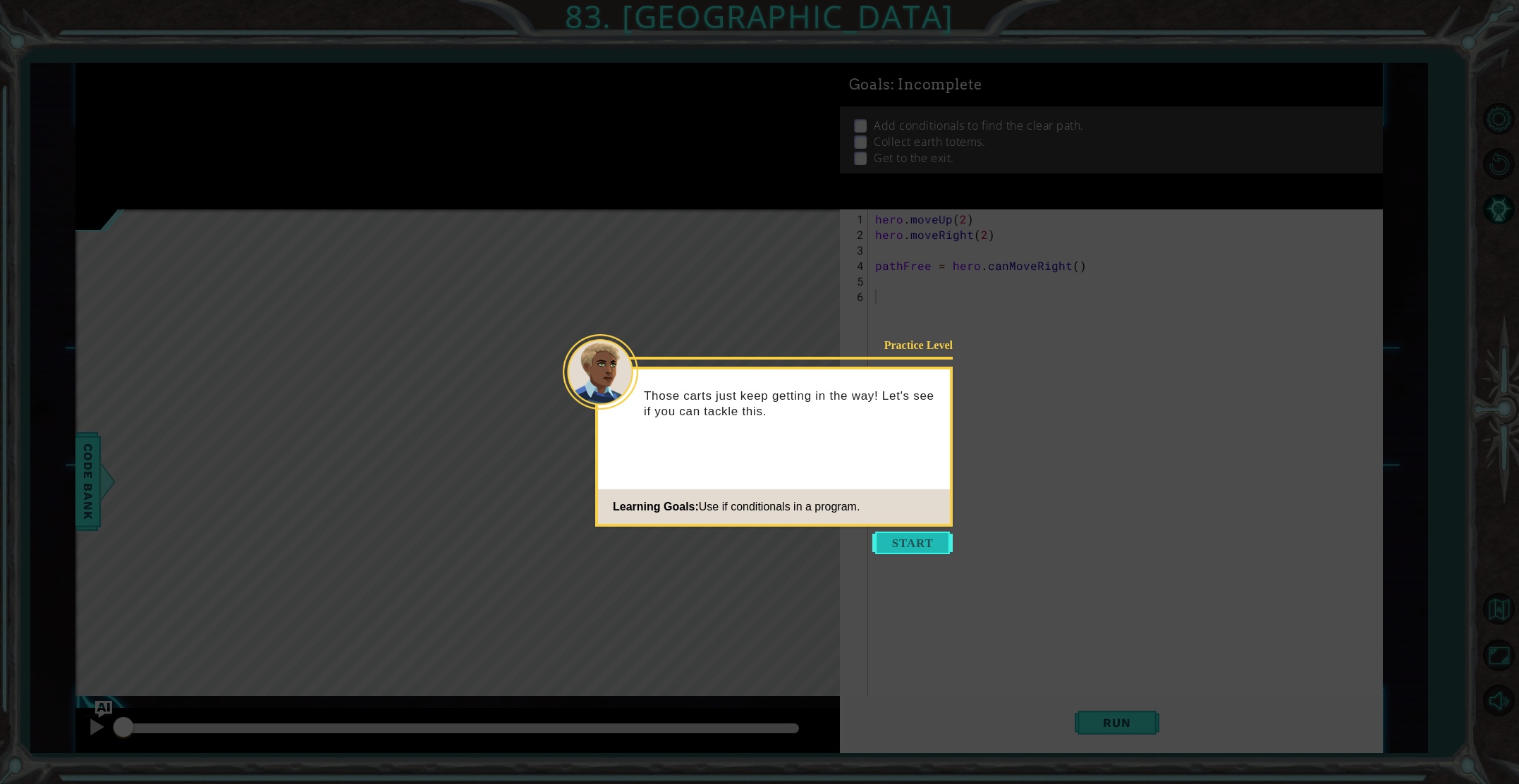
click at [907, 534] on button "Start" at bounding box center [912, 543] width 81 height 22
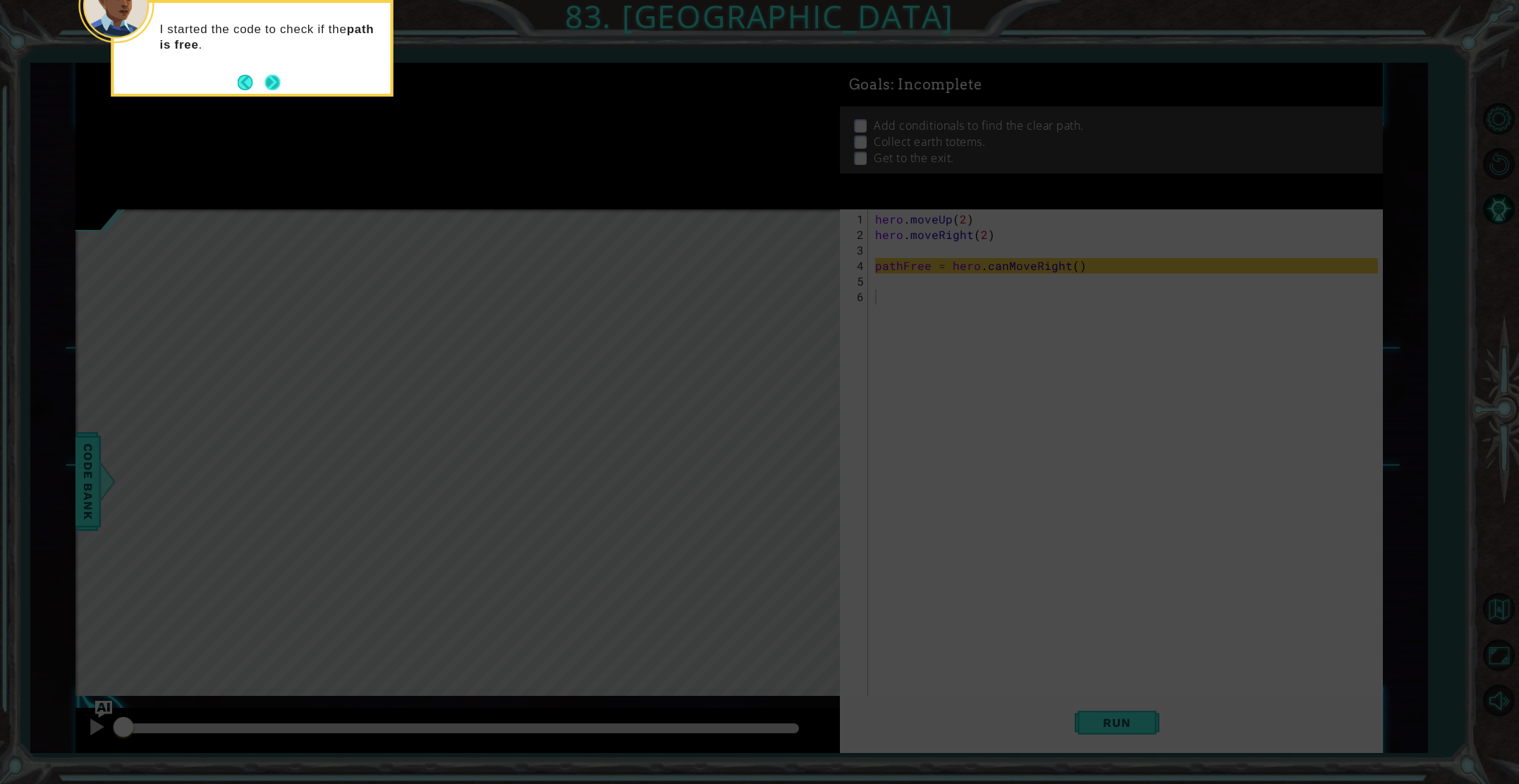
click at [275, 79] on button "Next" at bounding box center [272, 82] width 16 height 16
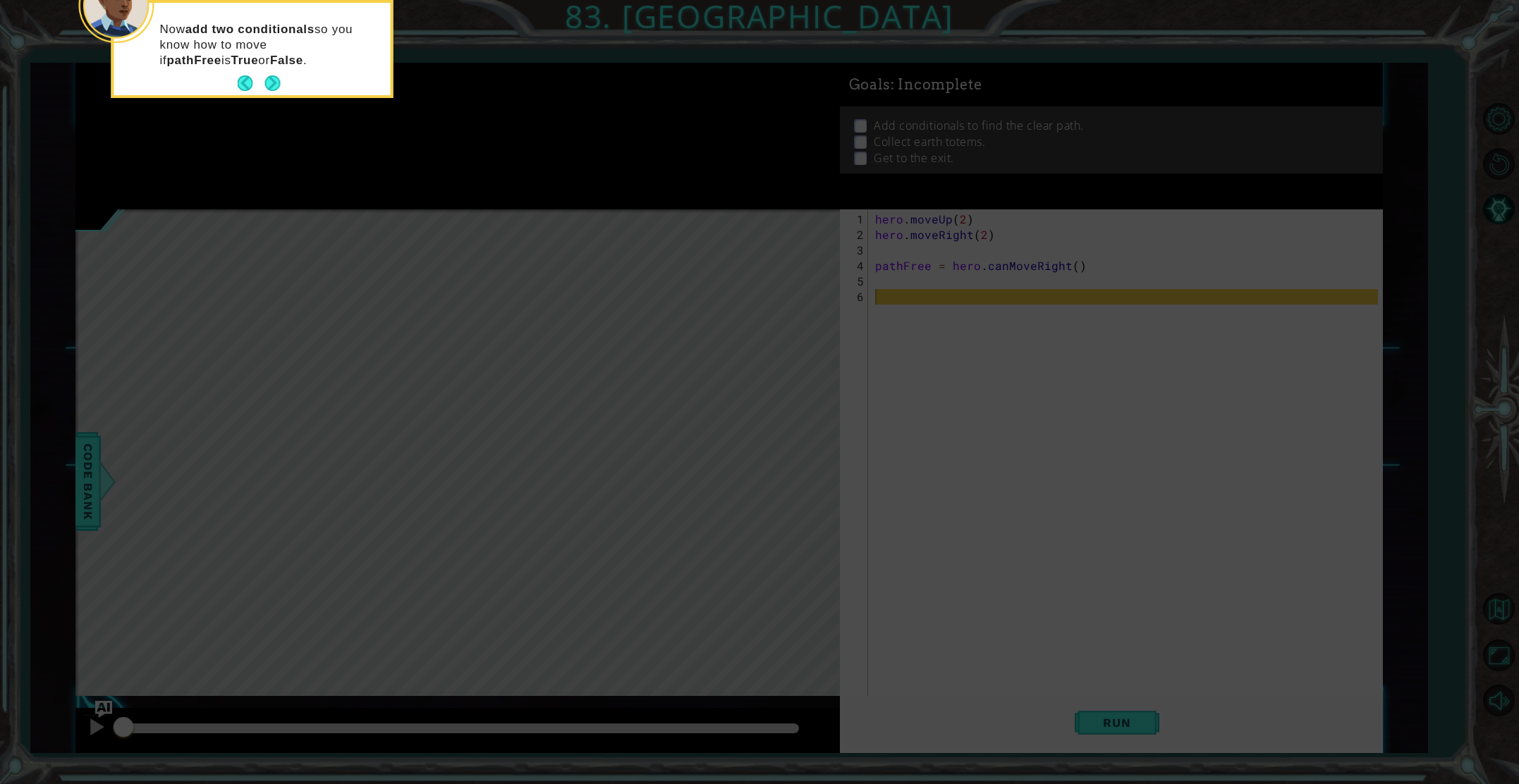
click at [275, 79] on button "Next" at bounding box center [272, 83] width 16 height 16
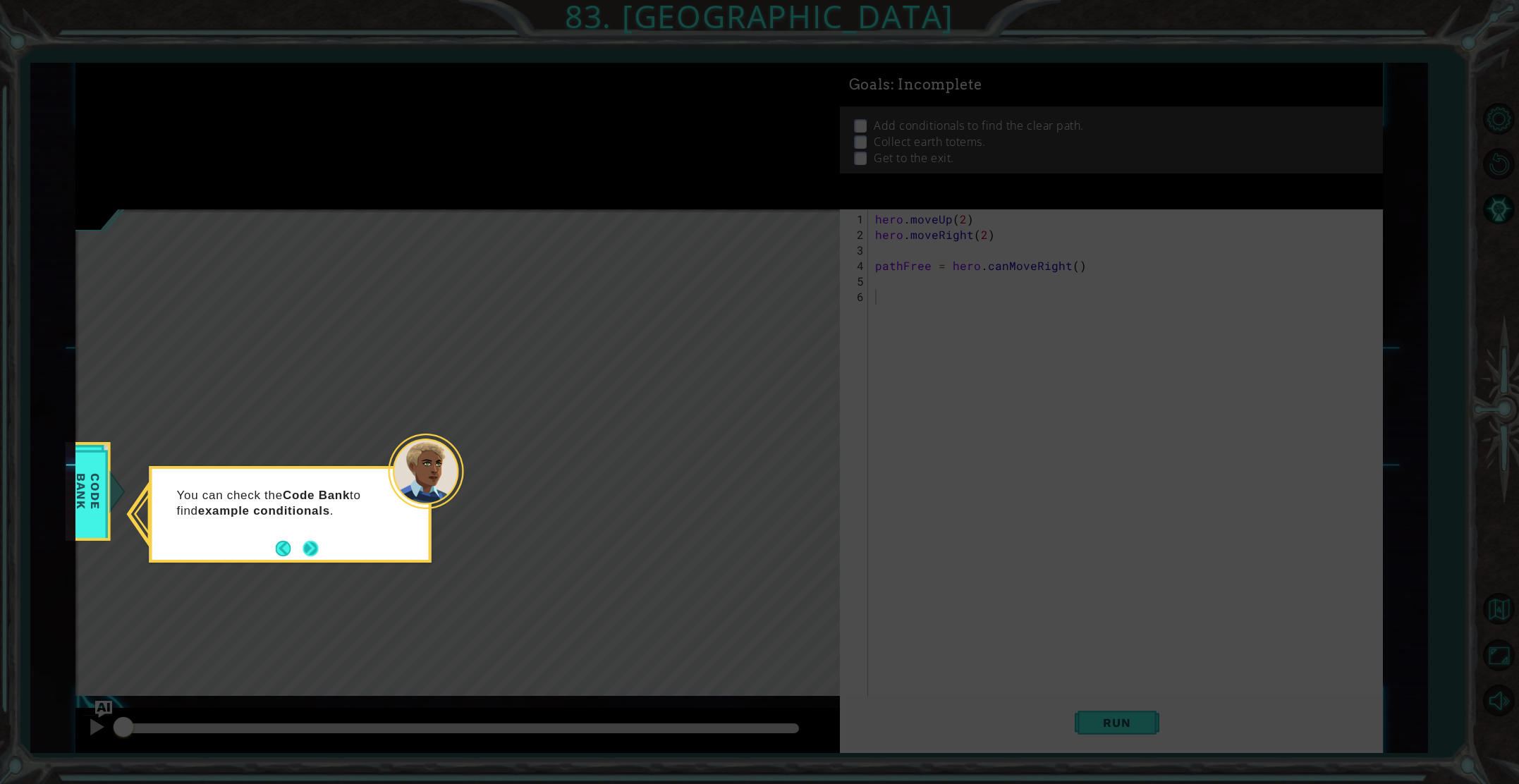
click at [317, 544] on button "Next" at bounding box center [310, 548] width 16 height 16
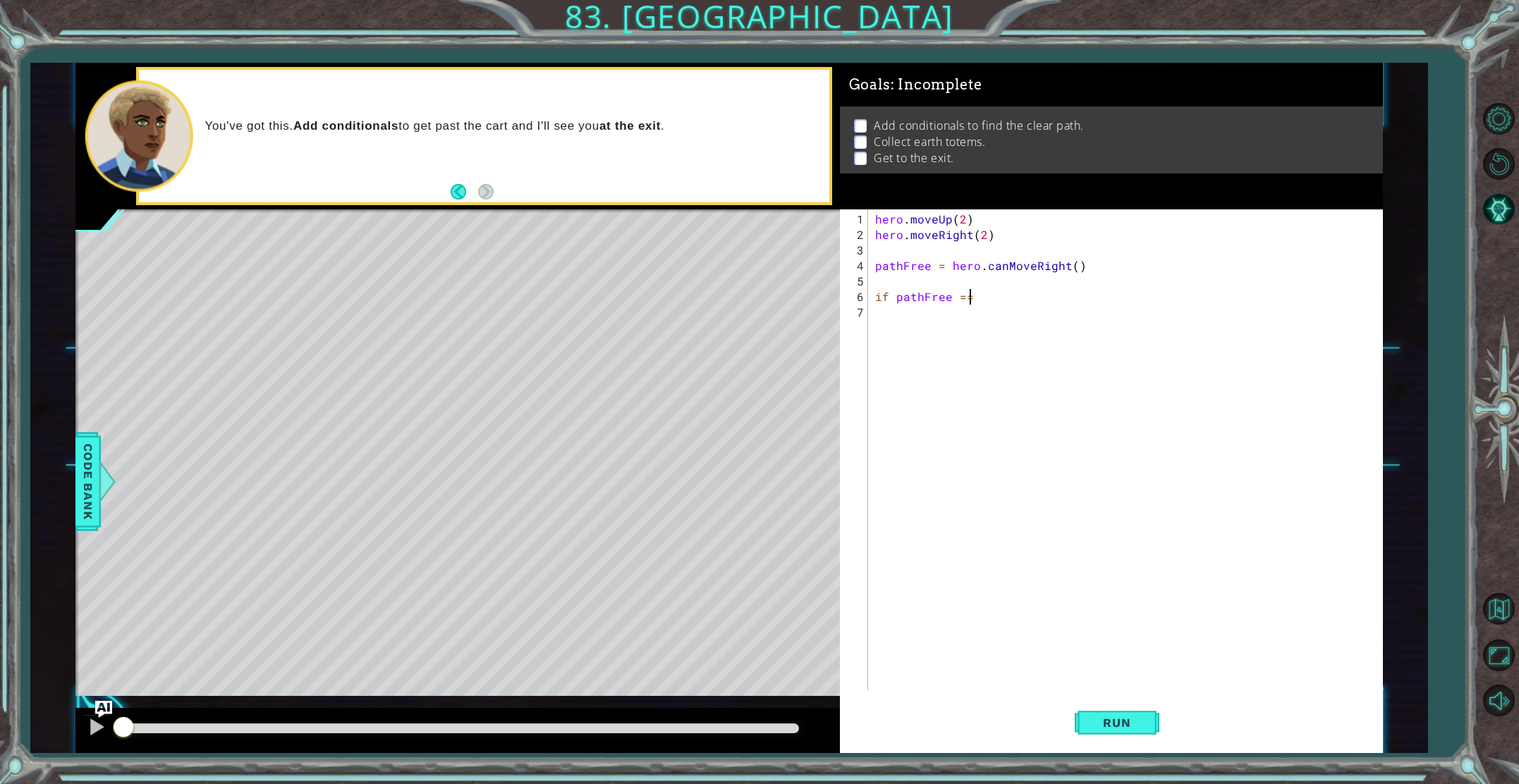
scroll to position [0, 5]
type textarea "if pathFree == True"
click at [886, 316] on div "hero . moveUp ( 2 ) hero . moveRight ( 2 ) pathFree = hero . canMoveRight ( ) i…" at bounding box center [1129, 467] width 513 height 512
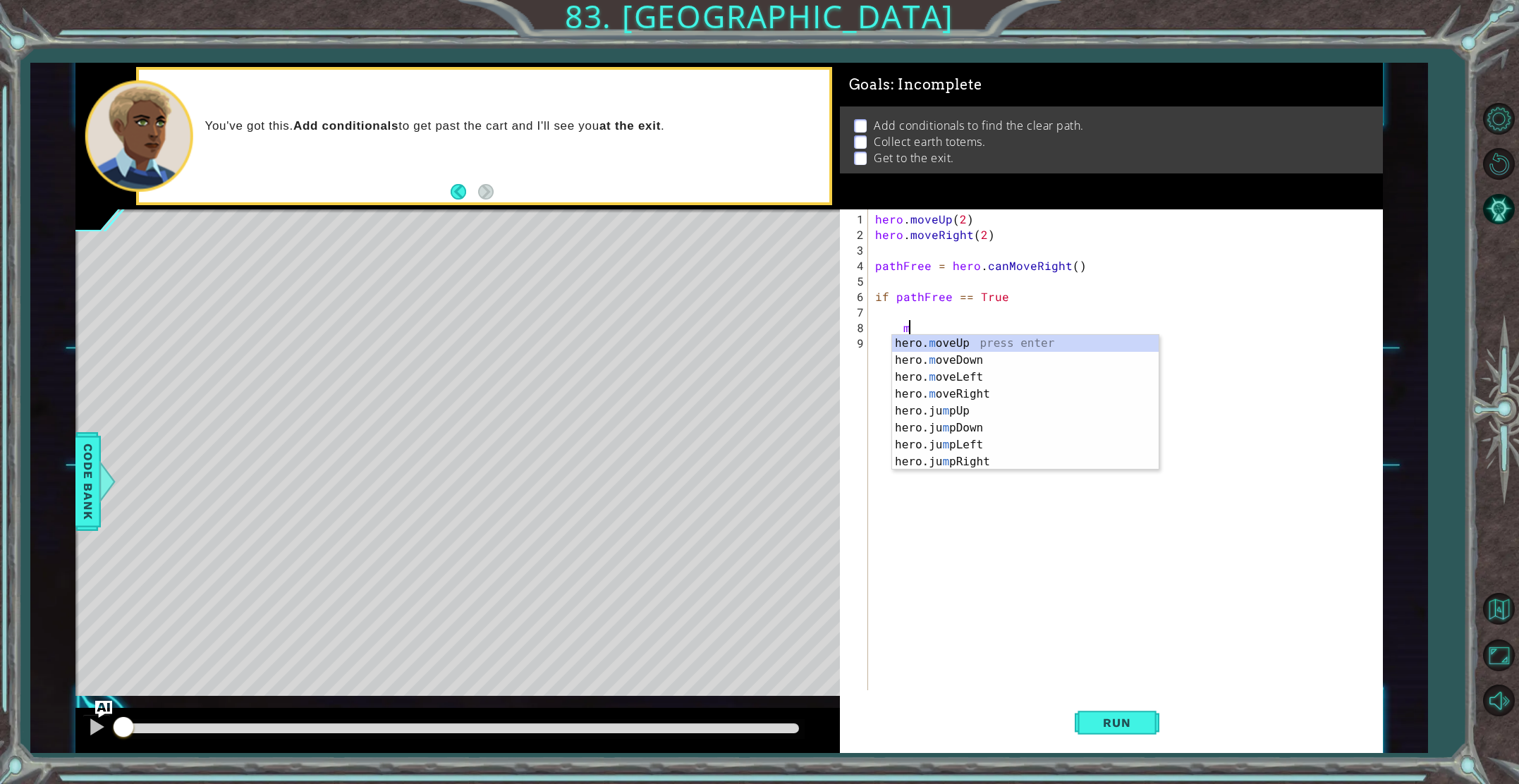
scroll to position [0, 2]
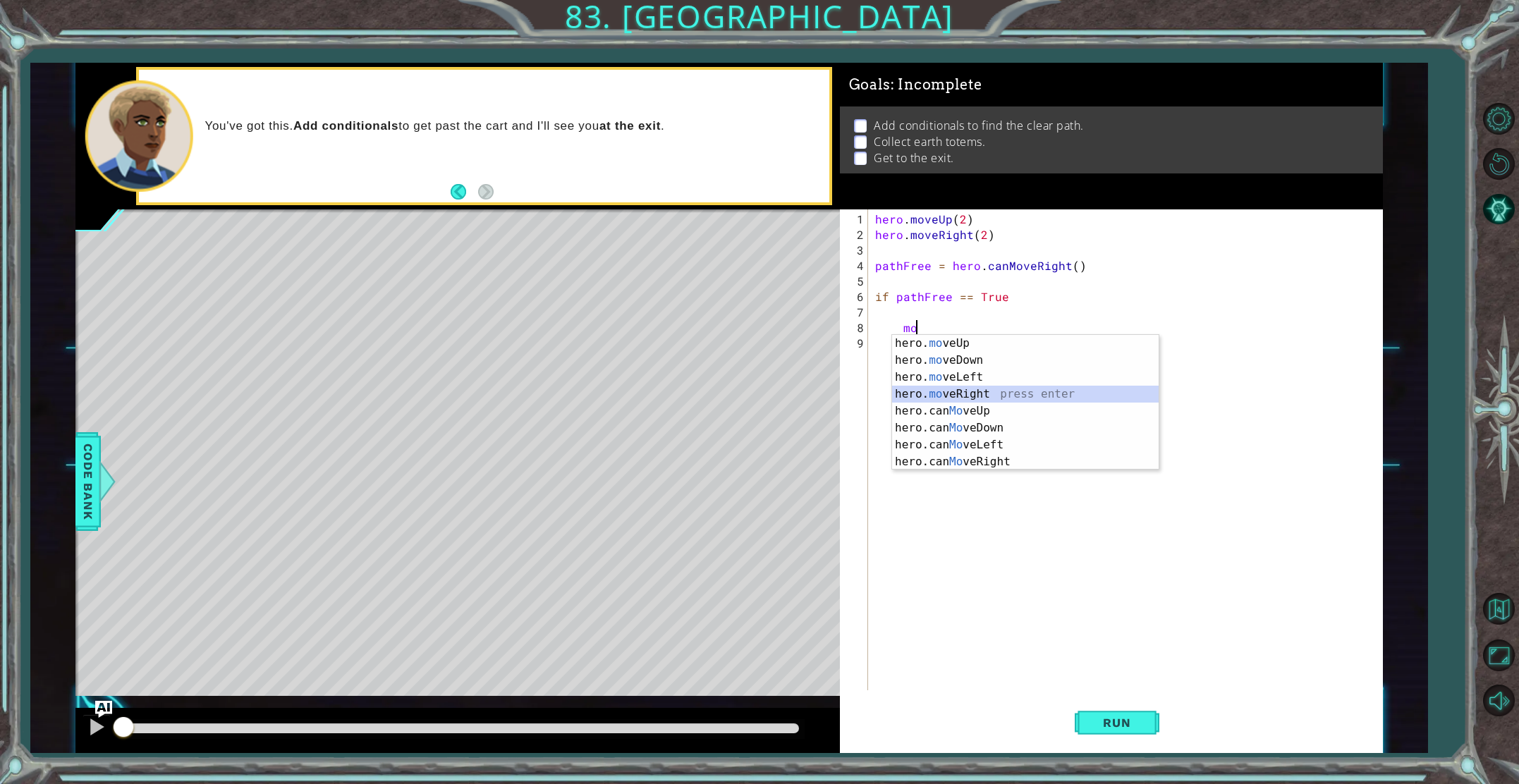
click at [950, 395] on div "hero. mo veUp press enter hero. mo veDown press enter hero. mo veLeft press ent…" at bounding box center [1025, 420] width 266 height 169
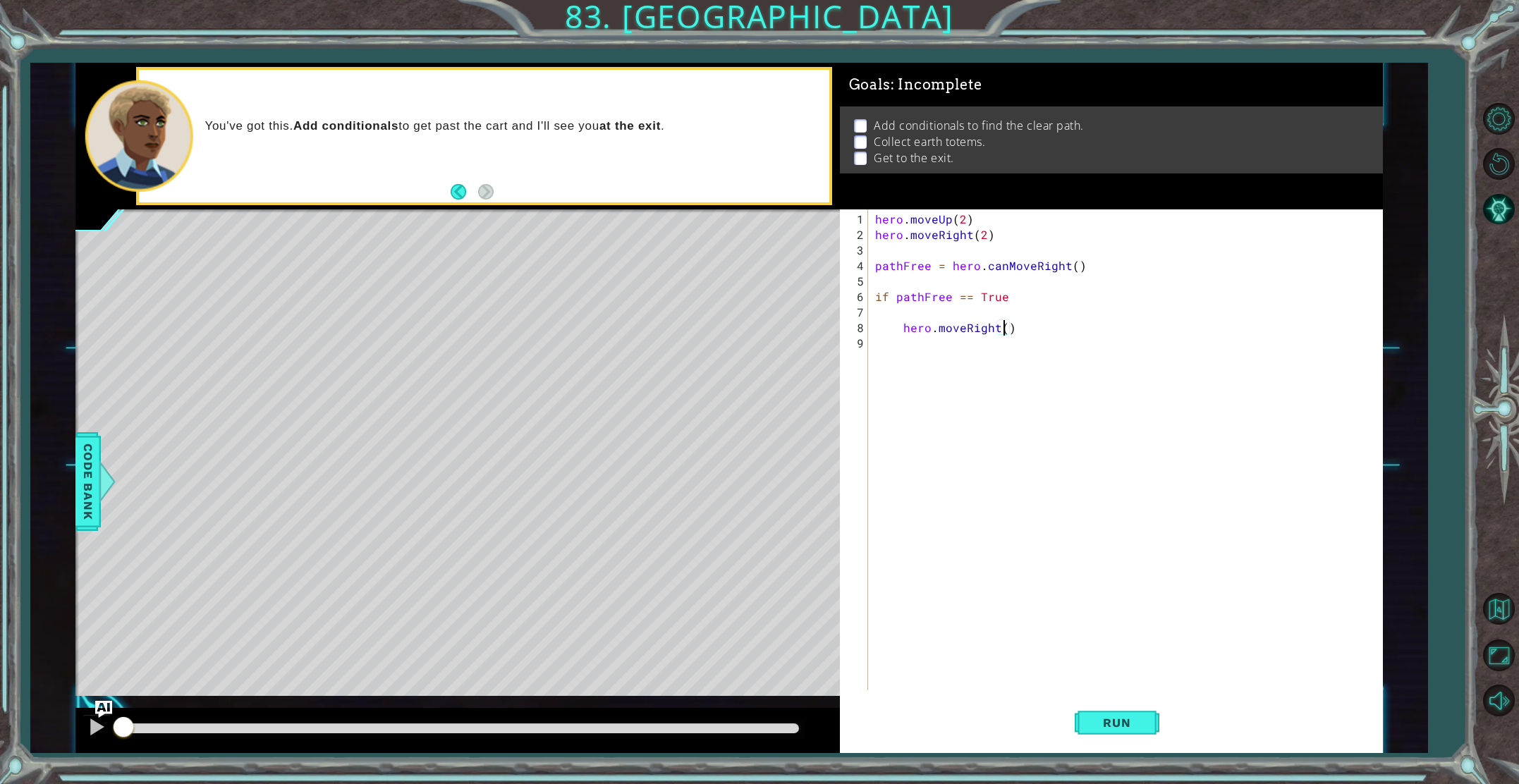
type textarea "hero.moveRight(2)"
click at [903, 342] on div "hero . moveUp ( 2 ) hero . moveRight ( 2 ) pathFree = hero . canMoveRight ( ) i…" at bounding box center [1129, 467] width 513 height 512
click at [976, 357] on div "hero. moveU p press enter hero.can MoveU p press enter" at bounding box center [1032, 384] width 266 height 68
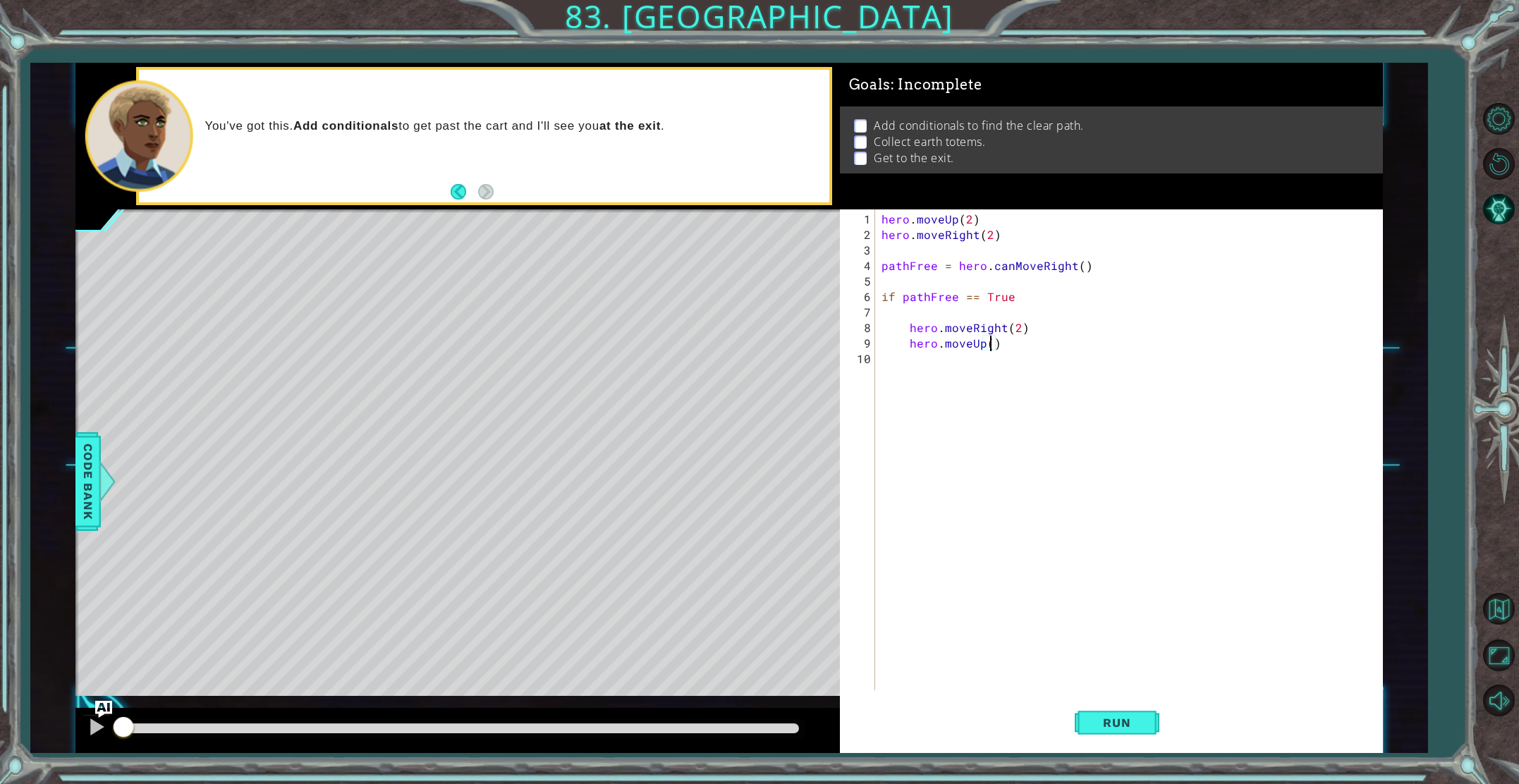
type textarea "hero.moveUp(3)"
click at [905, 353] on div "hero . moveUp ( 2 ) hero . moveRight ( 2 ) pathFree = hero . canMoveRight ( ) i…" at bounding box center [1132, 467] width 506 height 512
drag, startPoint x: 1017, startPoint y: 298, endPoint x: 869, endPoint y: 300, distance: 148.0
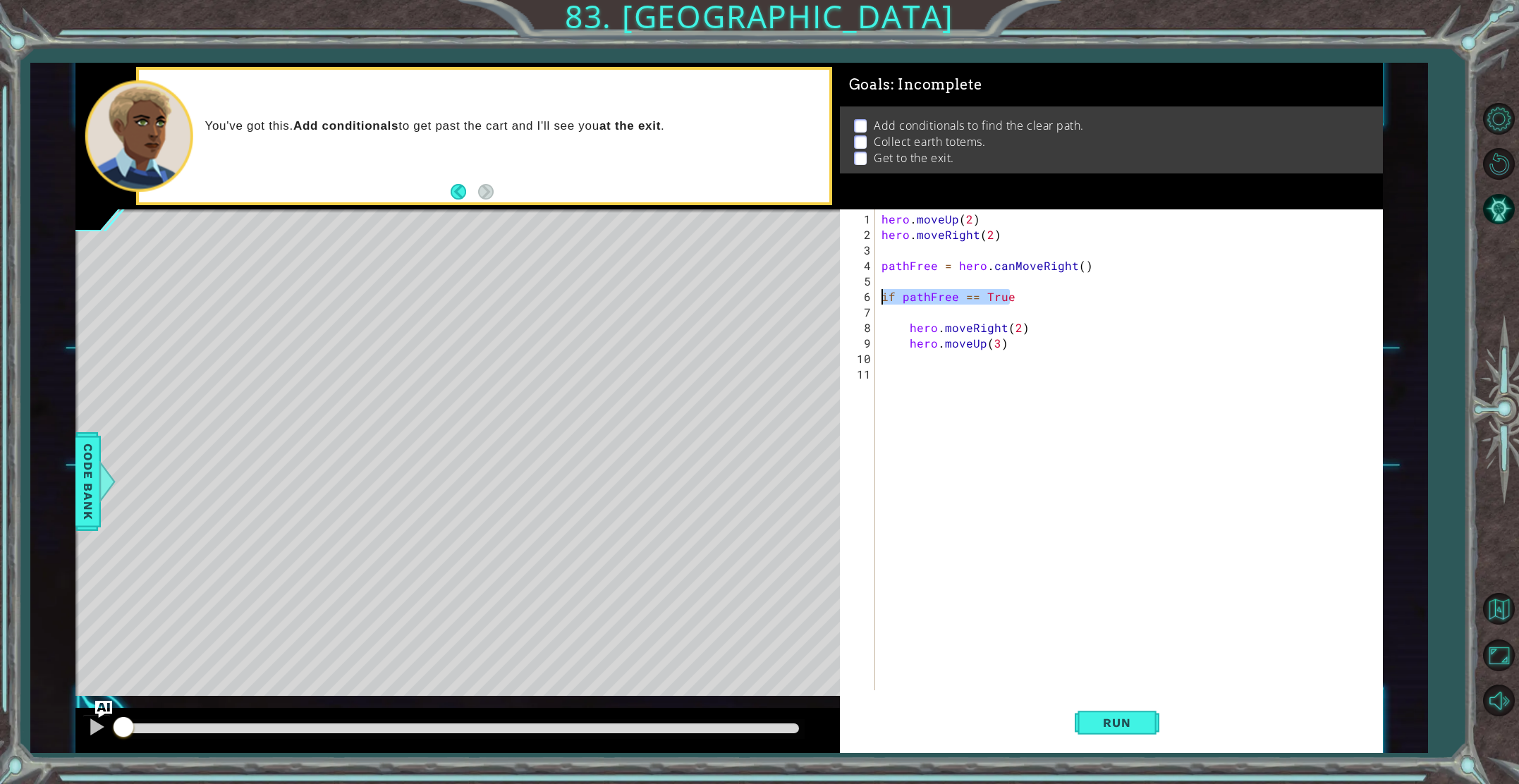
click at [869, 300] on div "1 2 3 4 5 6 7 8 9 10 11 hero . moveUp ( 2 ) hero . moveRight ( 2 ) pathFree = h…" at bounding box center [1109, 450] width 538 height 481
type textarea "if pathFree == True"
click at [893, 384] on div "hero . moveUp ( 2 ) hero . moveRight ( 2 ) pathFree = hero . canMoveRight ( ) i…" at bounding box center [1132, 467] width 506 height 512
paste textarea "if pathFree == True"
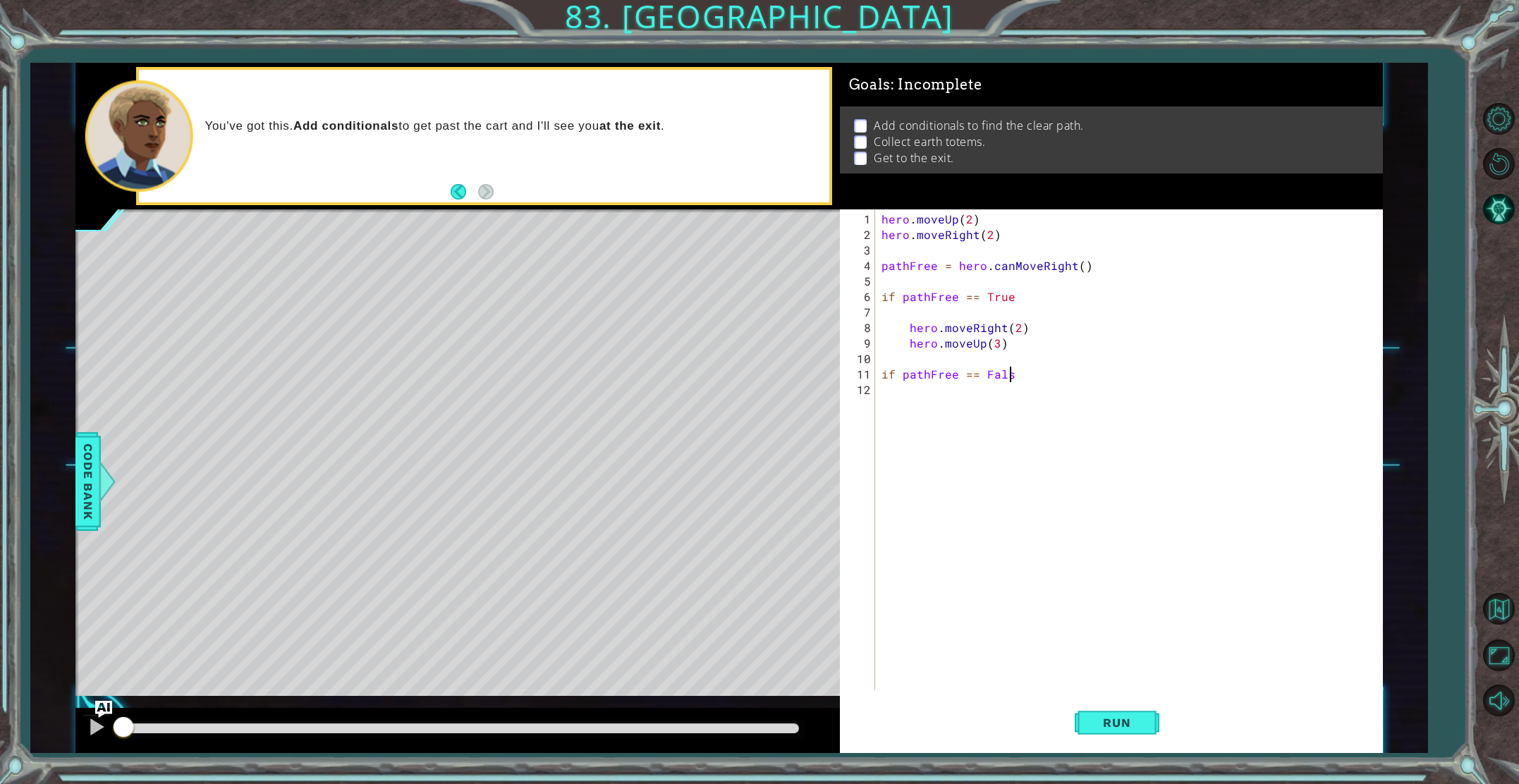
type textarea "if pathFree == False"
click at [890, 392] on div "hero . moveUp ( 2 ) hero . moveRight ( 2 ) pathFree = hero . canMoveRight ( ) i…" at bounding box center [1132, 467] width 506 height 512
drag, startPoint x: 1003, startPoint y: 345, endPoint x: 905, endPoint y: 341, distance: 98.1
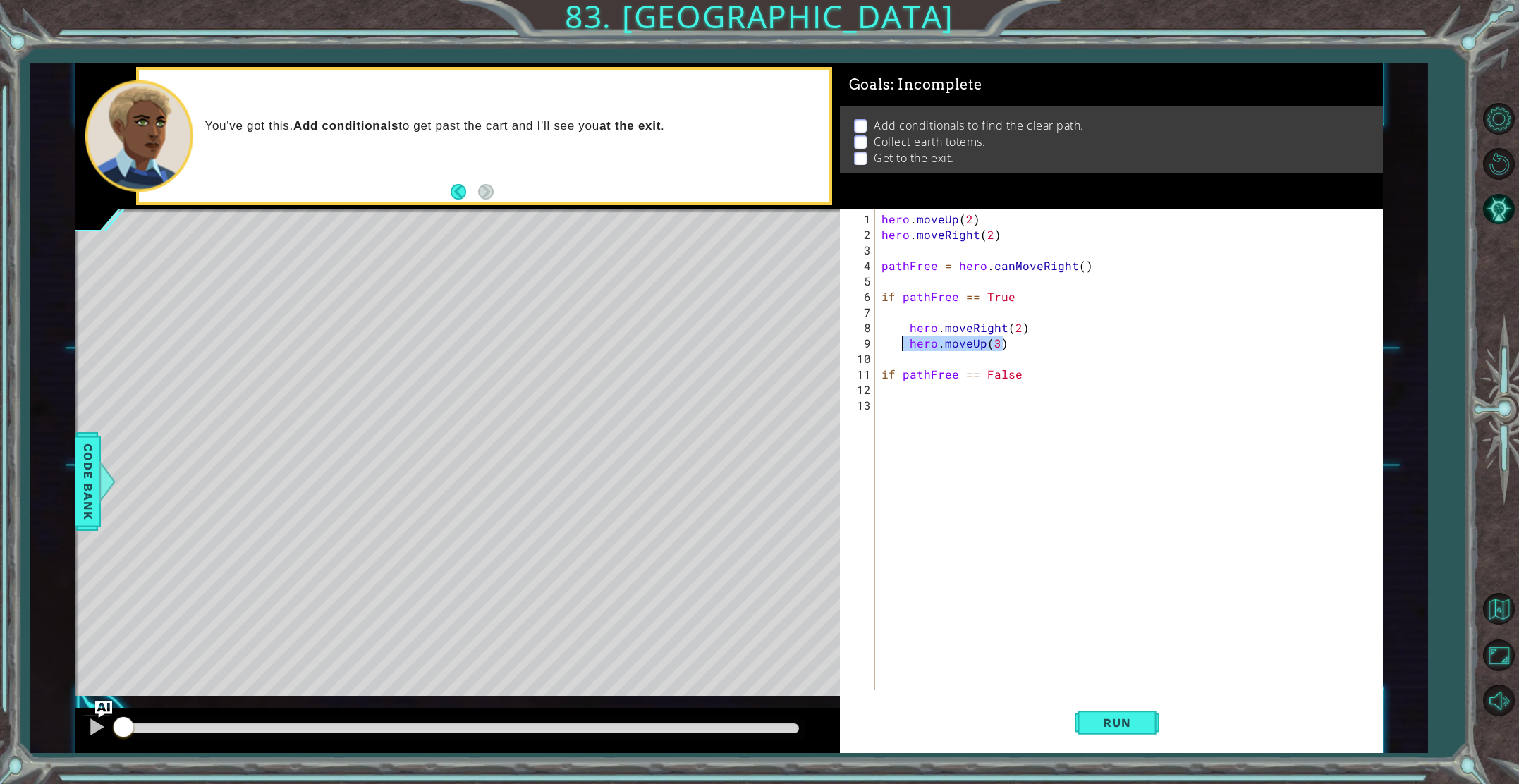
click at [905, 341] on div "hero . moveUp ( 2 ) hero . moveRight ( 2 ) pathFree = hero . canMoveRight ( ) i…" at bounding box center [1132, 467] width 506 height 512
type textarea "hero.moveUp(3)"
click at [891, 396] on div "hero . moveUp ( 2 ) hero . moveRight ( 2 ) pathFree = hero . canMoveRight ( ) i…" at bounding box center [1132, 467] width 506 height 512
click at [889, 404] on div "hero . moveUp ( 2 ) hero . moveRight ( 2 ) pathFree = hero . canMoveRight ( ) i…" at bounding box center [1132, 467] width 506 height 512
paste textarea "hero.moveUp(3)"
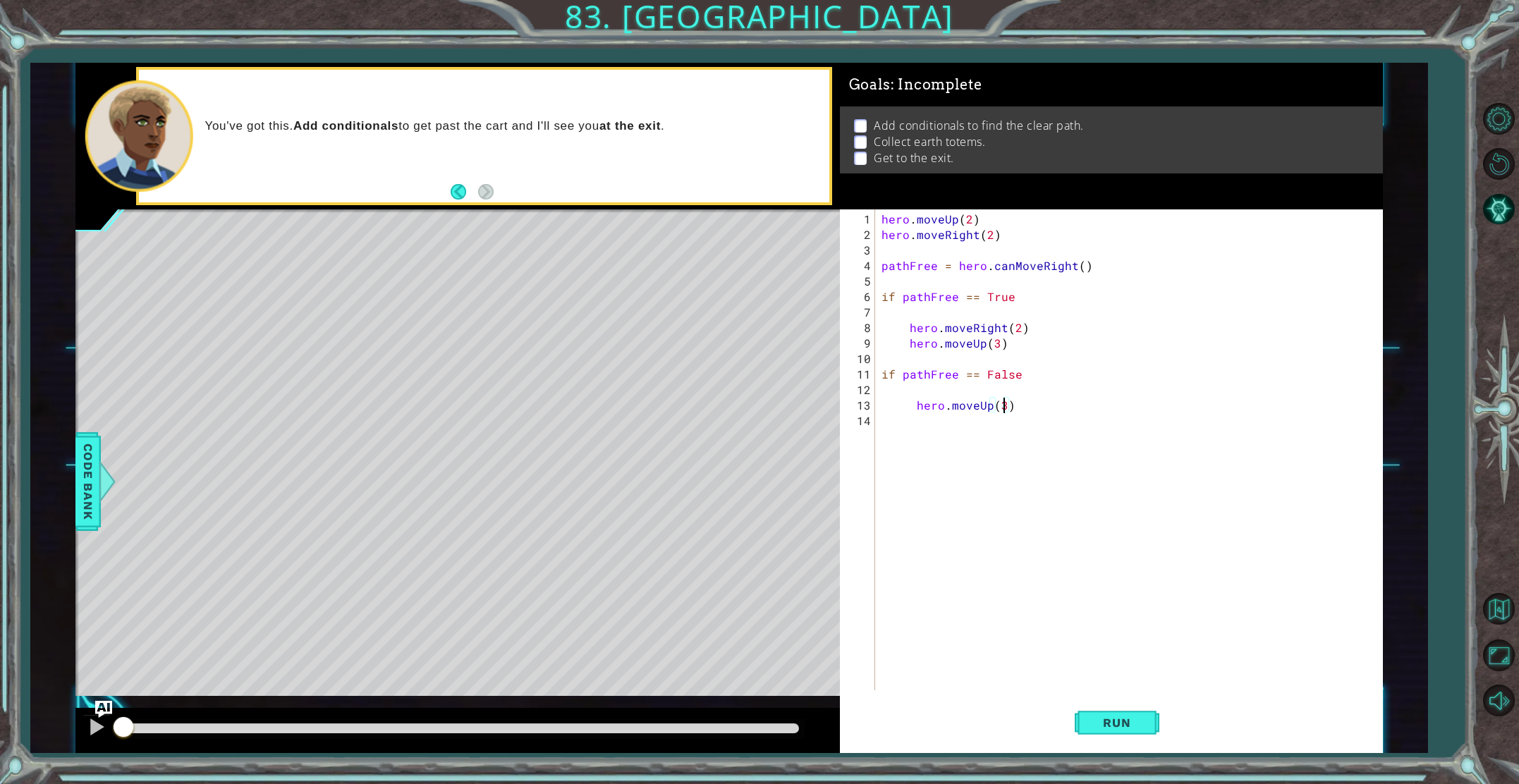
click at [1000, 402] on div "hero . moveUp ( 2 ) hero . moveRight ( 2 ) pathFree = hero . canMoveRight ( ) i…" at bounding box center [1132, 467] width 506 height 512
drag, startPoint x: 901, startPoint y: 325, endPoint x: 1025, endPoint y: 327, distance: 124.0
click at [1025, 327] on div "hero . moveUp ( 2 ) hero . moveRight ( 2 ) pathFree = hero . canMoveRight ( ) i…" at bounding box center [1132, 467] width 506 height 512
type textarea "hero.moveRight(2)"
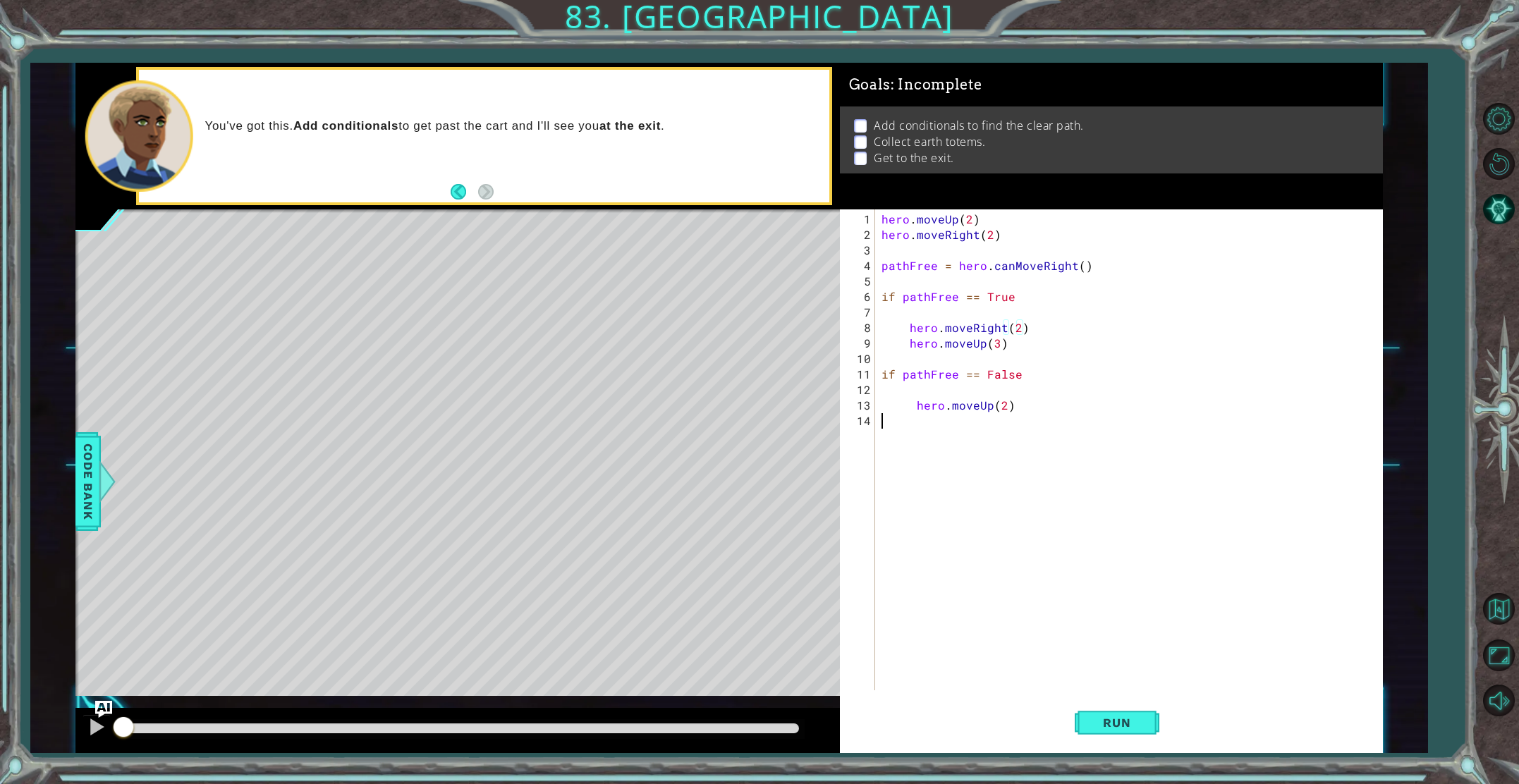
click at [881, 423] on div "hero . moveUp ( 2 ) hero . moveRight ( 2 ) pathFree = hero . canMoveRight ( ) i…" at bounding box center [1132, 467] width 506 height 512
click at [914, 402] on div "hero . moveUp ( 2 ) hero . moveRight ( 2 ) pathFree = hero . canMoveRight ( ) i…" at bounding box center [1132, 467] width 506 height 512
type textarea "hero.moveUp(2)"
click at [915, 422] on div "hero . moveUp ( 2 ) hero . moveRight ( 2 ) pathFree = hero . canMoveRight ( ) i…" at bounding box center [1132, 467] width 506 height 512
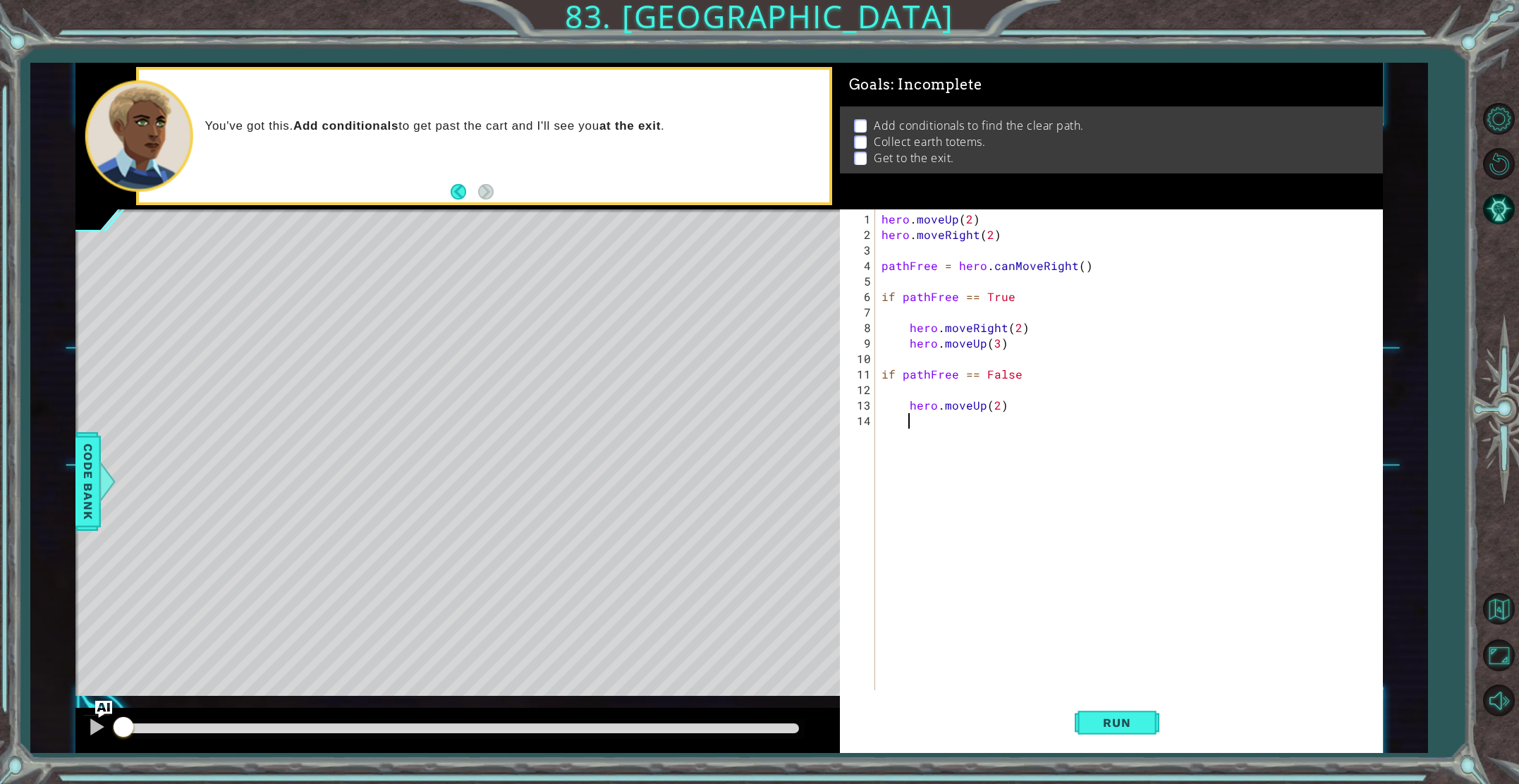
paste textarea "hero.moveRight(2)"
type textarea "hero.moveRight(2)"
click at [891, 439] on div "hero . moveUp ( 2 ) hero . moveRight ( 2 ) pathFree = hero . canMoveRight ( ) i…" at bounding box center [1132, 467] width 506 height 512
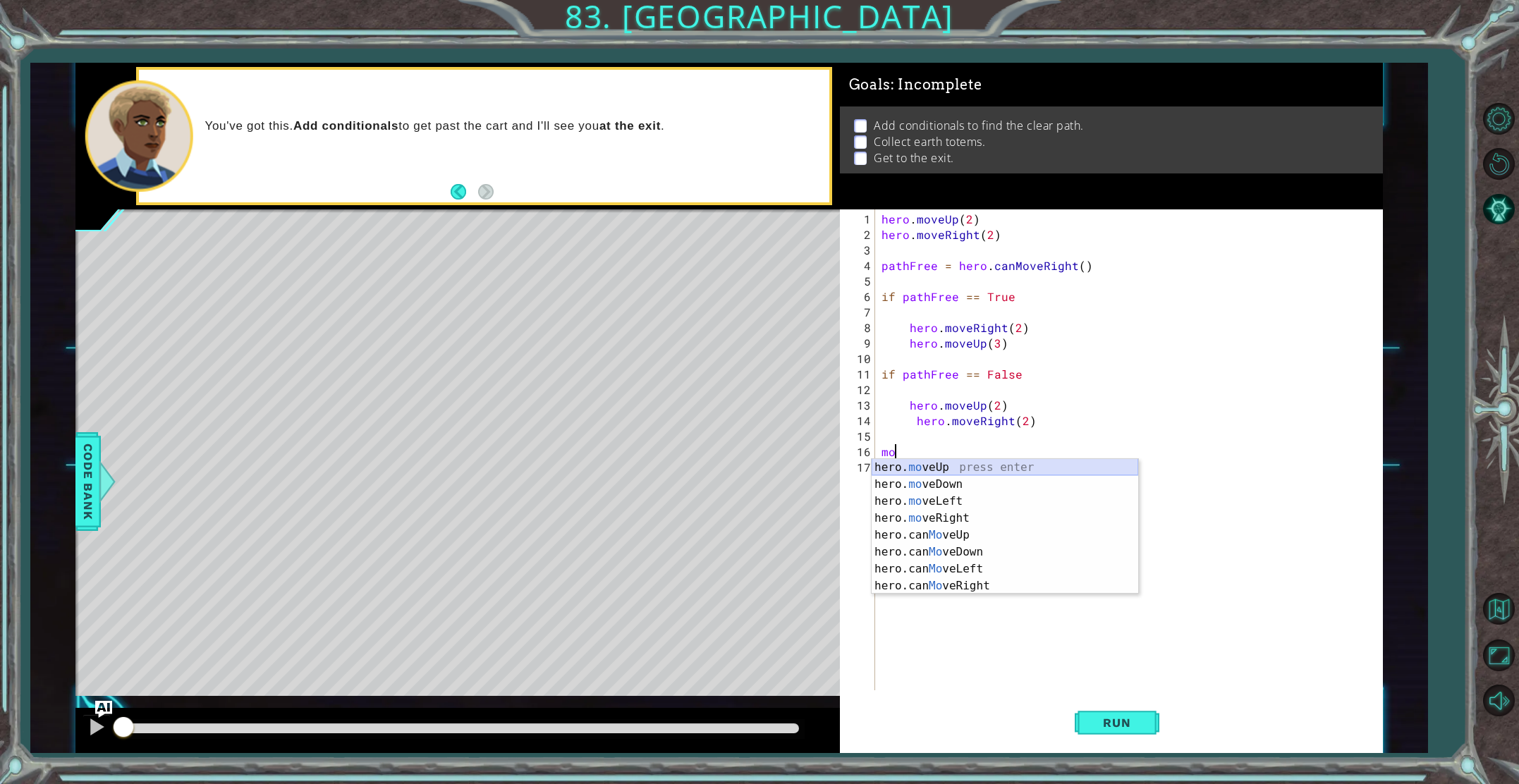
click at [923, 470] on div "hero. mo veUp press enter hero. mo veDown press enter hero. mo veLeft press ent…" at bounding box center [1004, 543] width 266 height 169
type textarea "hero.moveUp(1)"
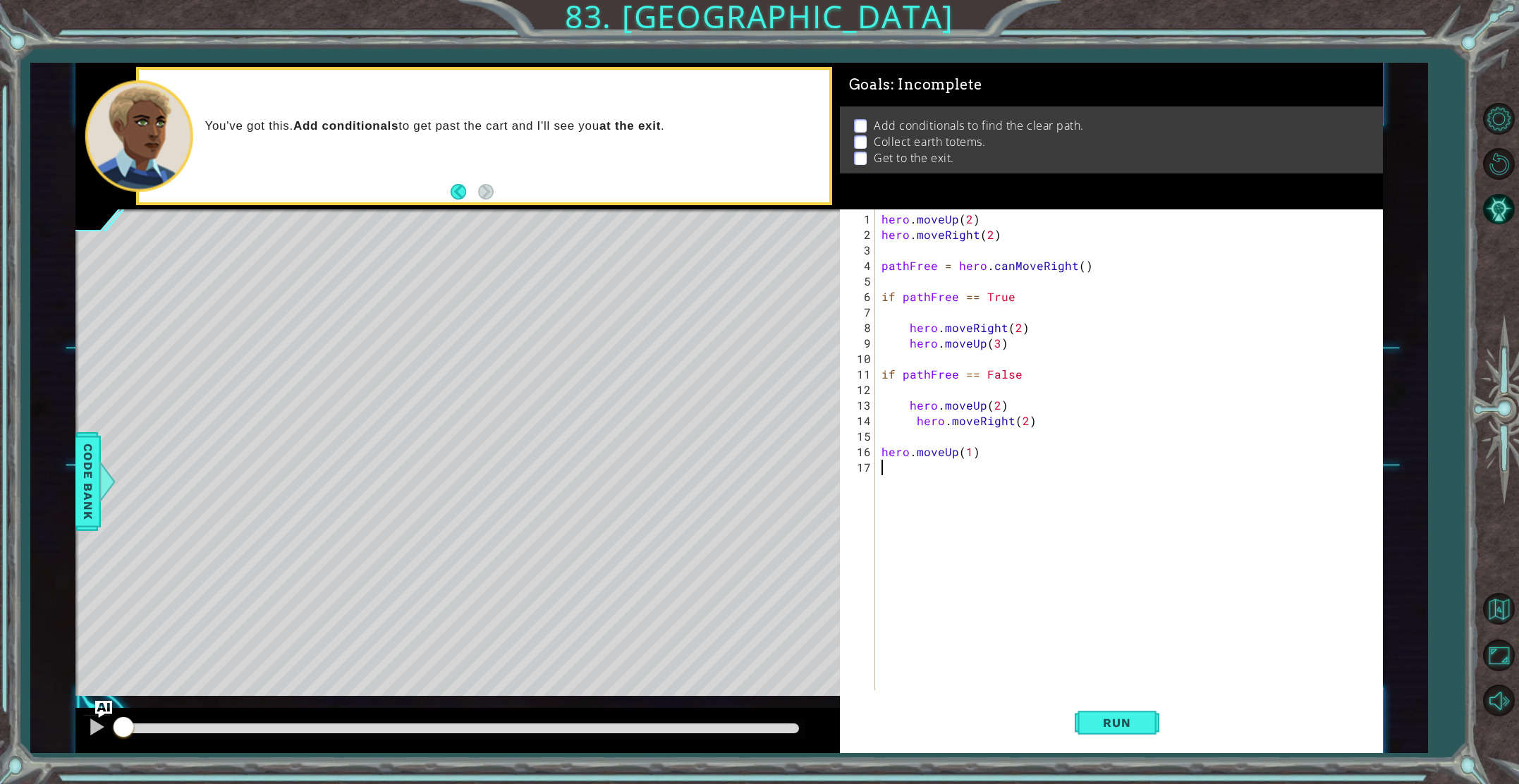
click at [889, 468] on div "hero . moveUp ( 2 ) hero . moveRight ( 2 ) pathFree = hero . canMoveRight ( ) i…" at bounding box center [1132, 467] width 506 height 512
click at [927, 478] on div "hero. moveRi ght press enter hero.can MoveRi ght press enter" at bounding box center [1004, 509] width 266 height 68
click at [1087, 723] on button "Run" at bounding box center [1117, 723] width 85 height 54
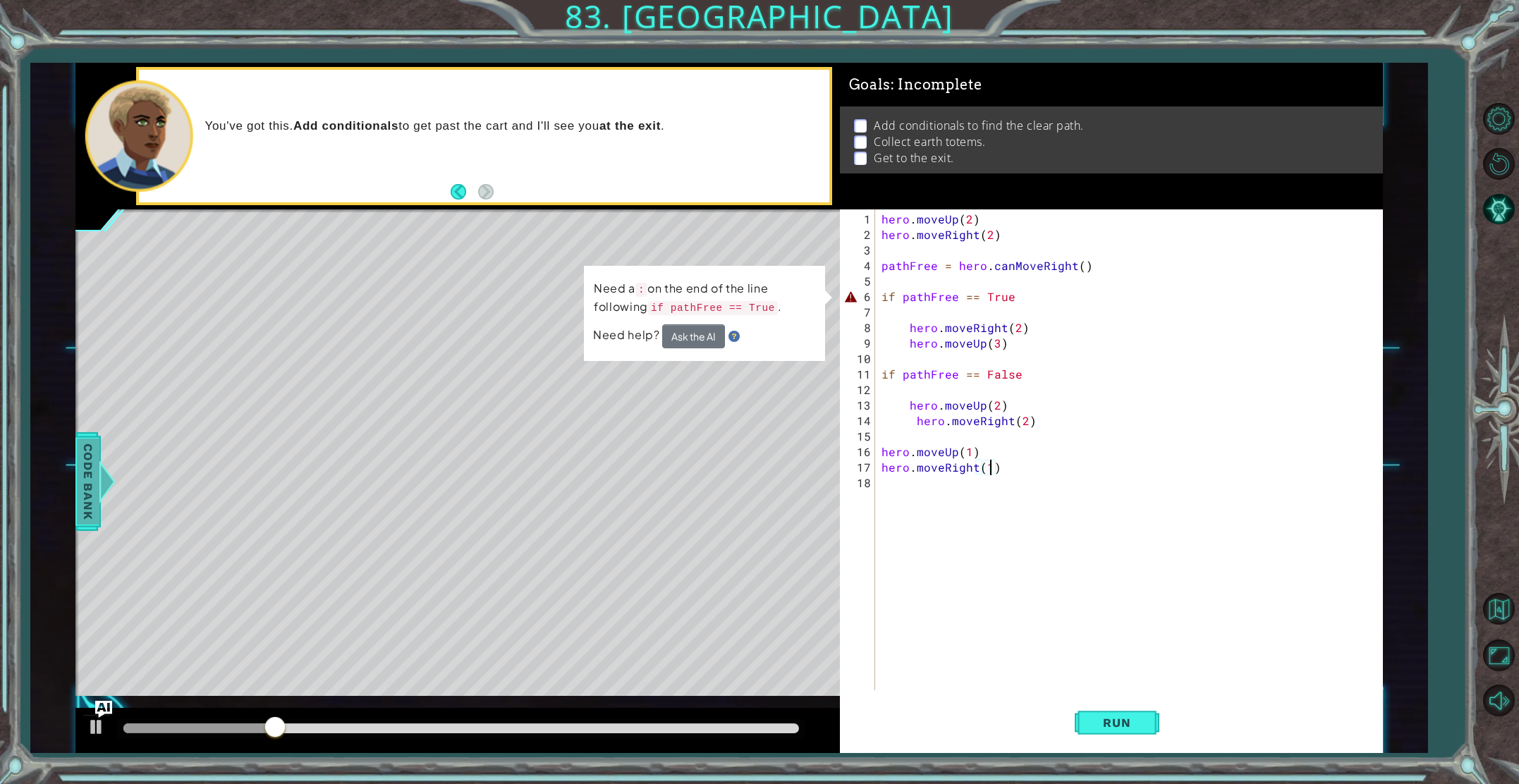
click at [80, 497] on span "Code Bank" at bounding box center [88, 482] width 22 height 86
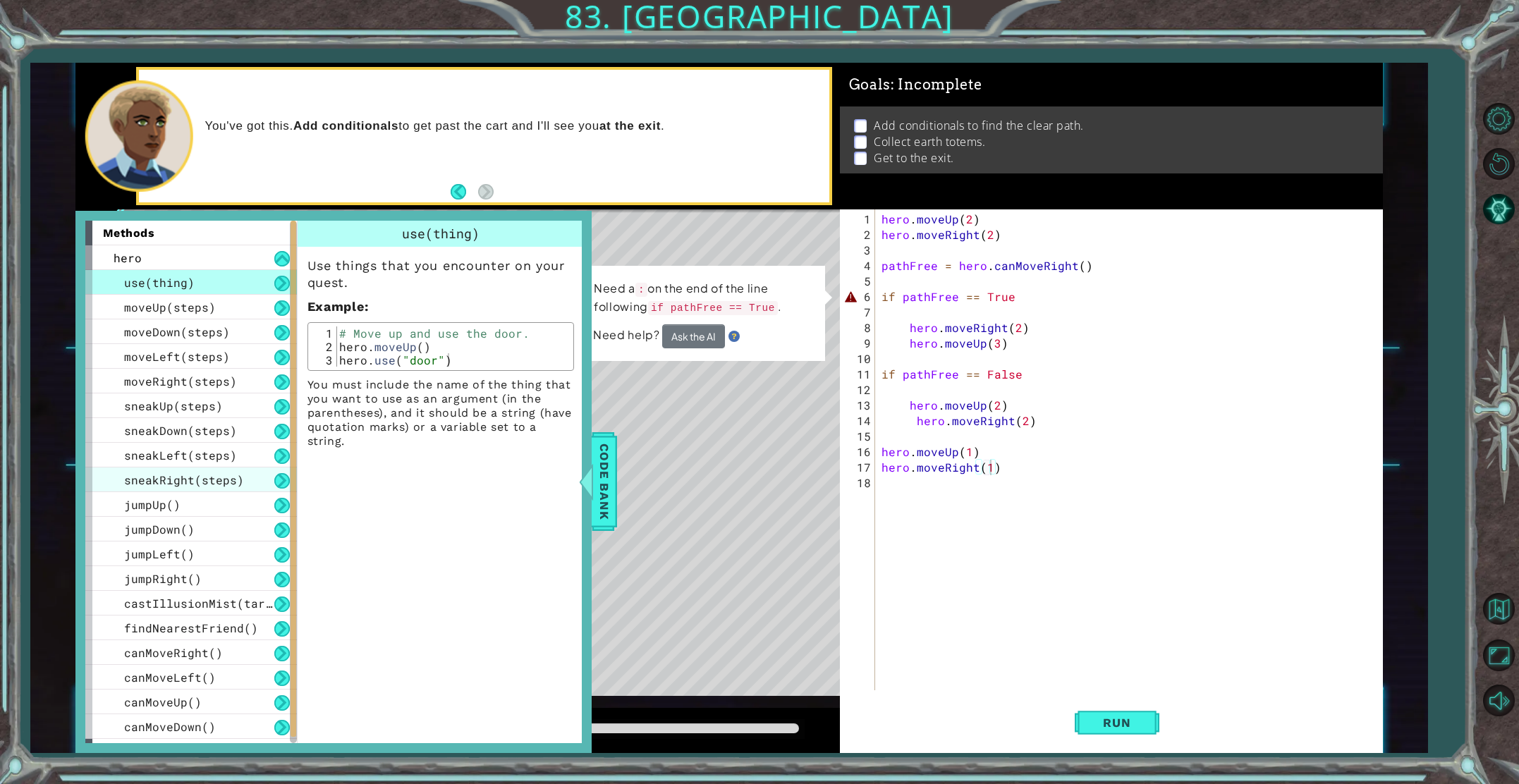
scroll to position [70, 0]
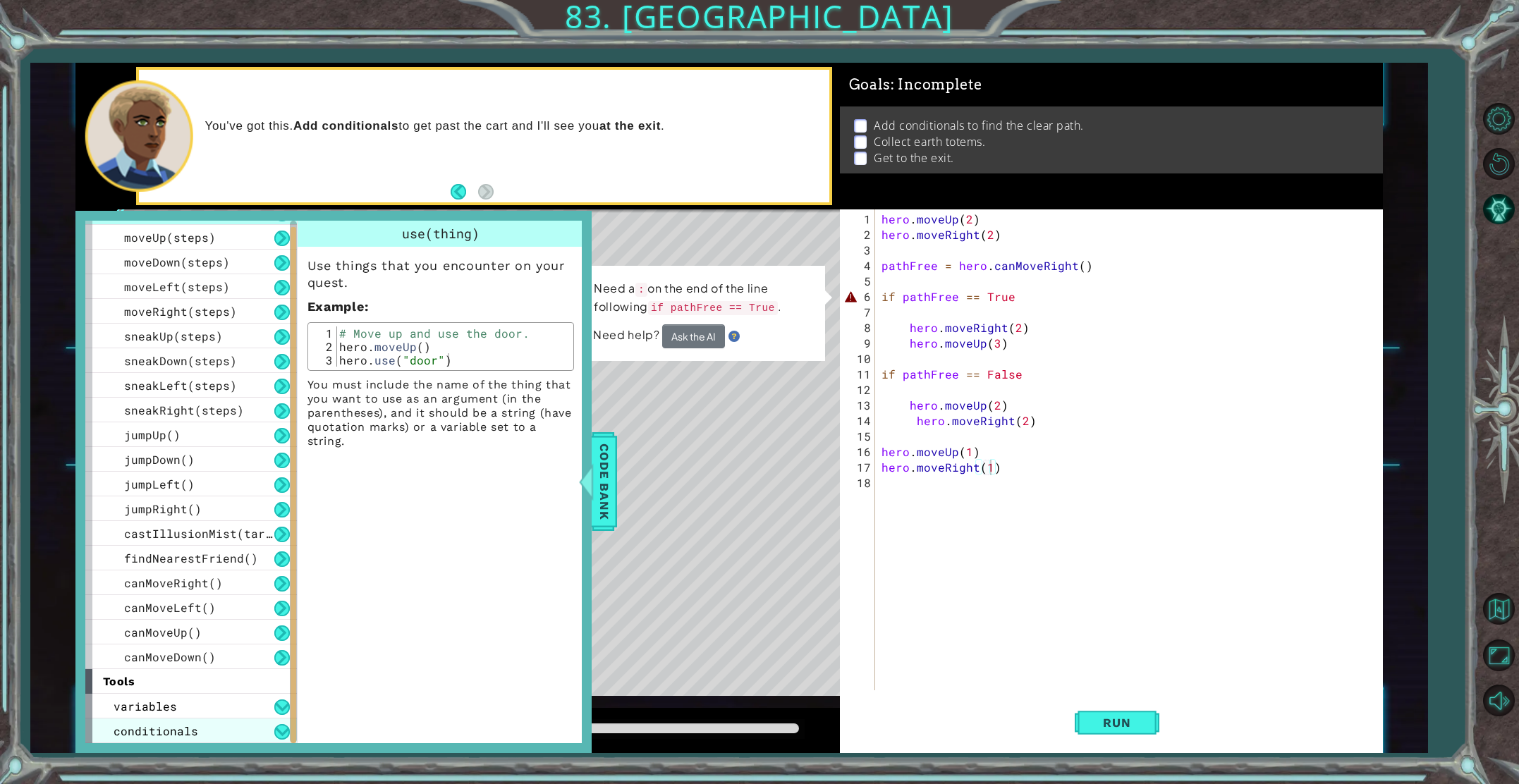
click at [226, 726] on div "conditionals" at bounding box center [191, 731] width 212 height 25
click at [234, 728] on div "conditionals" at bounding box center [191, 731] width 212 height 25
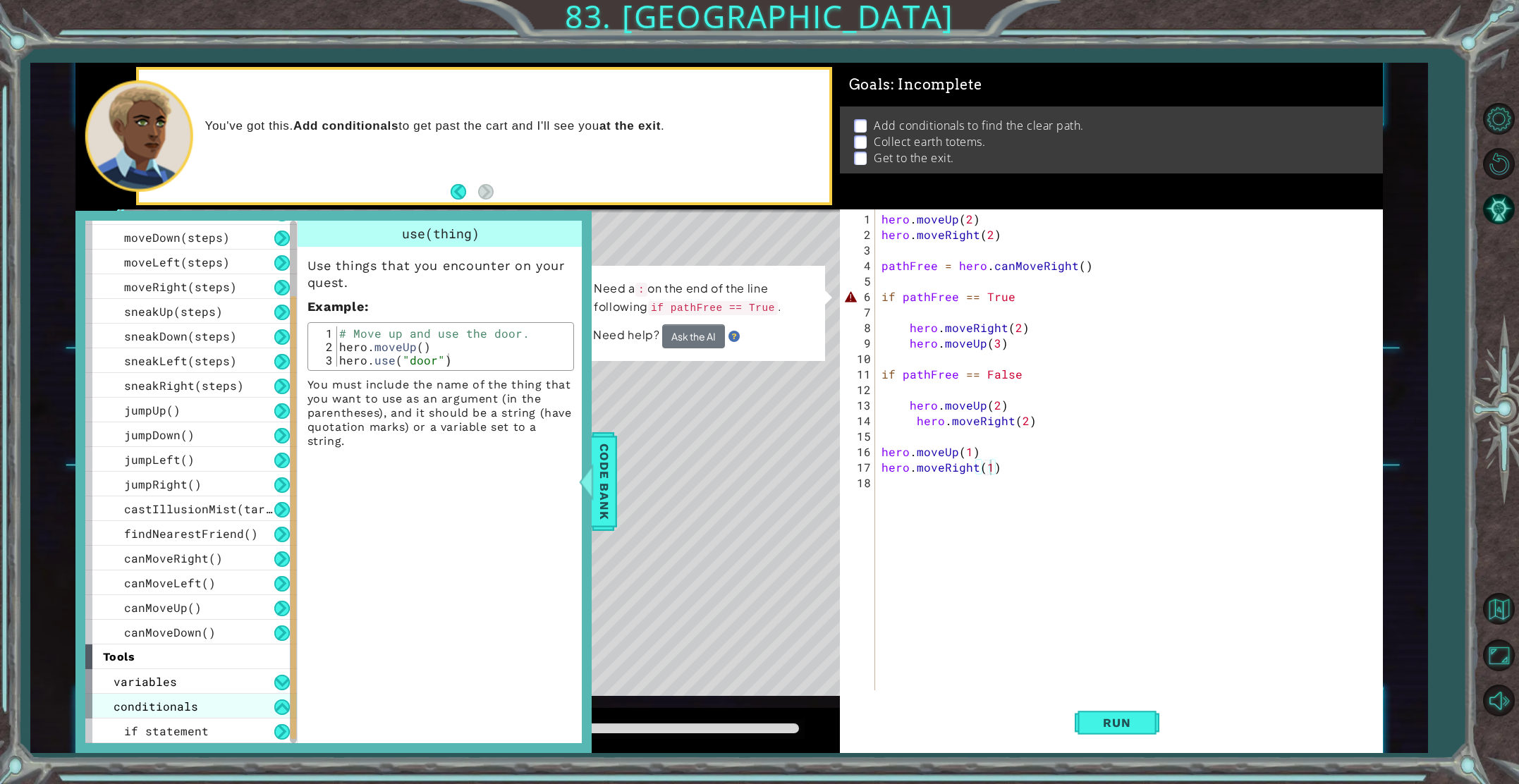
scroll to position [92, 0]
click at [234, 728] on div "if statement" at bounding box center [191, 734] width 212 height 25
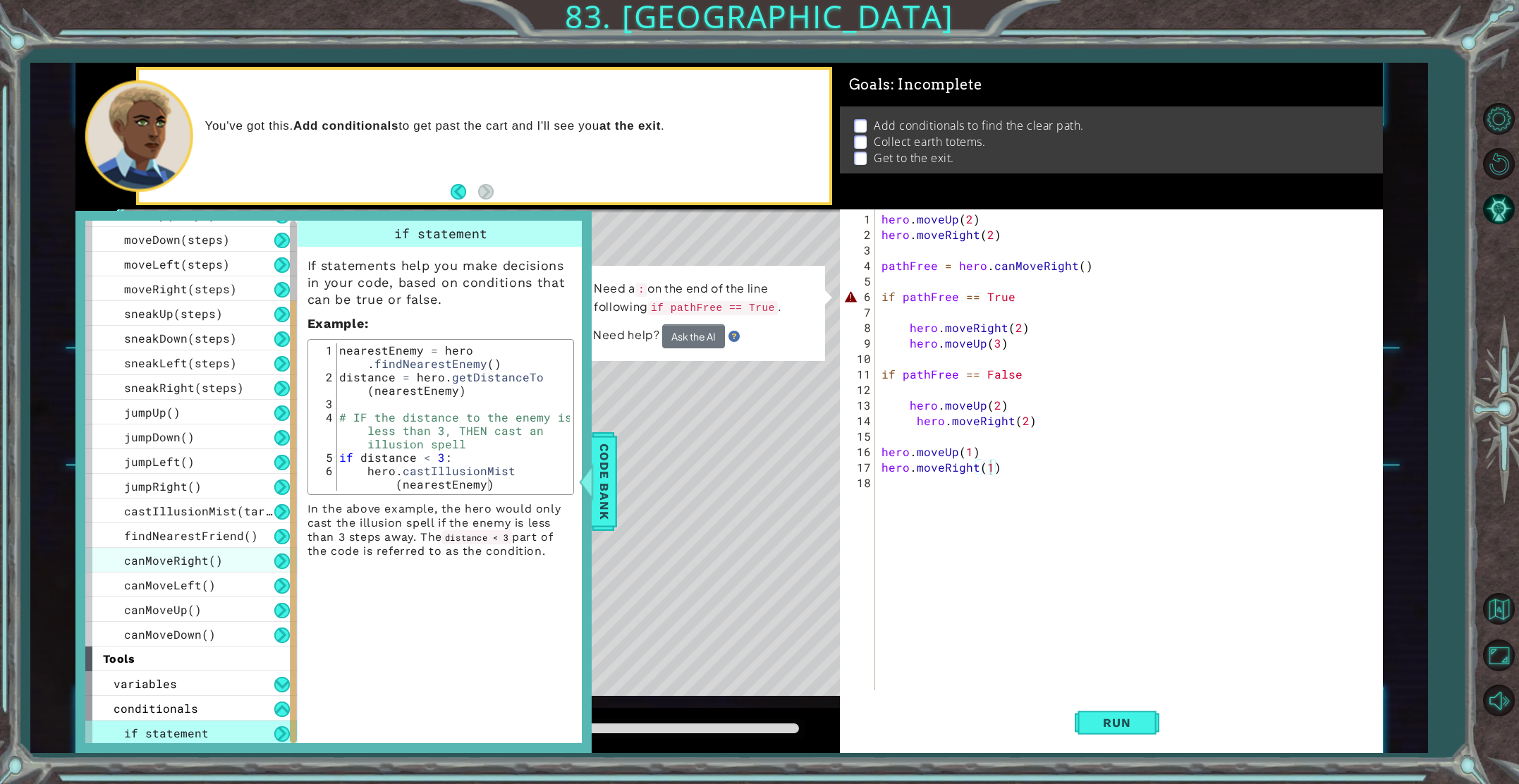
scroll to position [95, 0]
click at [1013, 295] on div "hero . moveUp ( 2 ) hero . moveRight ( 2 ) pathFree = hero . canMoveRight ( ) i…" at bounding box center [1132, 467] width 506 height 512
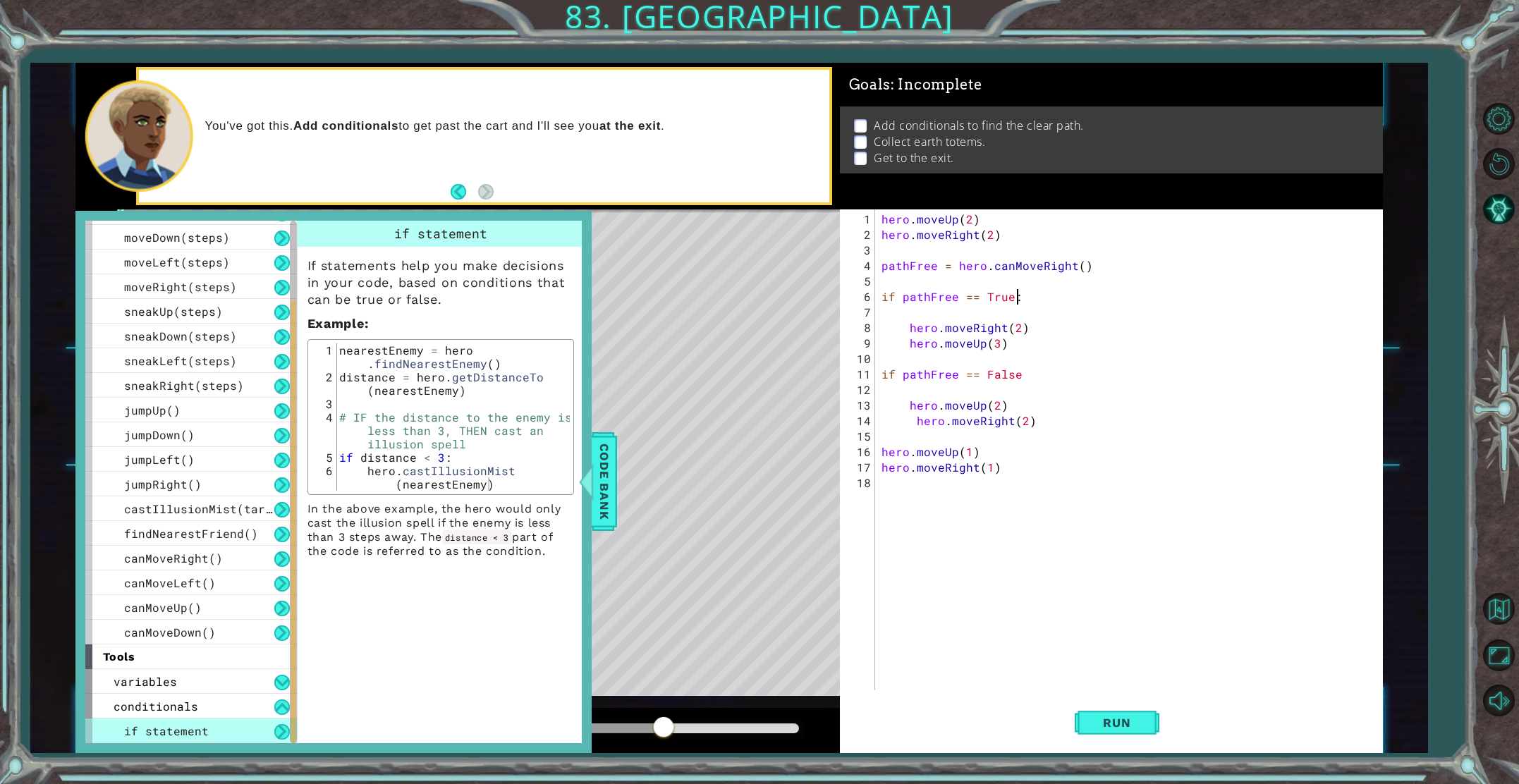
scroll to position [0, 7]
click at [1017, 373] on div "hero . moveUp ( 2 ) hero . moveRight ( 2 ) pathFree = hero . canMoveRight ( ) i…" at bounding box center [1132, 467] width 506 height 512
click at [1133, 720] on span "Run" at bounding box center [1116, 722] width 56 height 14
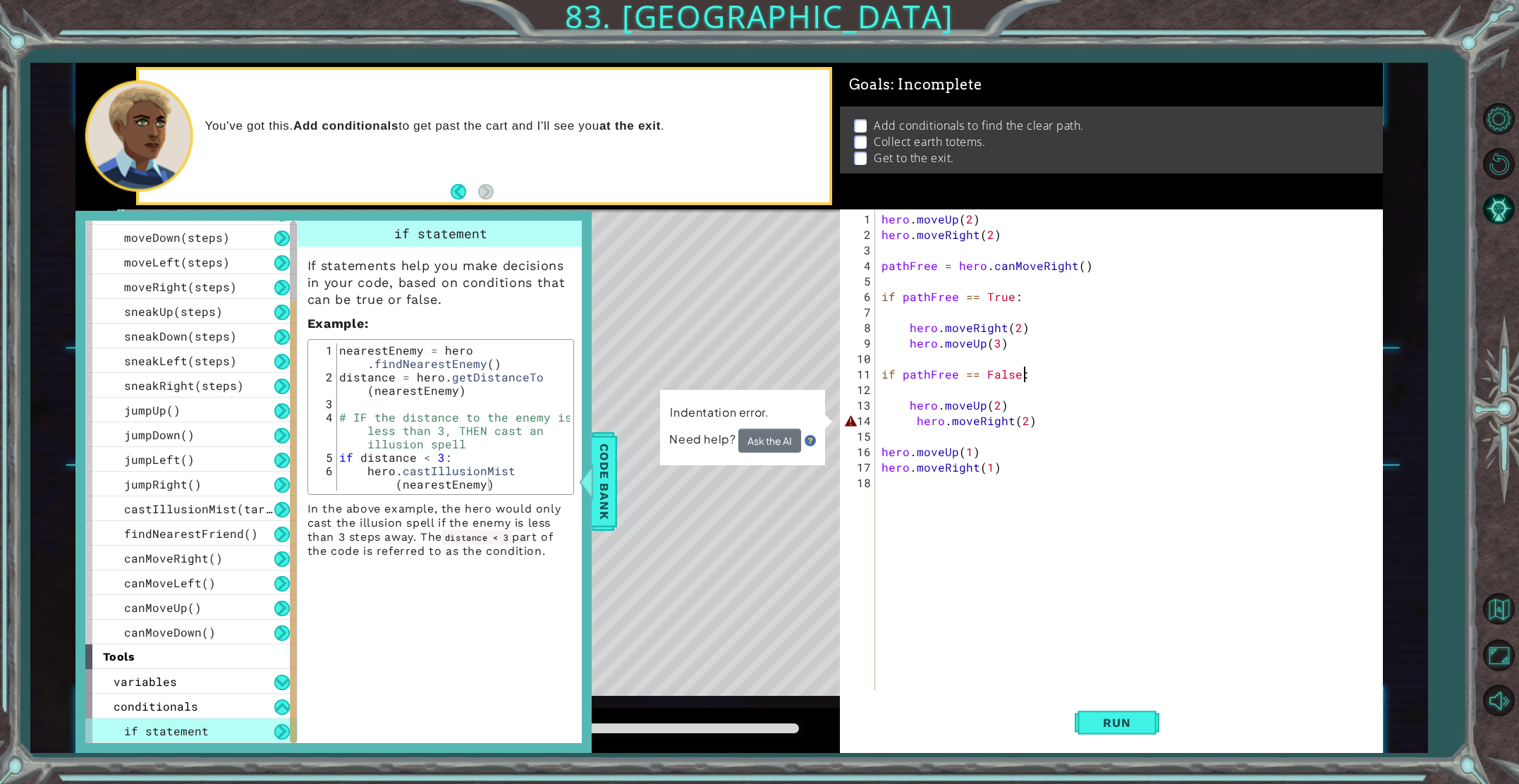
click at [917, 420] on div "hero . moveUp ( 2 ) hero . moveRight ( 2 ) pathFree = hero . canMoveRight ( ) i…" at bounding box center [1132, 467] width 506 height 512
type textarea "hero.moveRight(2)"
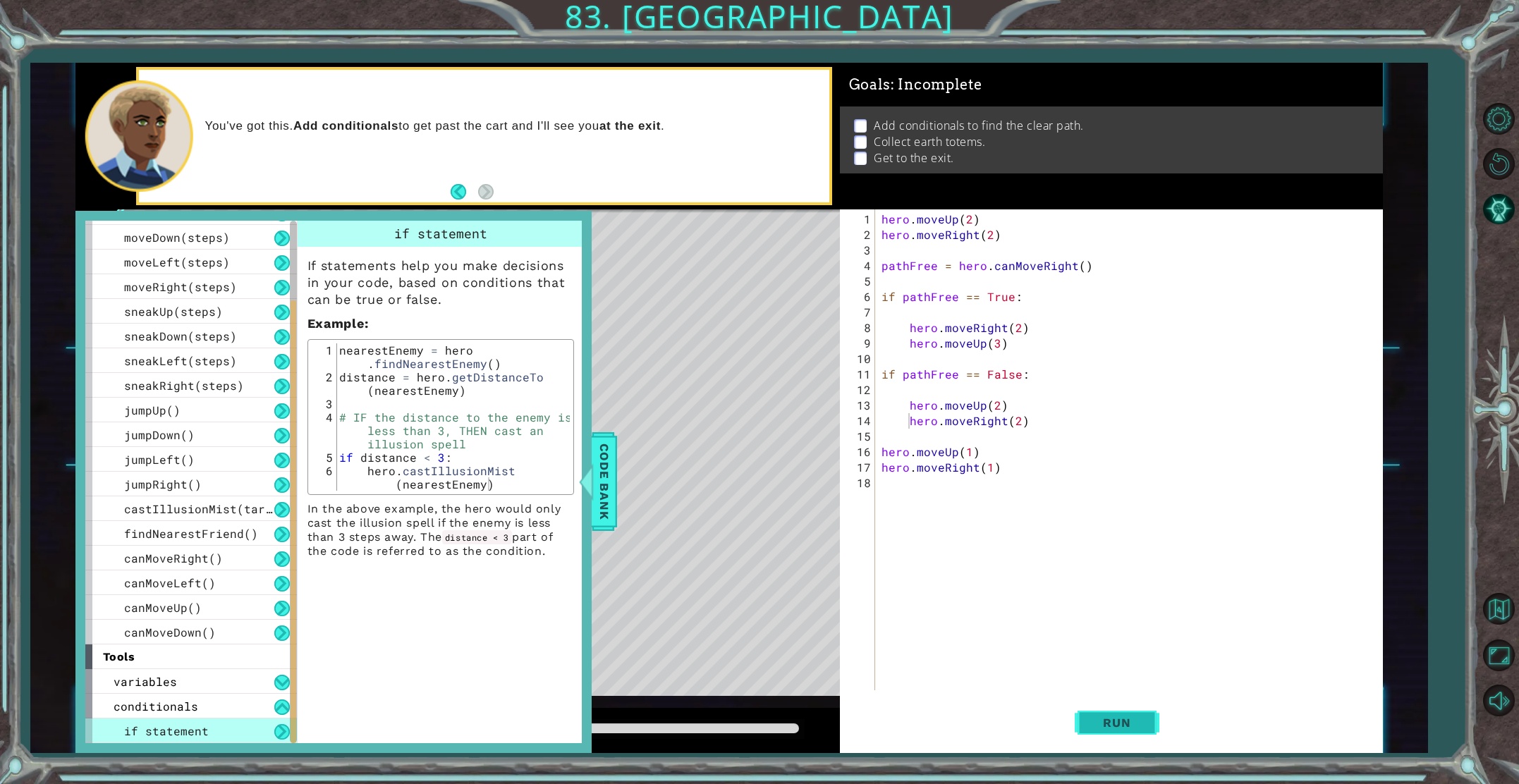
click at [1119, 707] on button "Run" at bounding box center [1117, 723] width 85 height 54
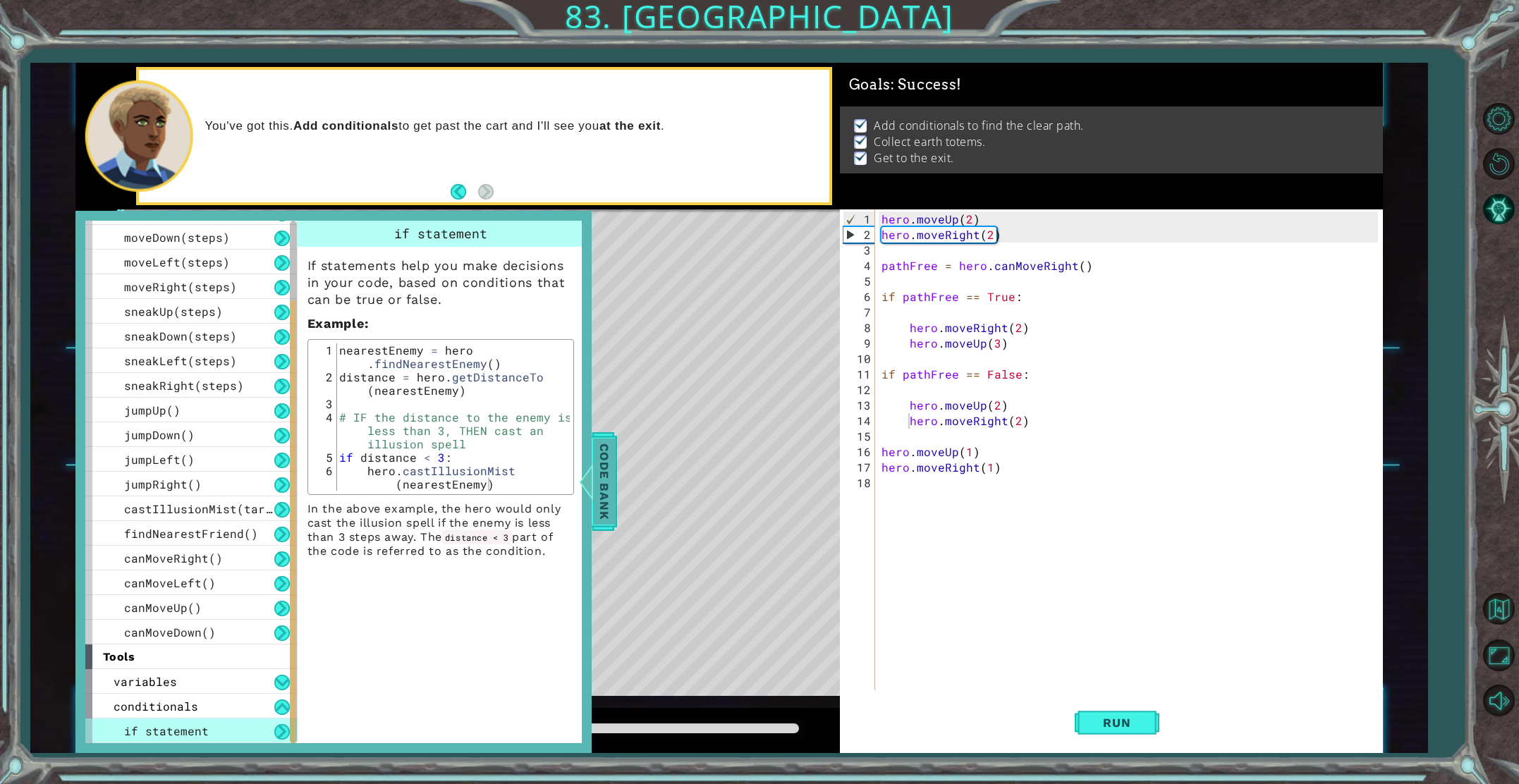
click at [593, 462] on div at bounding box center [585, 481] width 17 height 42
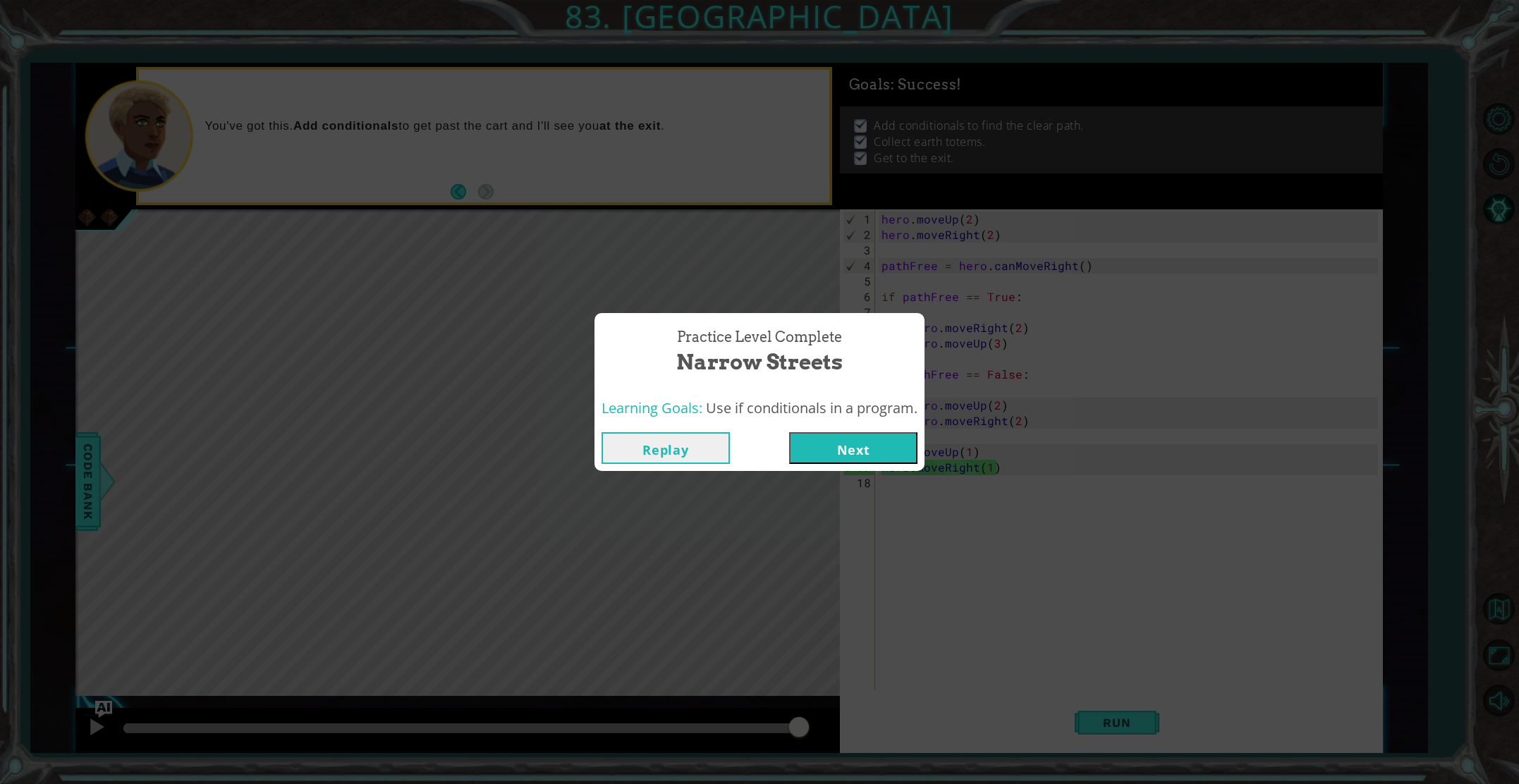
click at [857, 438] on button "Next" at bounding box center [853, 448] width 129 height 32
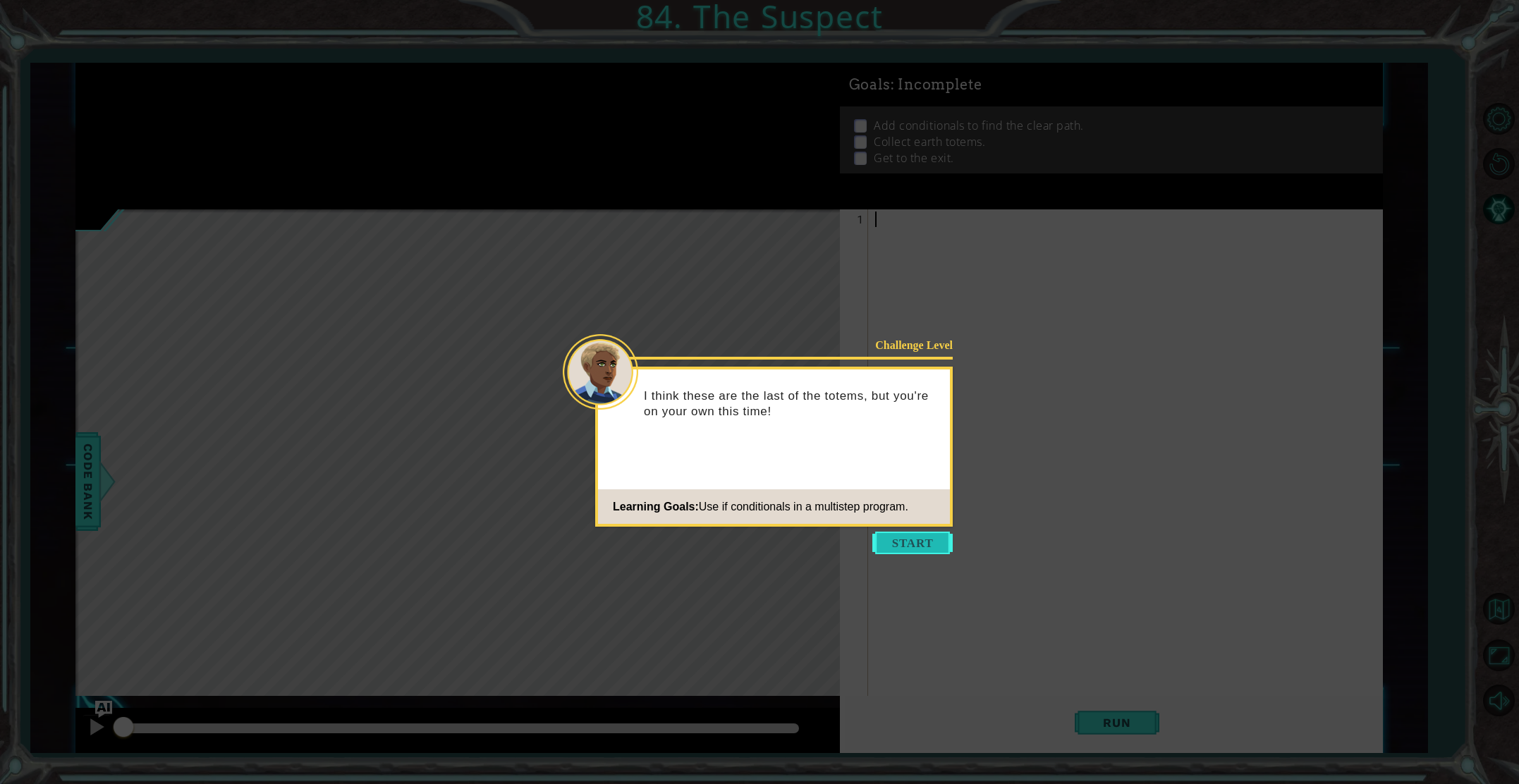
click at [935, 545] on button "Start" at bounding box center [912, 543] width 81 height 22
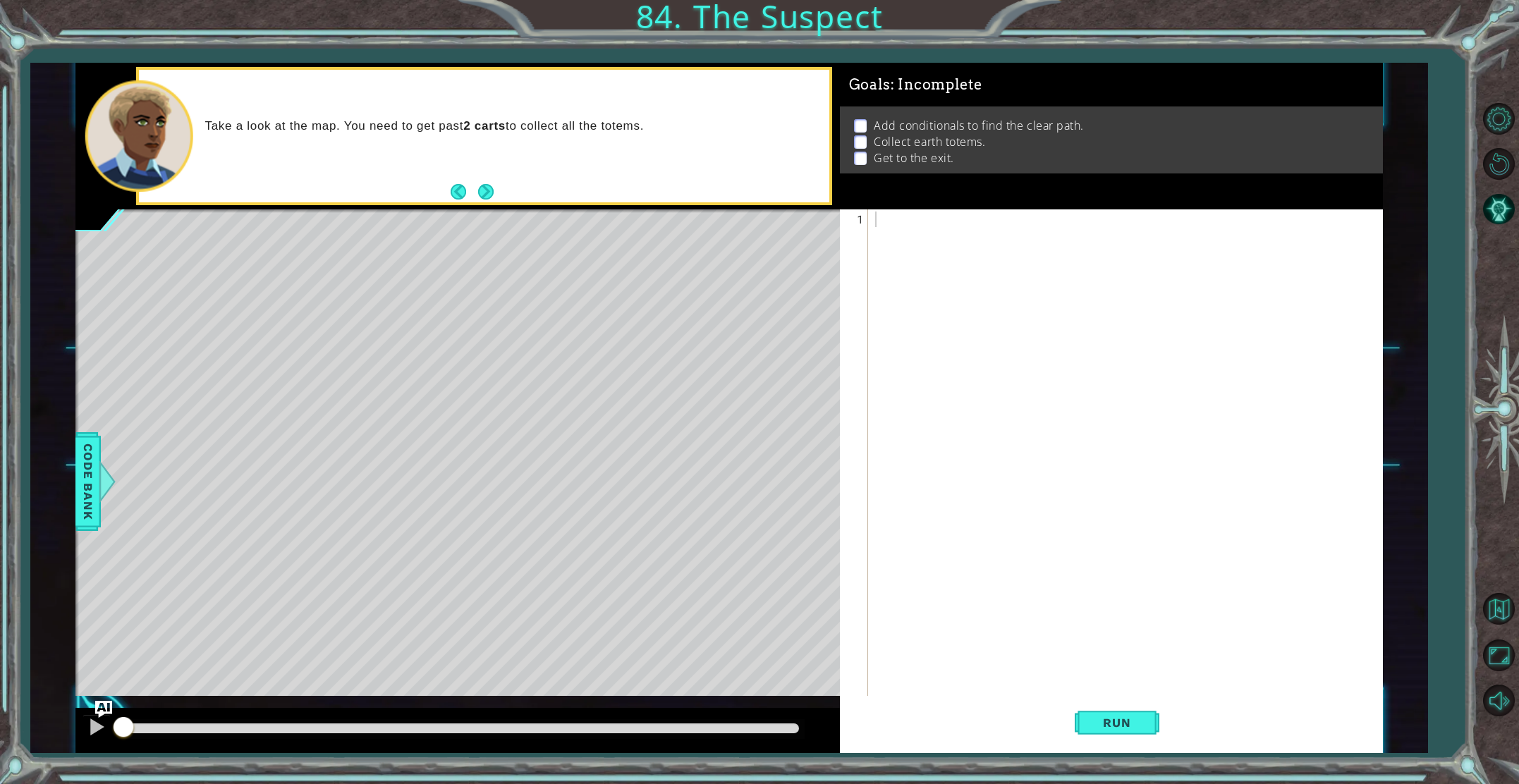
click at [496, 179] on div "Take a look at the map. You need to get past 2 carts to collect all the totems." at bounding box center [483, 136] width 690 height 133
click at [491, 187] on button "Next" at bounding box center [486, 192] width 16 height 16
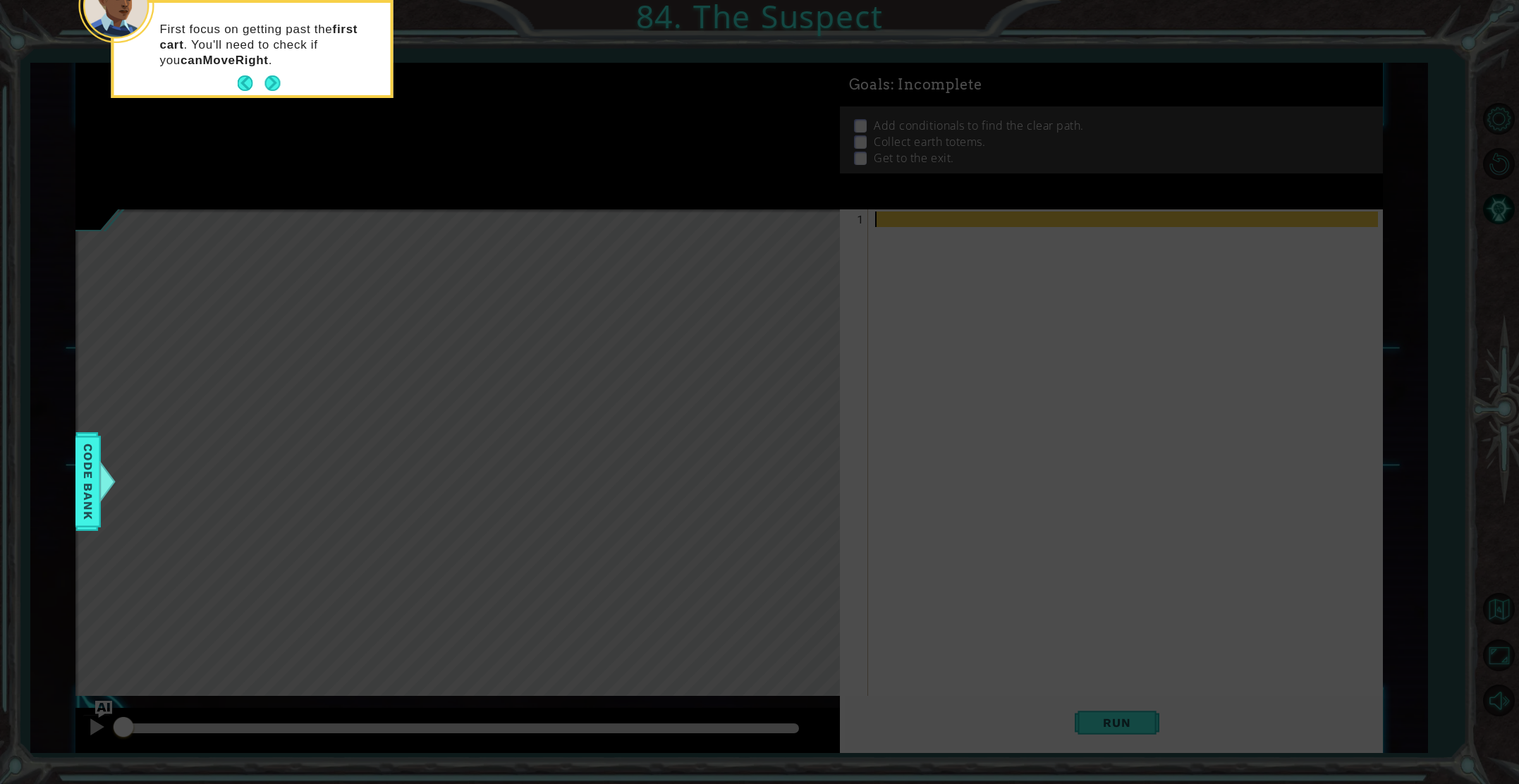
click at [275, 90] on button "Next" at bounding box center [272, 83] width 16 height 16
click at [280, 78] on button "Next" at bounding box center [272, 83] width 16 height 16
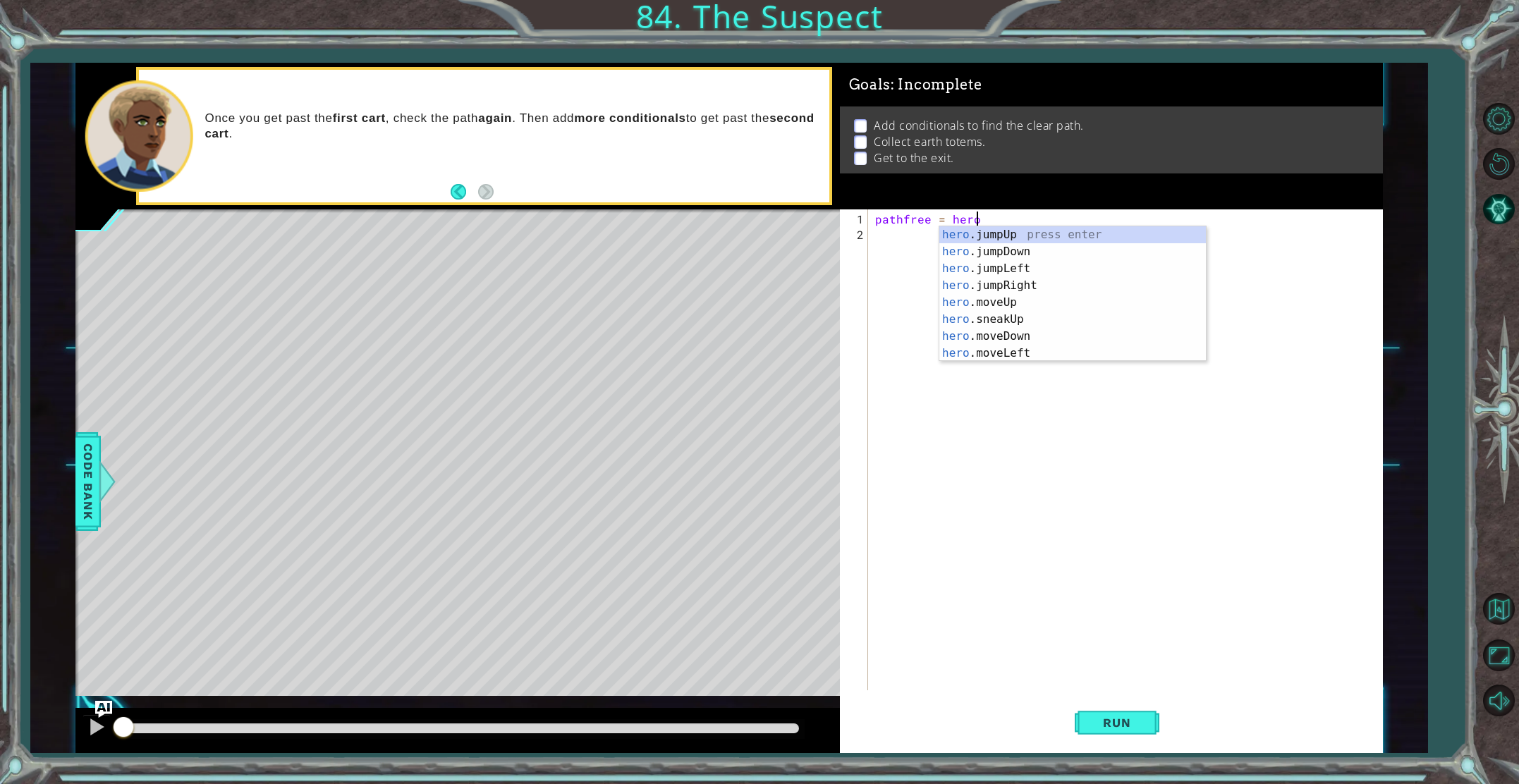
scroll to position [0, 6]
click at [965, 293] on div "hero . c anMoveUp press enter hero . c anMoveDown press enter hero . c anMoveLe…" at bounding box center [1072, 285] width 266 height 119
type textarea "pathfree = hero.canMoveRight()"
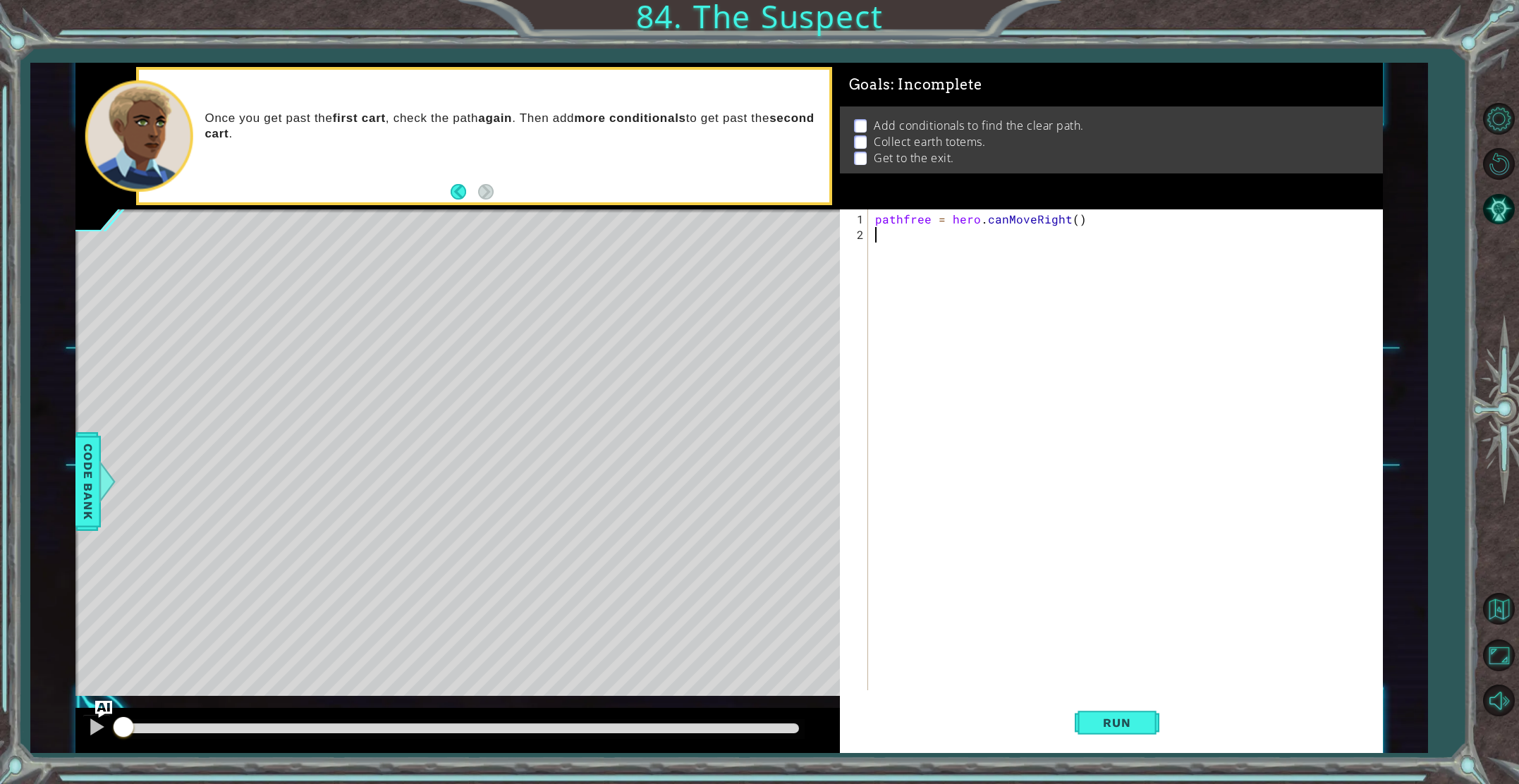
click at [880, 236] on div "pathfree = hero . canMoveRight ( )" at bounding box center [1129, 467] width 513 height 512
click at [945, 326] on div "her o.jumpRight press enter her o.sneakUp press enter her o.moveDown press ente…" at bounding box center [999, 334] width 266 height 169
type textarea "hero.moveRight(1)"
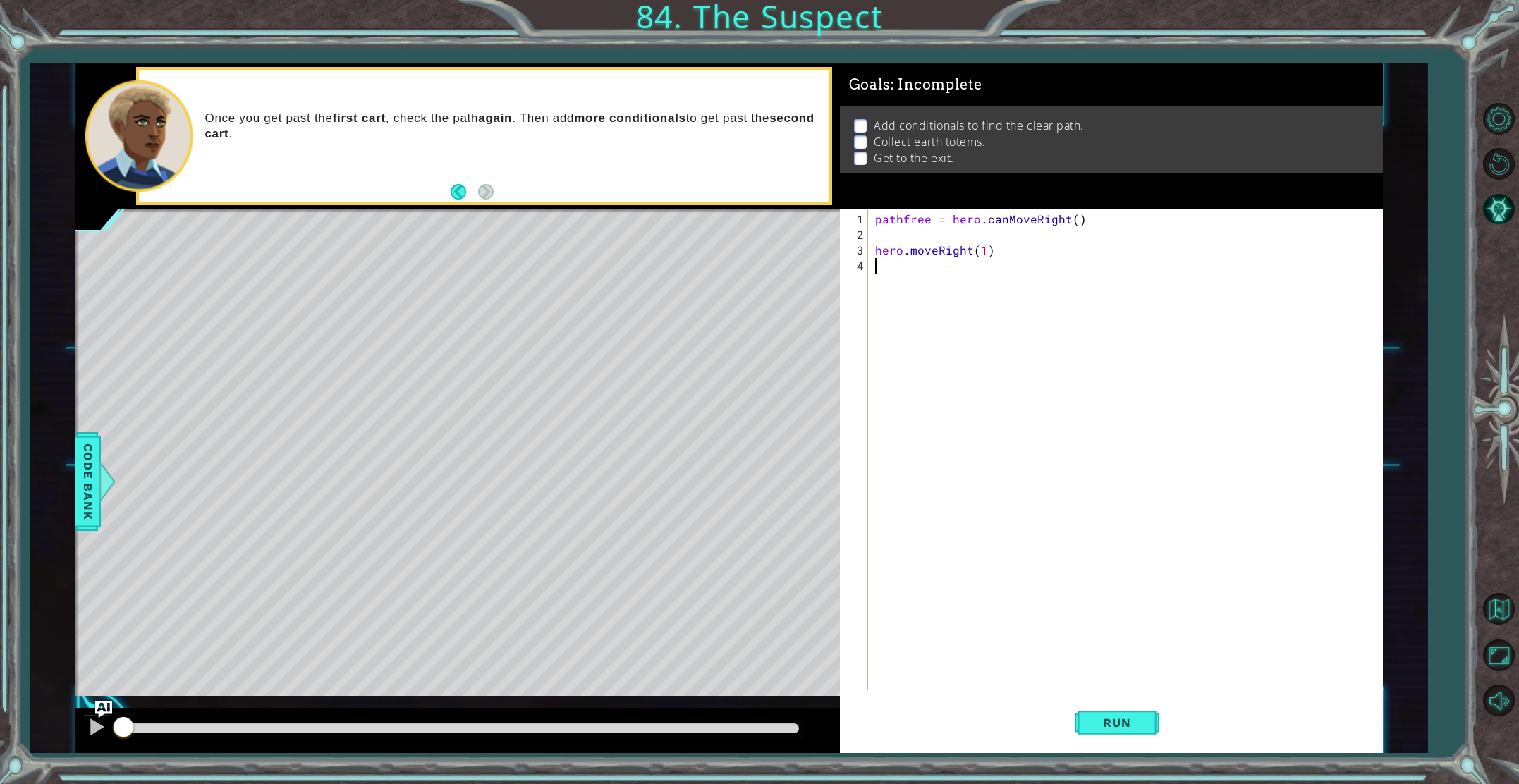
click at [872, 262] on div "pathfree = hero . canMoveRight ( ) hero . moveRight ( 1 )" at bounding box center [1129, 467] width 513 height 512
type textarea "if pathfree == True:"
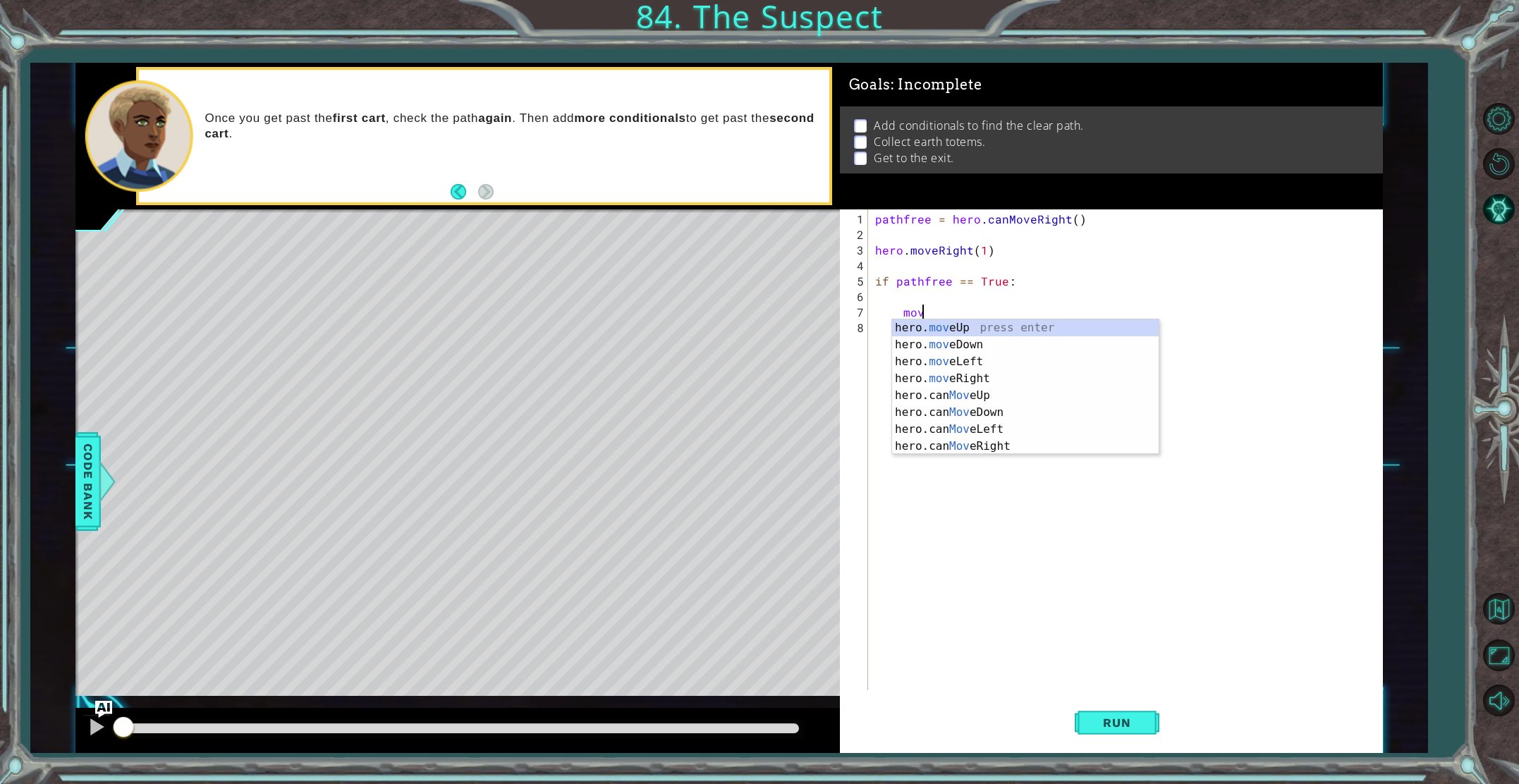
scroll to position [0, 2]
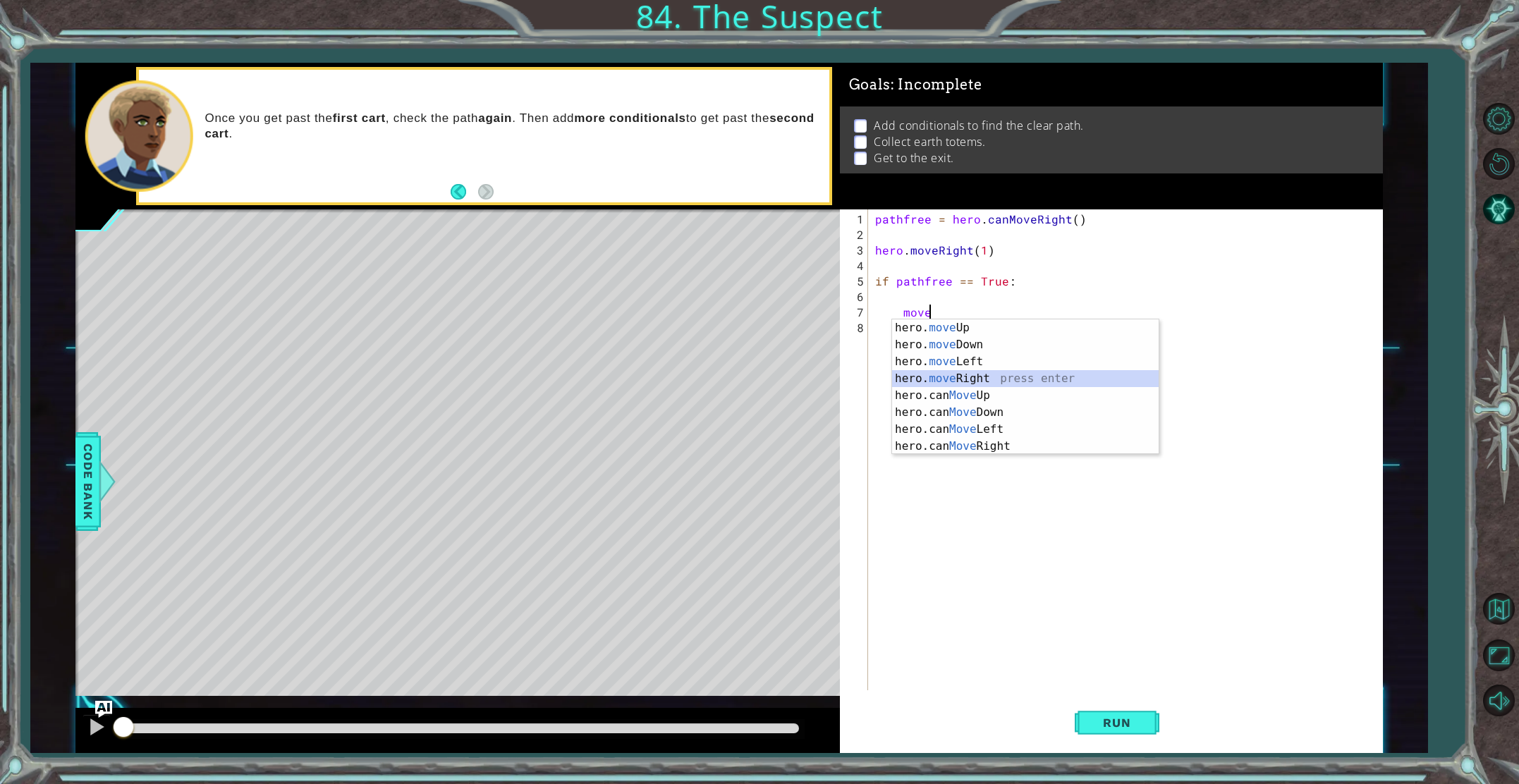
click at [997, 375] on div "hero. move Up press enter hero. move Down press enter hero. move Left press ent…" at bounding box center [1025, 404] width 266 height 169
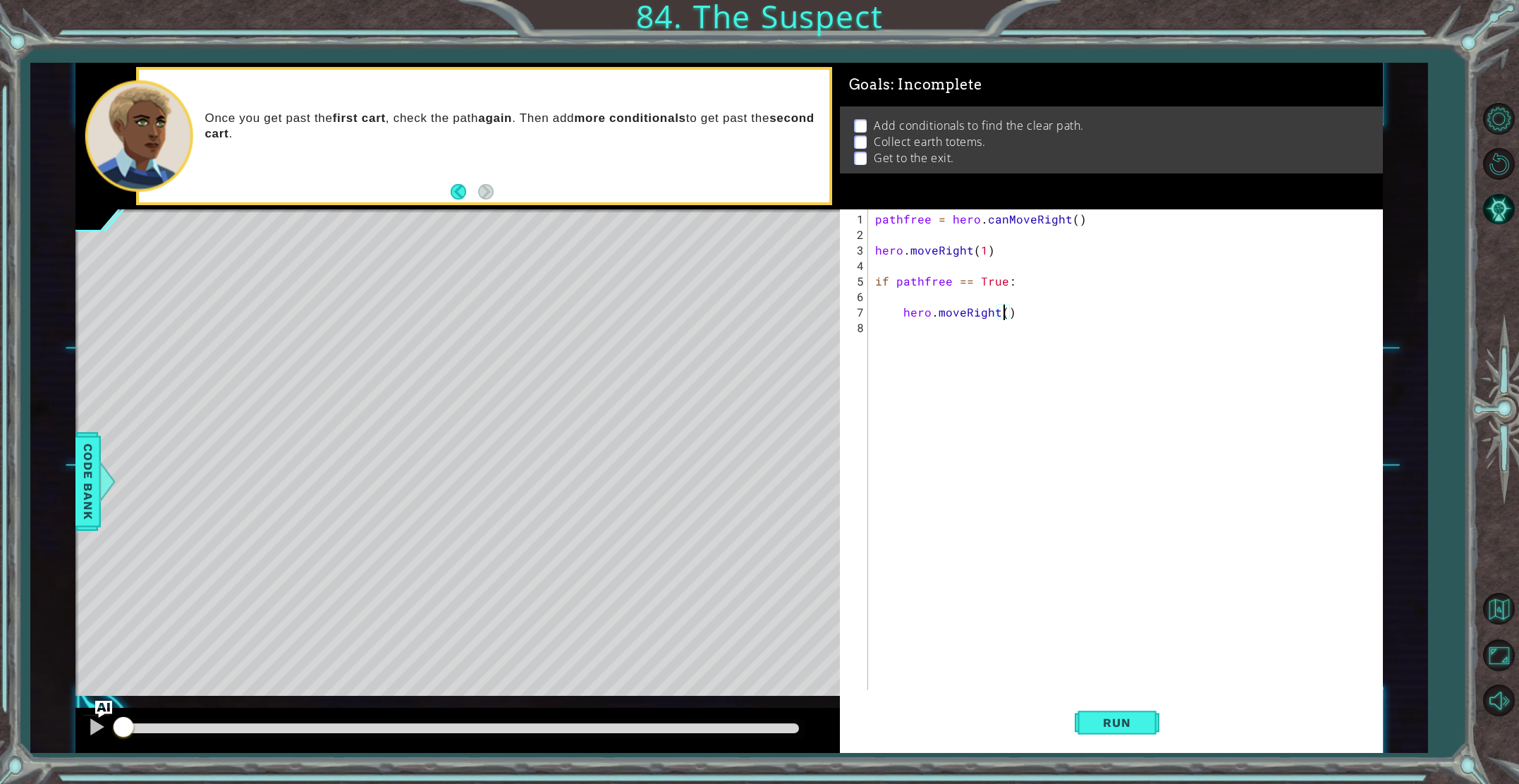
type textarea "hero.moveRight(3)"
click at [909, 330] on div "pathfree = hero . canMoveRight ( ) hero . moveRight ( 1 ) if pathfree == True :…" at bounding box center [1129, 467] width 513 height 512
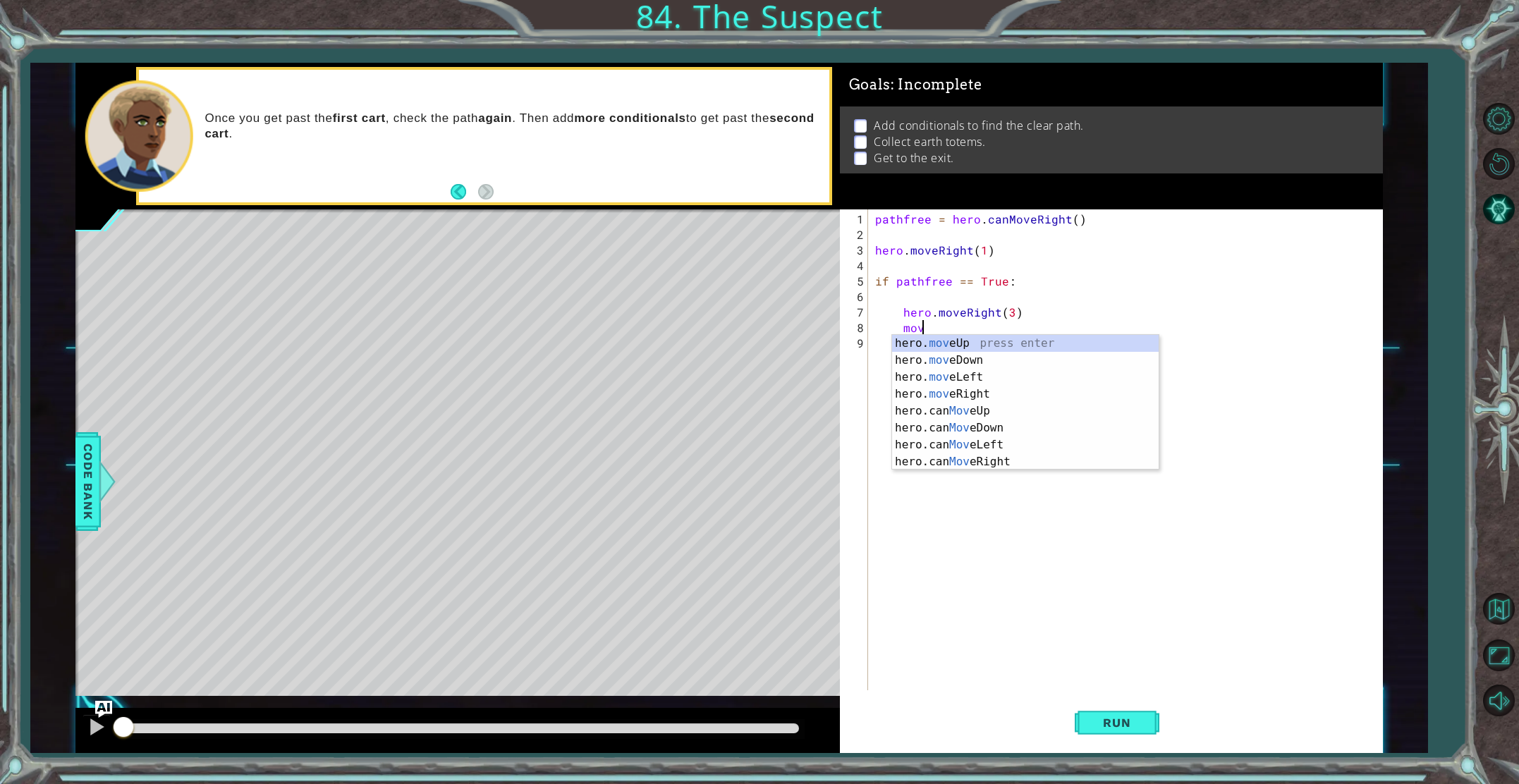
scroll to position [0, 2]
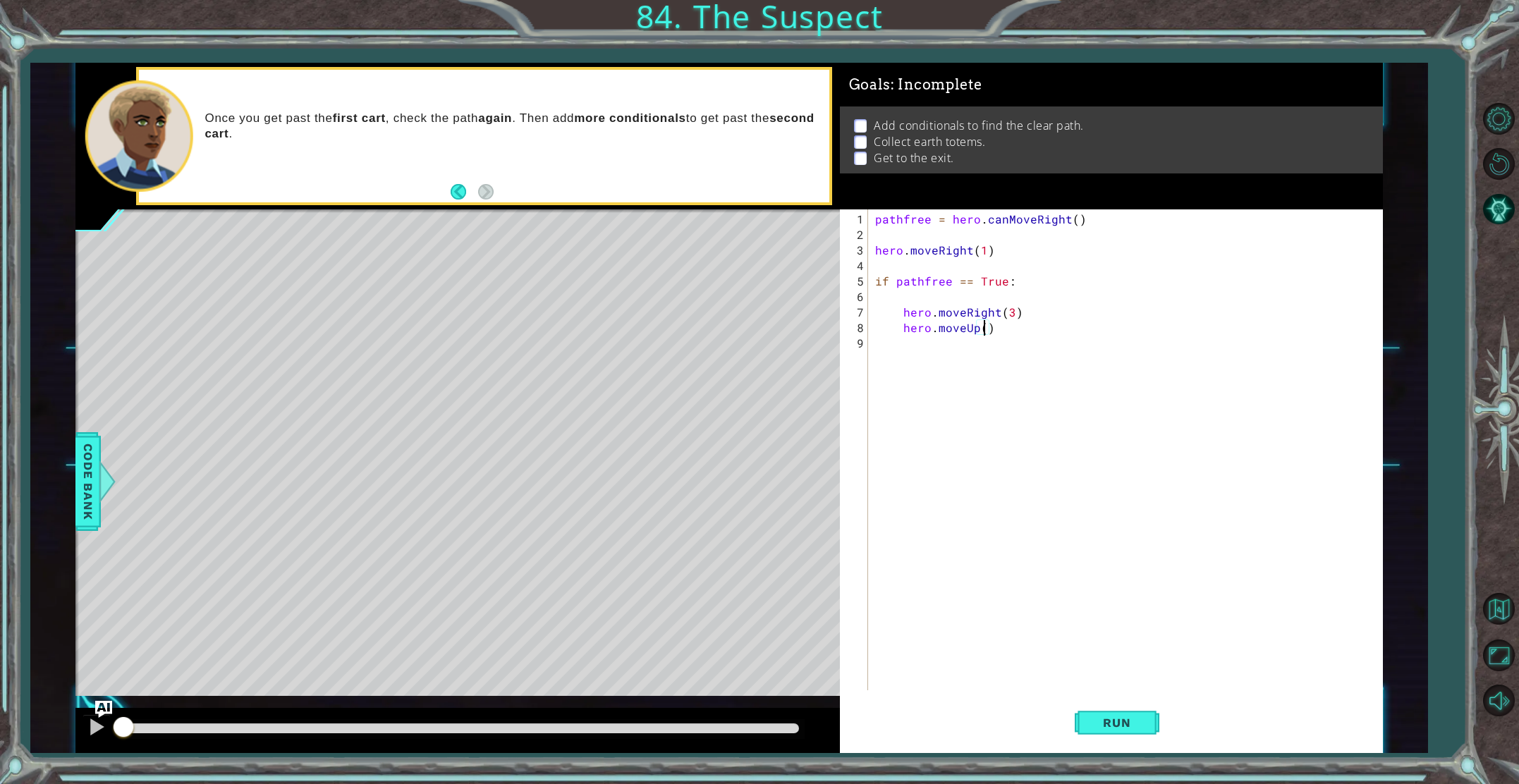
type textarea "hero.moveUp(2)"
click at [889, 346] on div "pathfree = hero . canMoveRight ( ) hero . moveRight ( 1 ) if pathfree == True :…" at bounding box center [1129, 467] width 513 height 512
type textarea "if pathfree == False:"
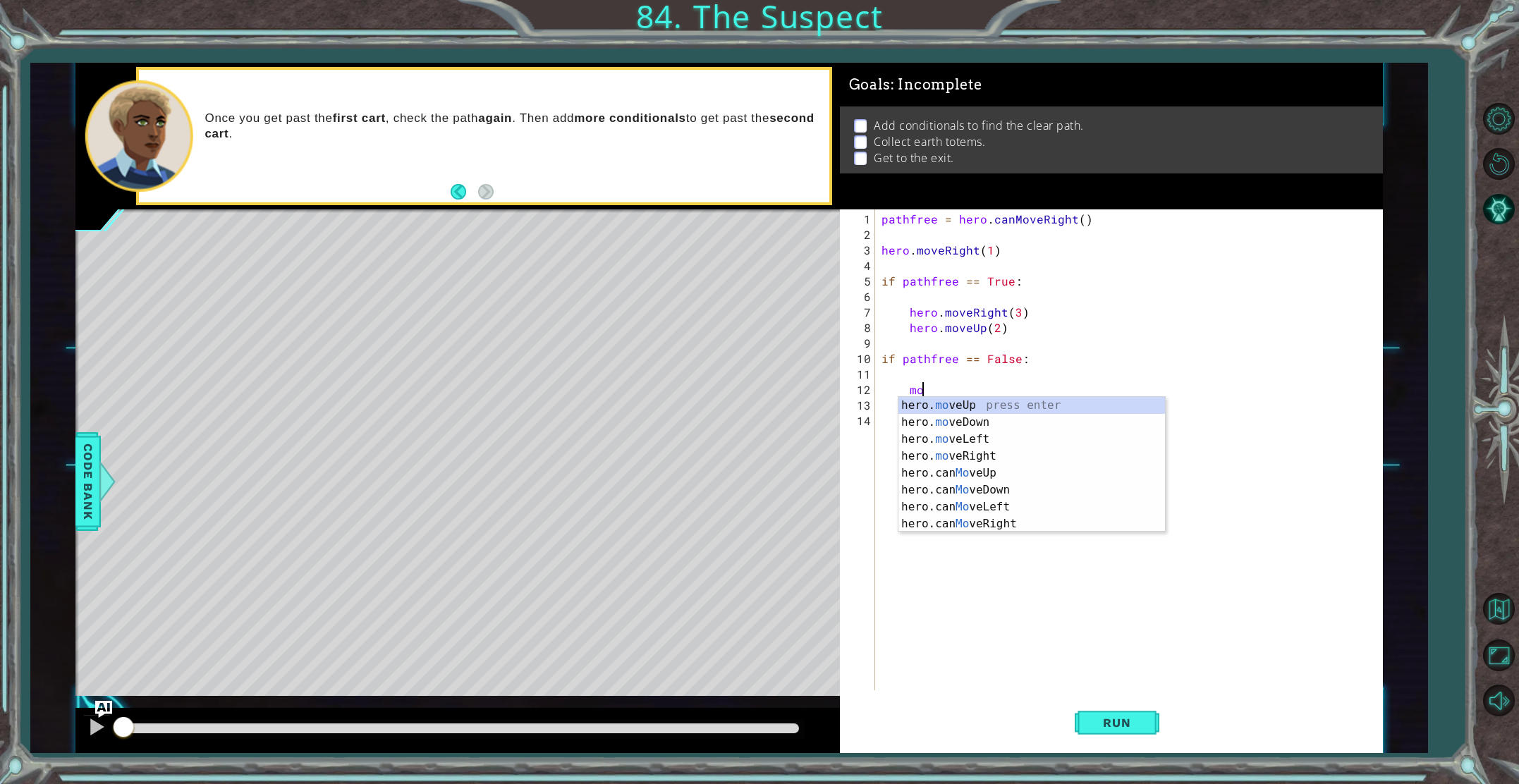
scroll to position [0, 2]
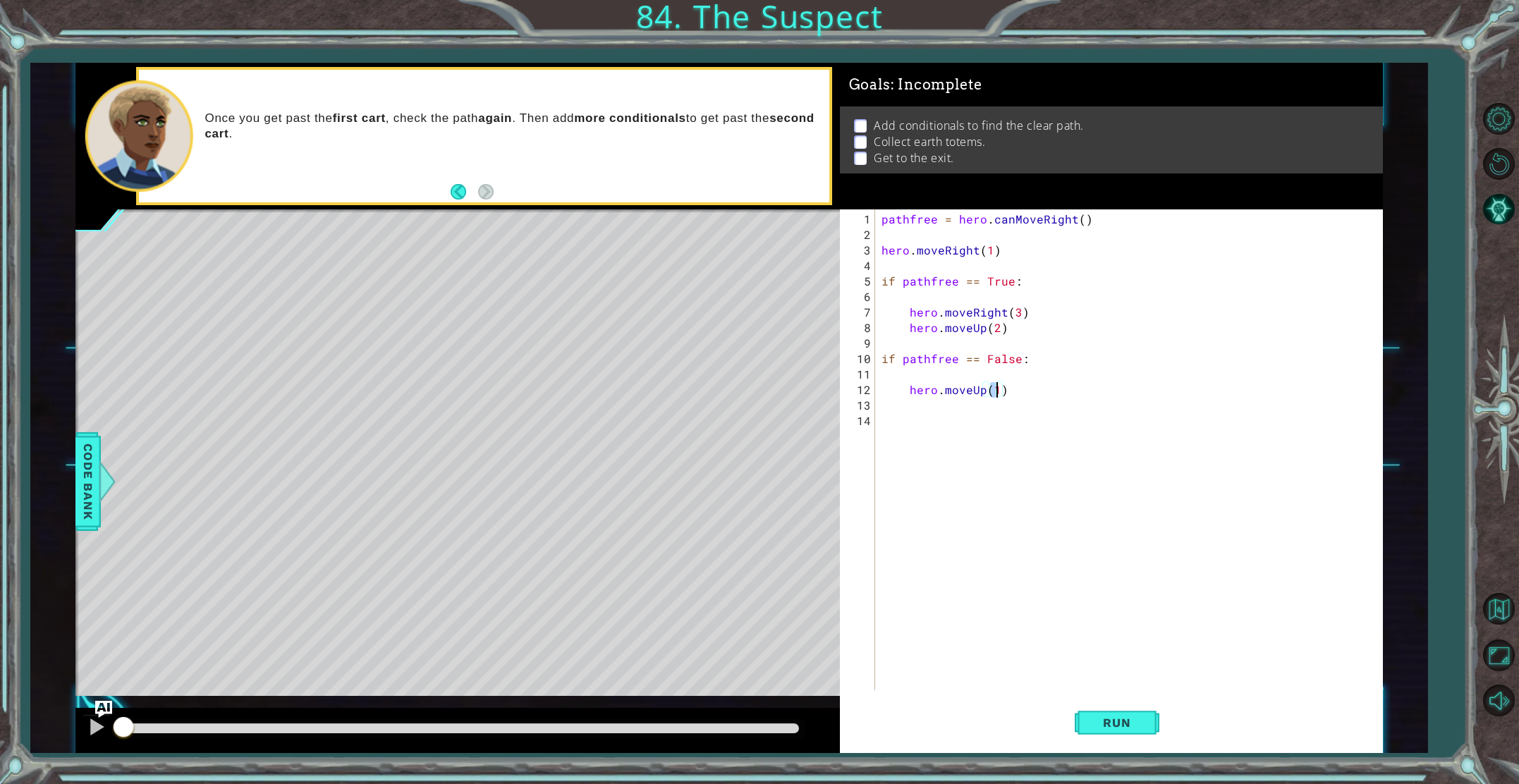
type textarea "hero.moveUp(2)"
click at [912, 402] on div "pathfree = hero . canMoveRight ( ) hero . moveRight ( 1 ) if pathfree == True :…" at bounding box center [1132, 467] width 506 height 512
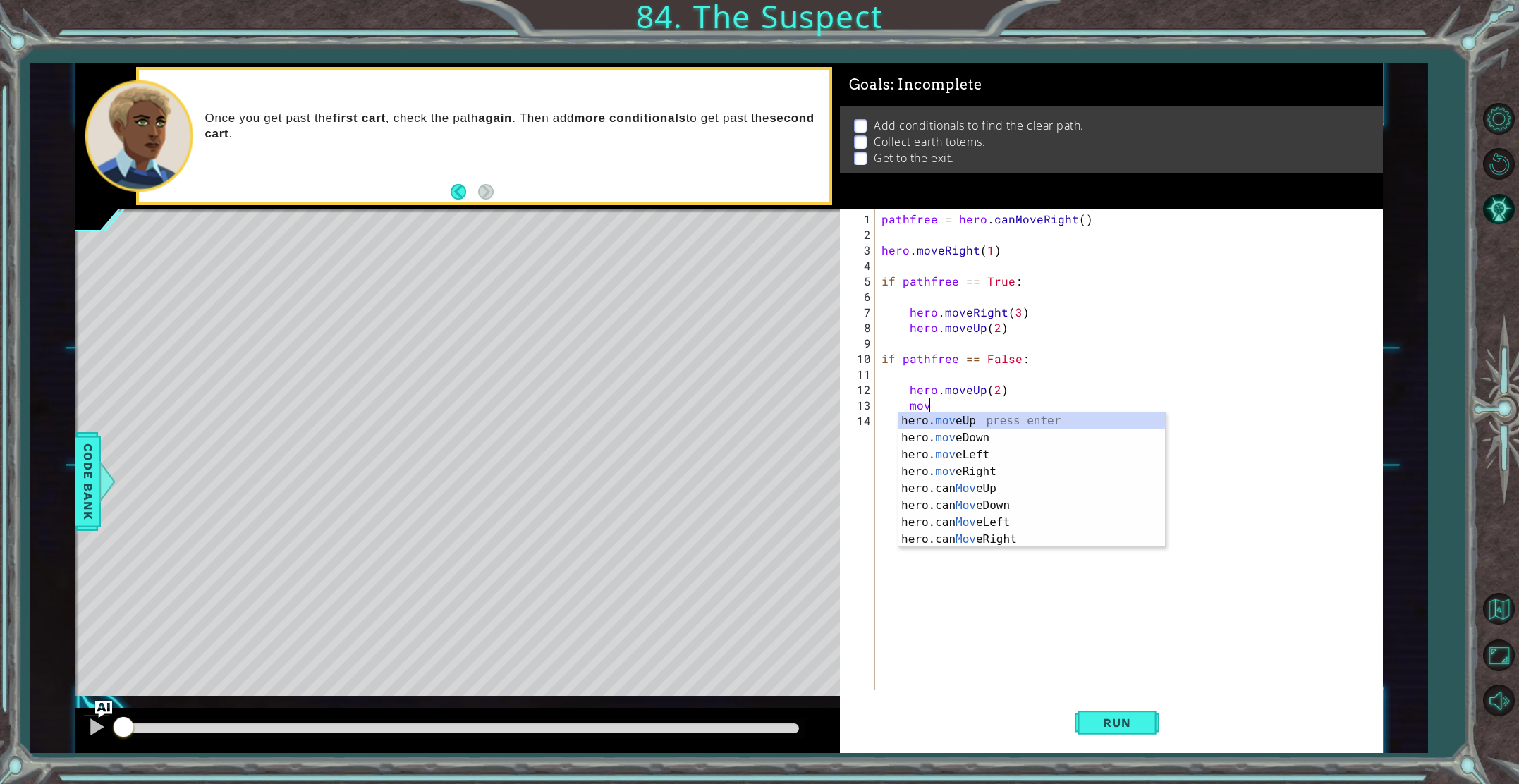
scroll to position [0, 2]
click at [949, 469] on div "hero. move Up press enter hero. move Down press enter hero. move Left press ent…" at bounding box center [1032, 497] width 266 height 169
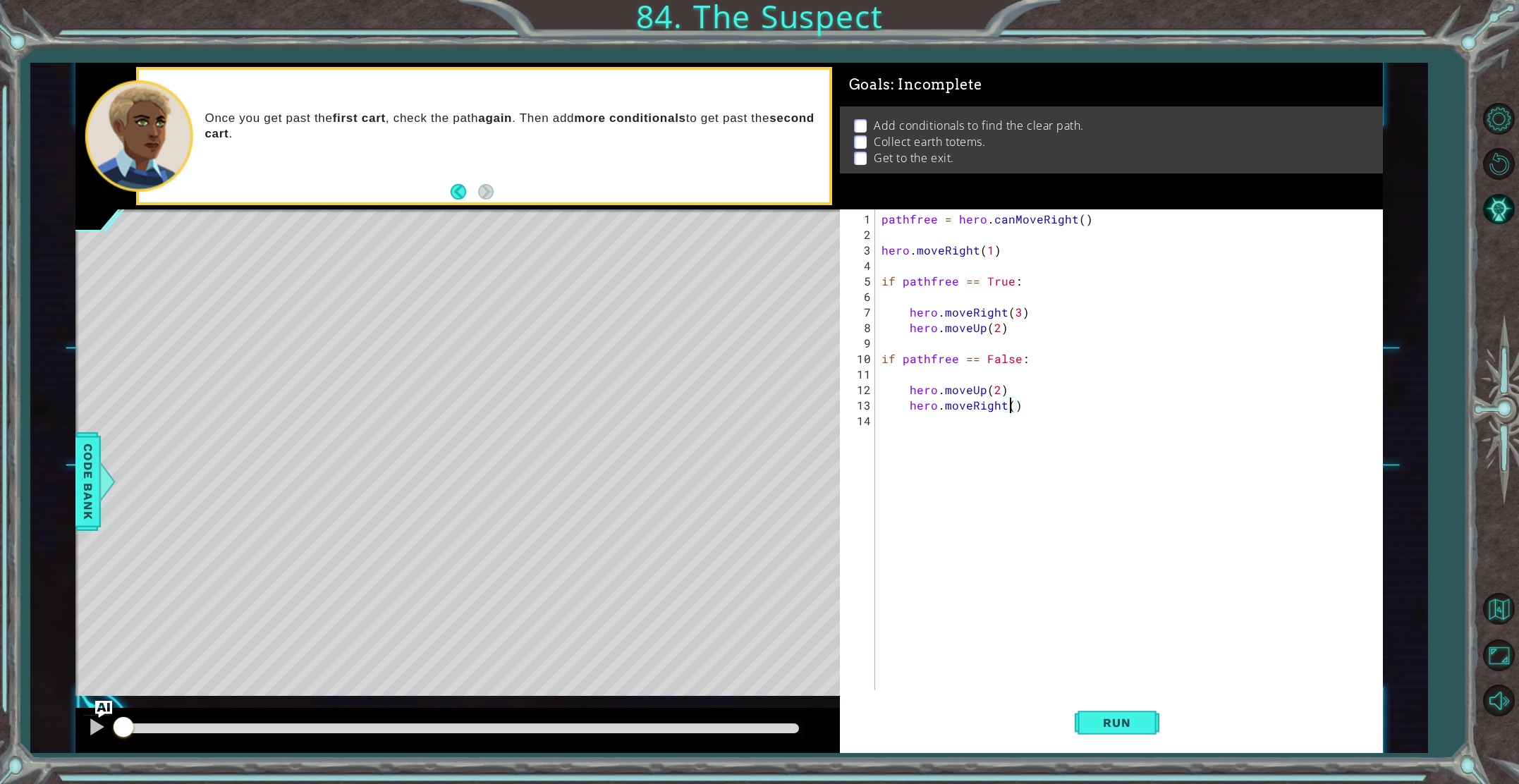
type textarea "hero.moveRight(3)"
click at [895, 422] on div "pathfree = hero . canMoveRight ( ) hero . moveRight ( 1 ) if pathfree == True :…" at bounding box center [1132, 467] width 506 height 512
type textarea "pathfree = ca"
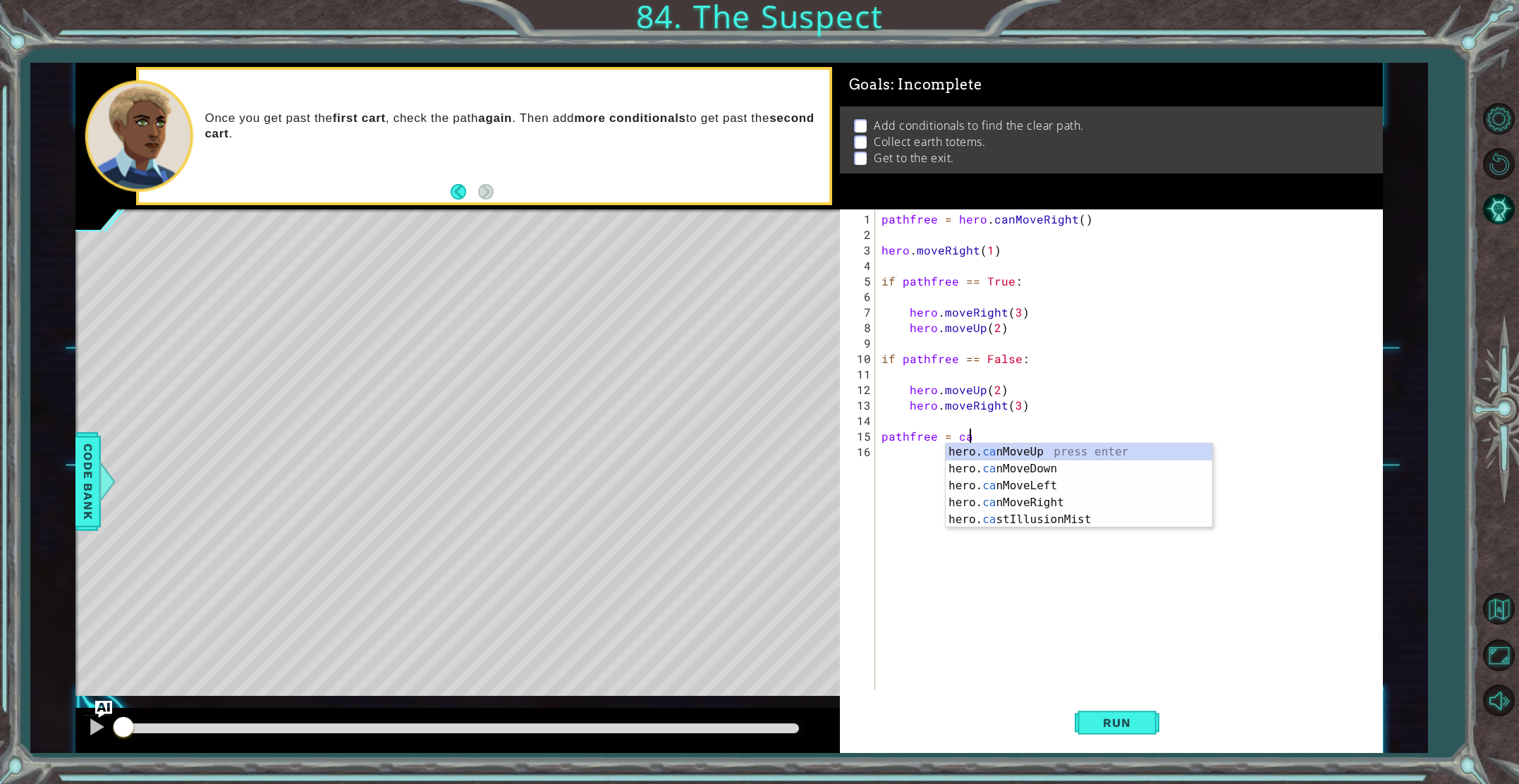
scroll to position [0, 5]
click at [976, 446] on div "hero. ca nMoveUp press enter hero. ca nMoveDown press enter hero. ca nMoveLeft …" at bounding box center [1078, 502] width 266 height 119
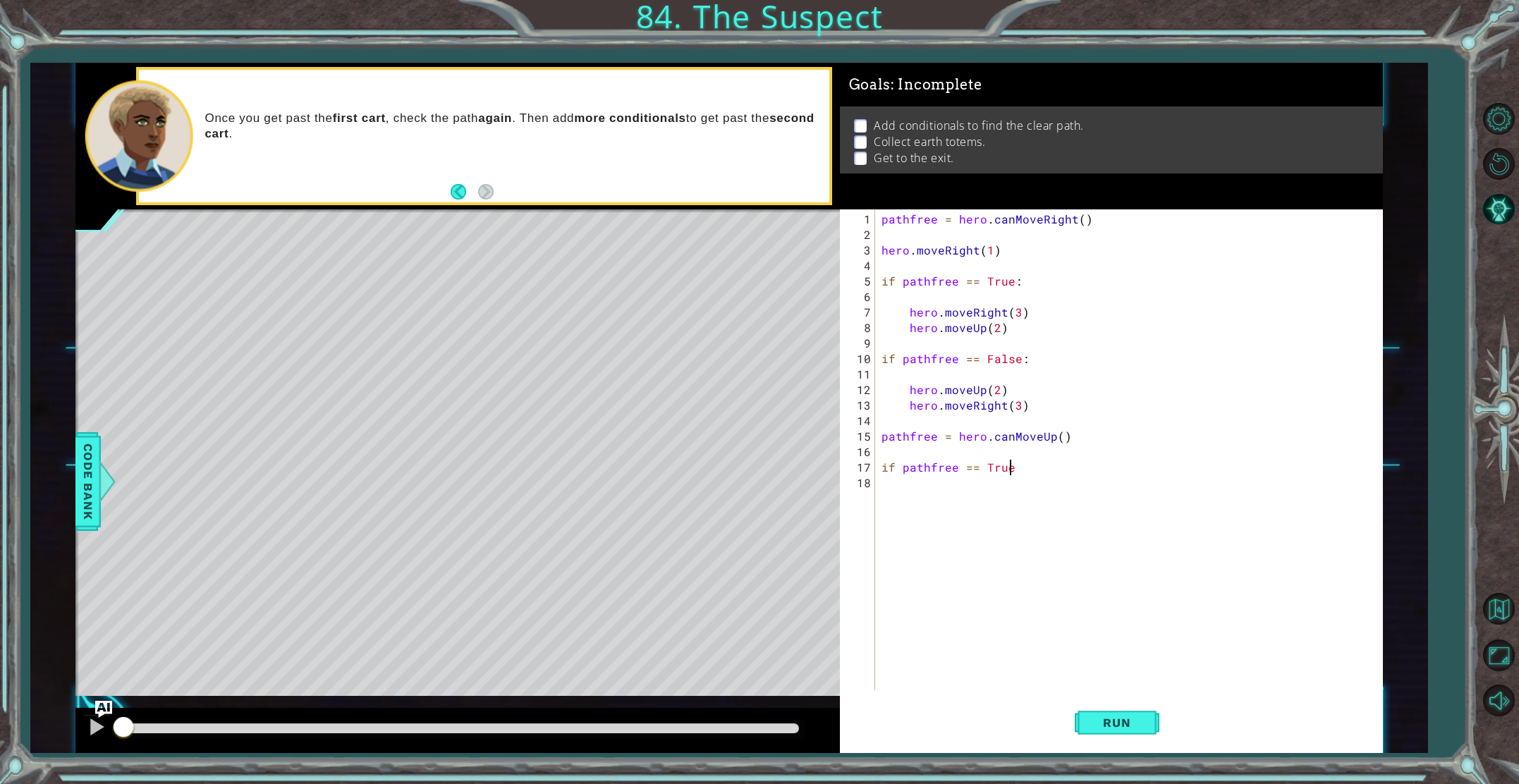
type textarea "if pathfree == True:"
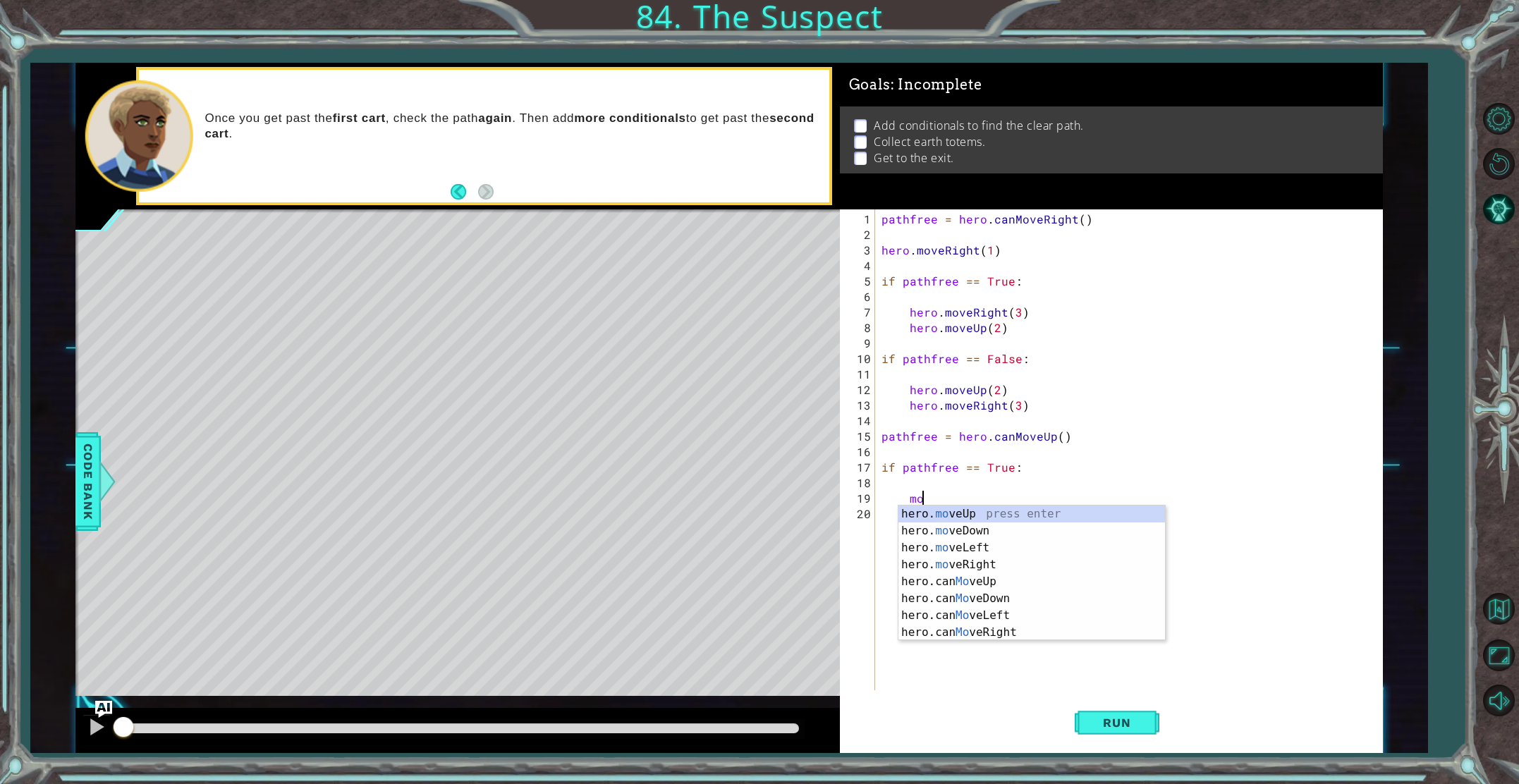
scroll to position [0, 2]
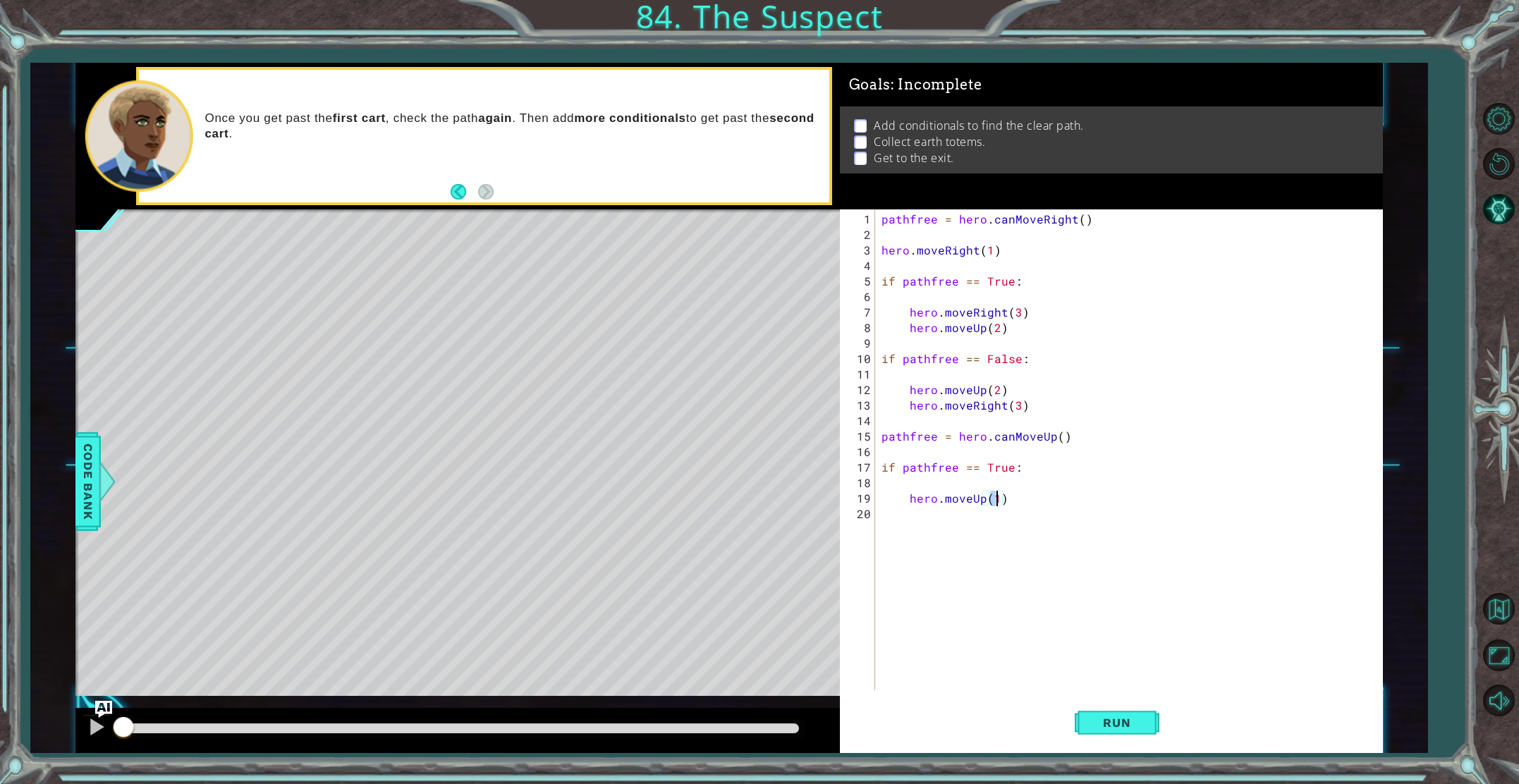
type textarea "hero.moveUp(2)"
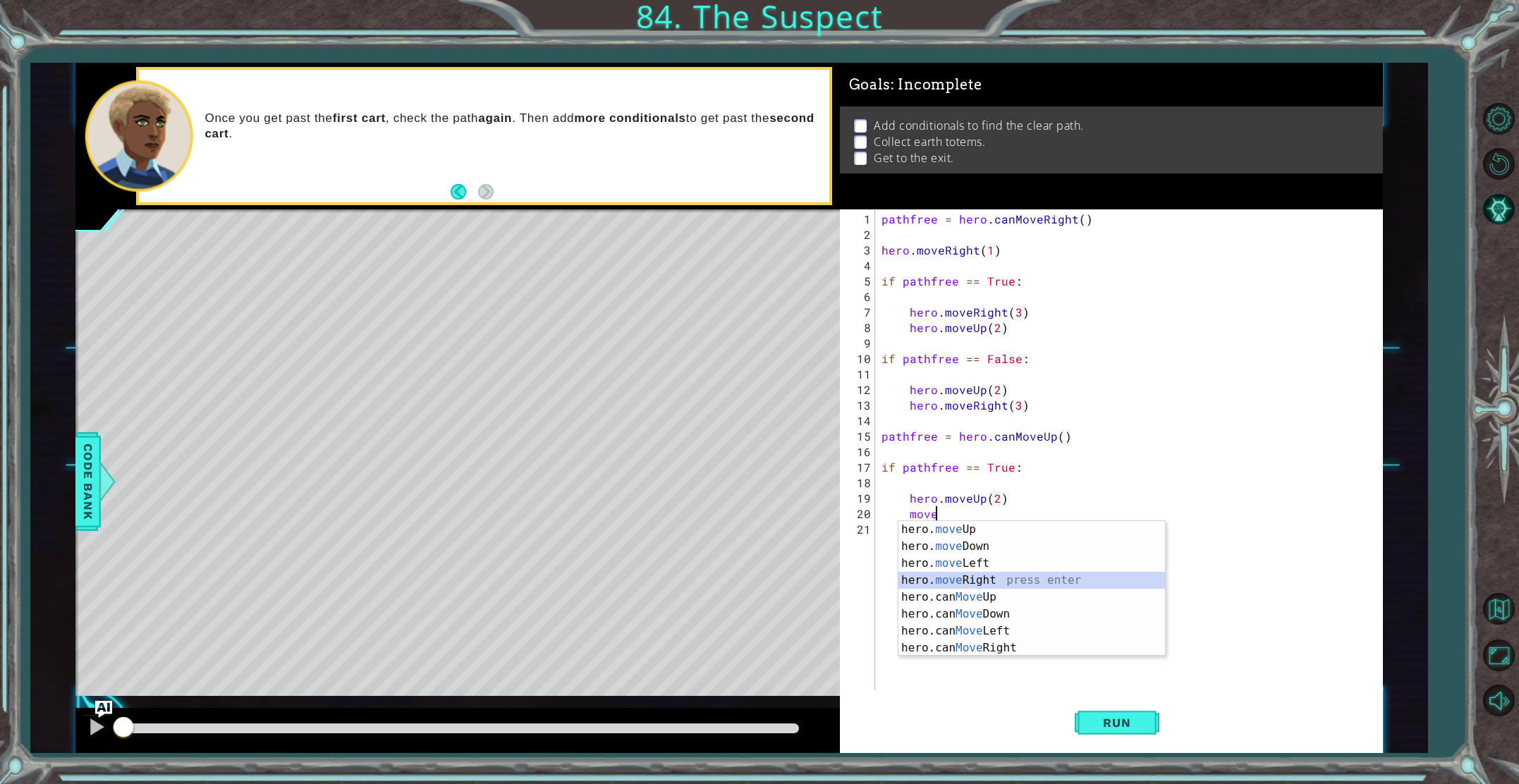
click at [926, 573] on div "hero. move Up press enter hero. move Down press enter hero. move Left press ent…" at bounding box center [1032, 606] width 266 height 169
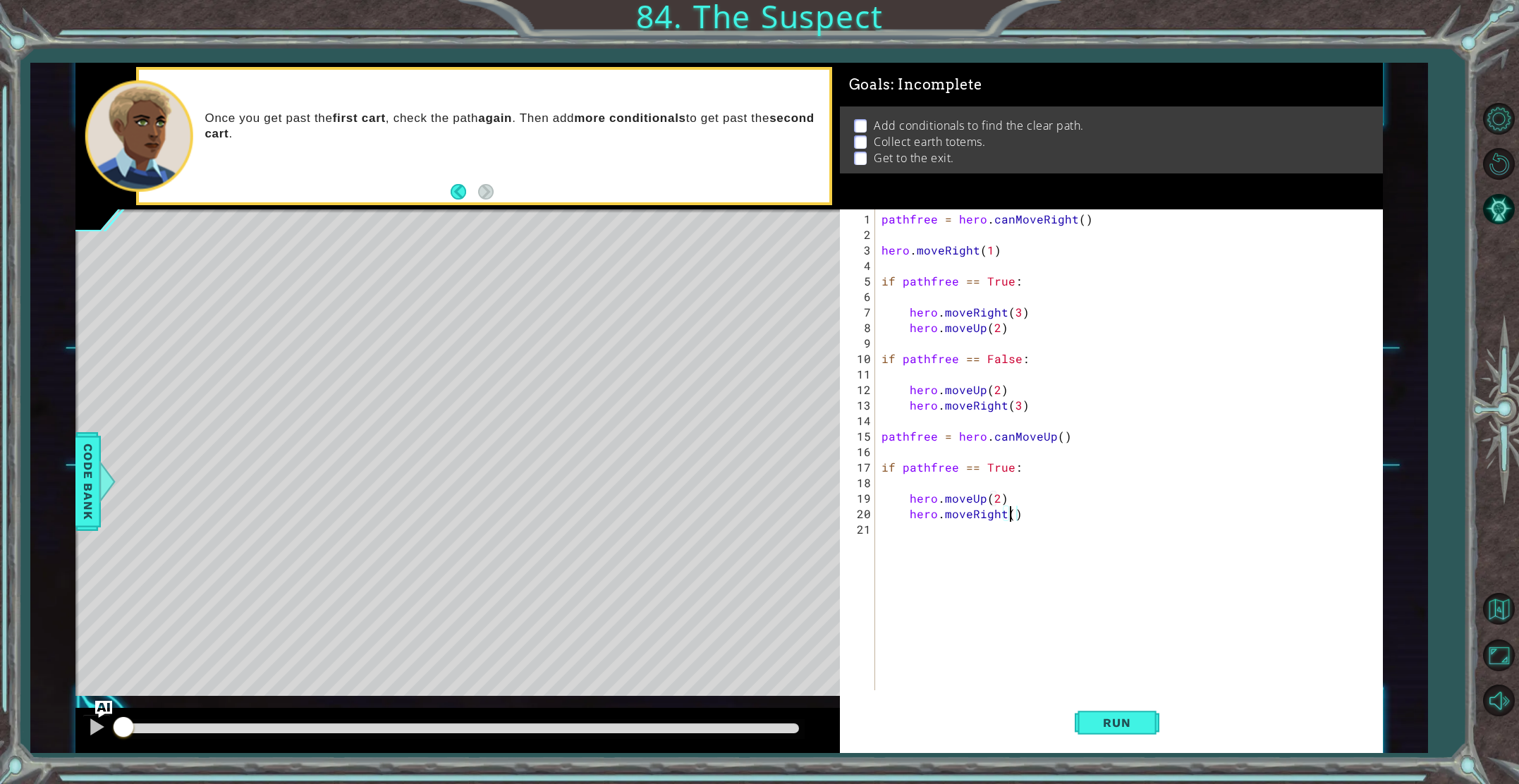
type textarea "hero.moveRight(2)"
click at [922, 530] on div "pathfree = hero . canMoveRight ( ) hero . moveRight ( 1 ) if pathfree == True :…" at bounding box center [1132, 467] width 506 height 512
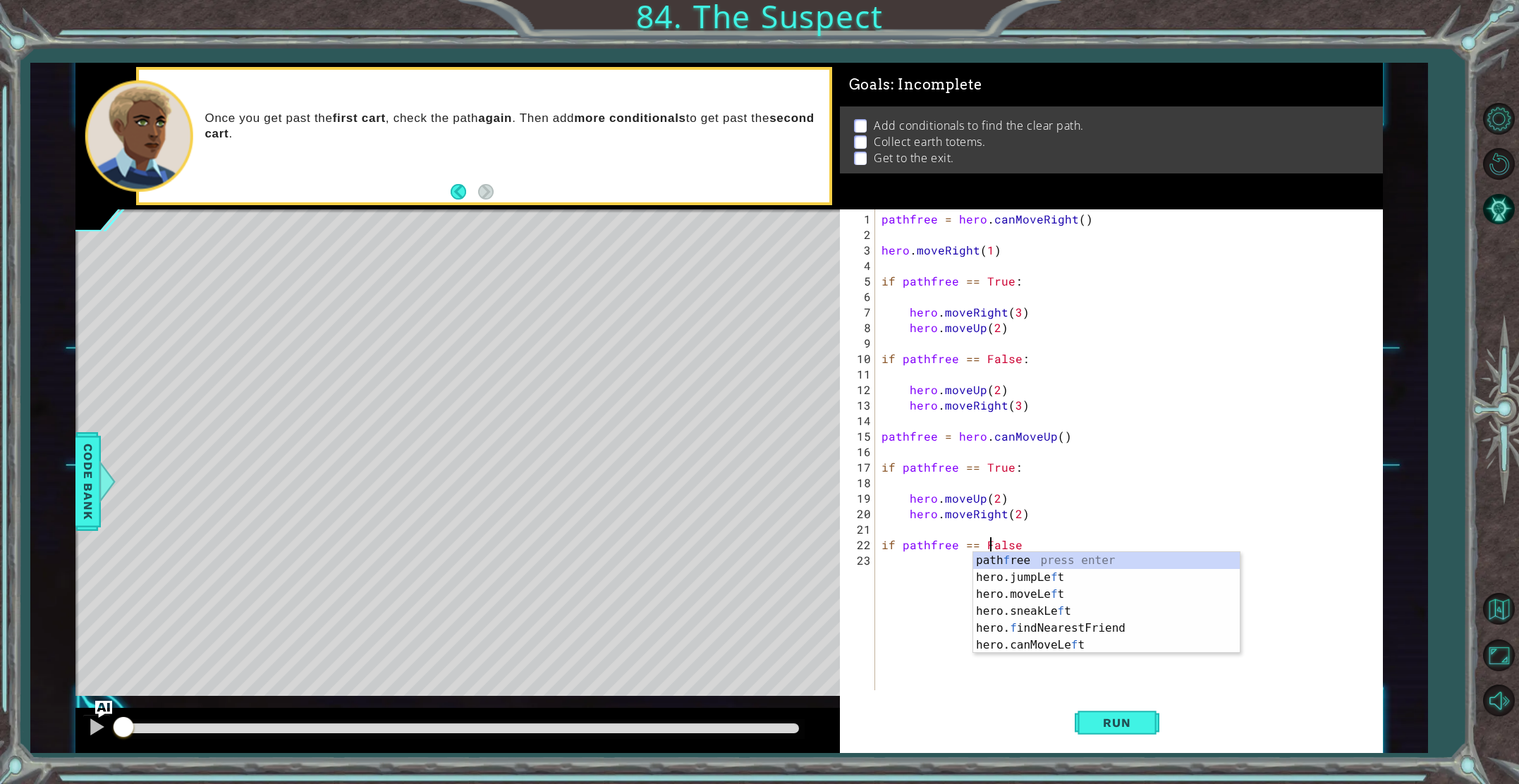
scroll to position [0, 7]
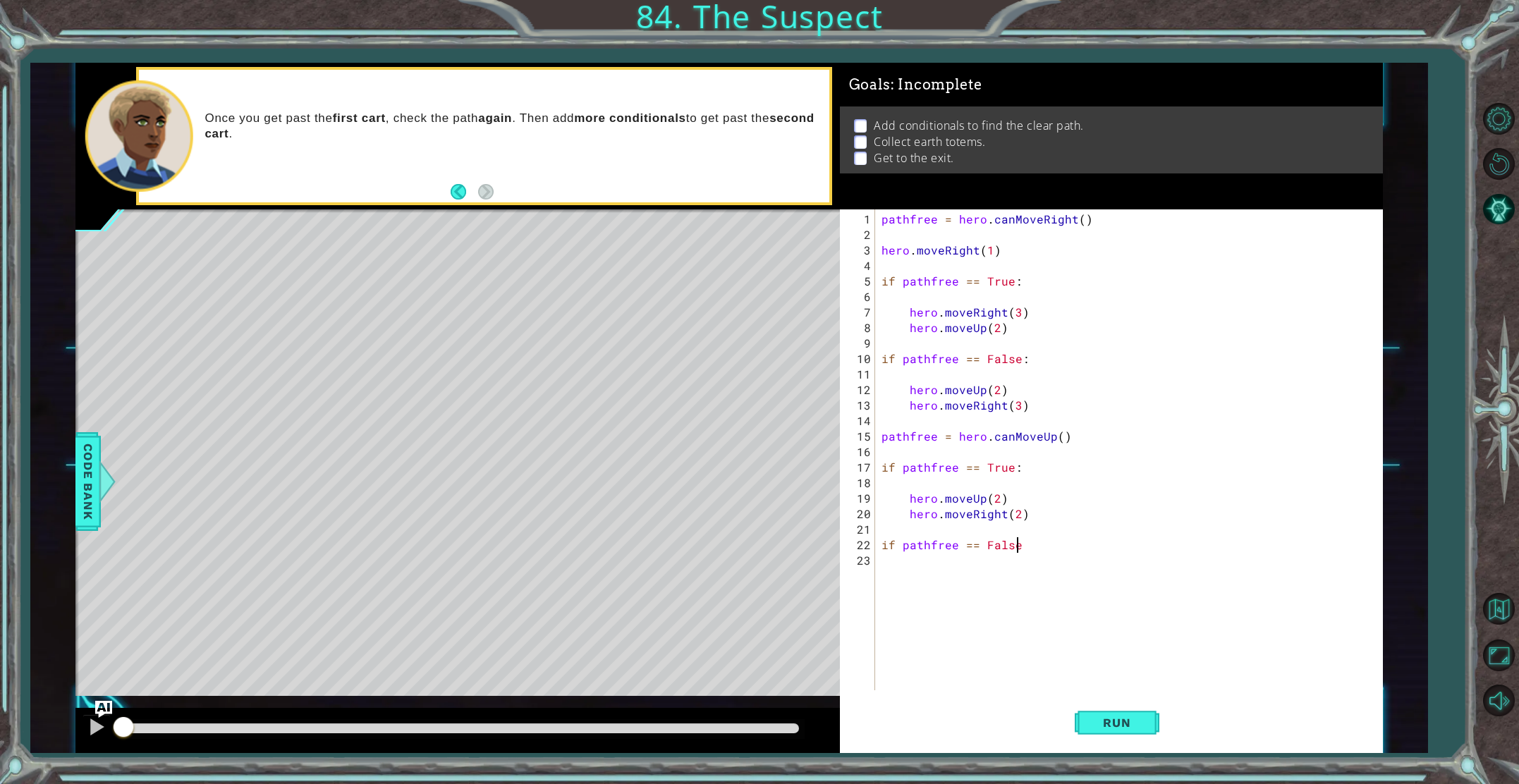
type textarea "if pathfree == False:"
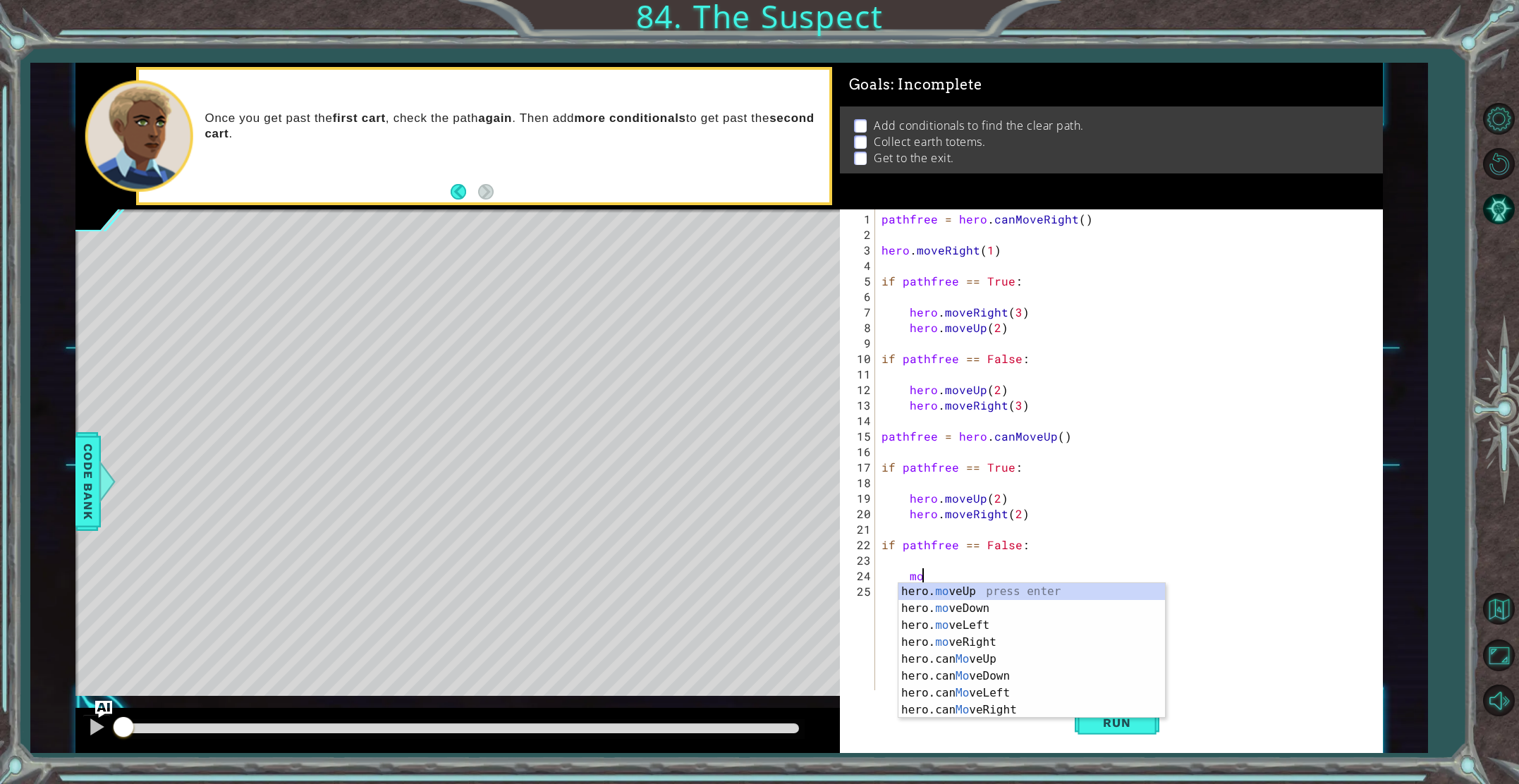
scroll to position [0, 2]
click at [977, 643] on div "hero. move Up press enter hero. move Down press enter hero. move Left press ent…" at bounding box center [1032, 668] width 266 height 169
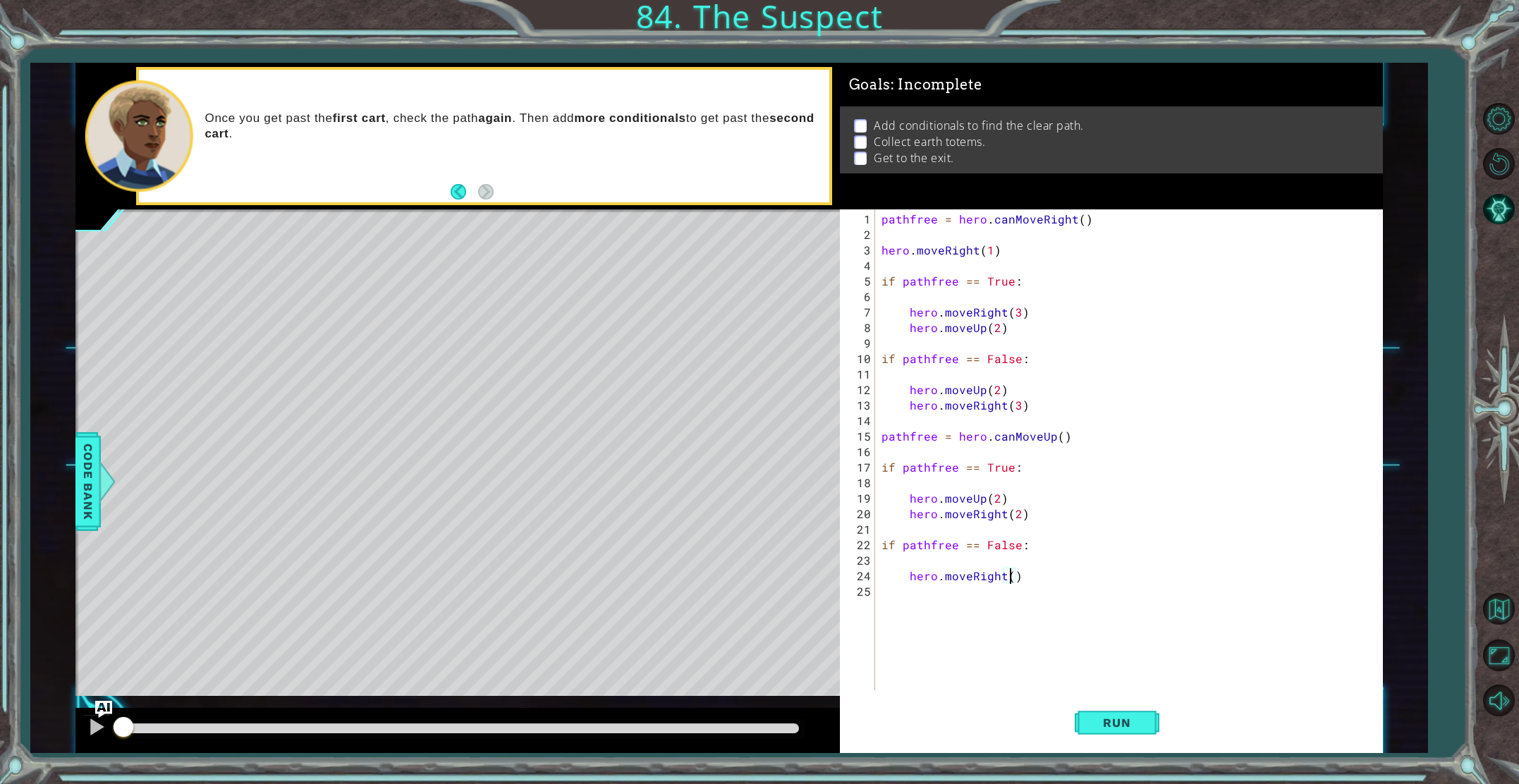
type textarea "hero.moveRight(2)"
type textarea "m"
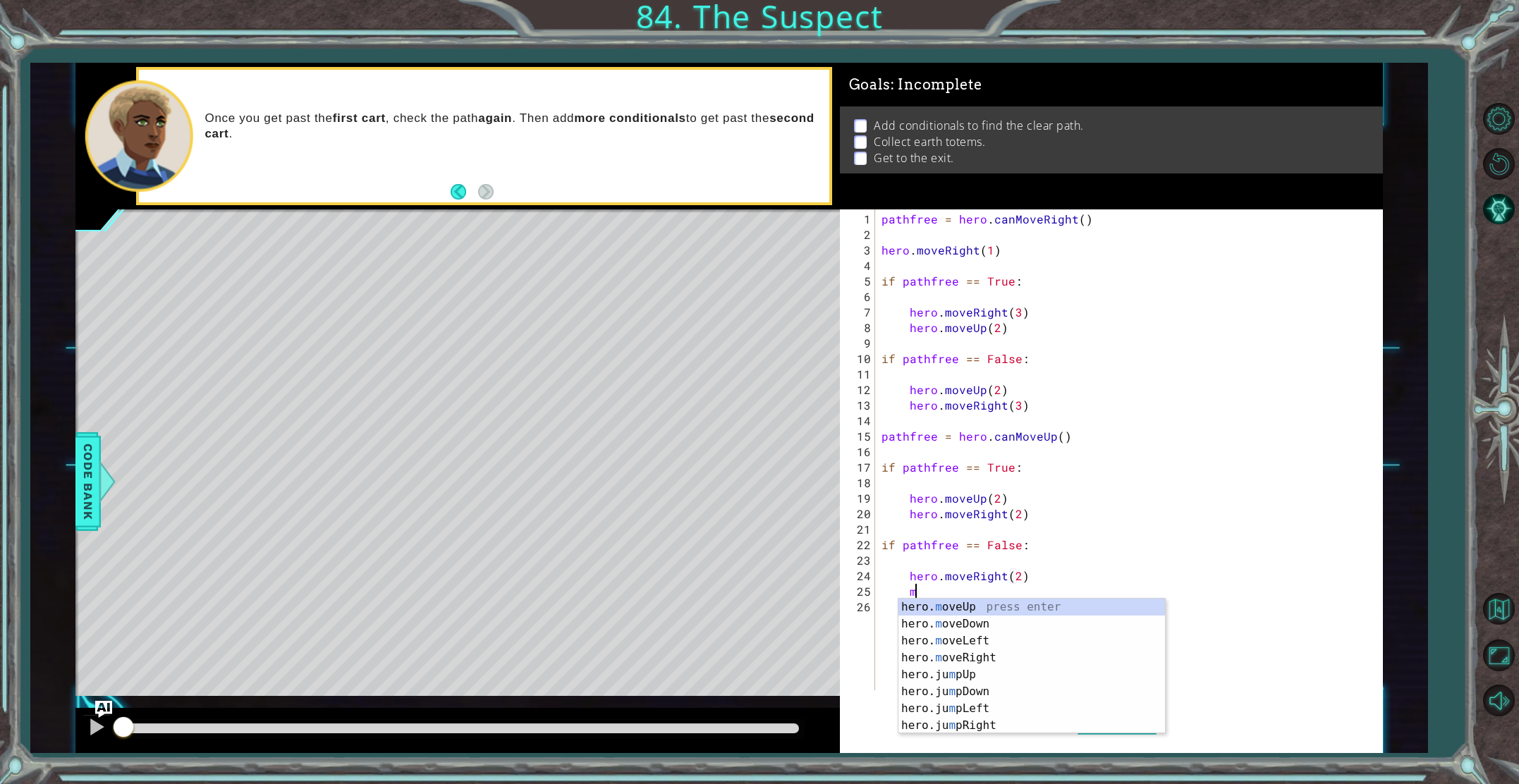
scroll to position [0, 2]
